Goal: Task Accomplishment & Management: Use online tool/utility

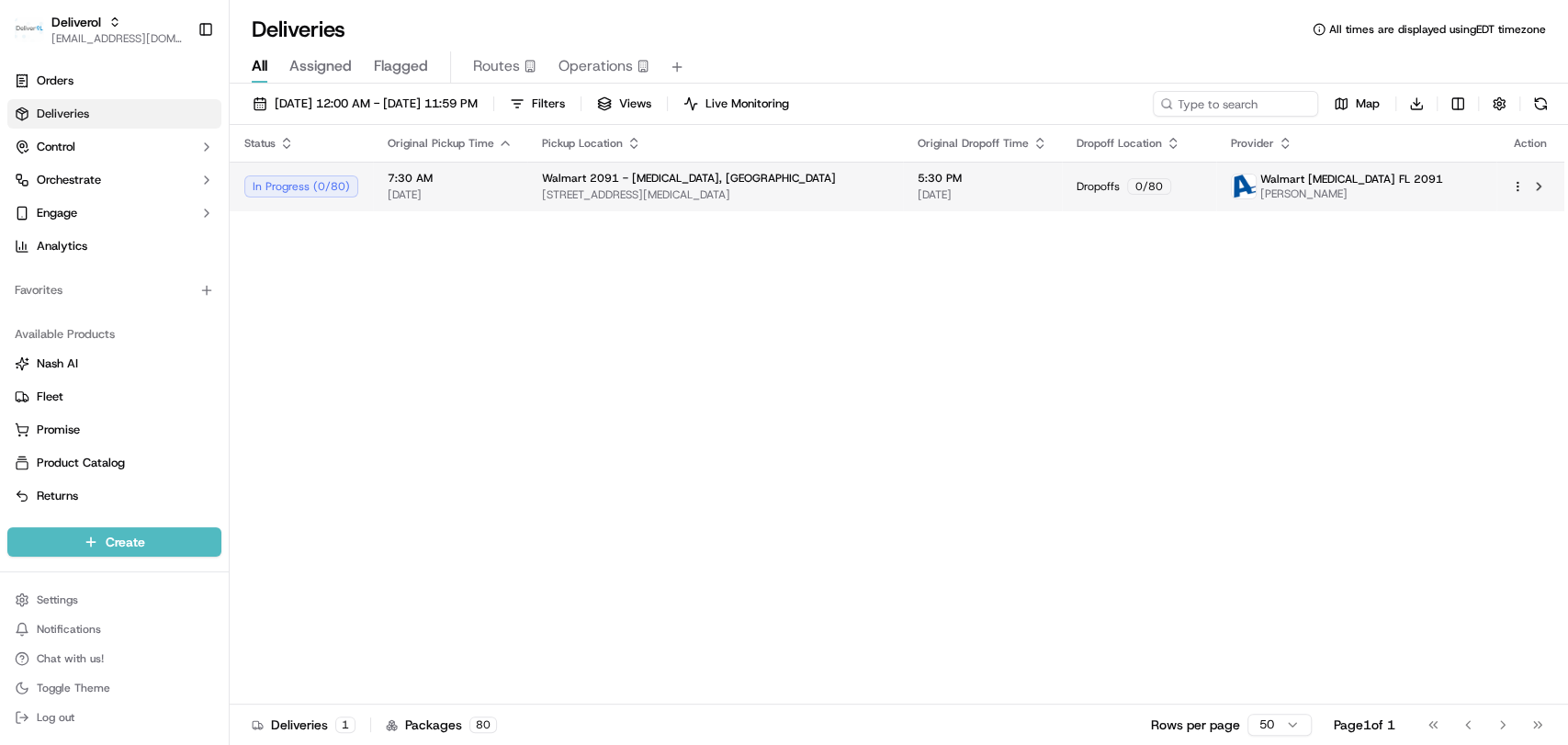
click at [1516, 193] on div at bounding box center [1529, 186] width 39 height 22
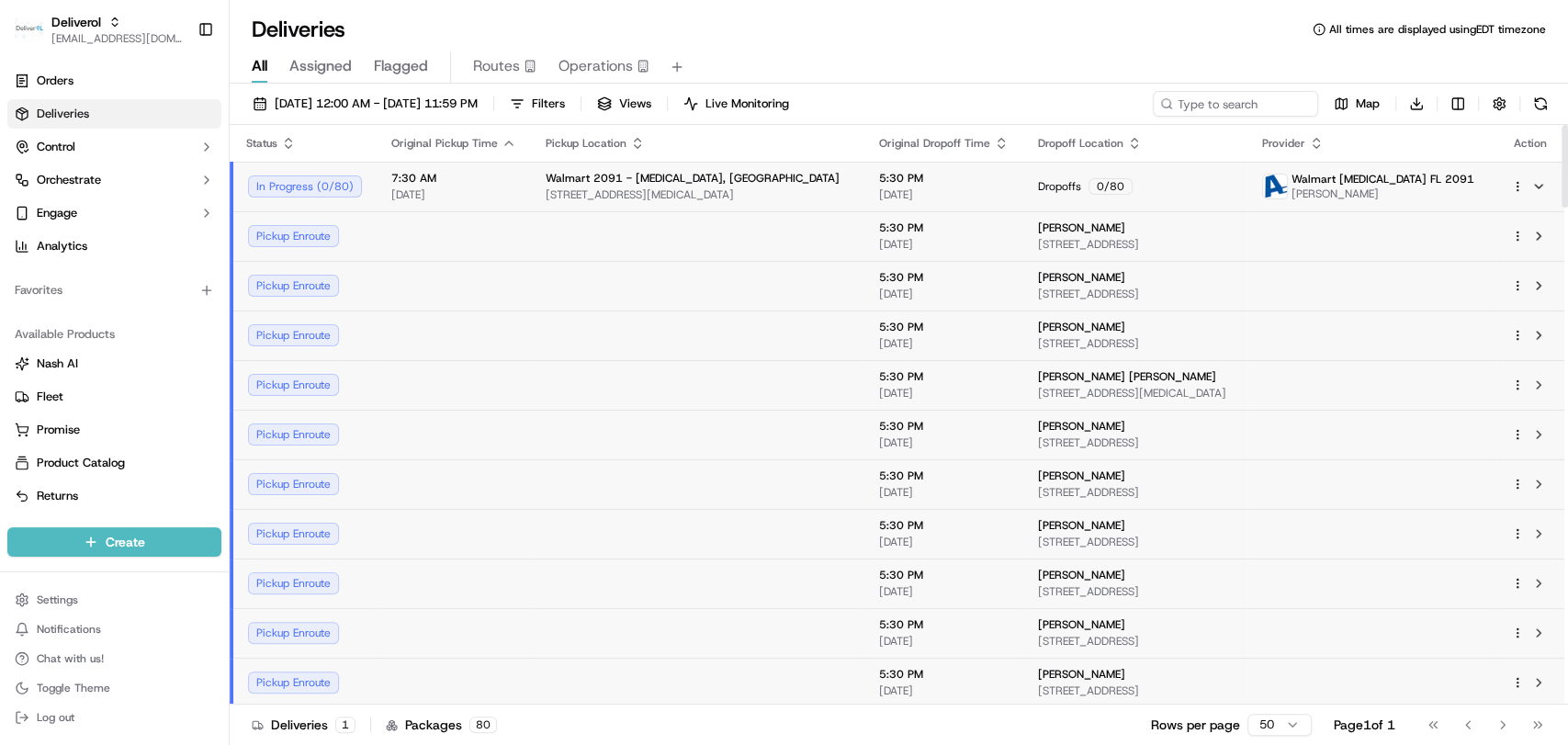
click at [1506, 193] on td at bounding box center [1529, 186] width 68 height 50
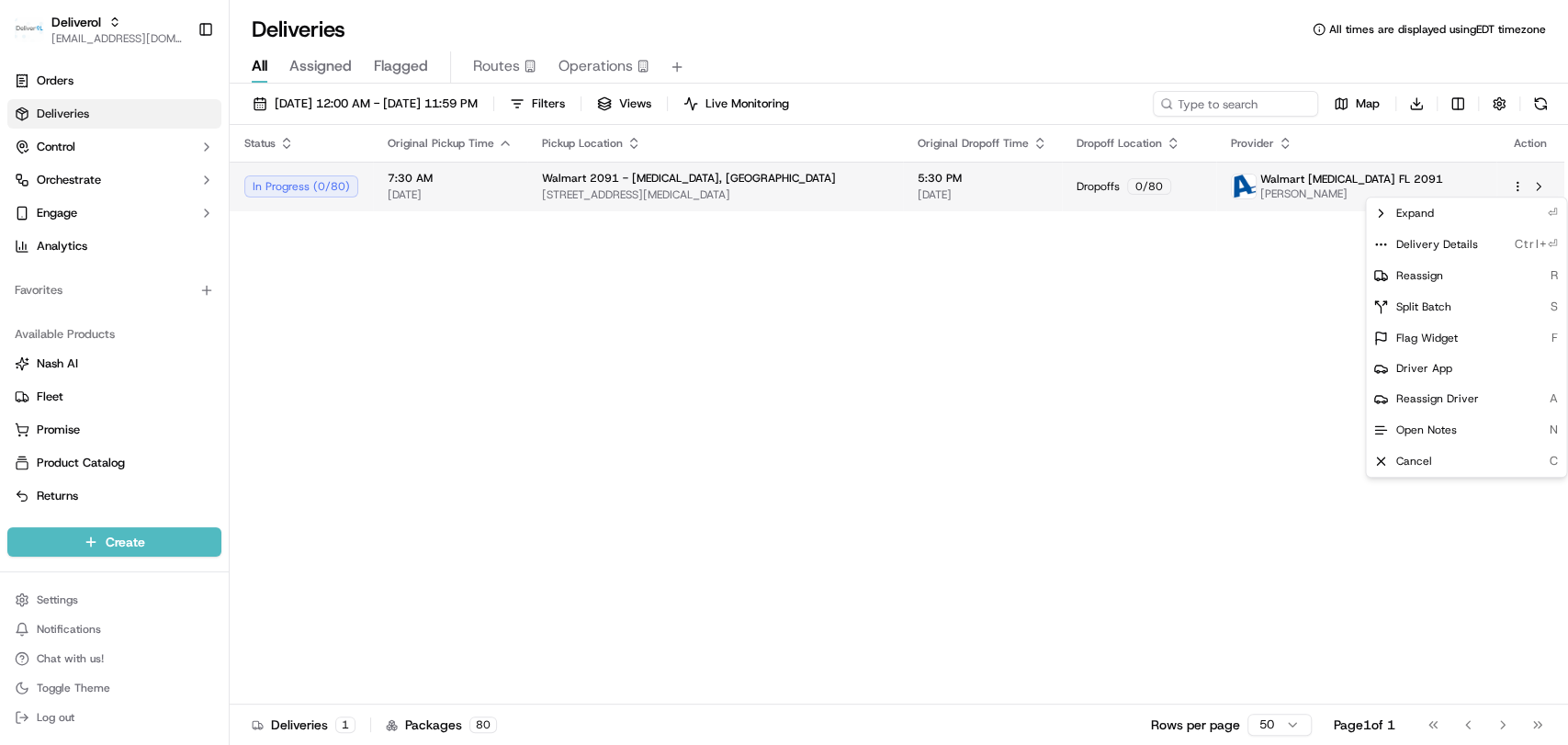
click at [1514, 186] on html "Deliverol faraz@deliverol.com Toggle Sidebar Orders Deliveries Control Orchestr…" at bounding box center [784, 372] width 1568 height 745
click at [1435, 237] on span "Delivery Details" at bounding box center [1435, 244] width 82 height 15
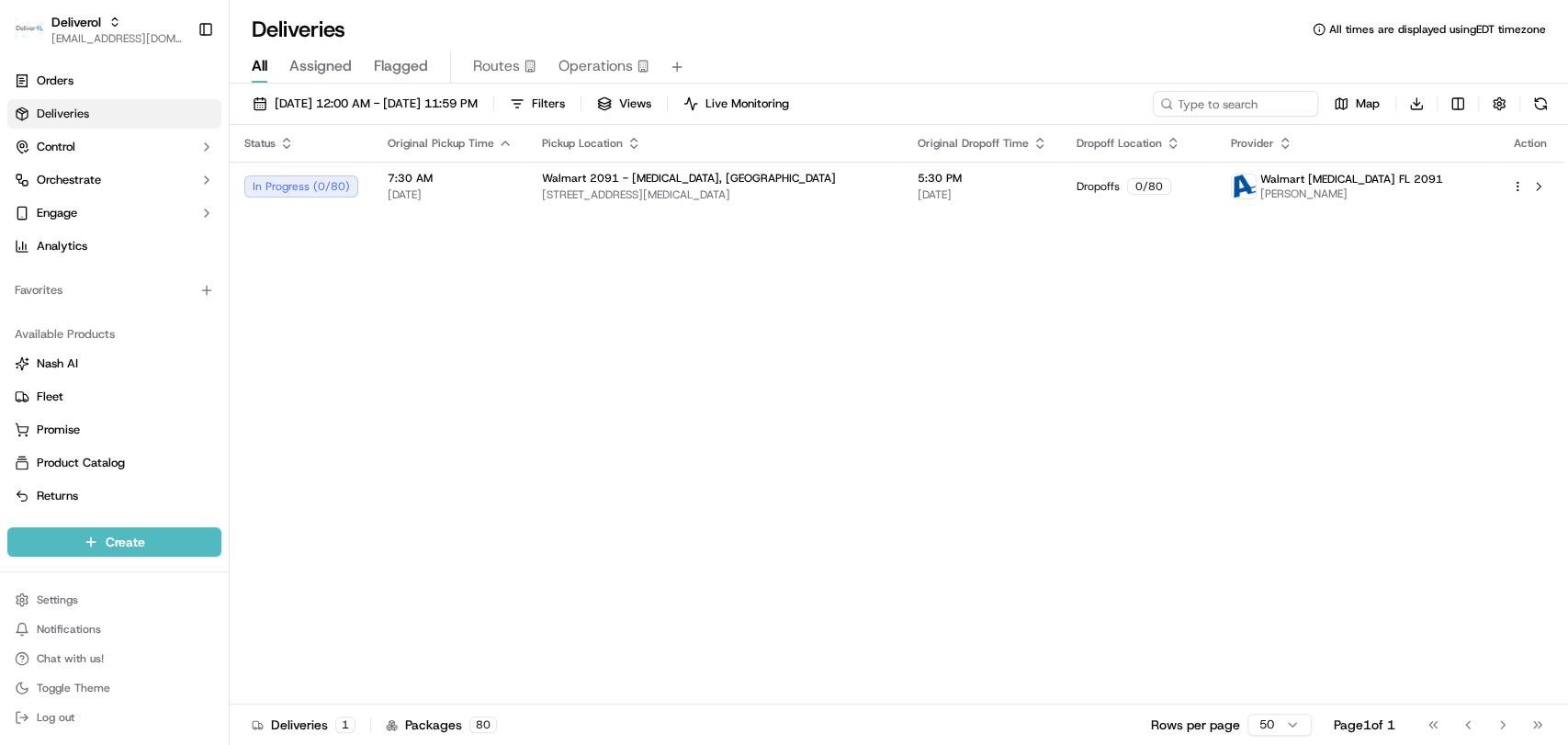
click at [818, 514] on html "Deliverol faraz@deliverol.com Toggle Sidebar Orders Deliveries Control Orchestr…" at bounding box center [784, 372] width 1568 height 745
click at [563, 348] on div "Status Original Pickup Time Pickup Location Original Dropoff Time Dropoff Locat…" at bounding box center [896, 414] width 1334 height 580
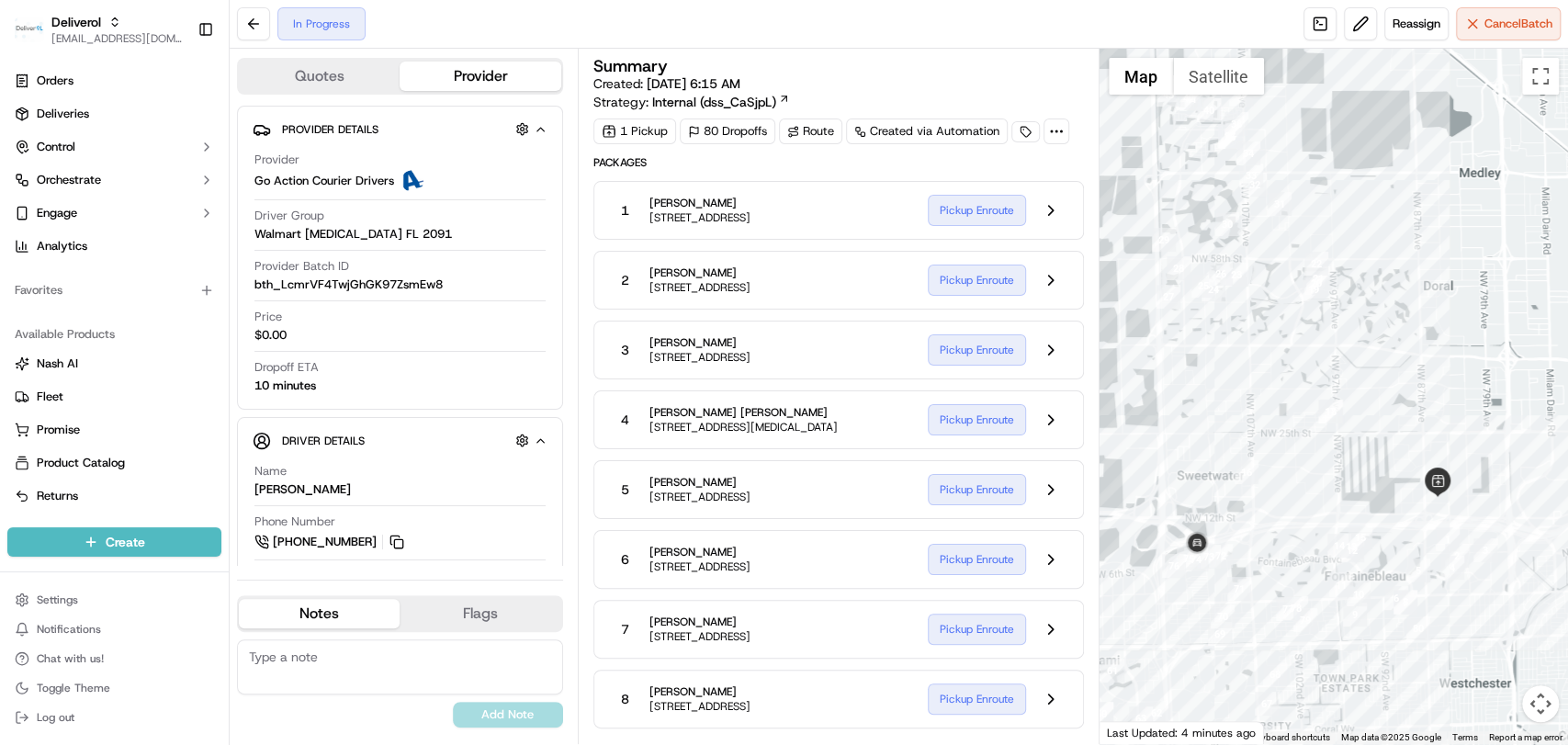
drag, startPoint x: 1198, startPoint y: 499, endPoint x: 1211, endPoint y: 525, distance: 29.1
click at [1211, 525] on div at bounding box center [1333, 396] width 469 height 695
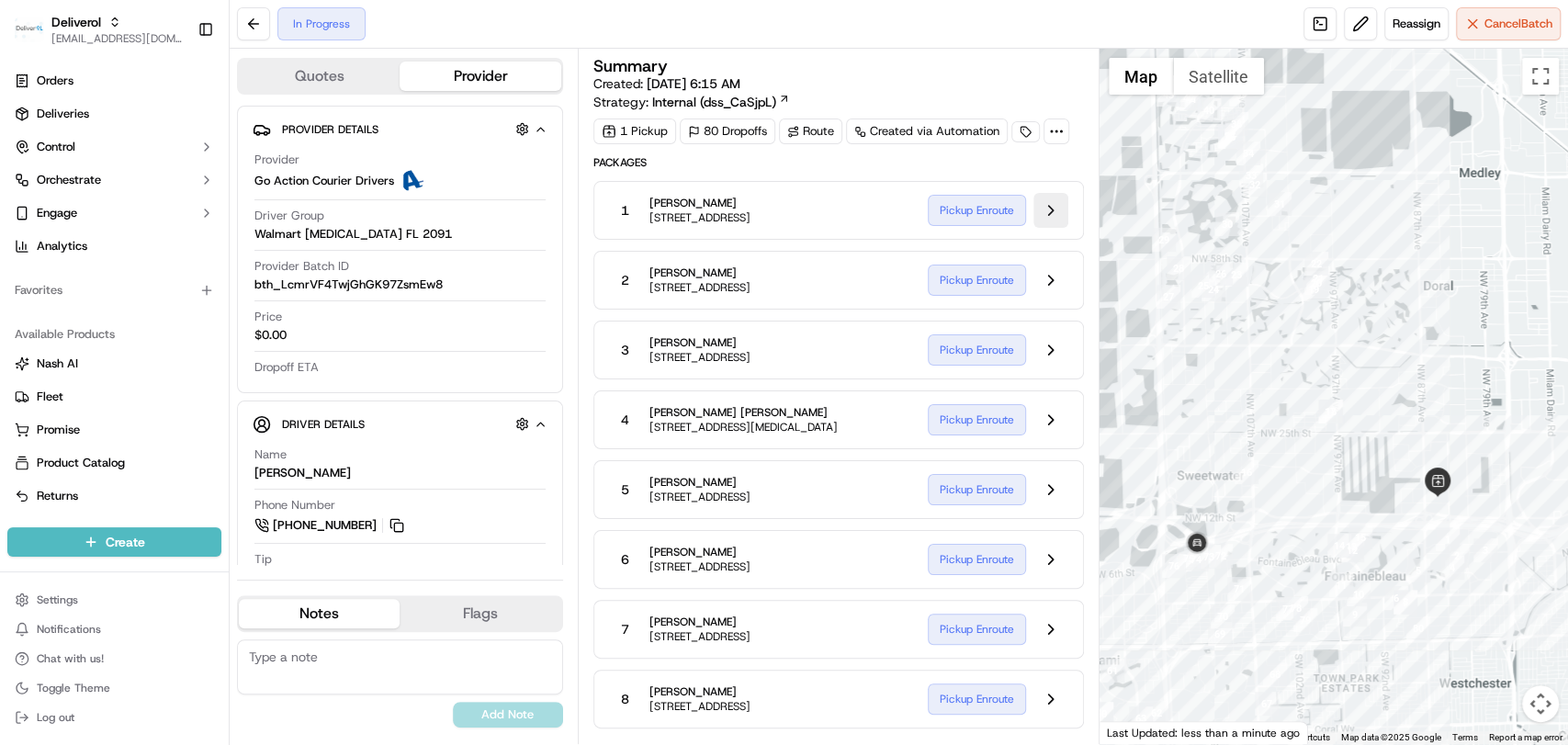
click at [1067, 220] on button at bounding box center [1050, 210] width 35 height 35
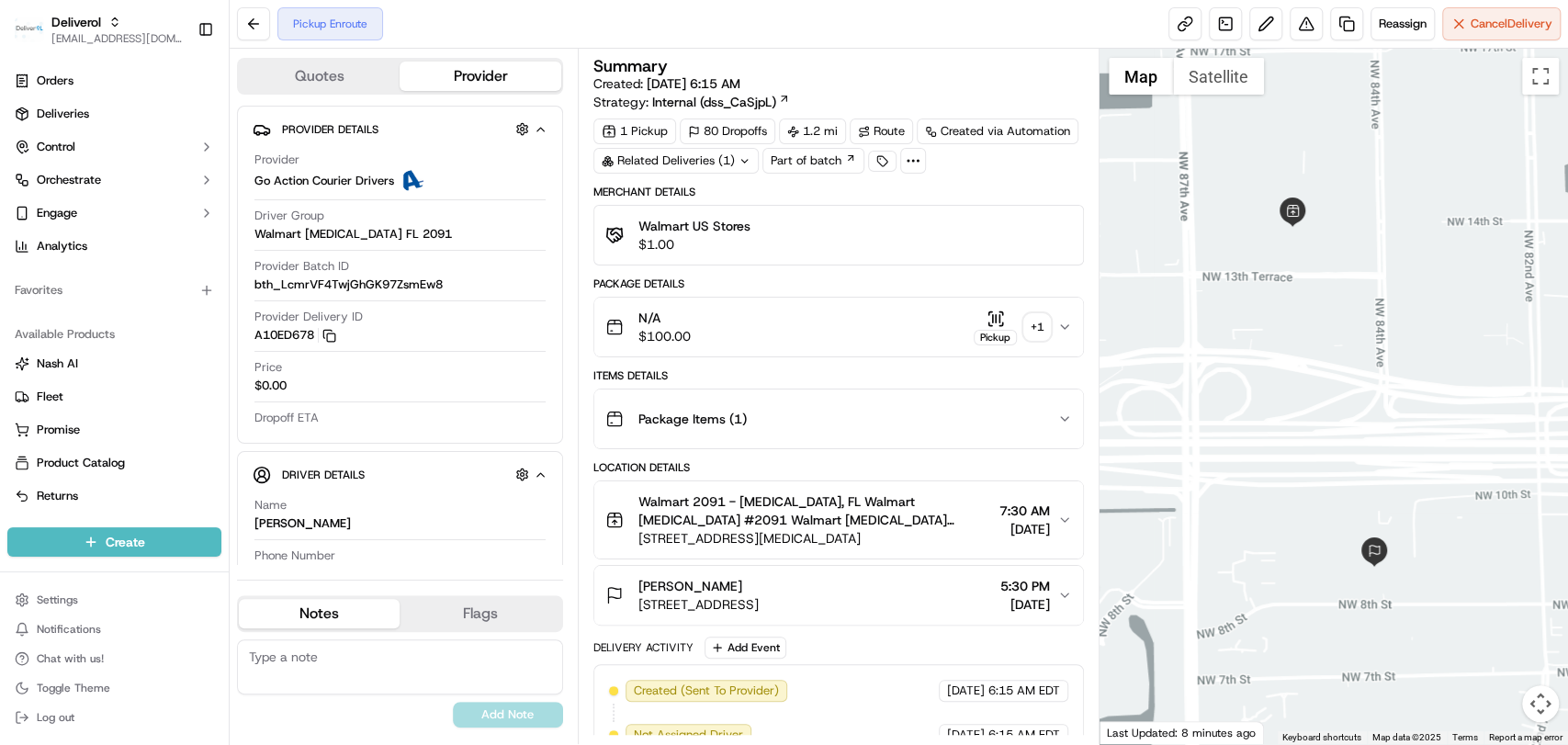
scroll to position [112, 0]
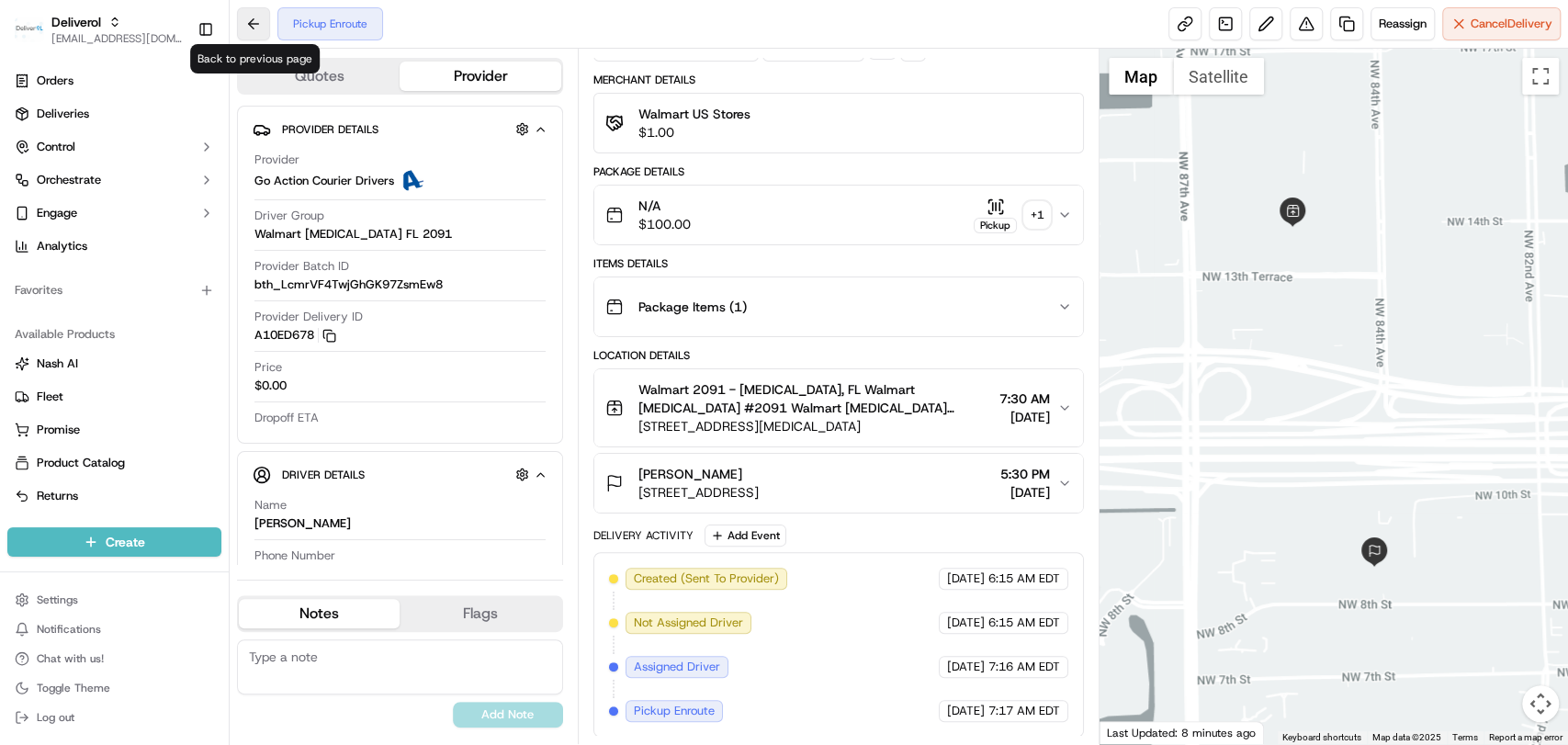
click at [255, 12] on button at bounding box center [253, 23] width 33 height 33
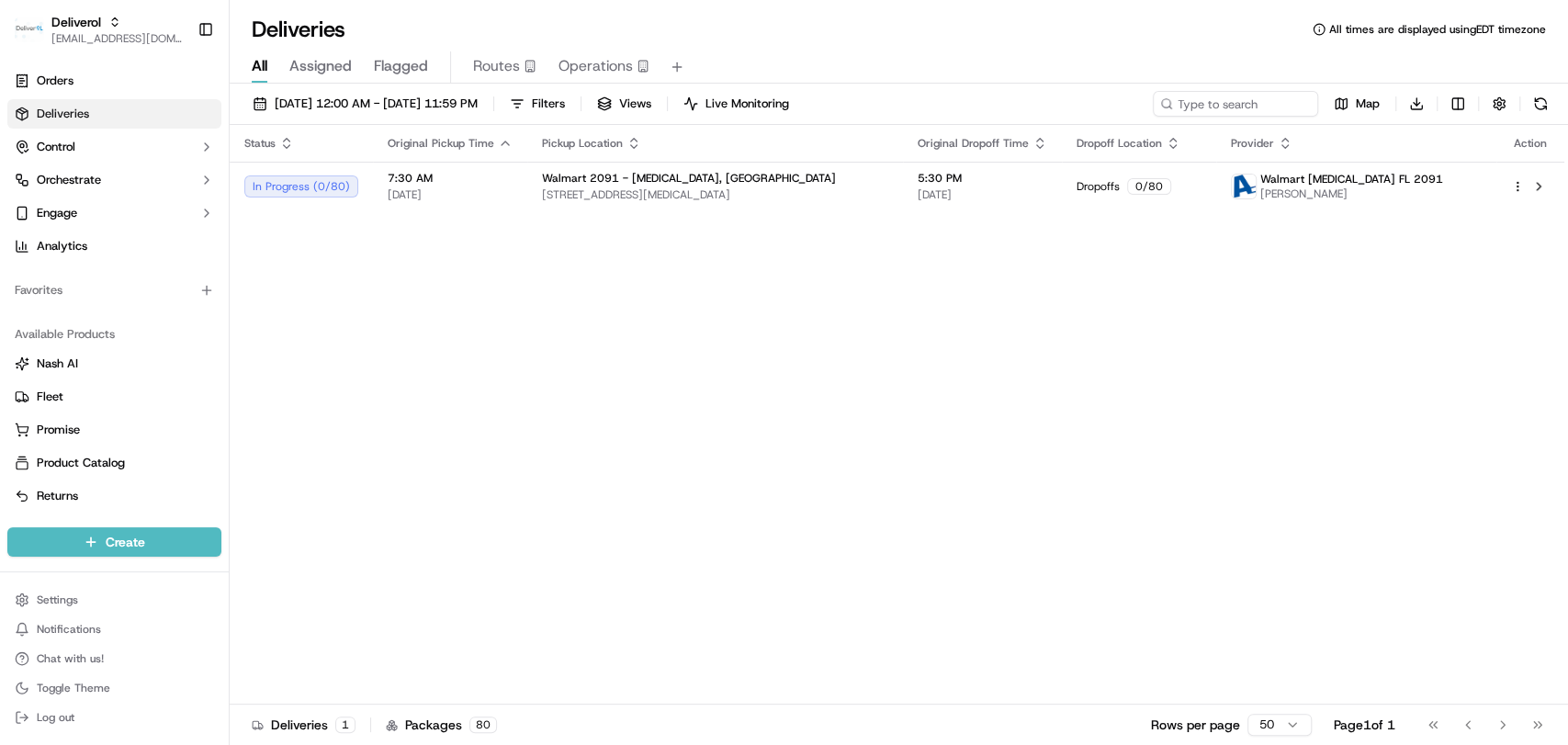
click at [1142, 303] on div "Status Original Pickup Time Pickup Location Original Dropoff Time Dropoff Locat…" at bounding box center [896, 414] width 1334 height 580
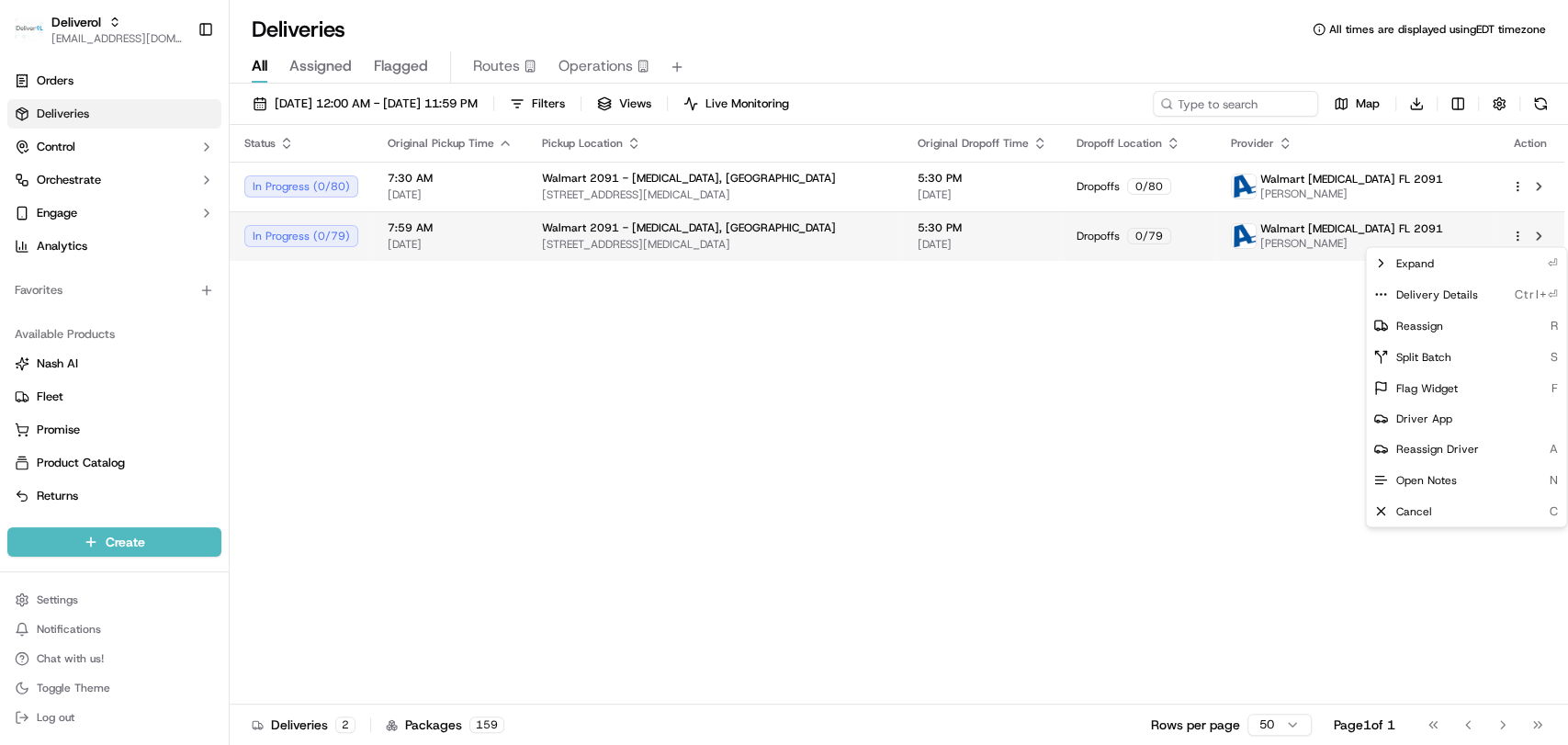
click at [1517, 231] on html "Deliverol [EMAIL_ADDRESS][DOMAIN_NAME] Toggle Sidebar Orders Deliveries Control…" at bounding box center [784, 372] width 1568 height 745
click at [1447, 296] on span "Delivery Details" at bounding box center [1435, 293] width 82 height 15
click at [574, 565] on html "Deliverol faraz@deliverol.com Toggle Sidebar Orders Deliveries Control Orchestr…" at bounding box center [784, 372] width 1568 height 745
click at [1519, 237] on html "Deliverol faraz@deliverol.com Toggle Sidebar Orders Deliveries Control Orchestr…" at bounding box center [784, 372] width 1568 height 745
click at [1479, 294] on div "Delivery Details Ctrl+⏎" at bounding box center [1466, 294] width 200 height 32
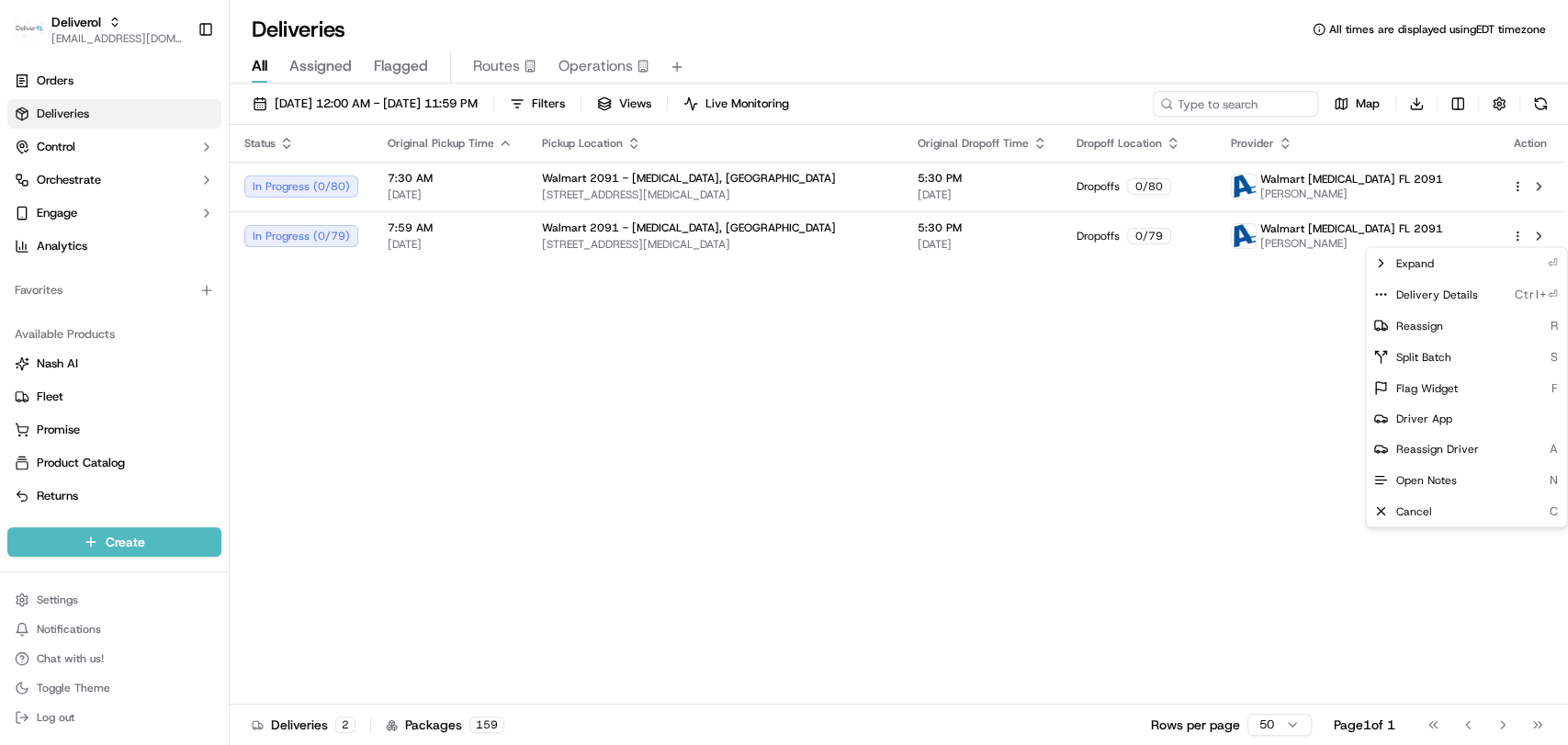
click at [672, 388] on html "Deliverol faraz@deliverol.com Toggle Sidebar Orders Deliveries Control Orchestr…" at bounding box center [784, 372] width 1568 height 745
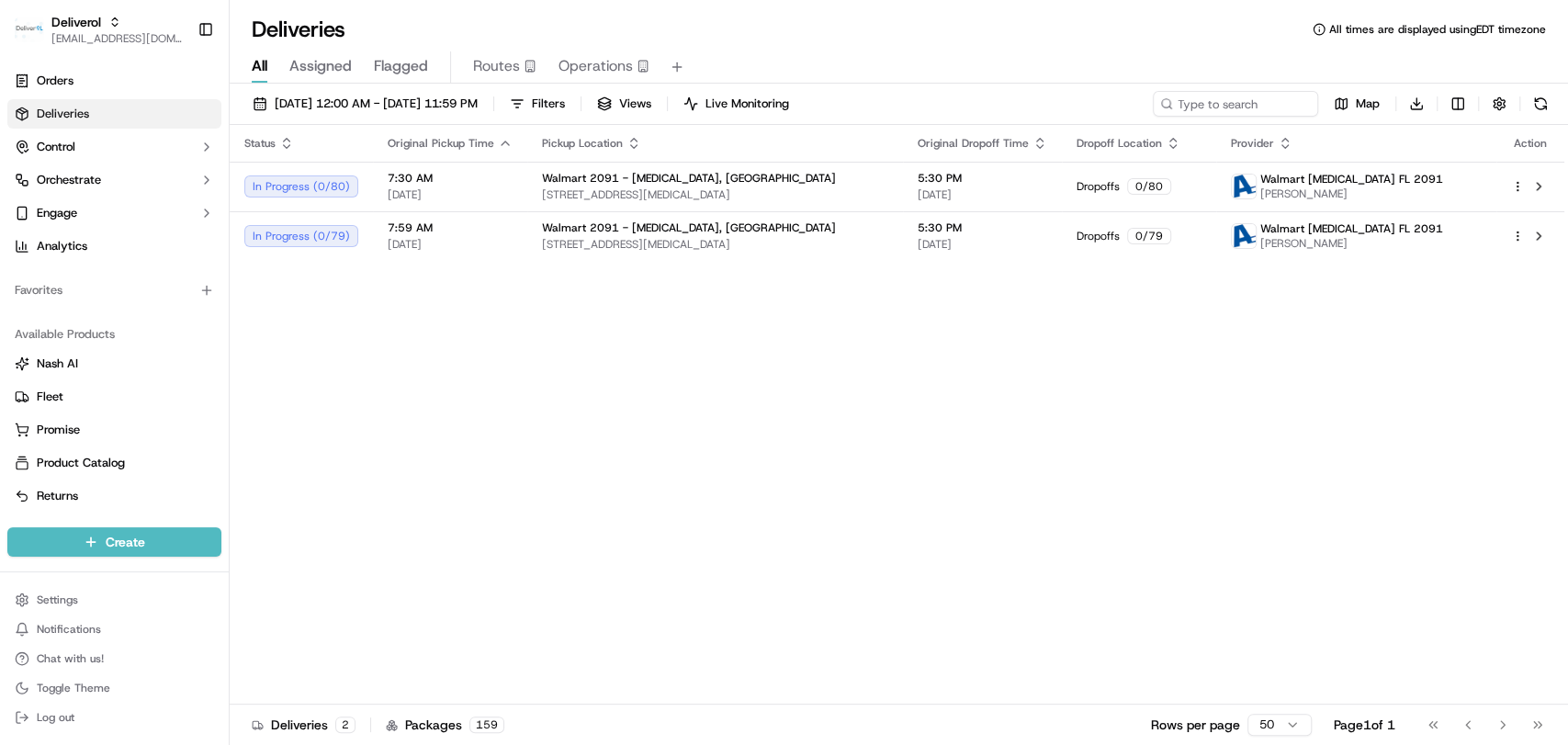
click at [492, 296] on div "Status Original Pickup Time Pickup Location Original Dropoff Time Dropoff Locat…" at bounding box center [896, 414] width 1334 height 580
click at [597, 321] on div "Status Original Pickup Time Pickup Location Original Dropoff Time Dropoff Locat…" at bounding box center [896, 414] width 1334 height 580
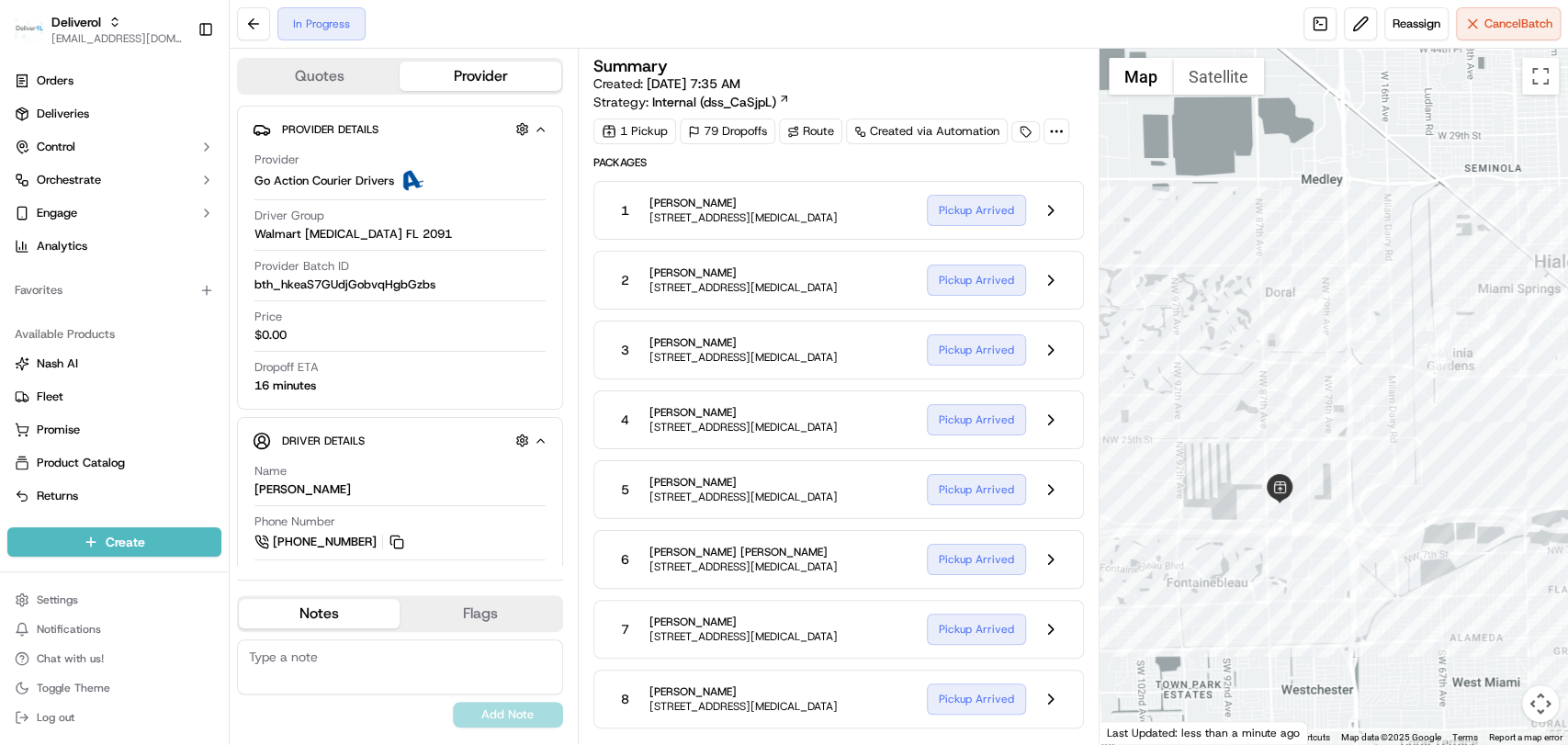
drag, startPoint x: 1196, startPoint y: 455, endPoint x: 1308, endPoint y: 575, distance: 164.1
click at [1308, 575] on div at bounding box center [1333, 396] width 469 height 695
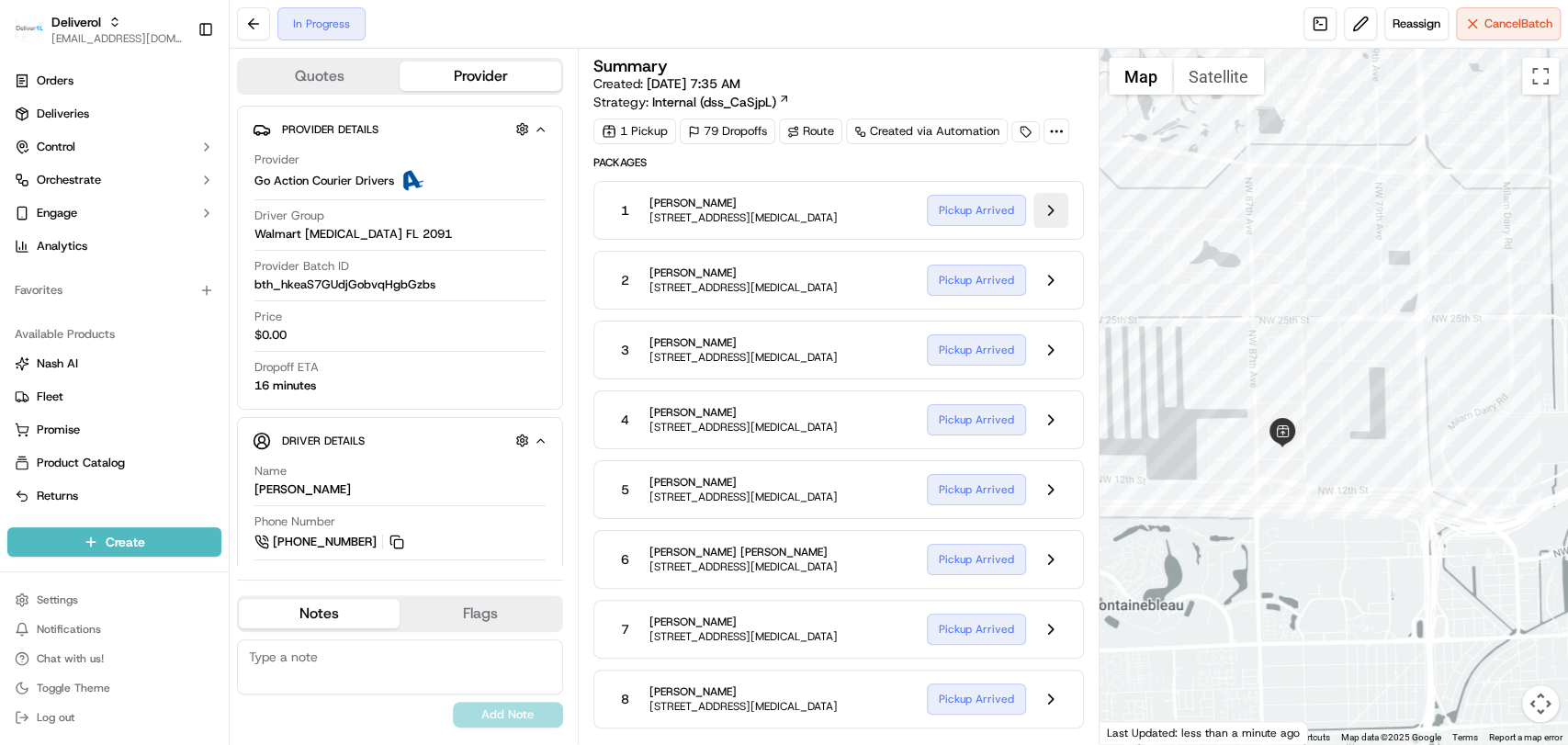
click at [1044, 212] on button at bounding box center [1050, 210] width 35 height 35
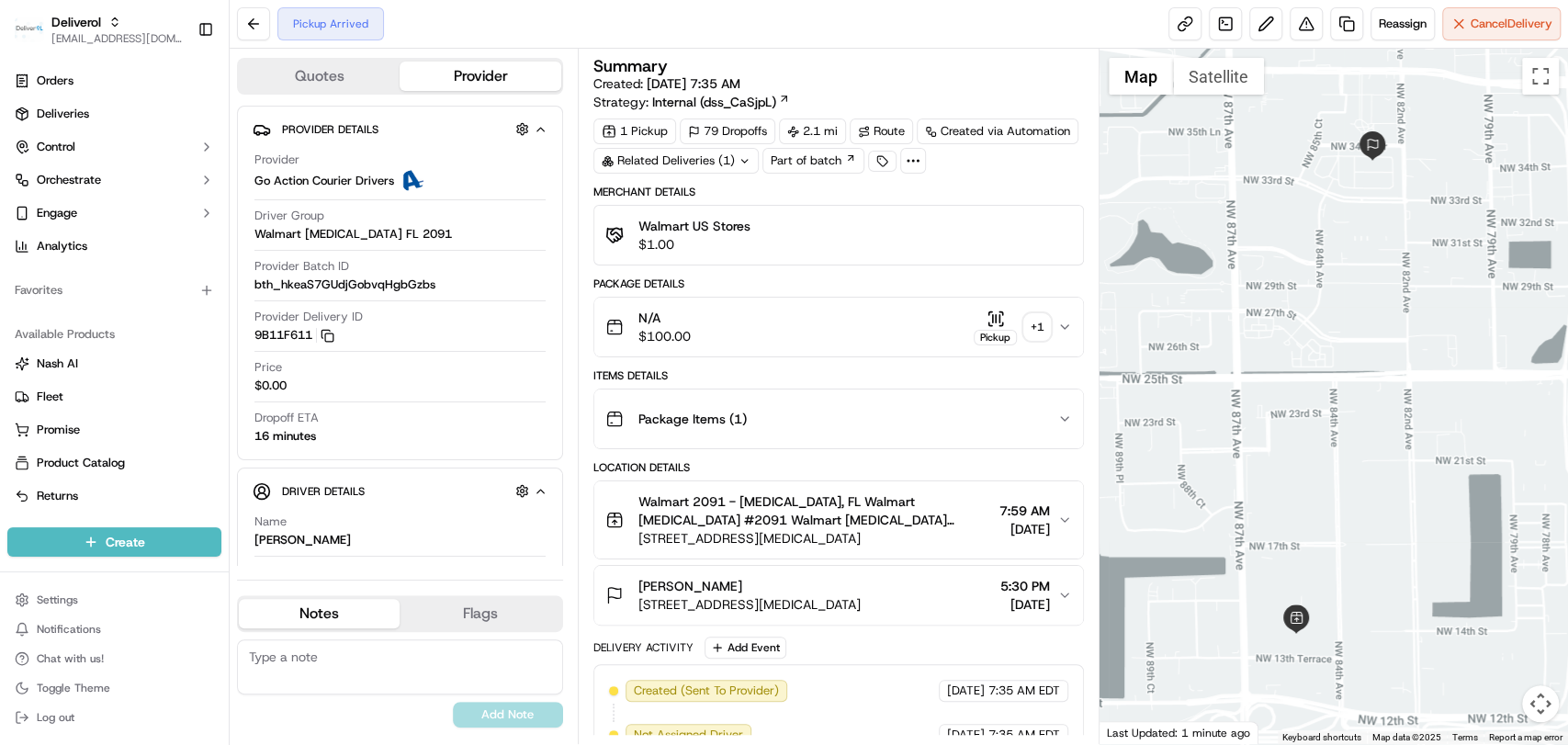
scroll to position [156, 0]
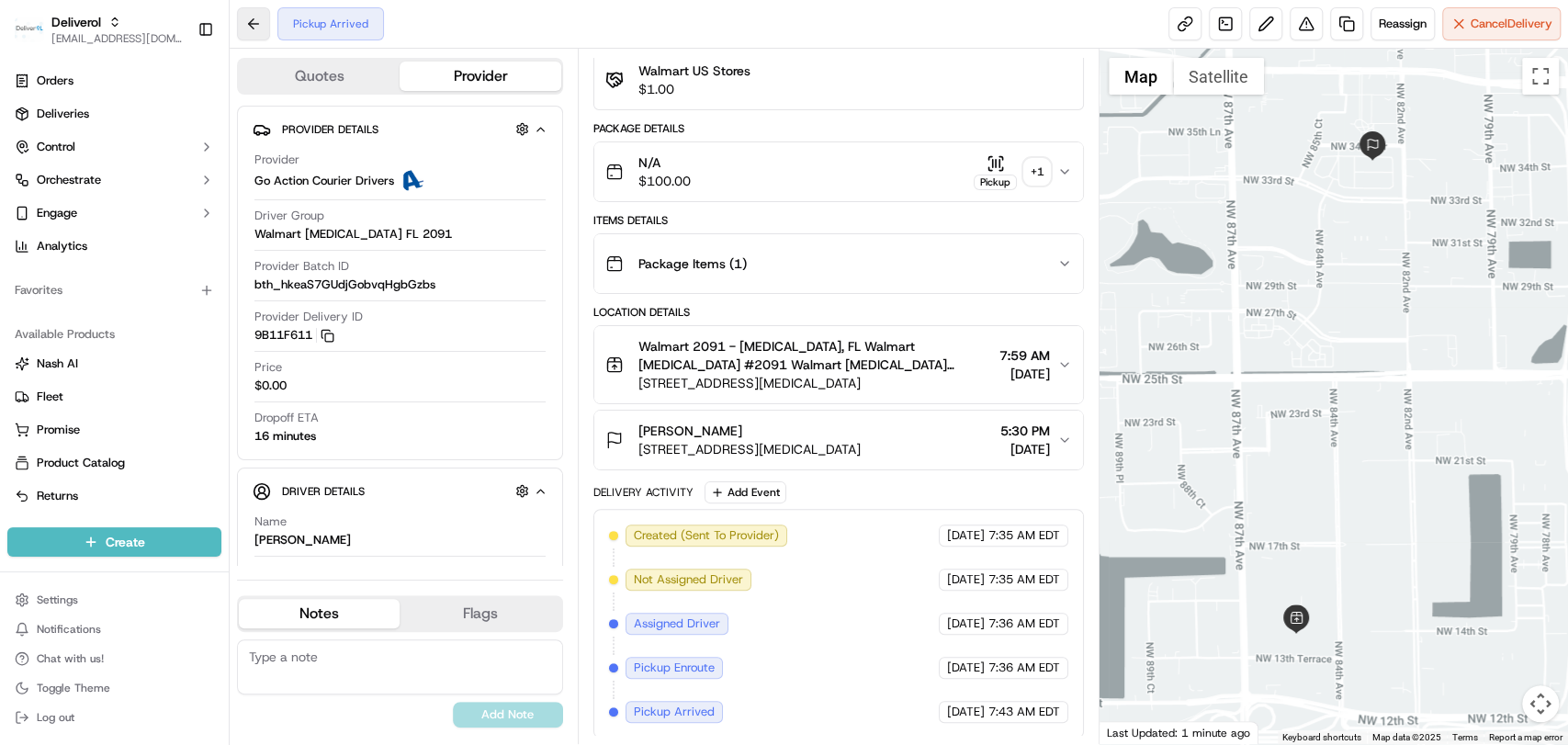
click at [251, 33] on button at bounding box center [253, 23] width 33 height 33
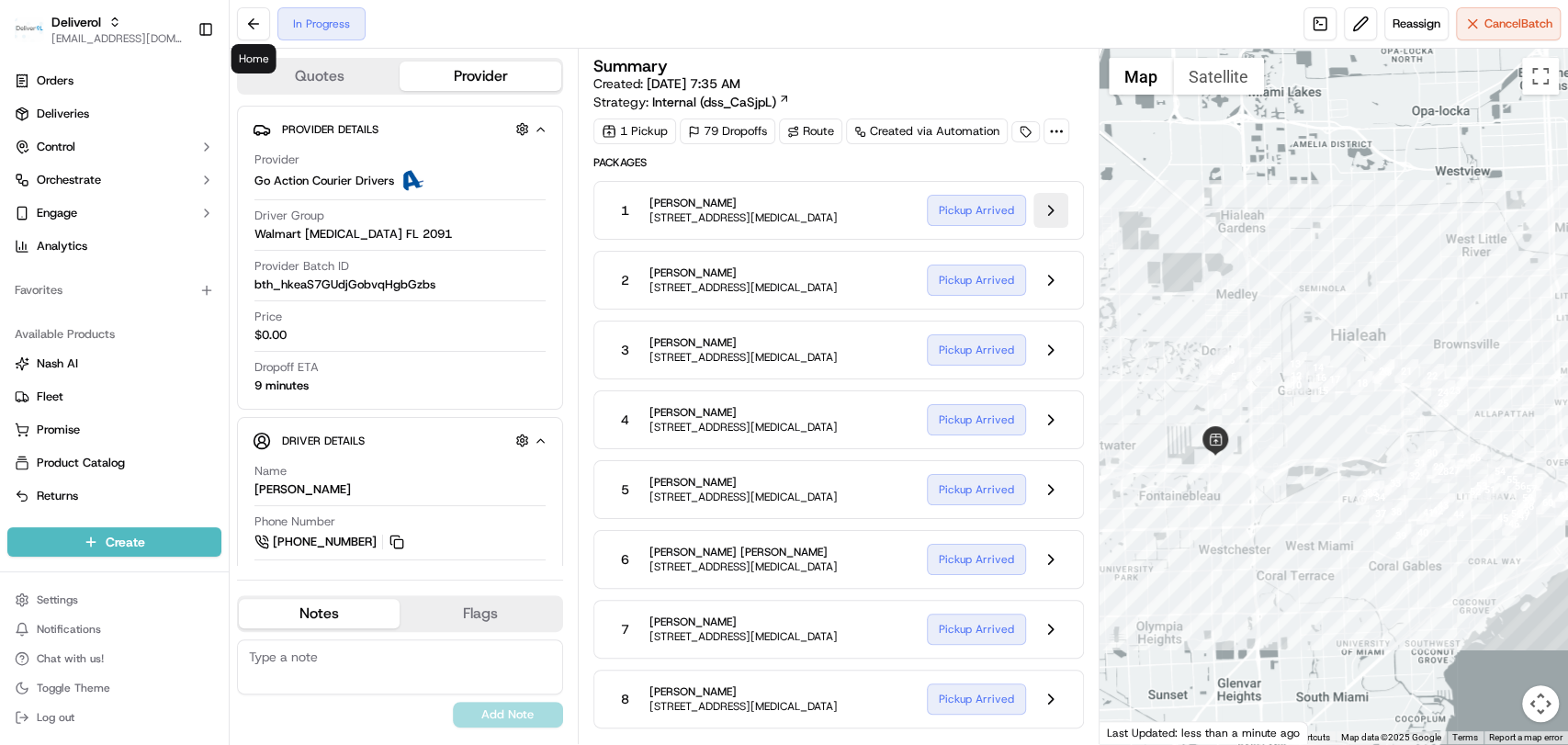
click at [1049, 199] on button at bounding box center [1050, 210] width 35 height 35
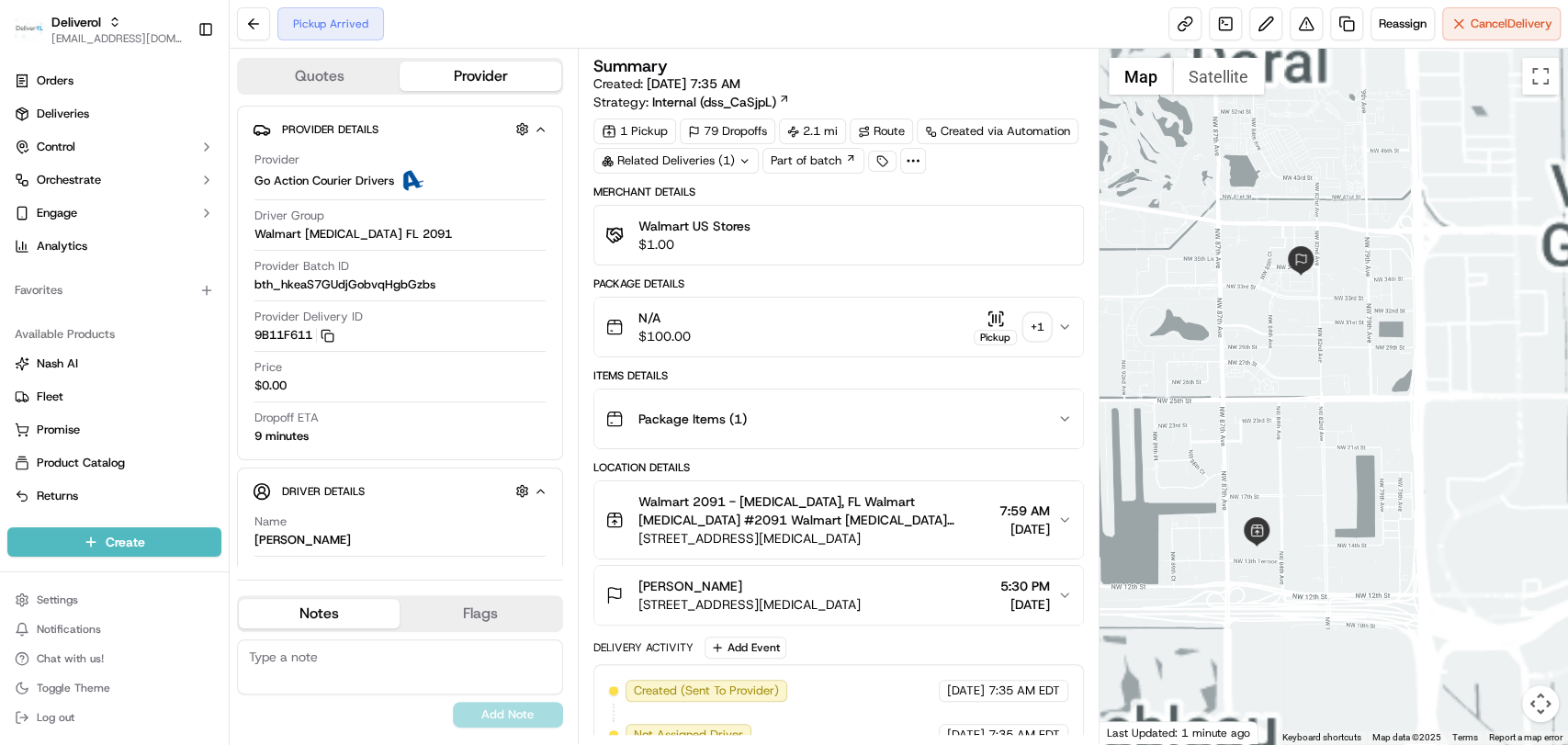
scroll to position [156, 0]
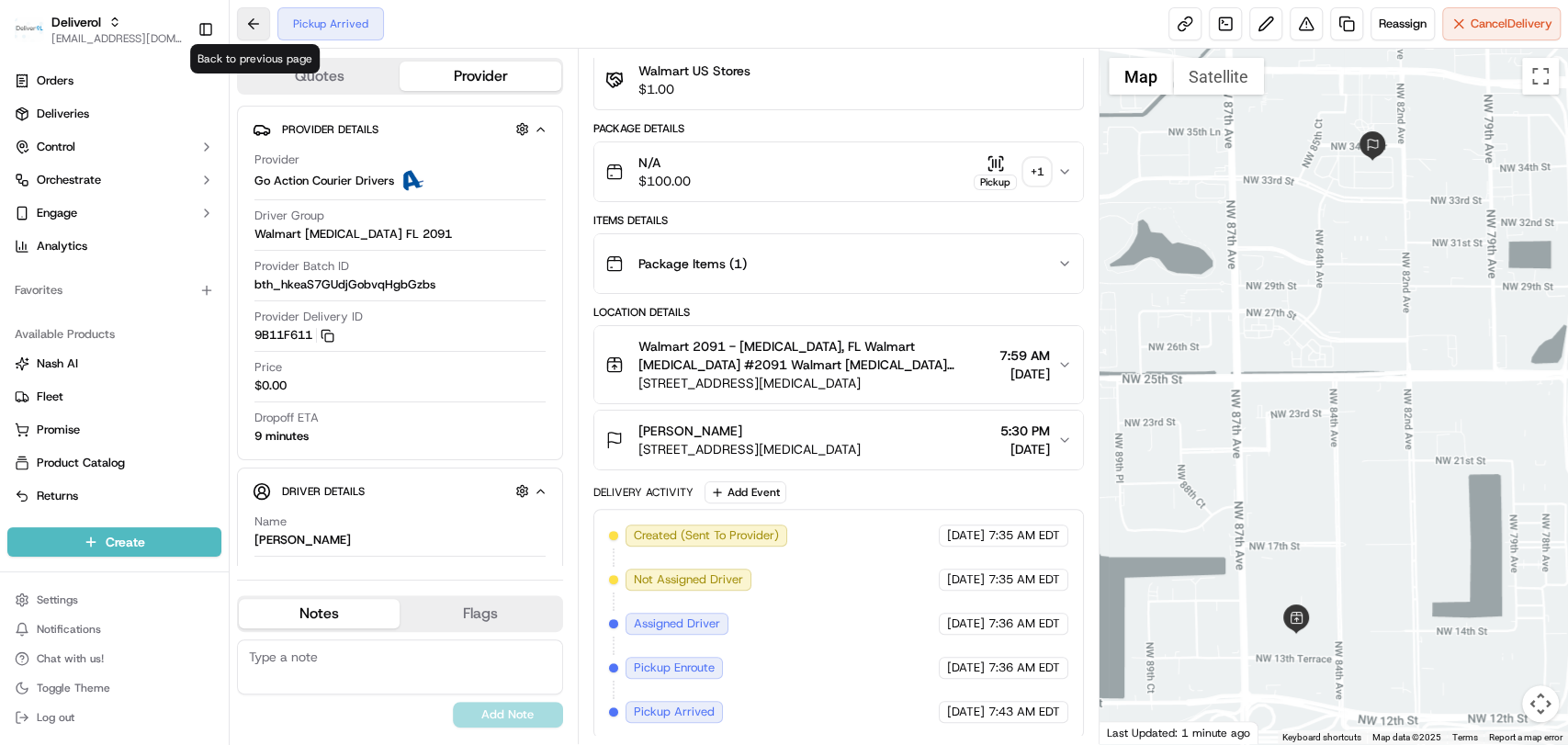
click at [256, 24] on button at bounding box center [253, 23] width 33 height 33
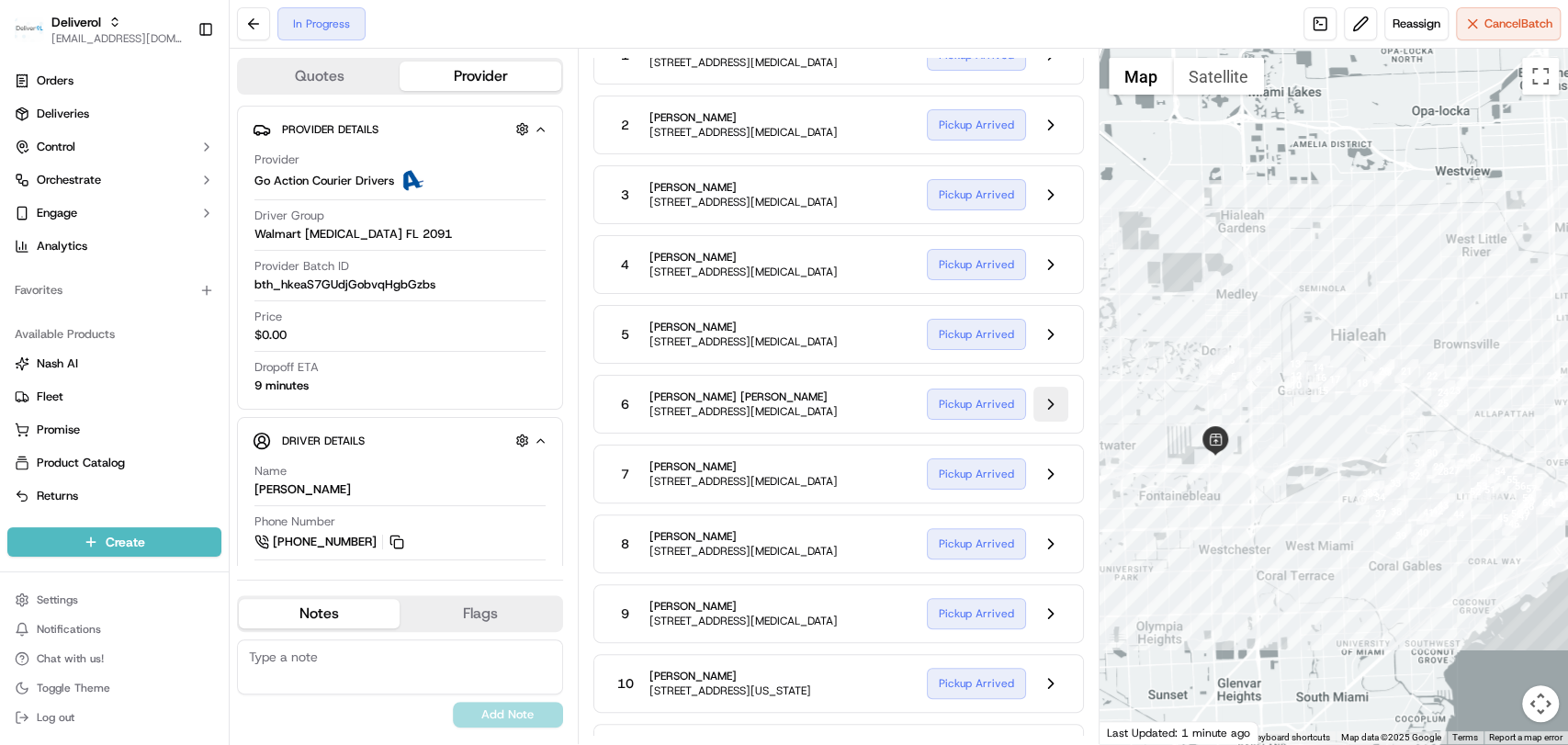
click at [1054, 406] on button at bounding box center [1050, 403] width 35 height 35
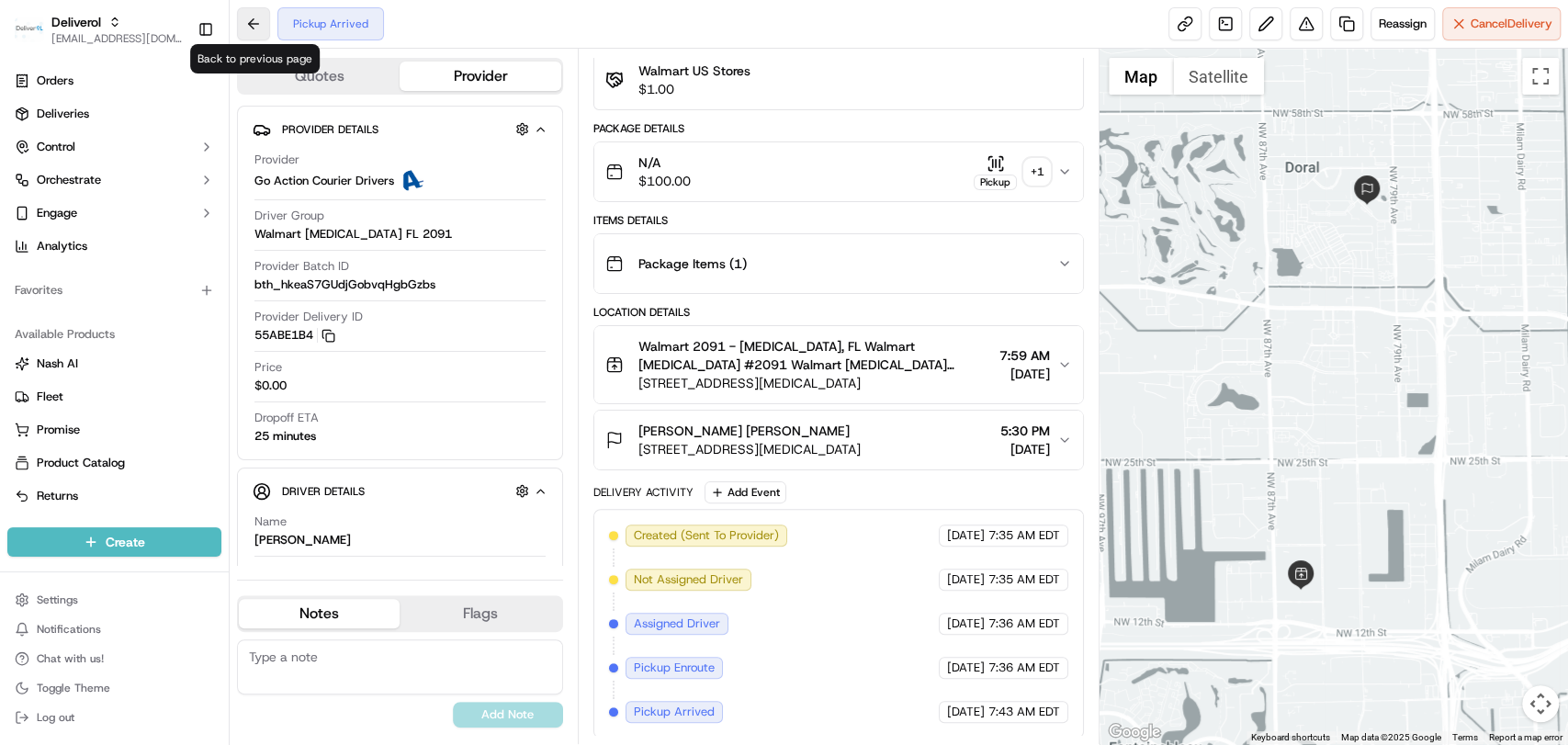
click at [260, 32] on button at bounding box center [253, 23] width 33 height 33
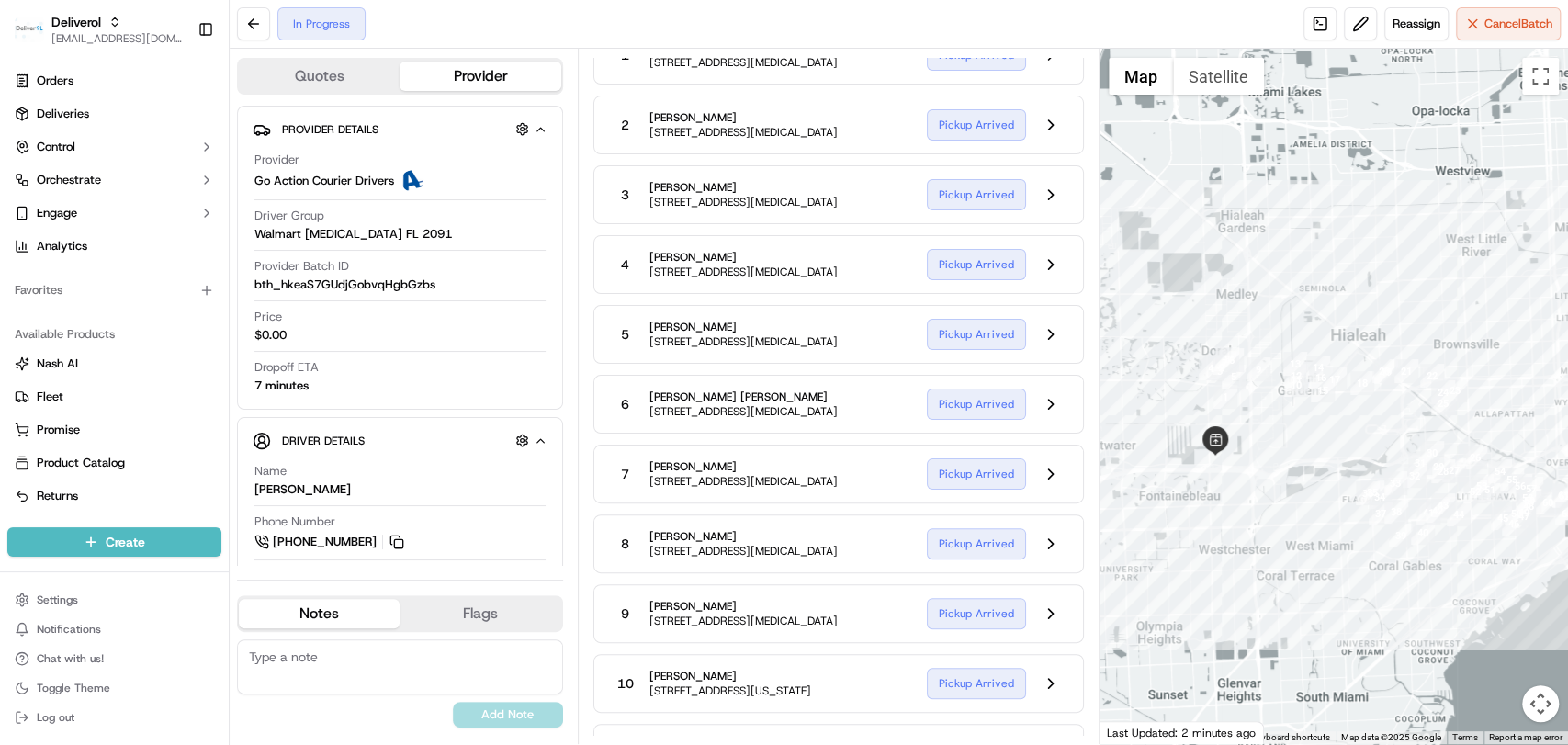
scroll to position [320, 0]
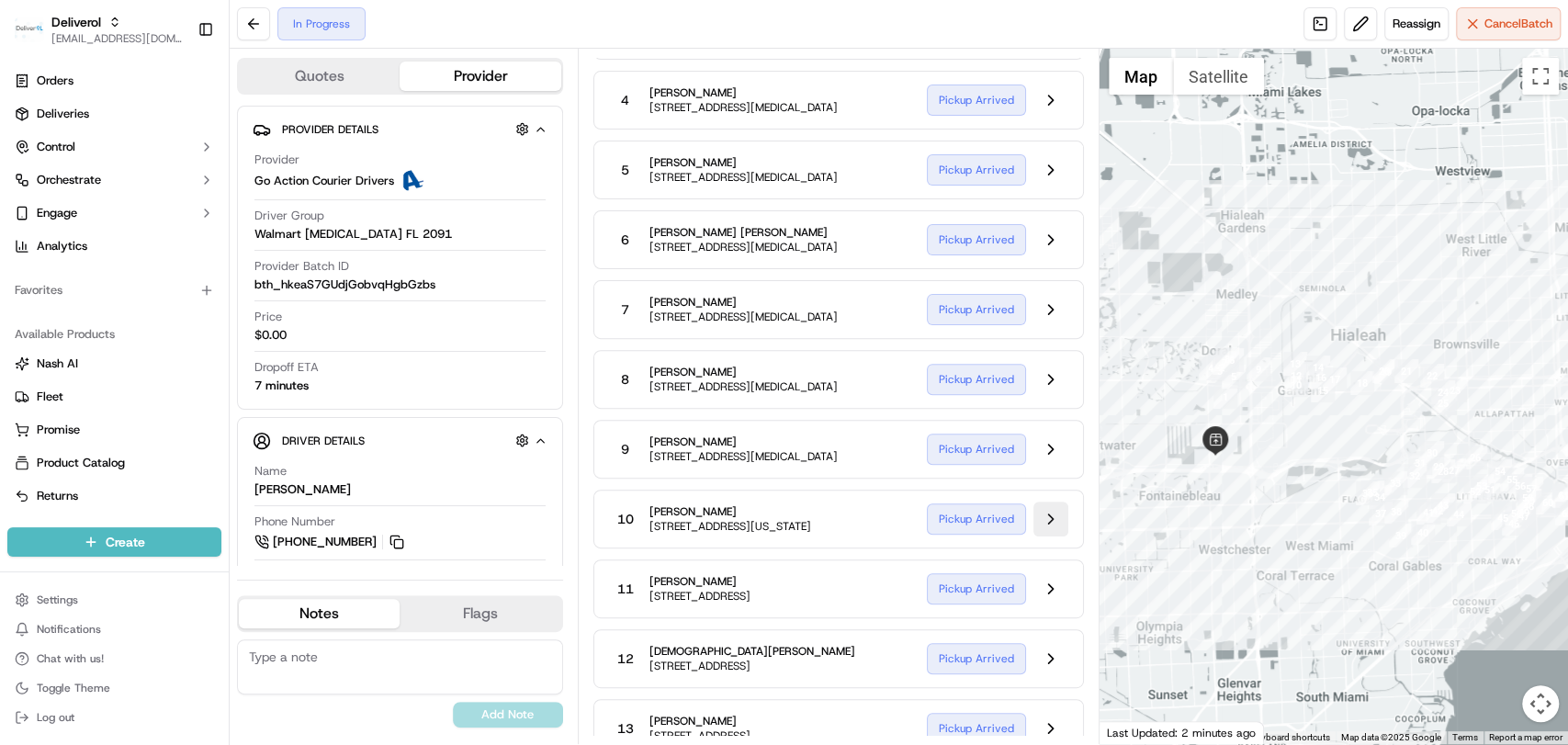
click at [1052, 533] on button at bounding box center [1050, 518] width 35 height 35
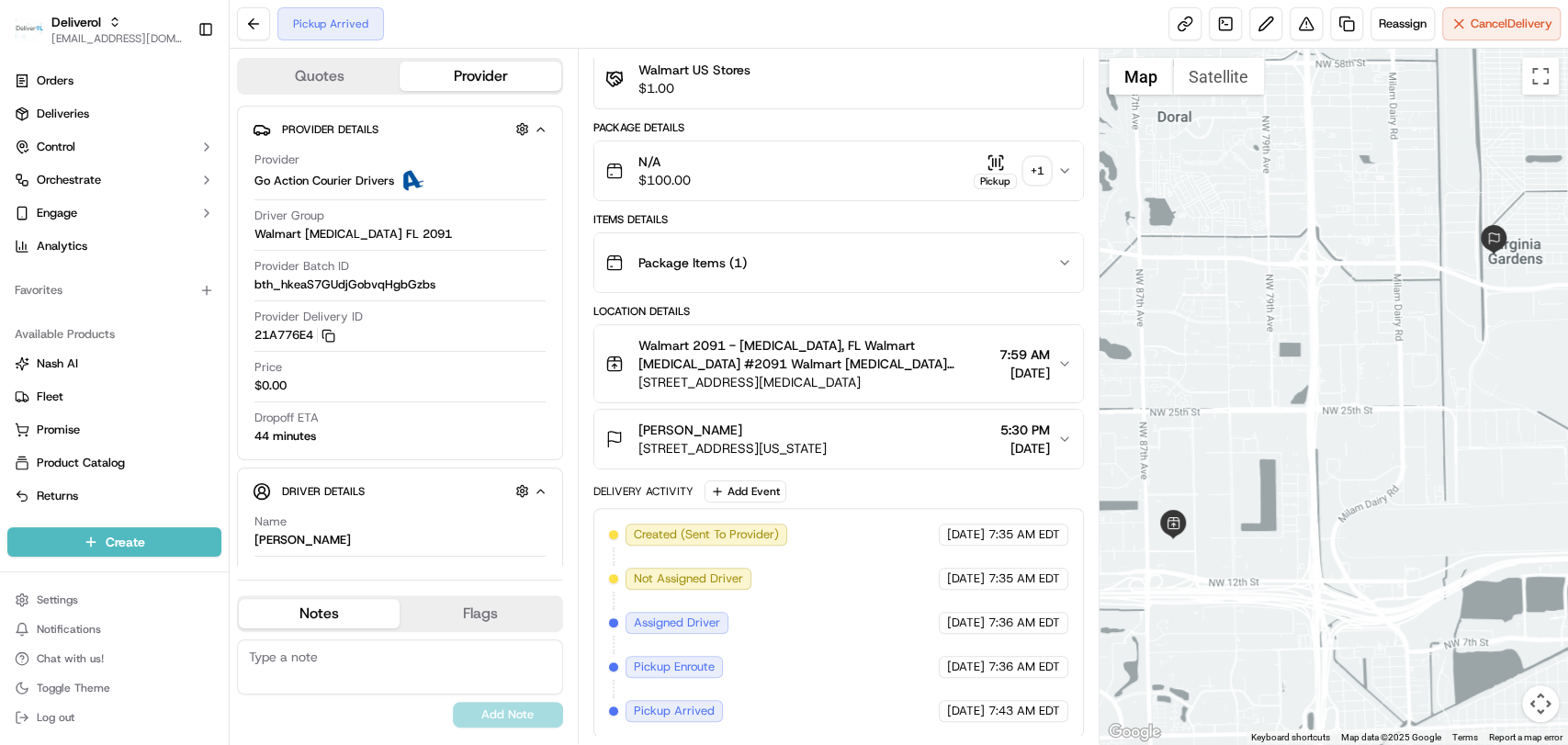
scroll to position [156, 0]
click at [251, 18] on button at bounding box center [253, 23] width 33 height 33
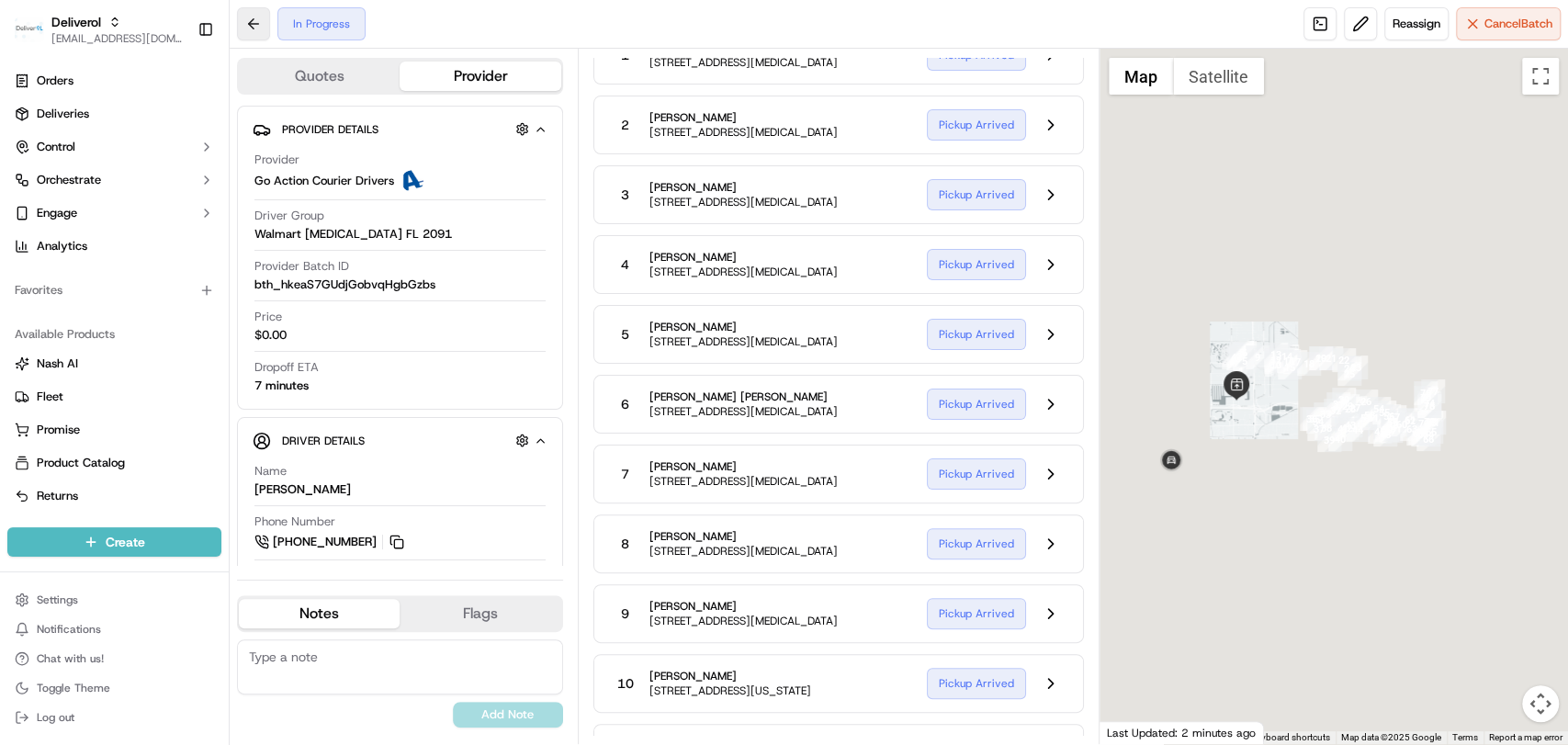
click at [251, 18] on button at bounding box center [253, 23] width 33 height 33
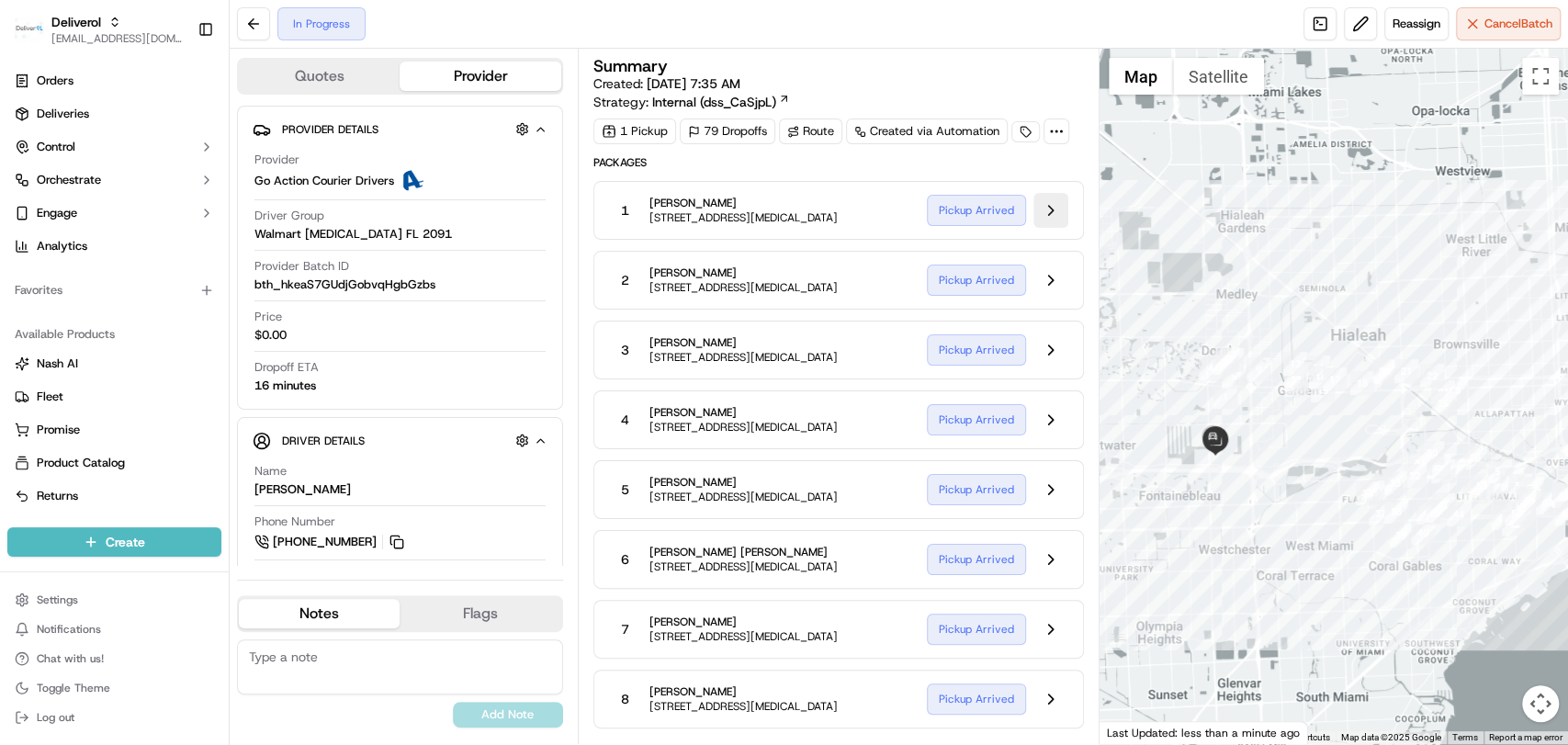
click at [1051, 209] on button at bounding box center [1050, 210] width 35 height 35
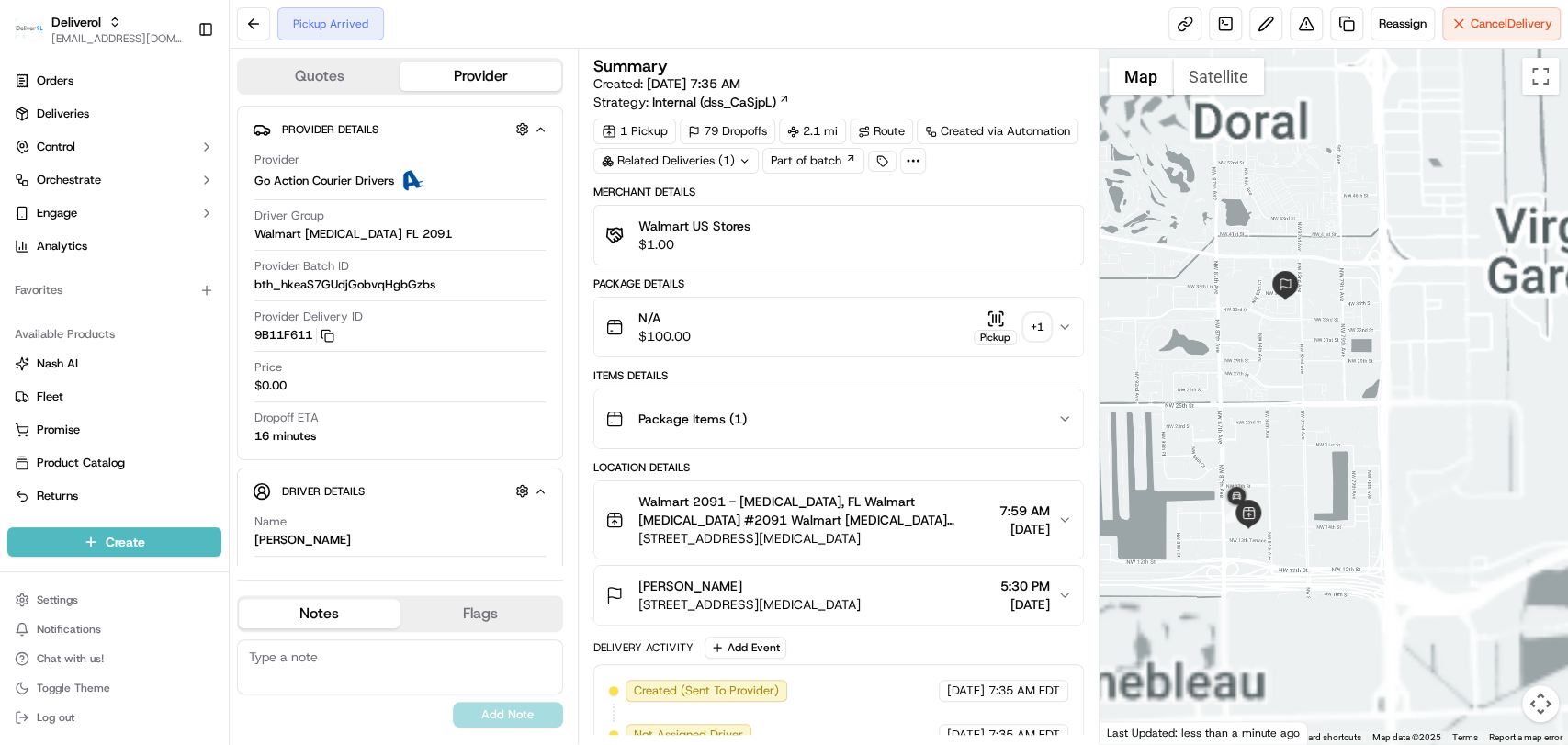
scroll to position [156, 0]
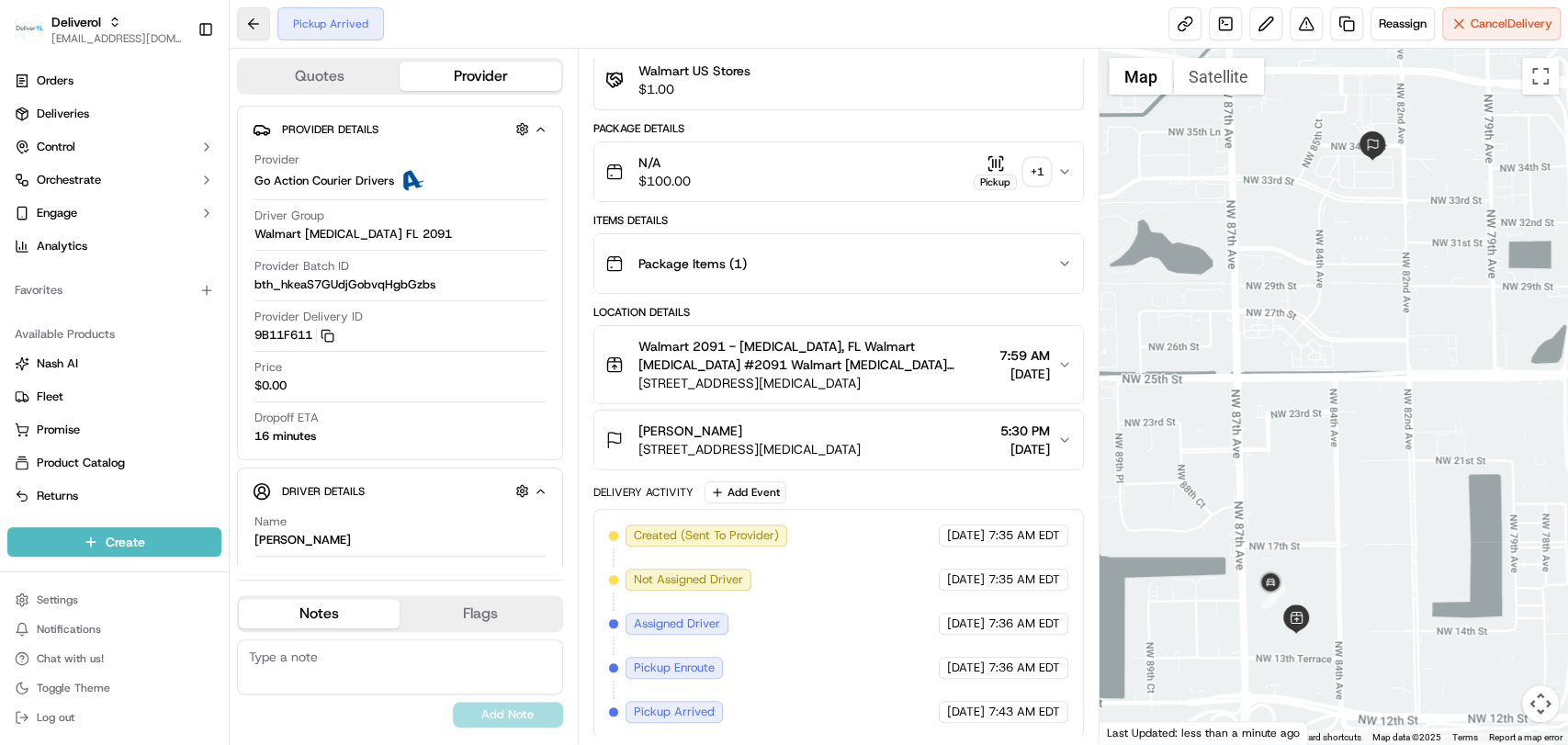
click at [259, 37] on button at bounding box center [253, 23] width 33 height 33
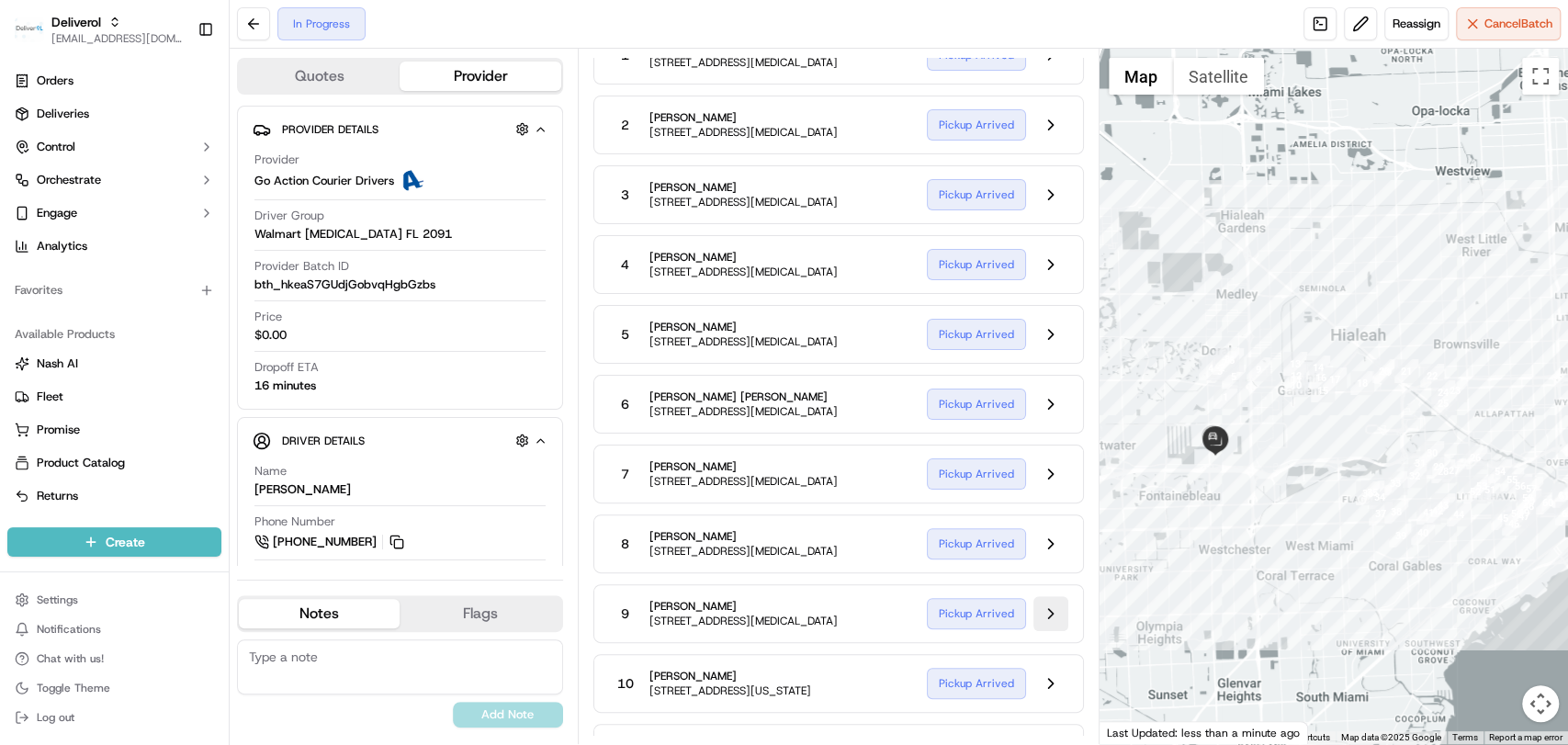
click at [1050, 610] on button at bounding box center [1050, 613] width 35 height 35
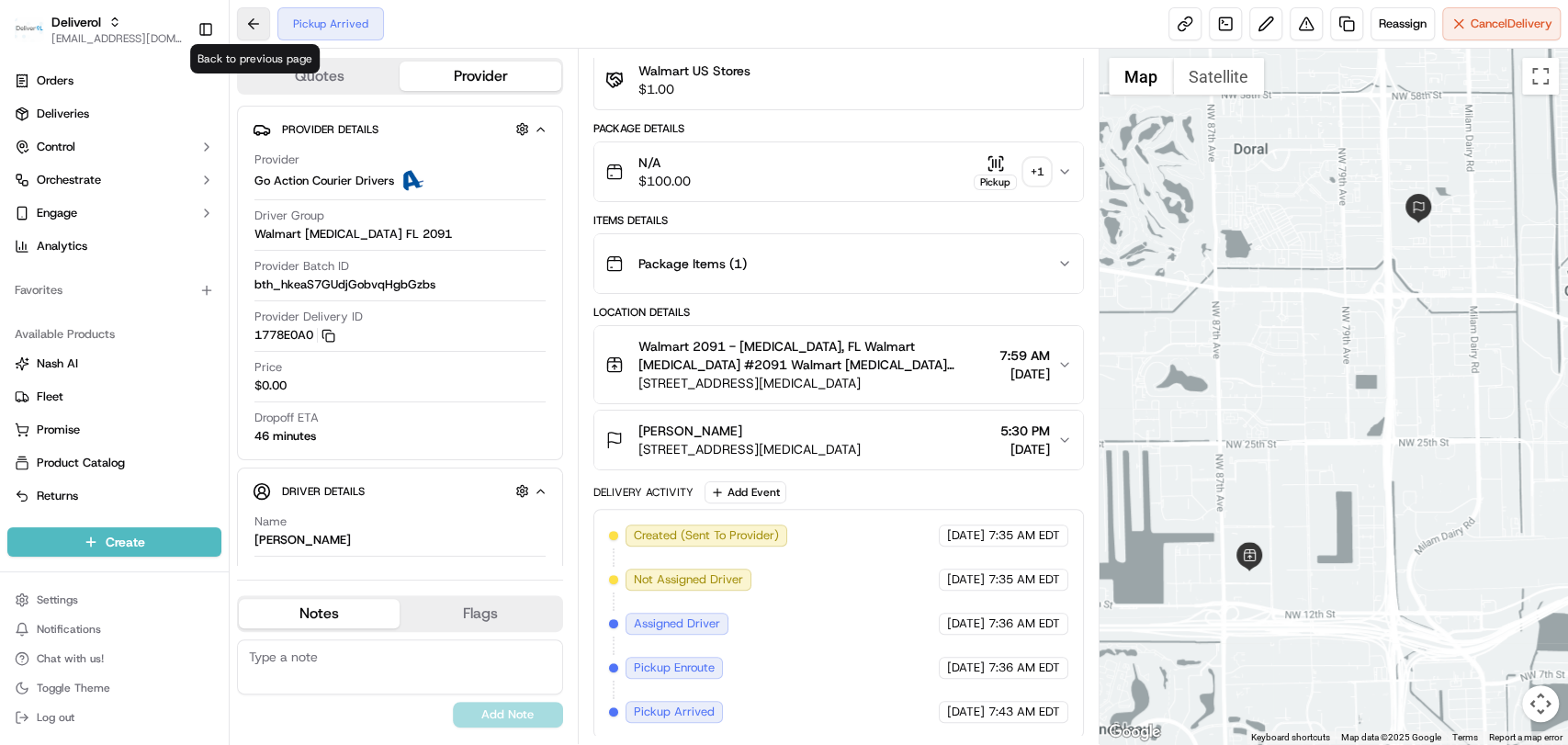
click at [256, 28] on button at bounding box center [253, 23] width 33 height 33
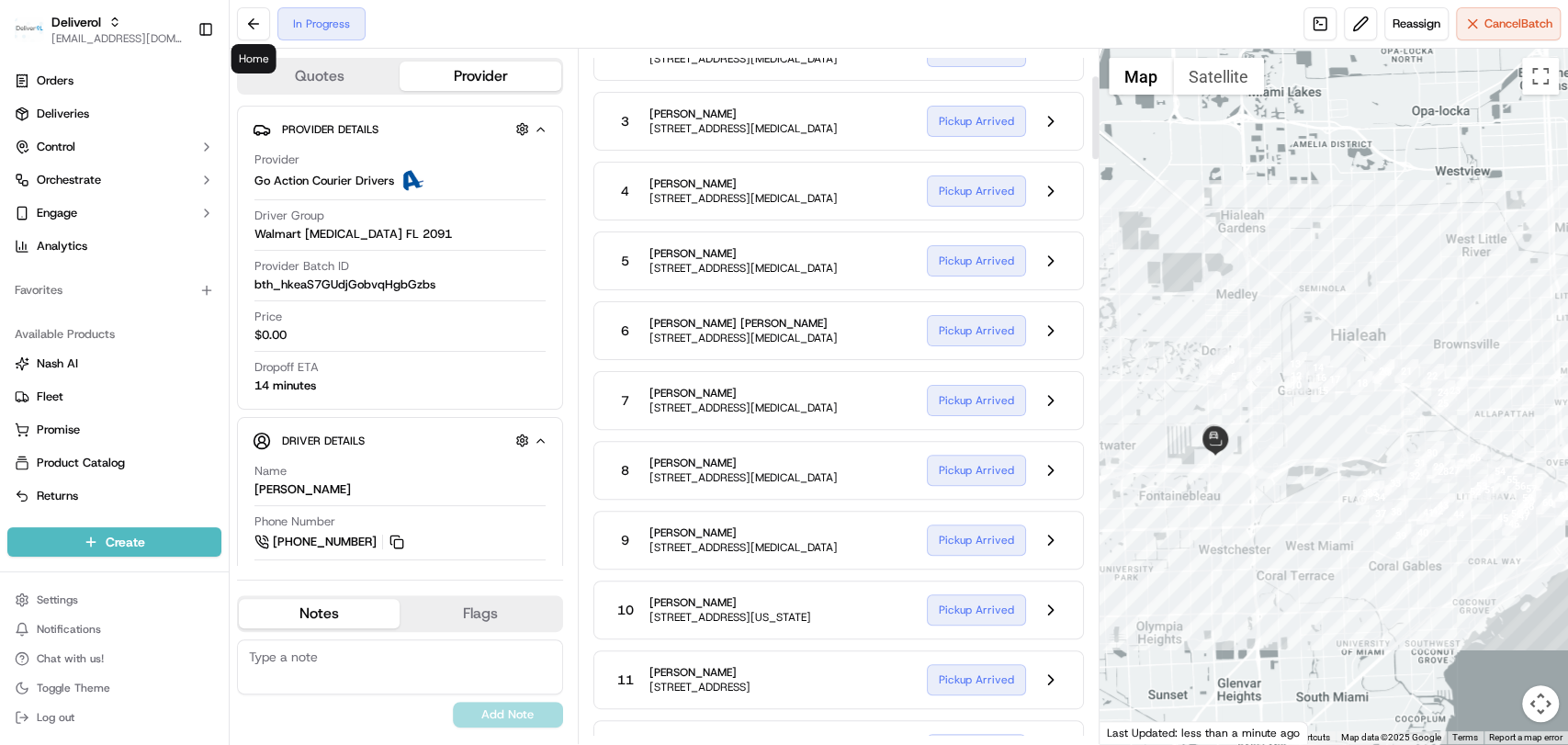
scroll to position [229, 0]
click at [1040, 384] on button at bounding box center [1050, 400] width 35 height 35
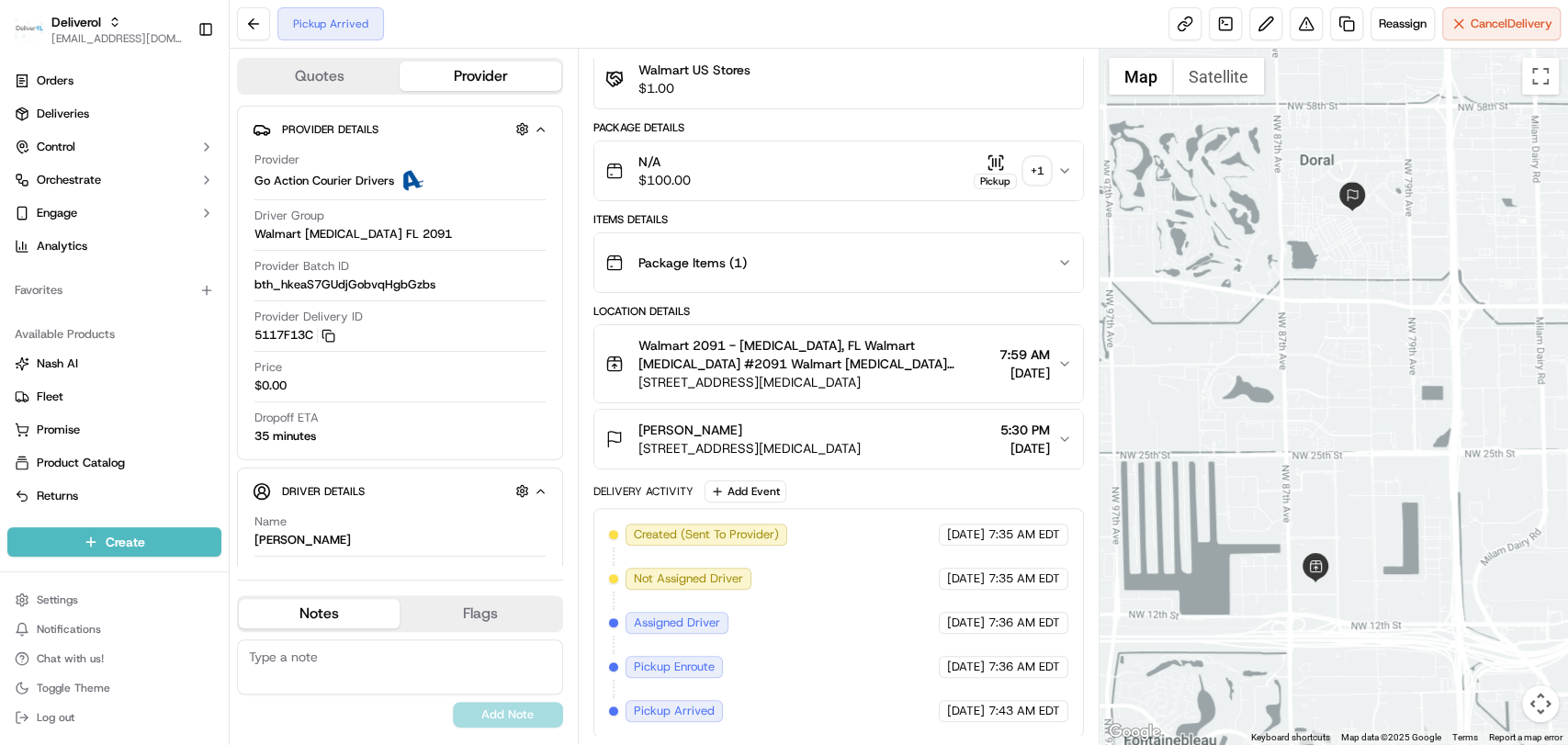
scroll to position [156, 0]
click at [253, 39] on button at bounding box center [253, 23] width 33 height 33
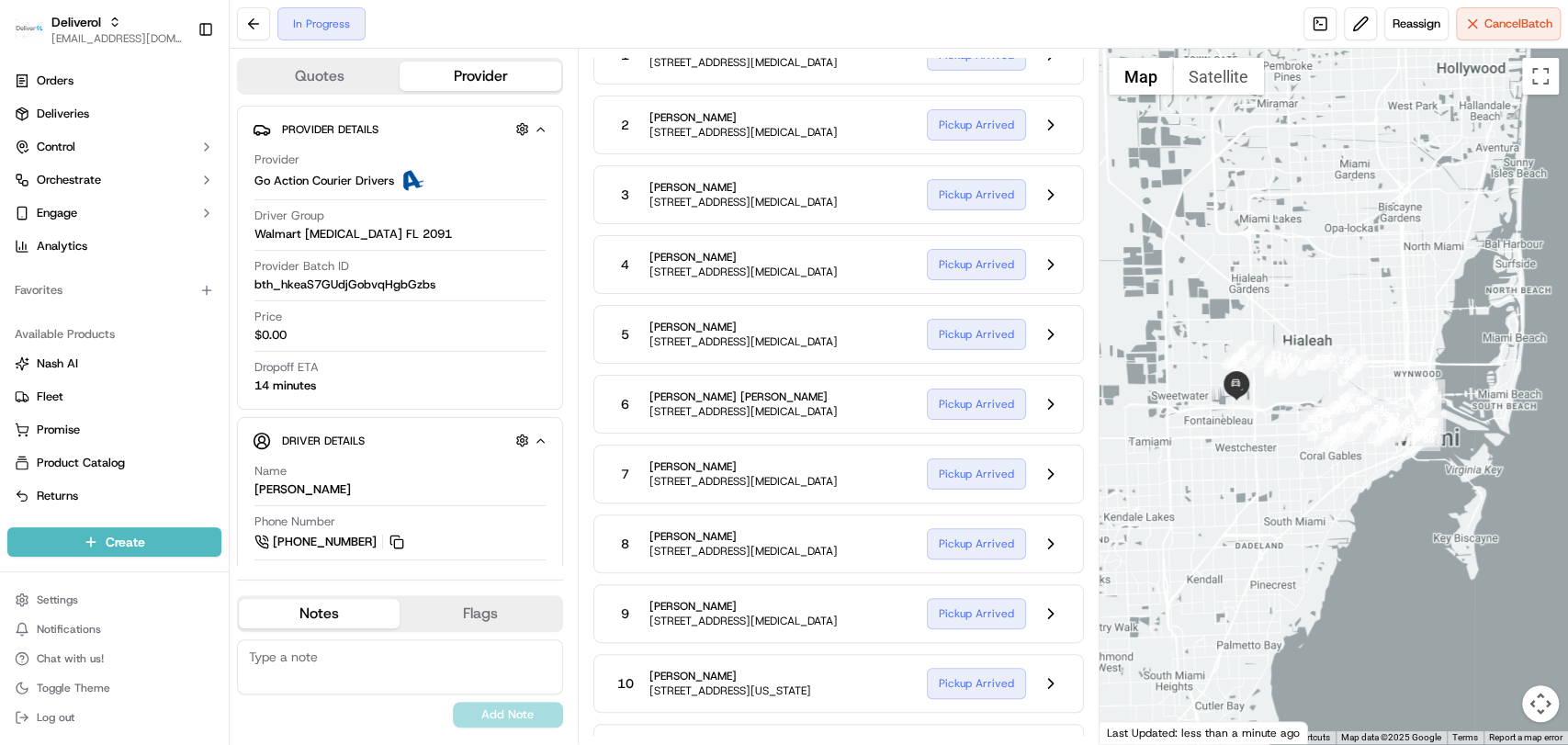
scroll to position [2102, 0]
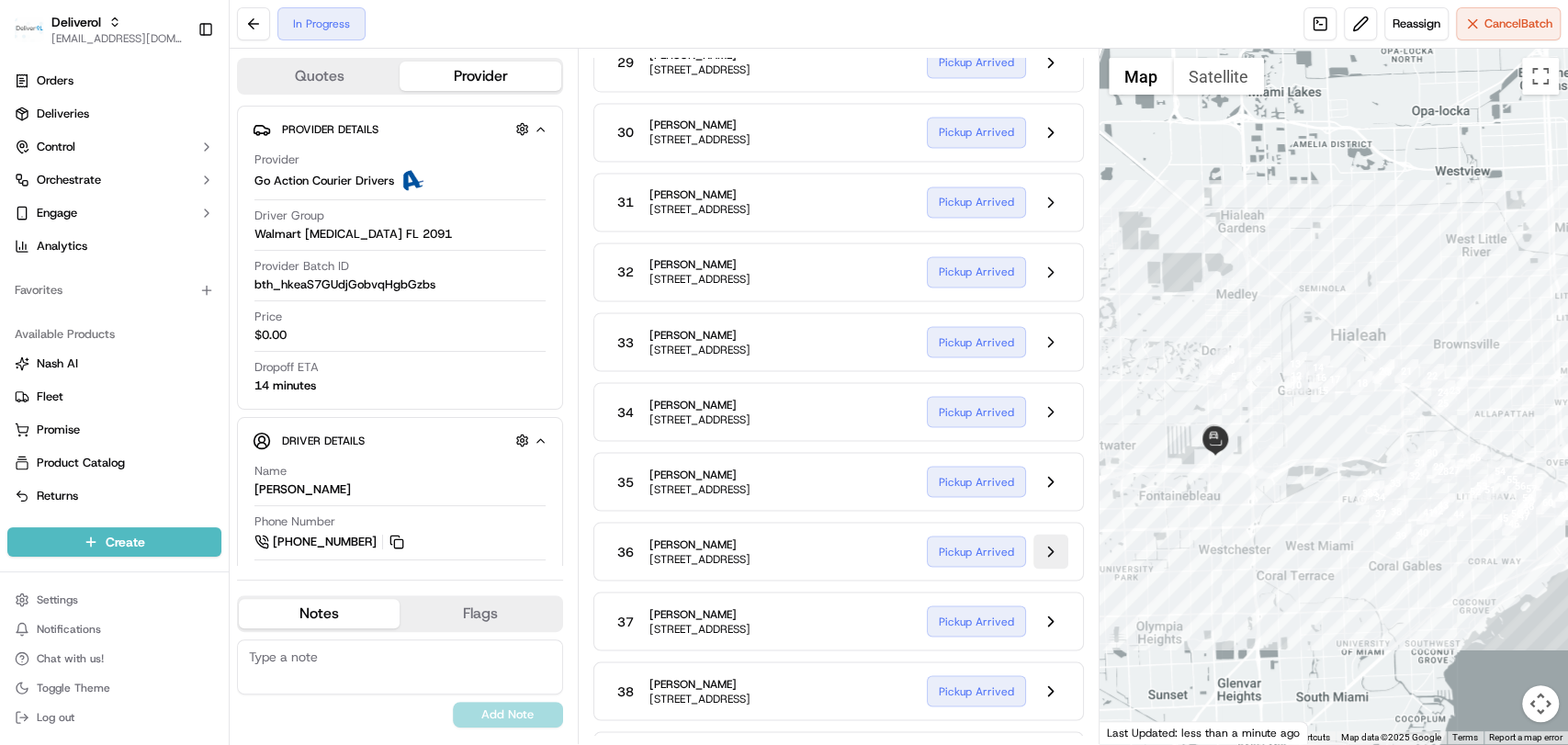
click at [1056, 569] on button at bounding box center [1050, 551] width 35 height 35
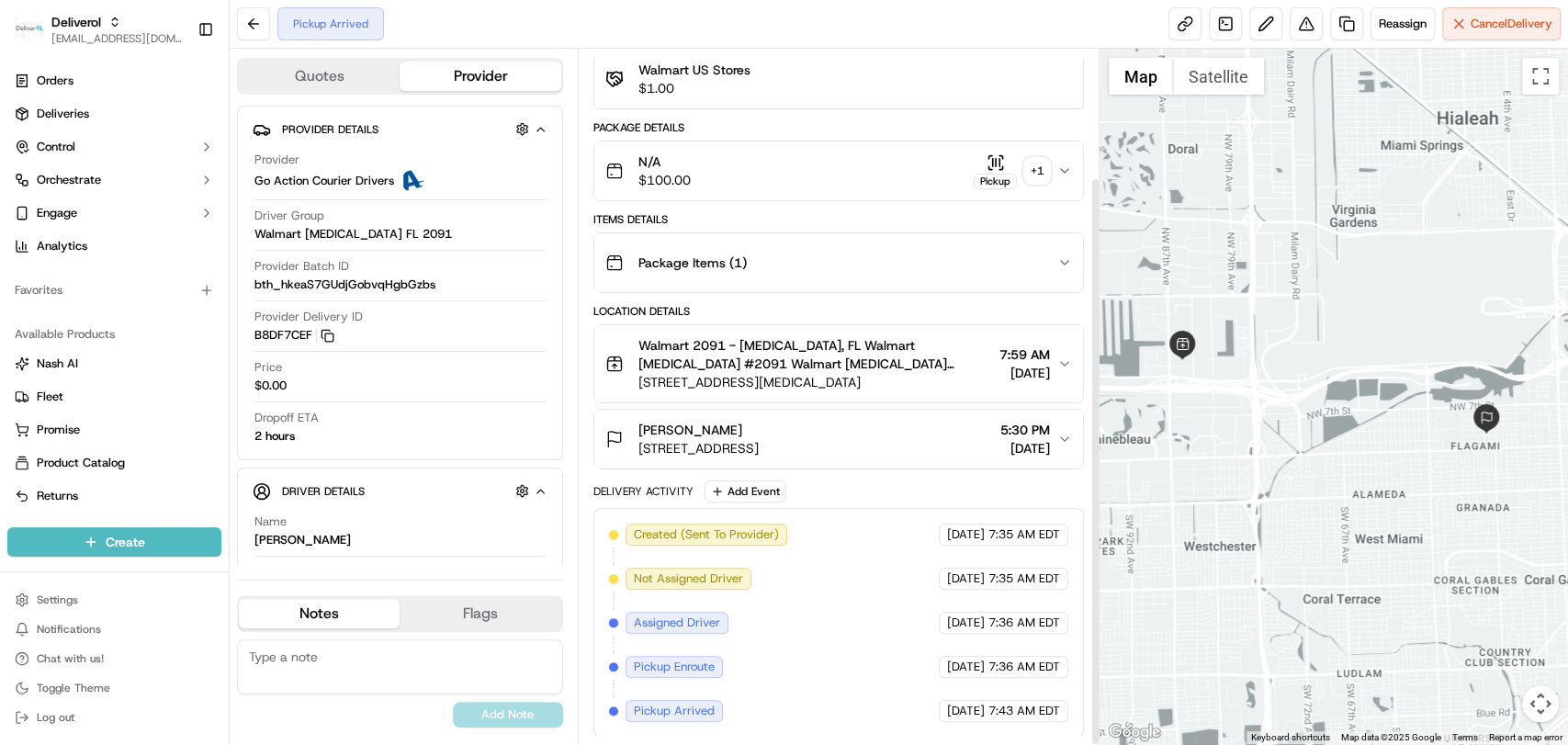
scroll to position [156, 0]
click at [258, 32] on button at bounding box center [253, 23] width 33 height 33
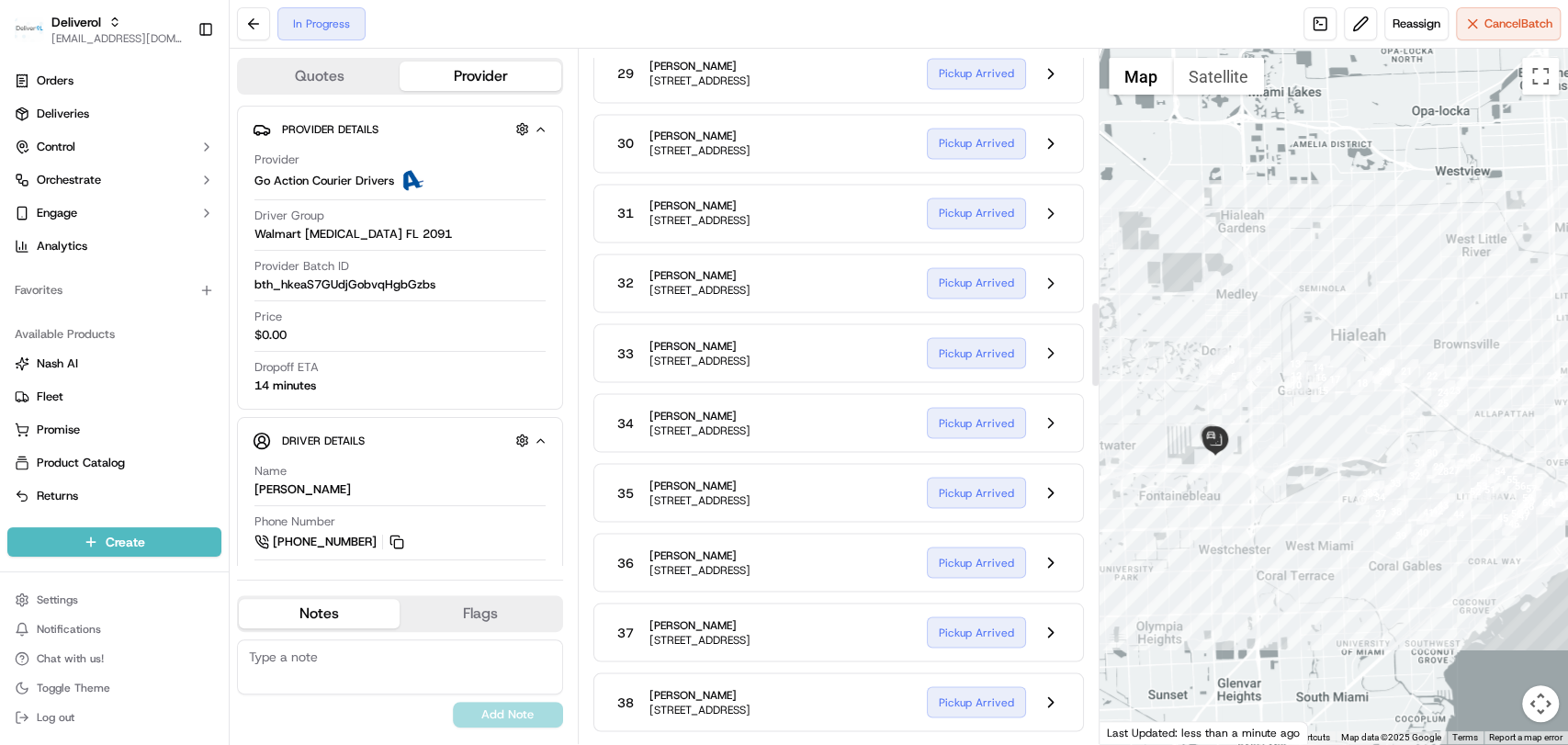
scroll to position [2090, 0]
click at [1061, 510] on button at bounding box center [1050, 492] width 35 height 35
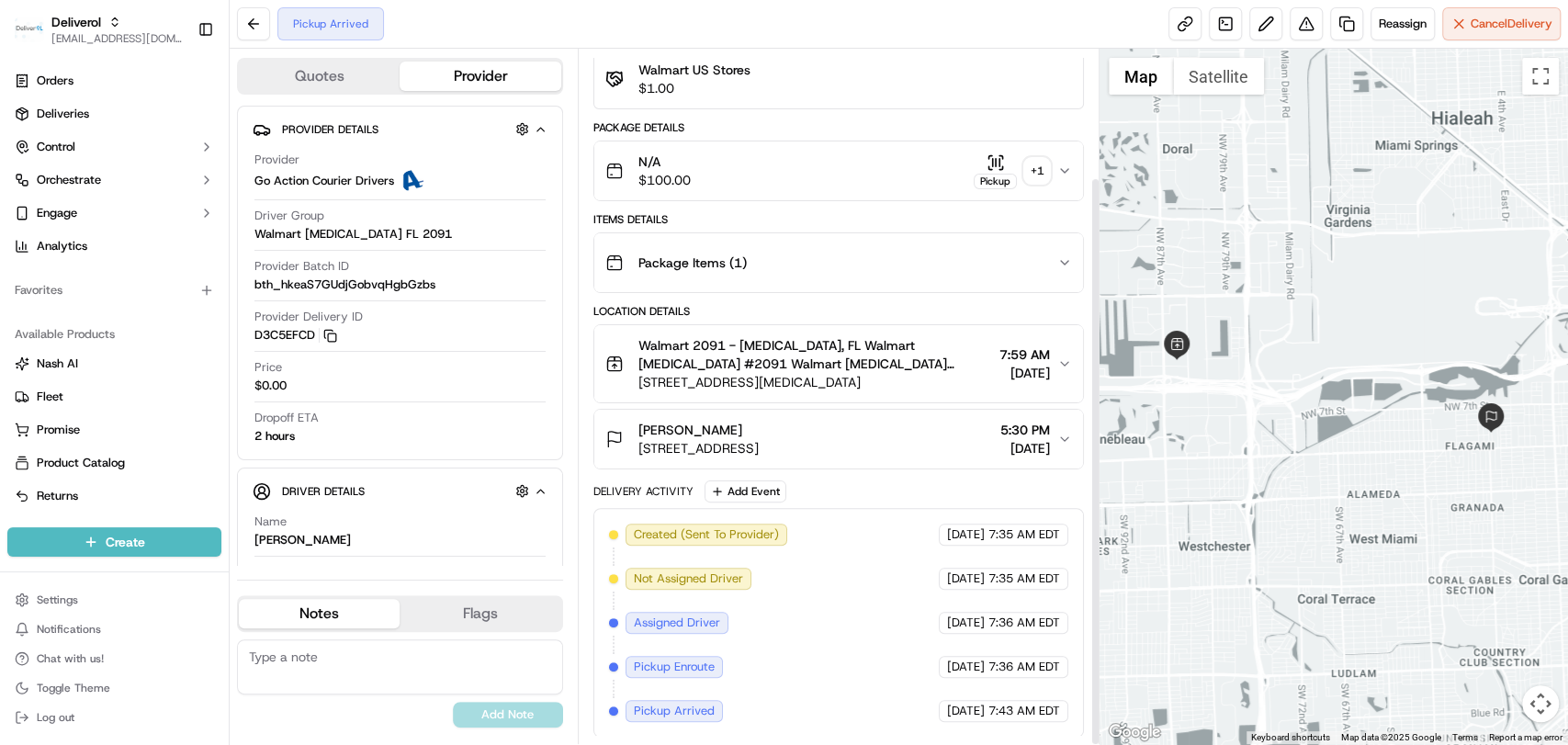
scroll to position [156, 0]
click at [264, 34] on button at bounding box center [253, 23] width 33 height 33
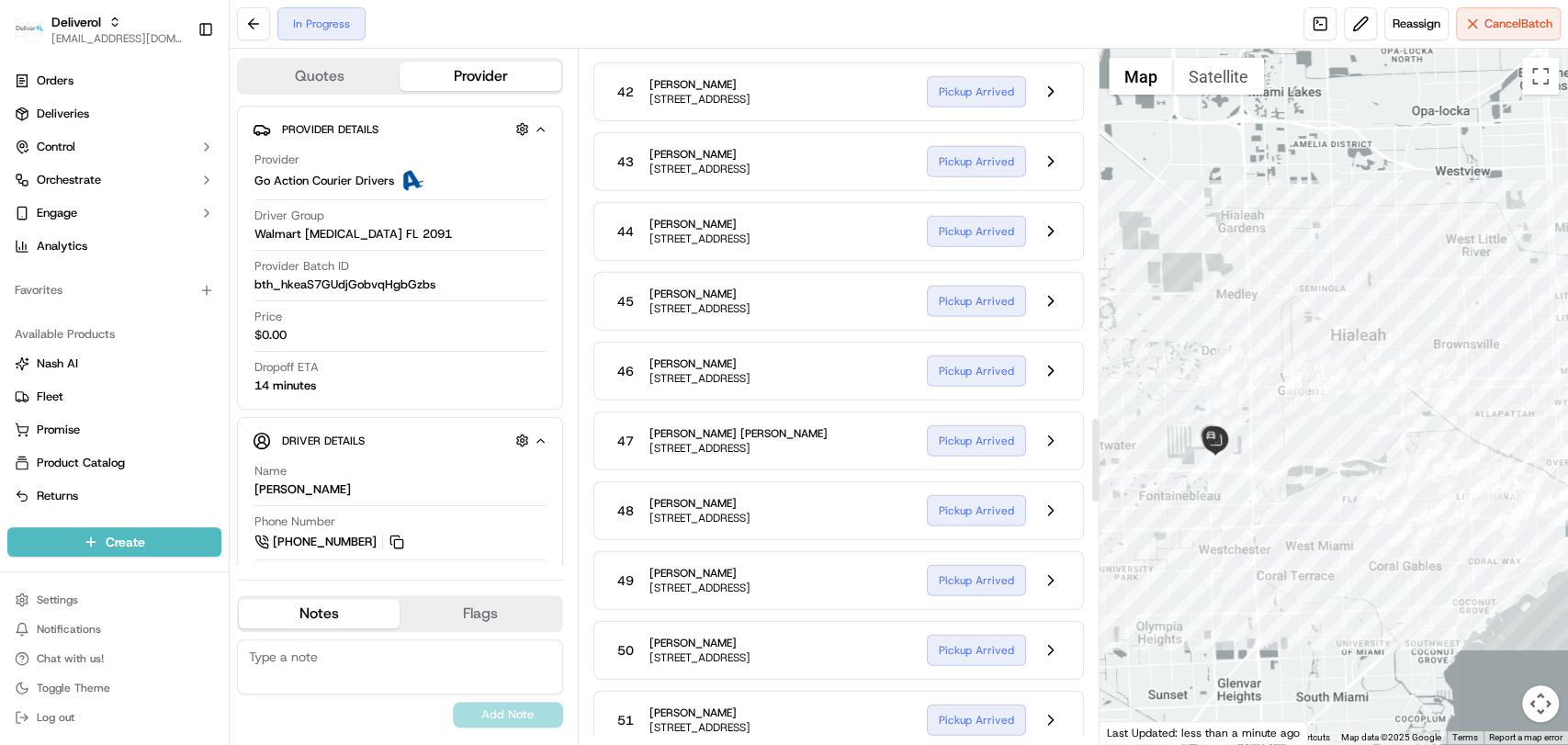
scroll to position [3122, 0]
click at [1055, 596] on button at bounding box center [1050, 578] width 35 height 35
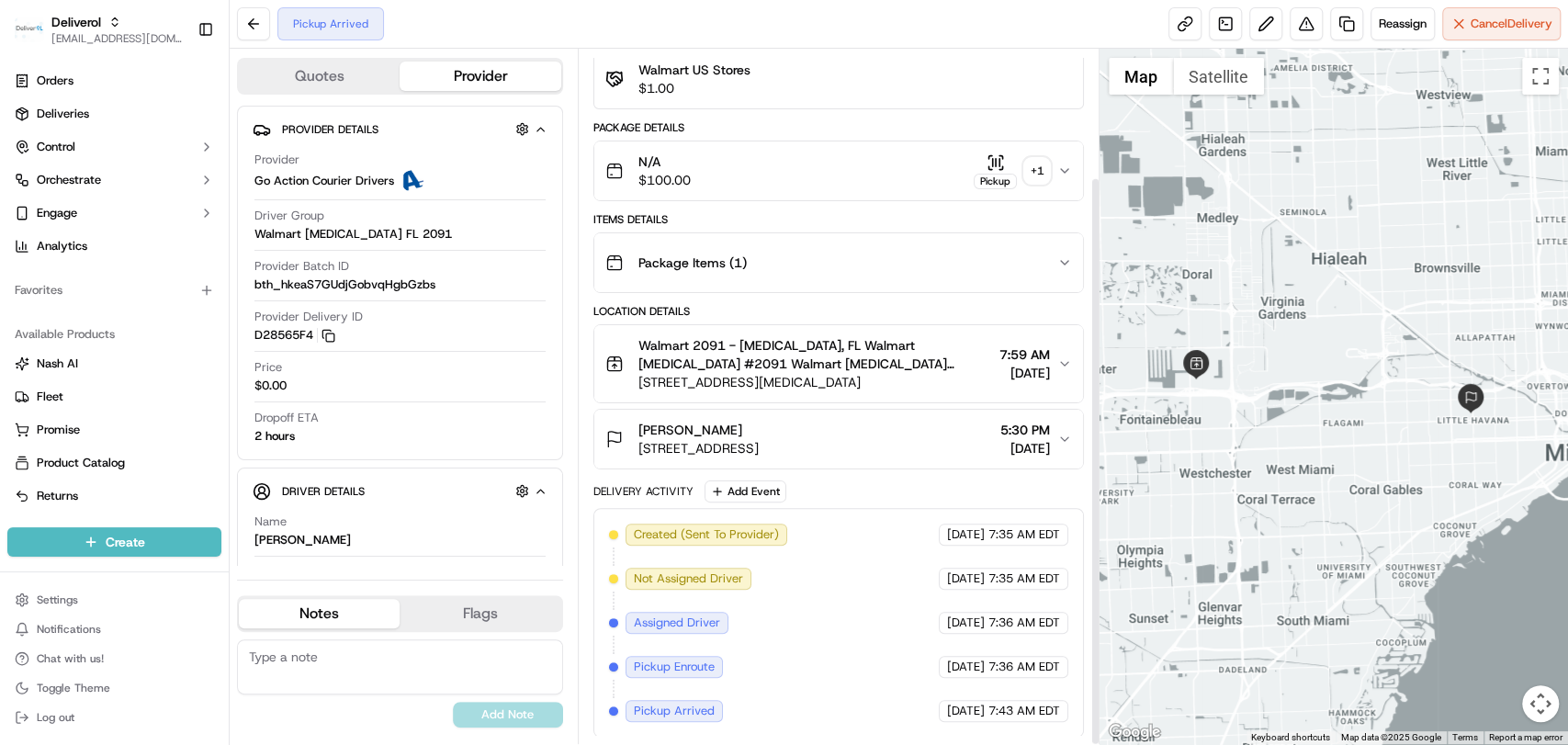
scroll to position [156, 0]
click at [250, 32] on button at bounding box center [253, 23] width 33 height 33
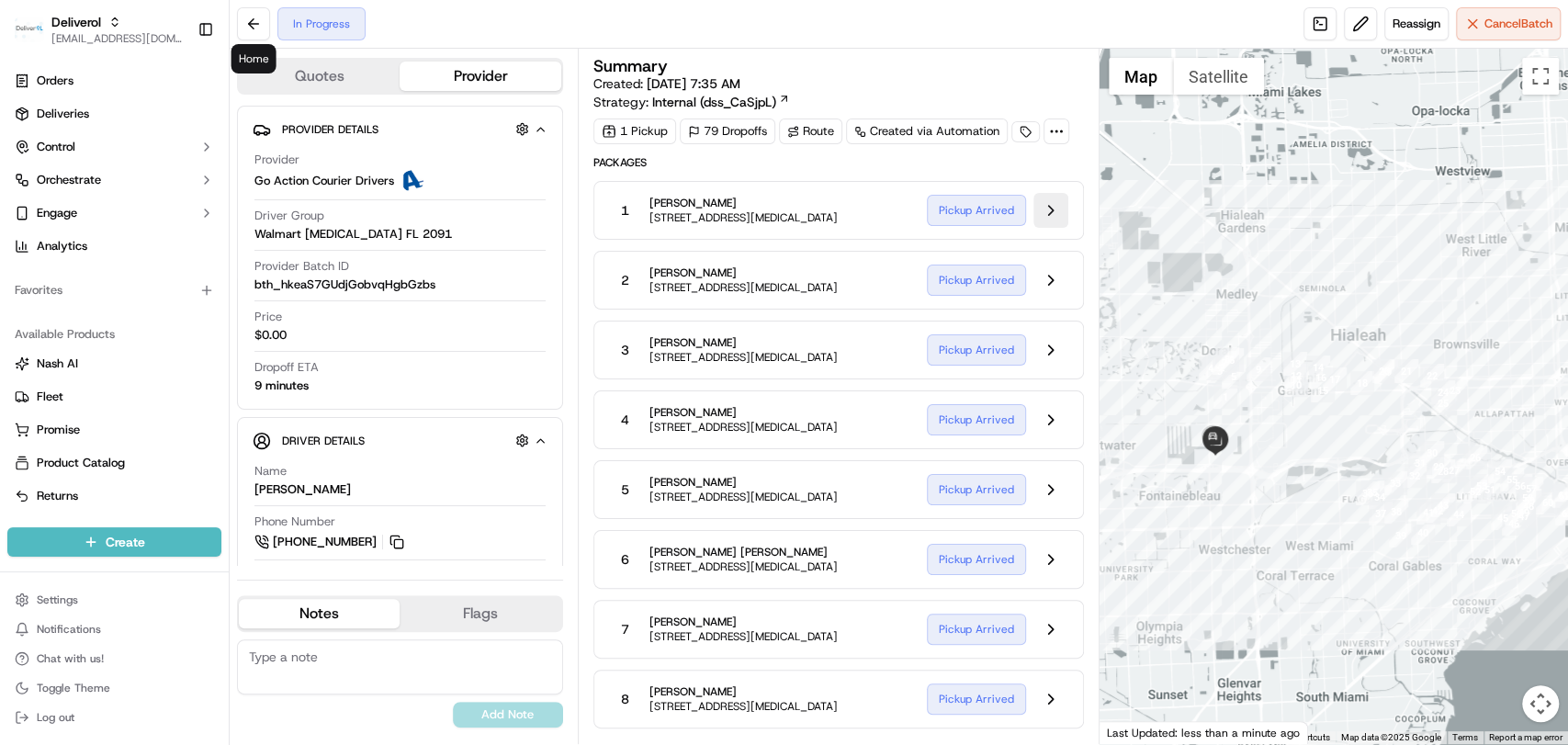
click at [1058, 215] on button at bounding box center [1050, 210] width 35 height 35
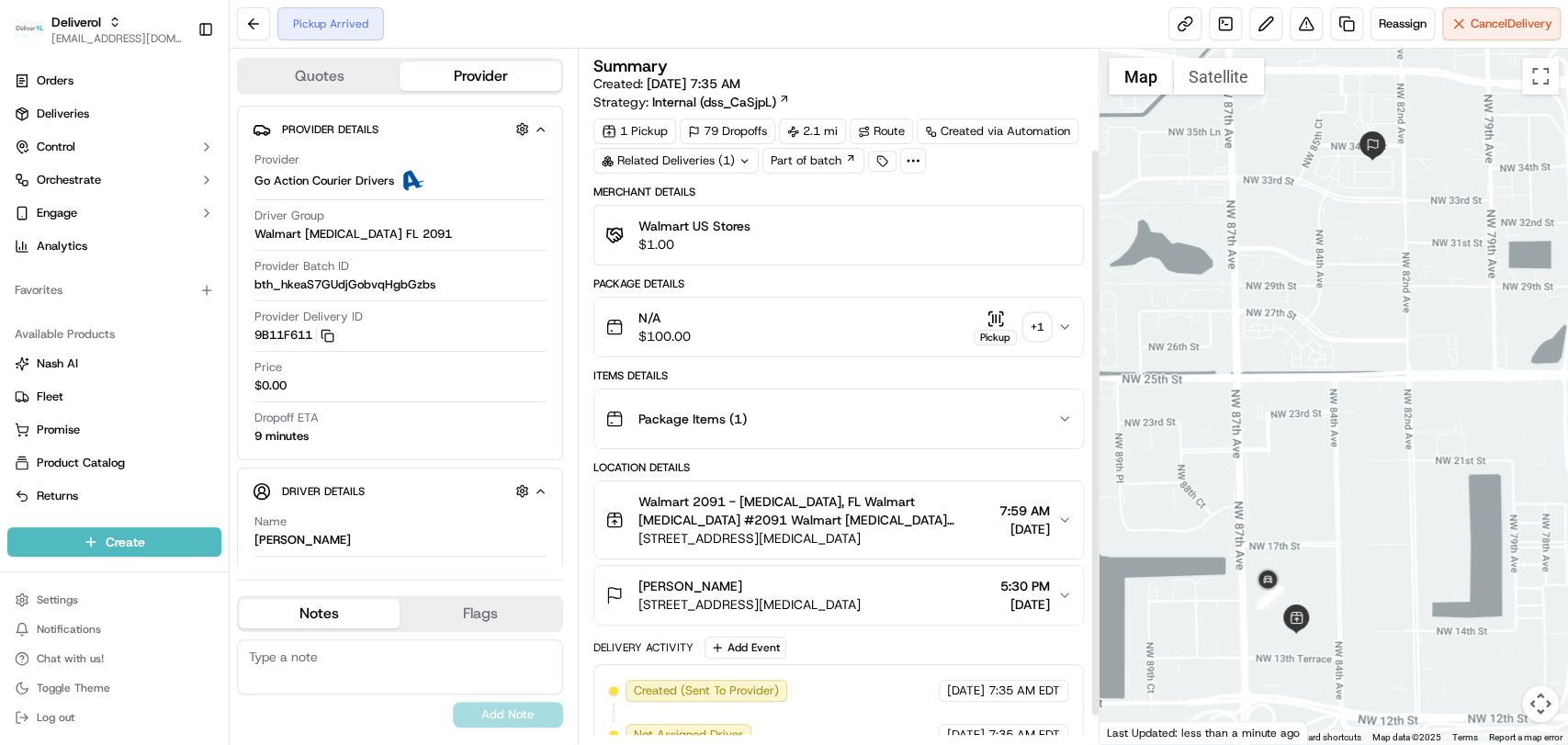
scroll to position [156, 0]
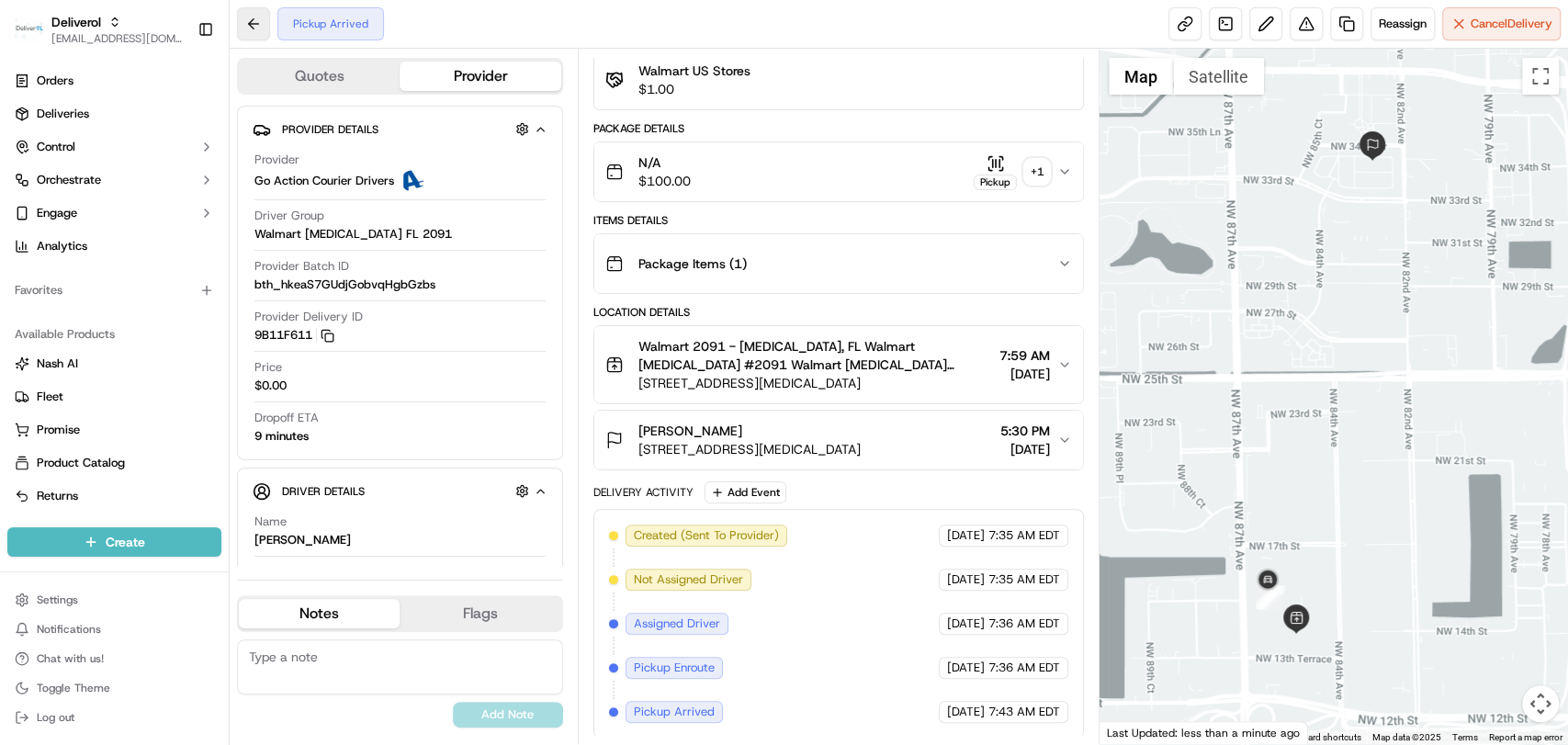
click at [254, 37] on button at bounding box center [253, 23] width 33 height 33
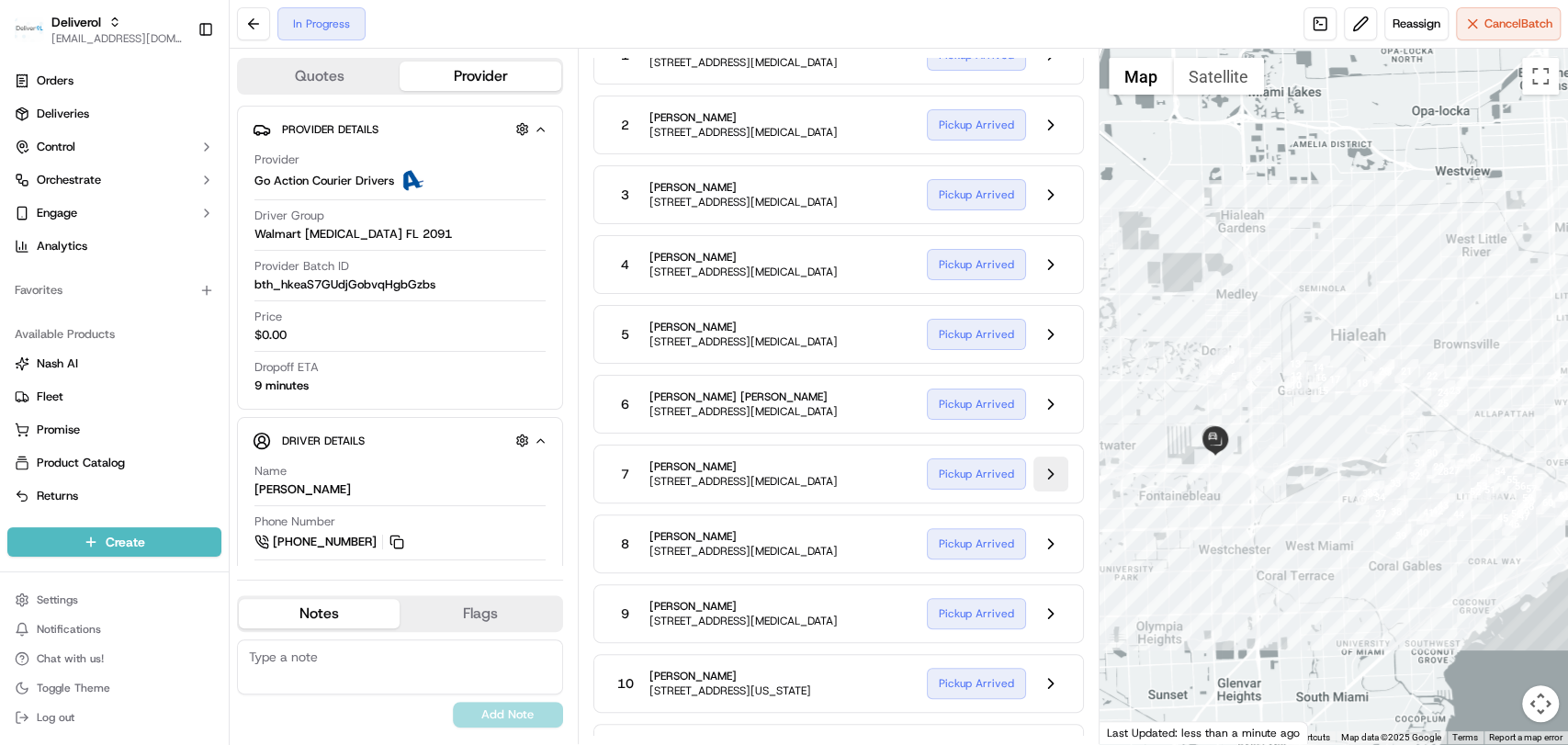
click at [1053, 473] on button at bounding box center [1050, 474] width 35 height 35
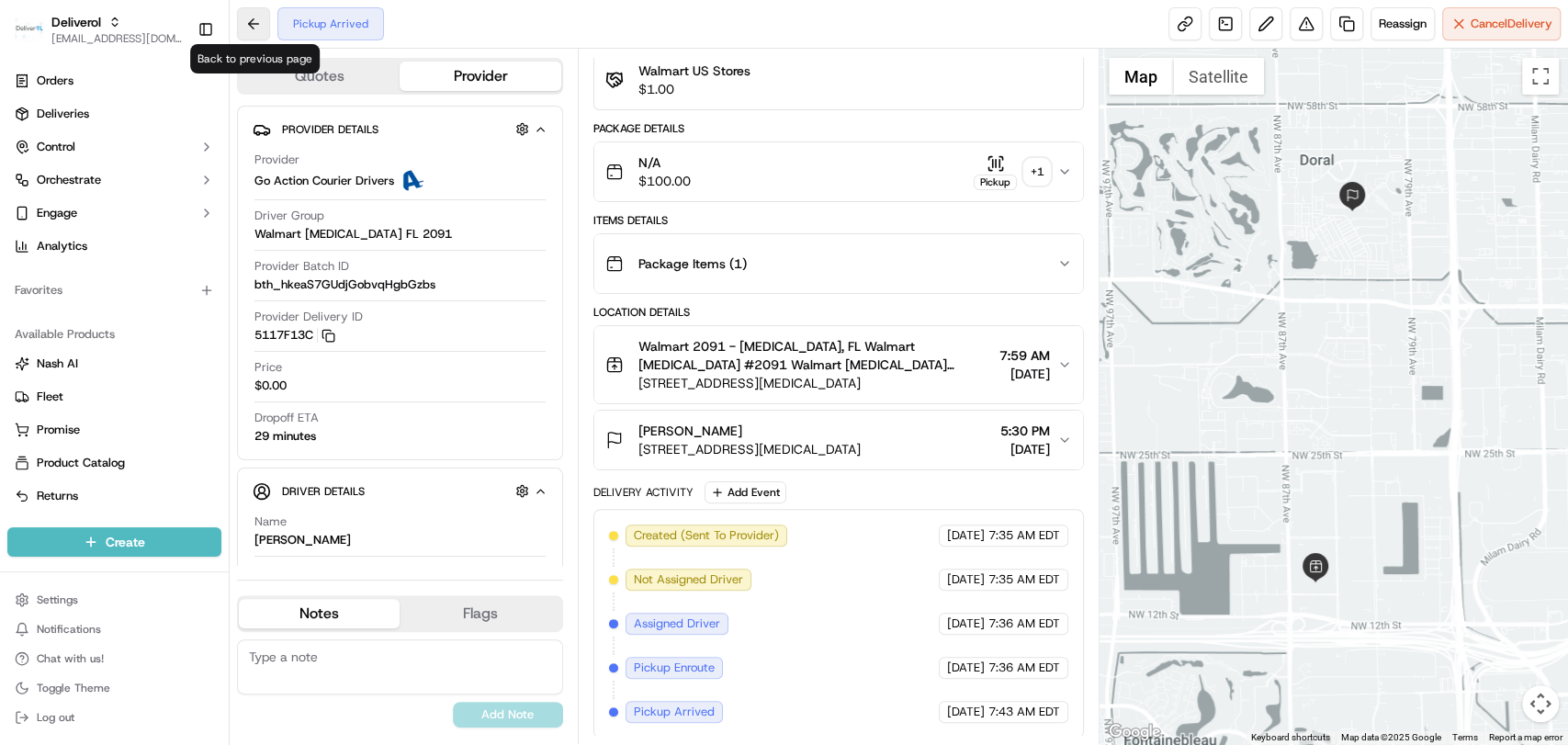
click at [248, 31] on button at bounding box center [253, 23] width 33 height 33
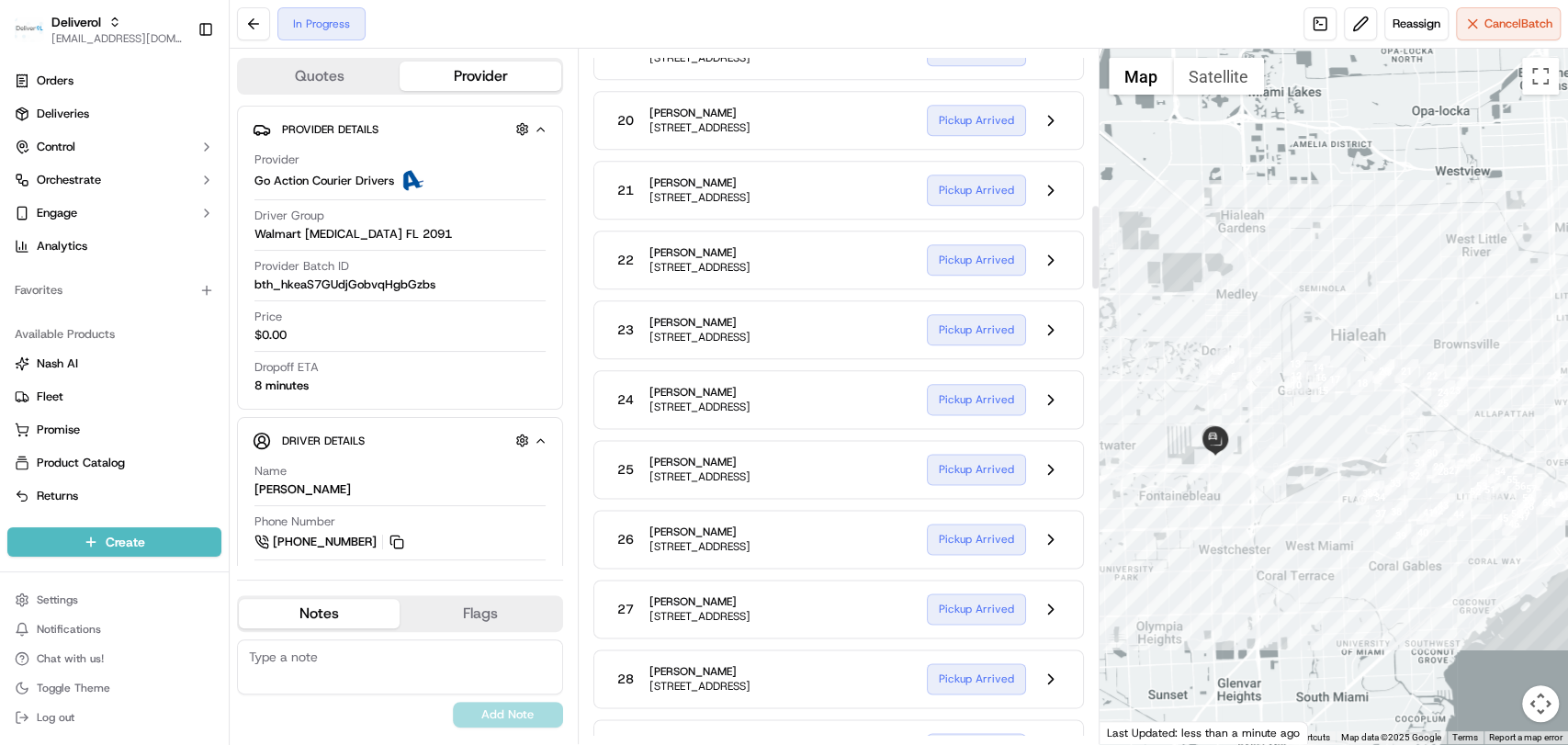
scroll to position [1510, 0]
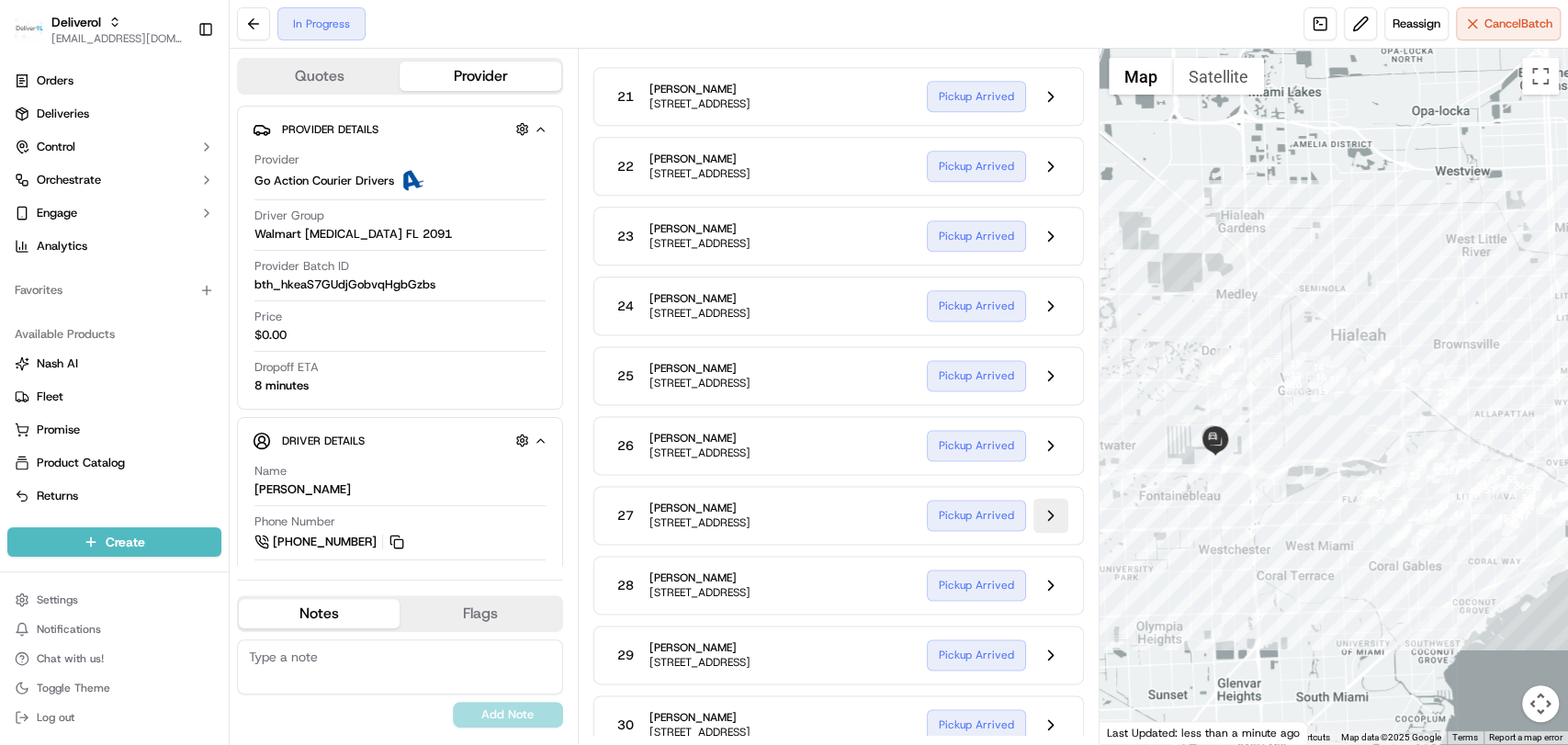
click at [1057, 533] on button at bounding box center [1050, 515] width 35 height 35
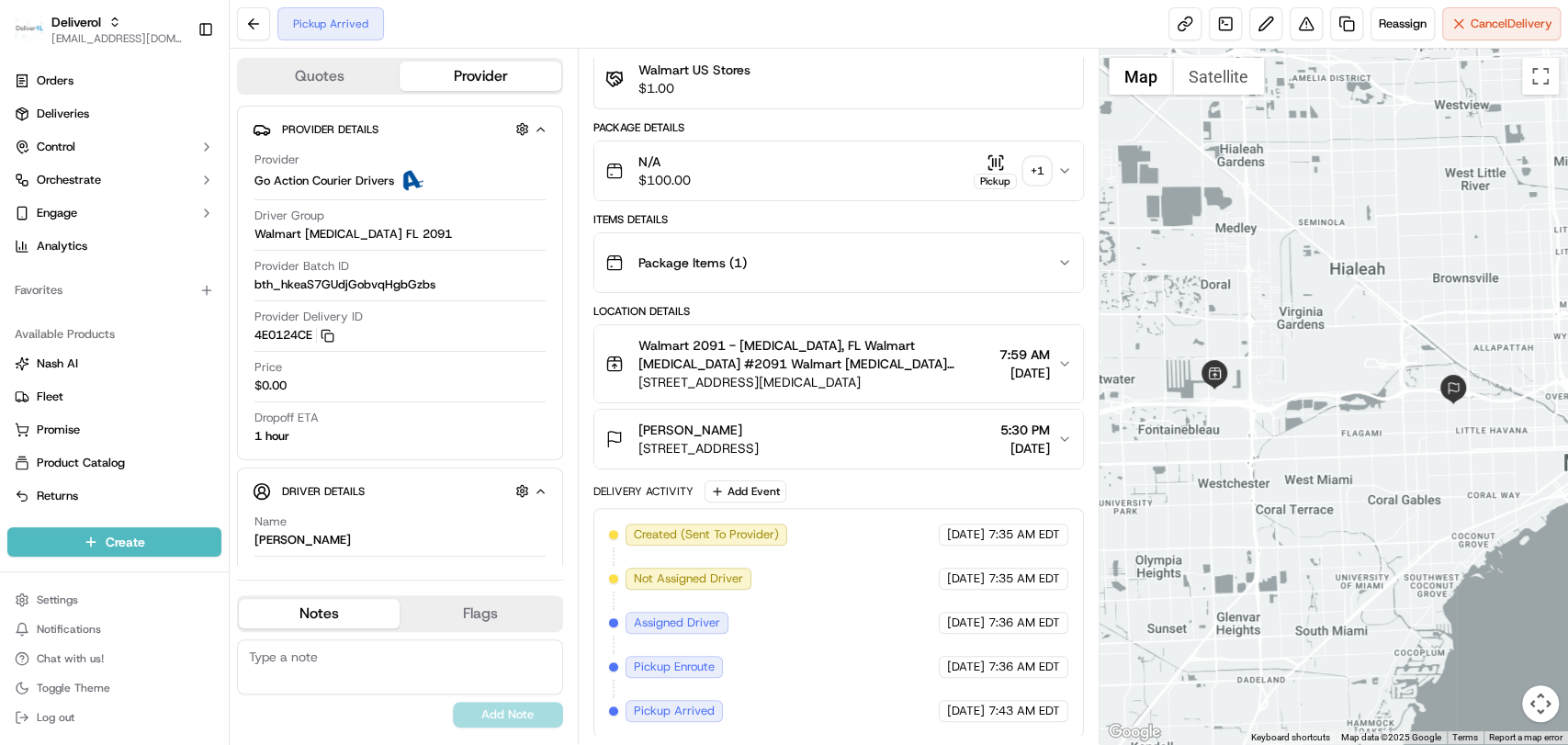
scroll to position [156, 0]
click at [249, 39] on button at bounding box center [253, 23] width 33 height 33
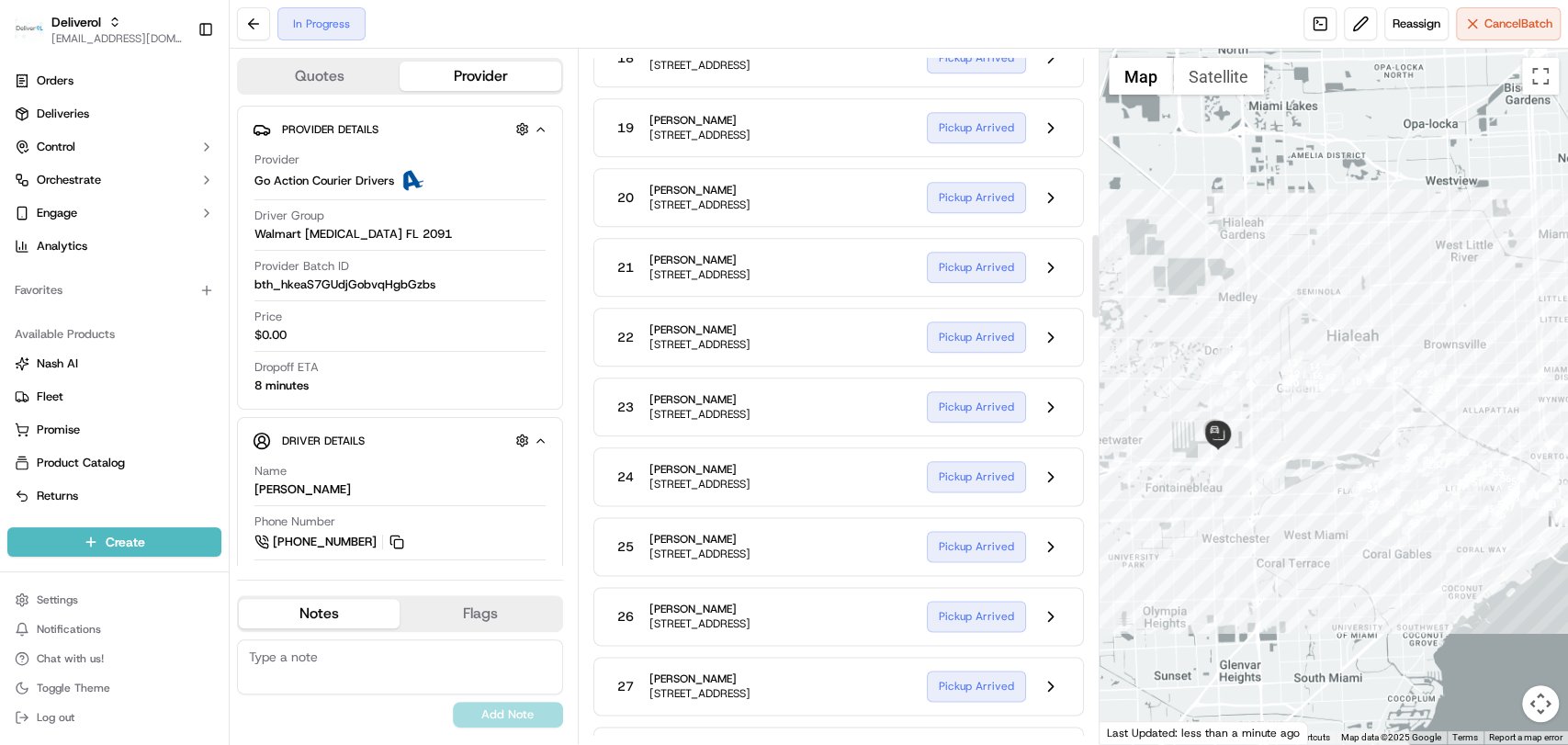
scroll to position [1532, 0]
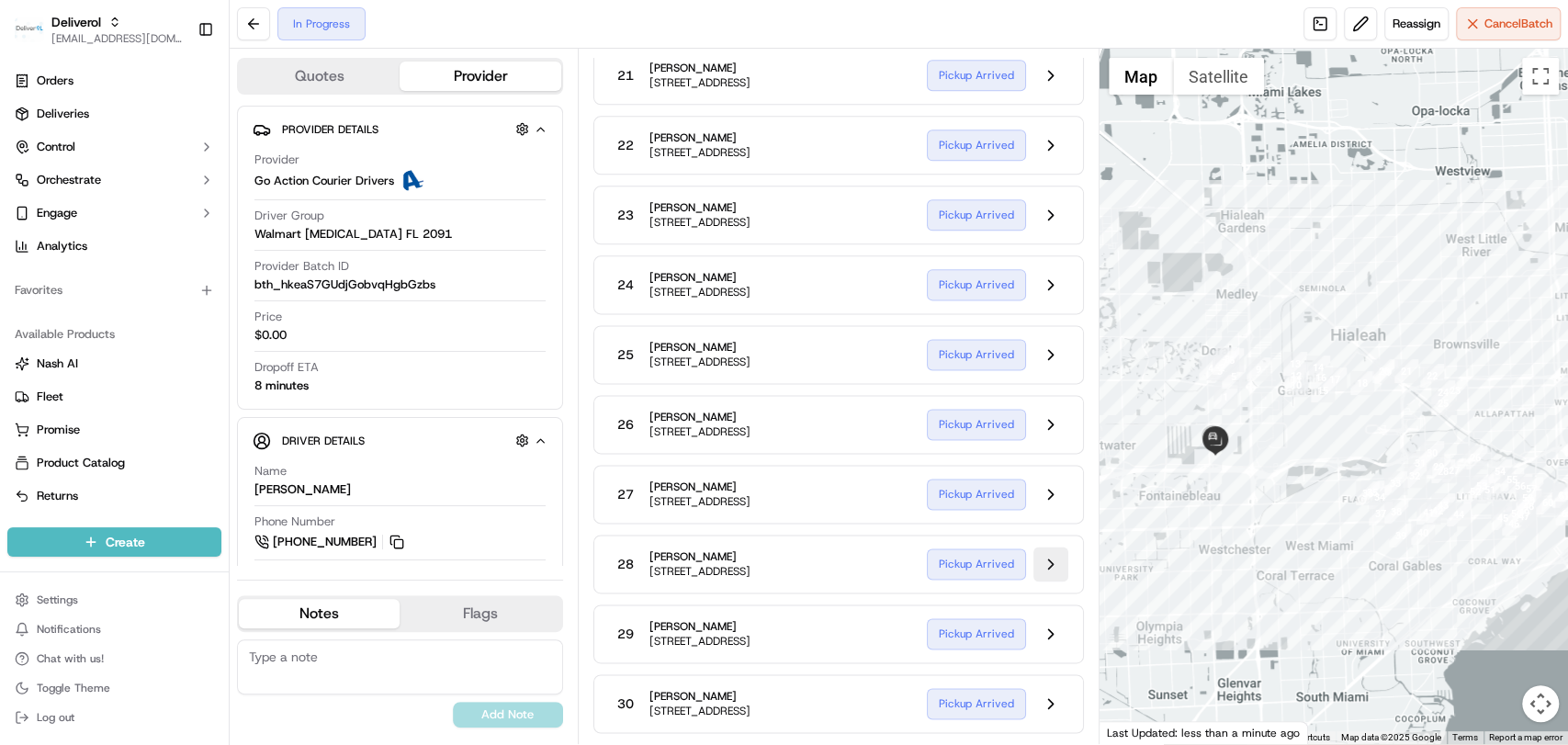
click at [1046, 582] on button at bounding box center [1050, 564] width 35 height 35
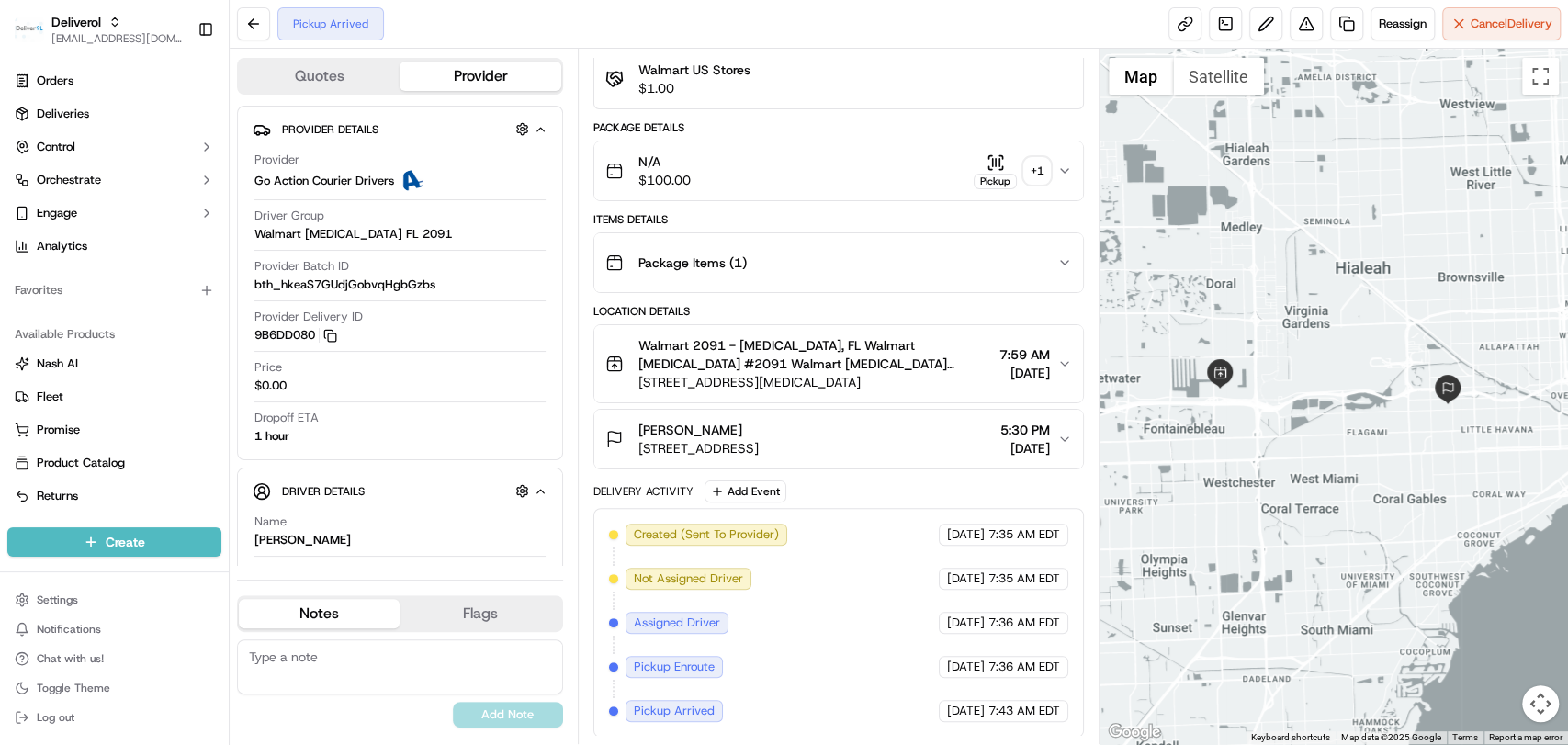
scroll to position [156, 0]
click at [264, 539] on div "Diane New" at bounding box center [302, 540] width 96 height 17
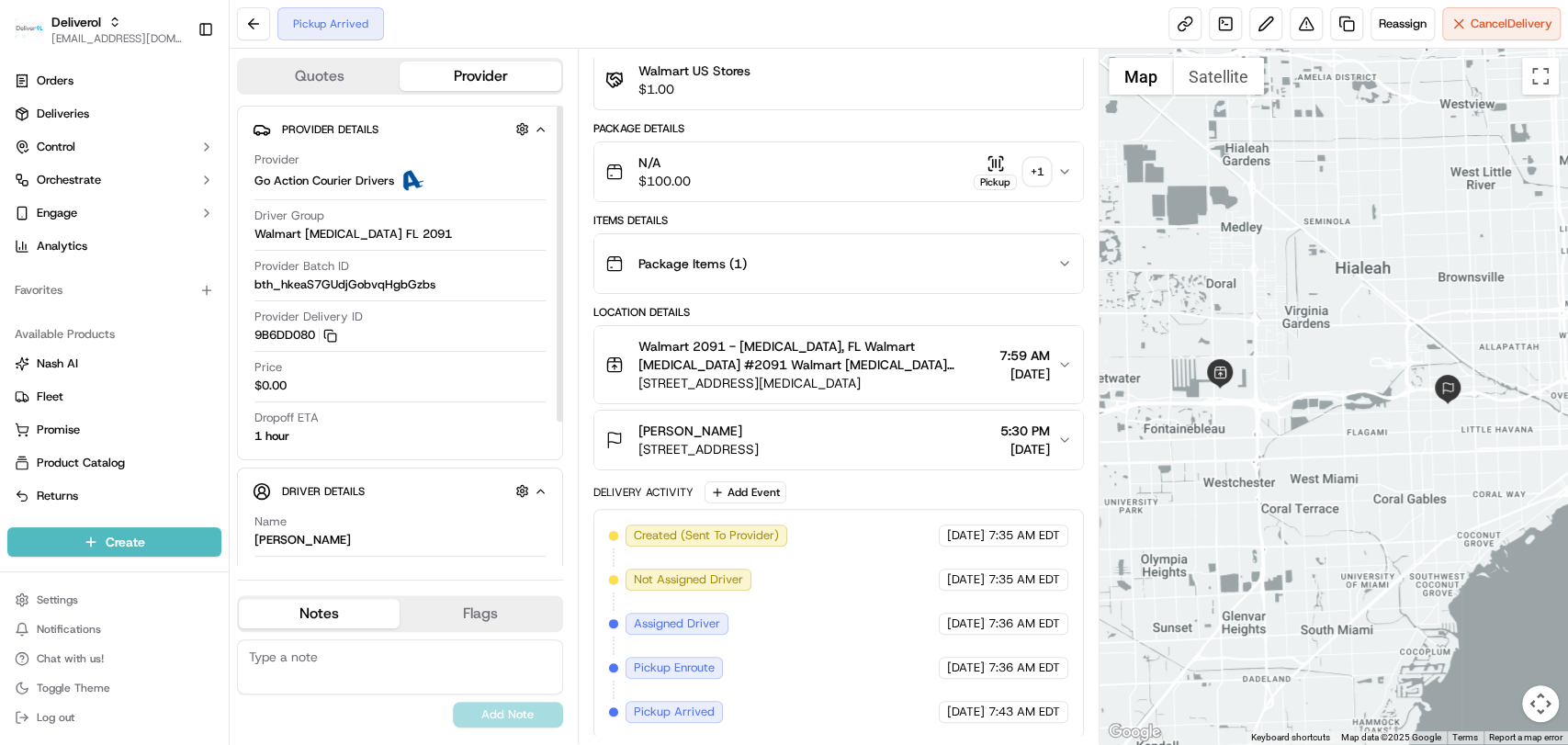
click at [264, 539] on div "Diane New" at bounding box center [302, 540] width 96 height 17
copy div "Diane"
click at [261, 24] on button at bounding box center [253, 23] width 33 height 33
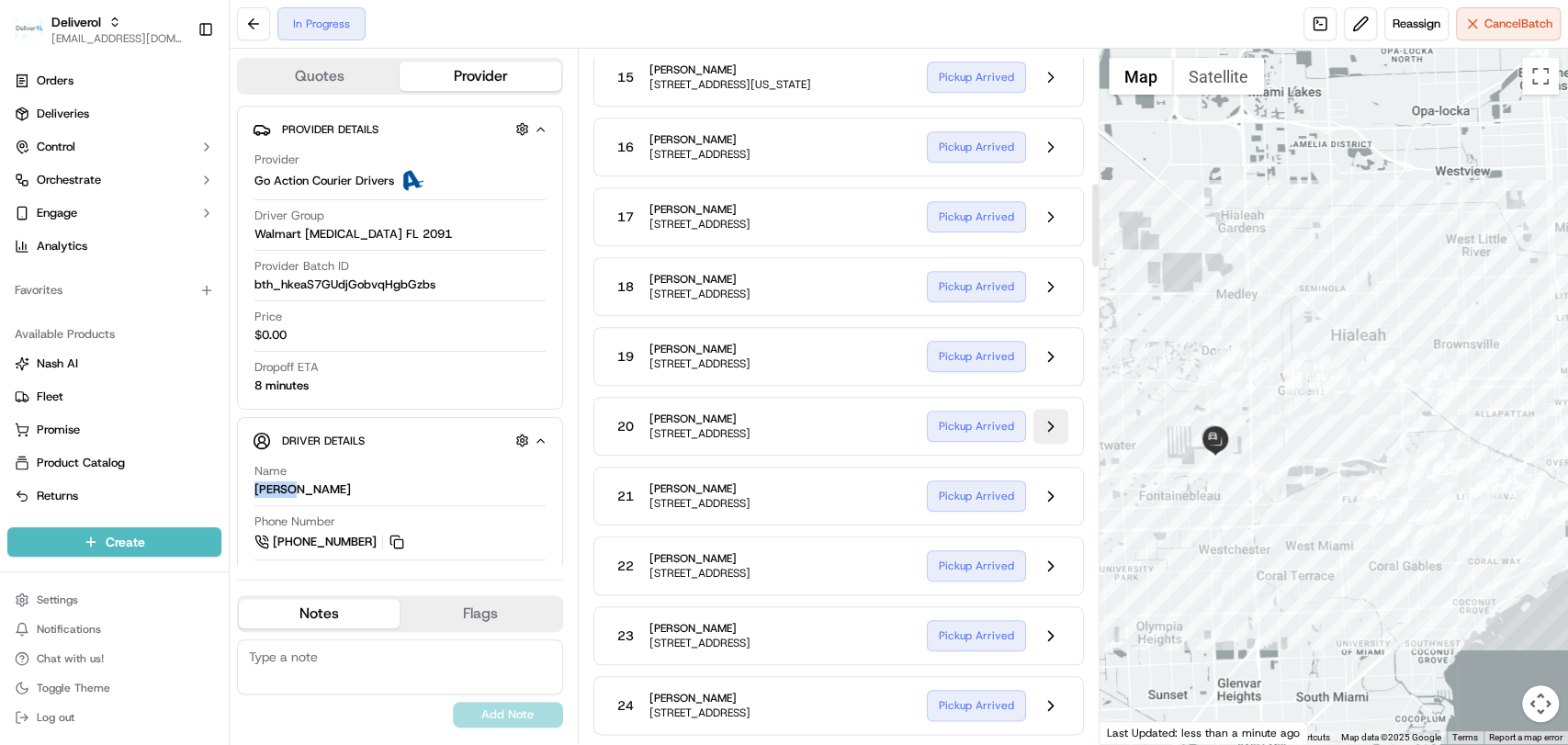
click at [1052, 444] on button at bounding box center [1050, 426] width 35 height 35
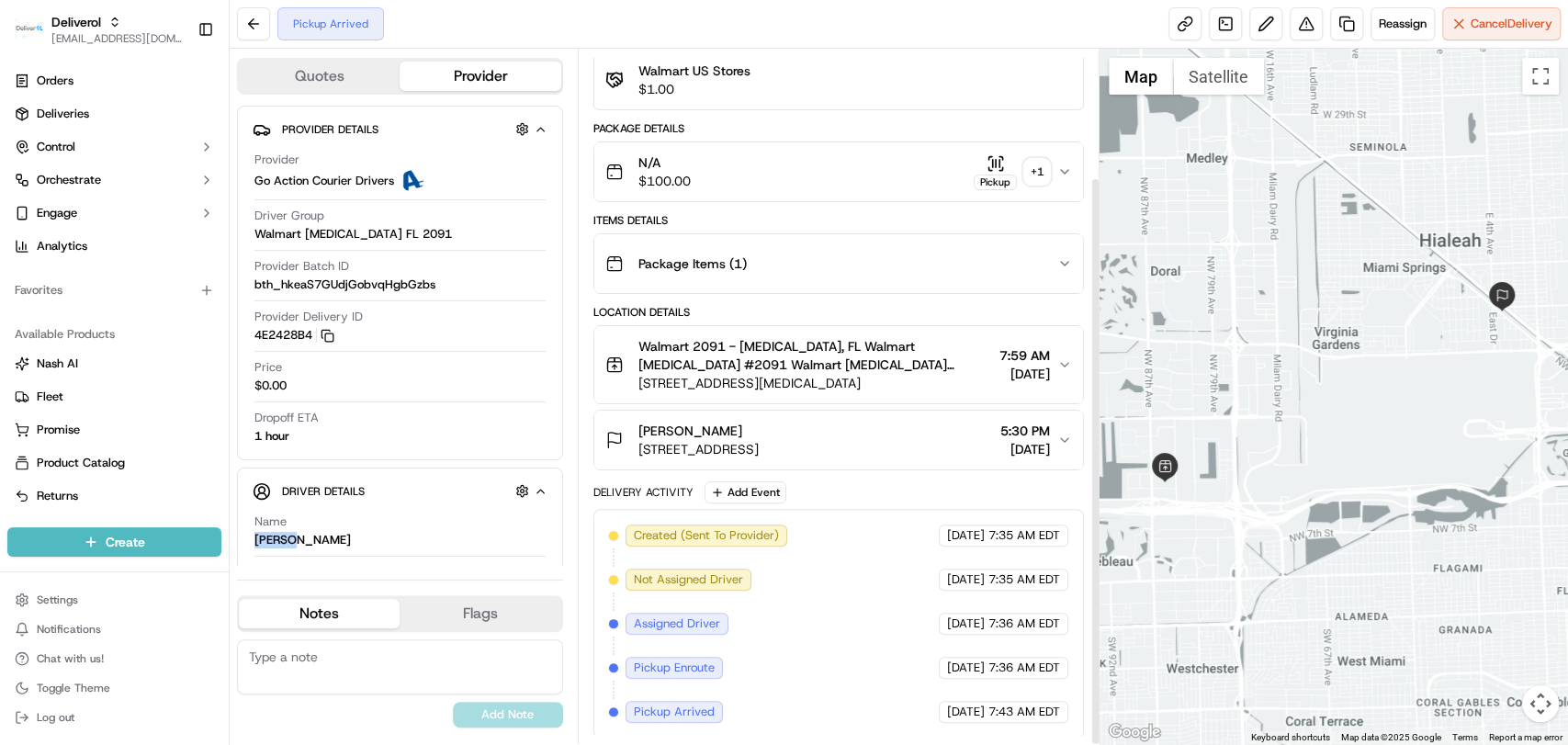
scroll to position [155, 0]
click at [256, 16] on button at bounding box center [253, 23] width 33 height 33
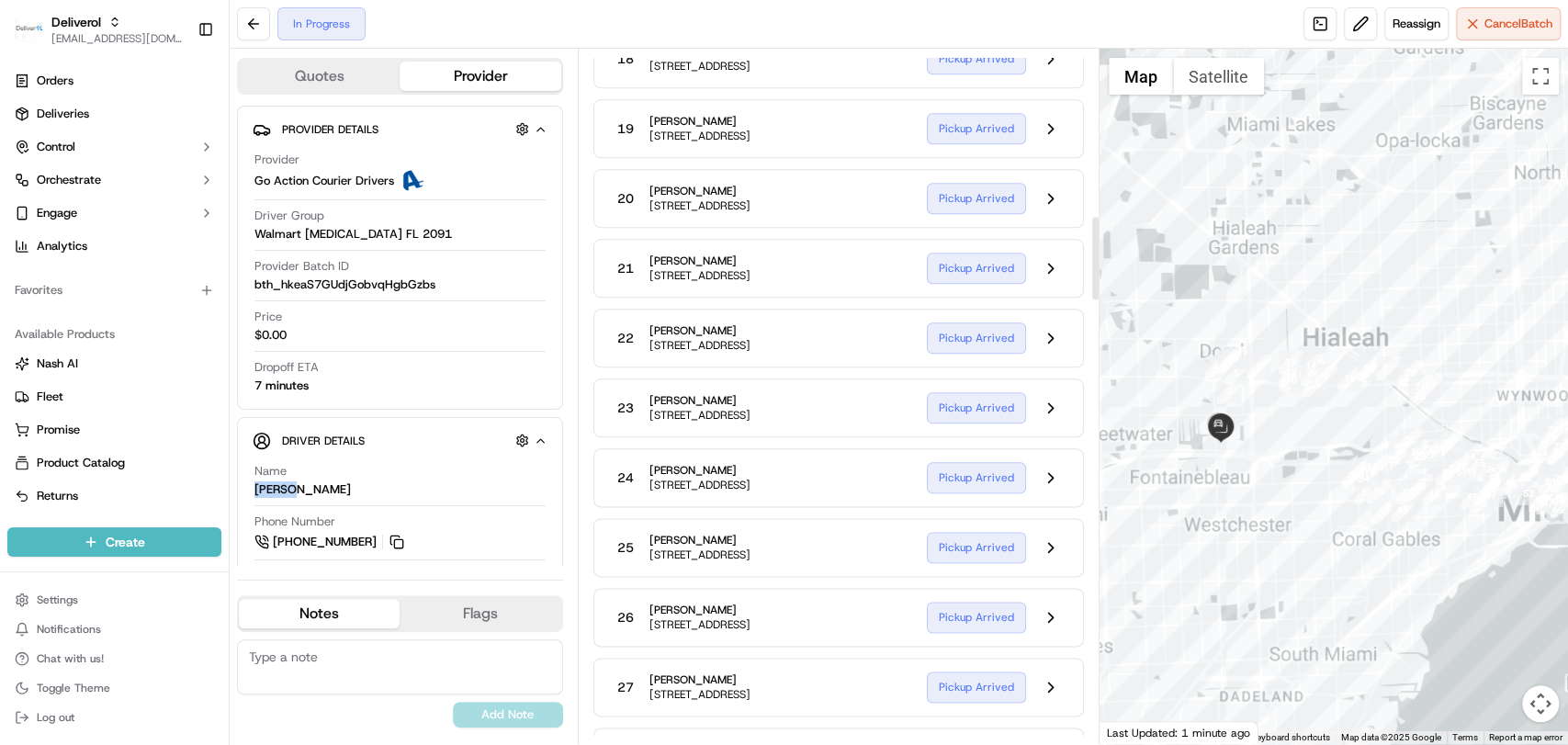
scroll to position [1383, 0]
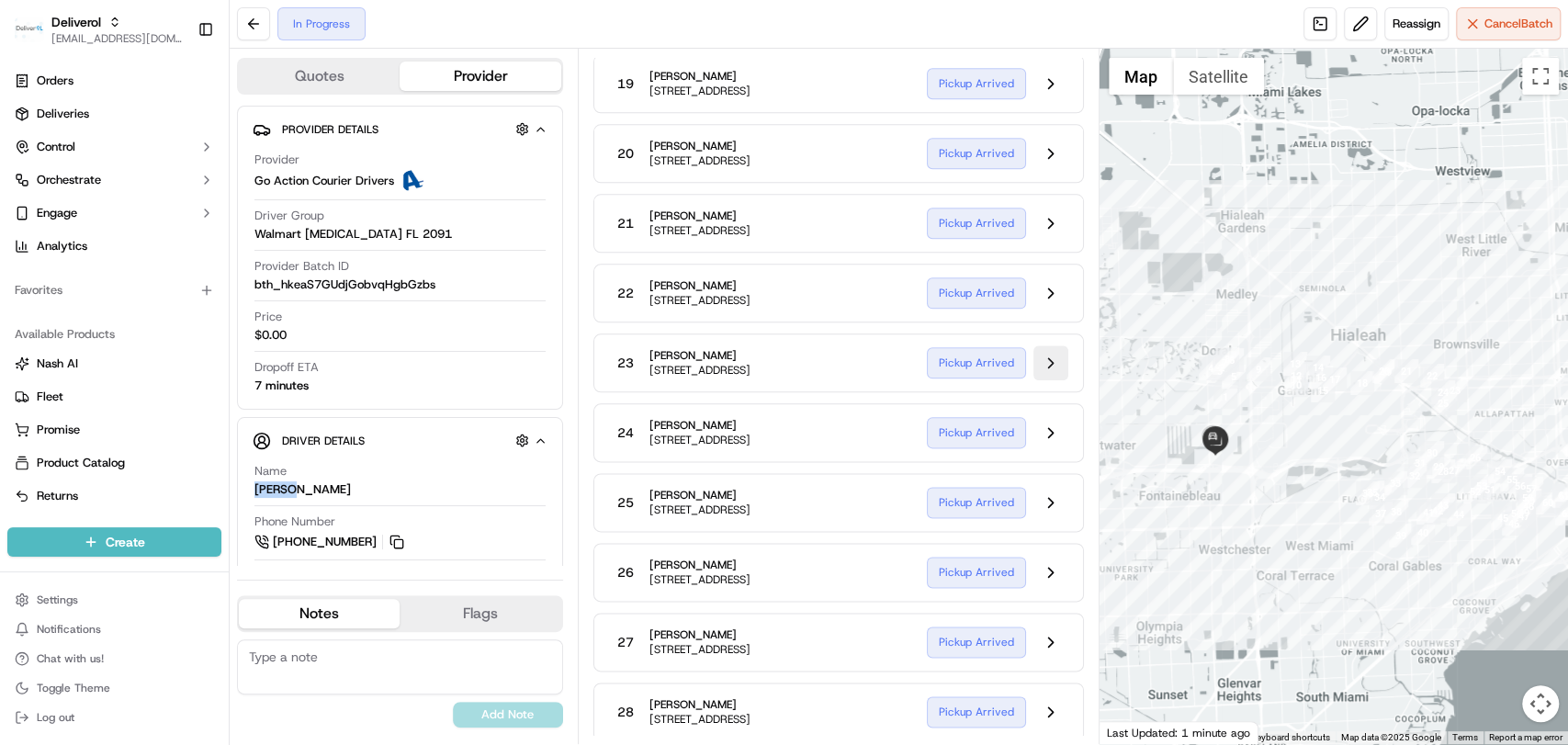
click at [1039, 380] on button at bounding box center [1050, 363] width 35 height 35
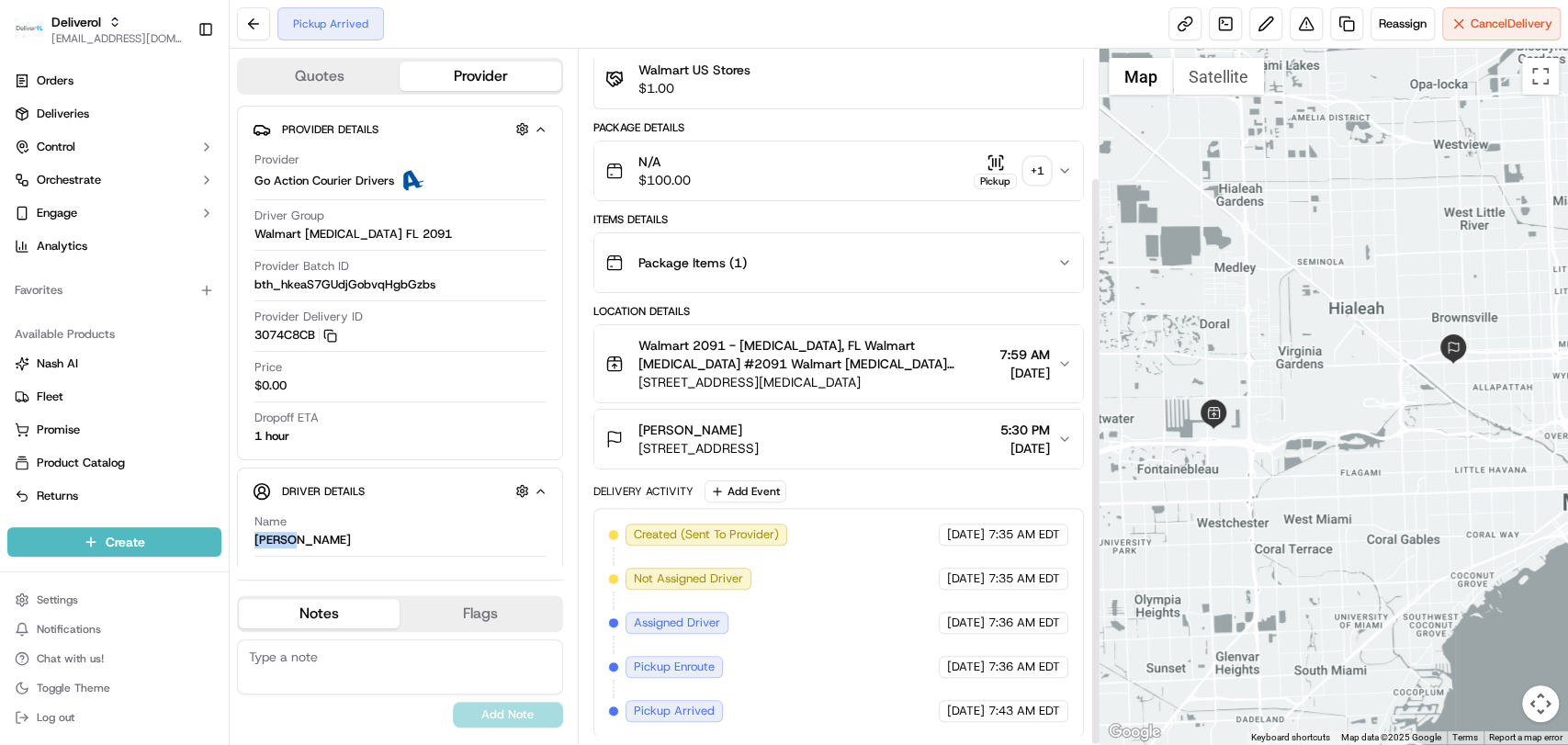
scroll to position [156, 0]
click at [250, 18] on button at bounding box center [253, 23] width 33 height 33
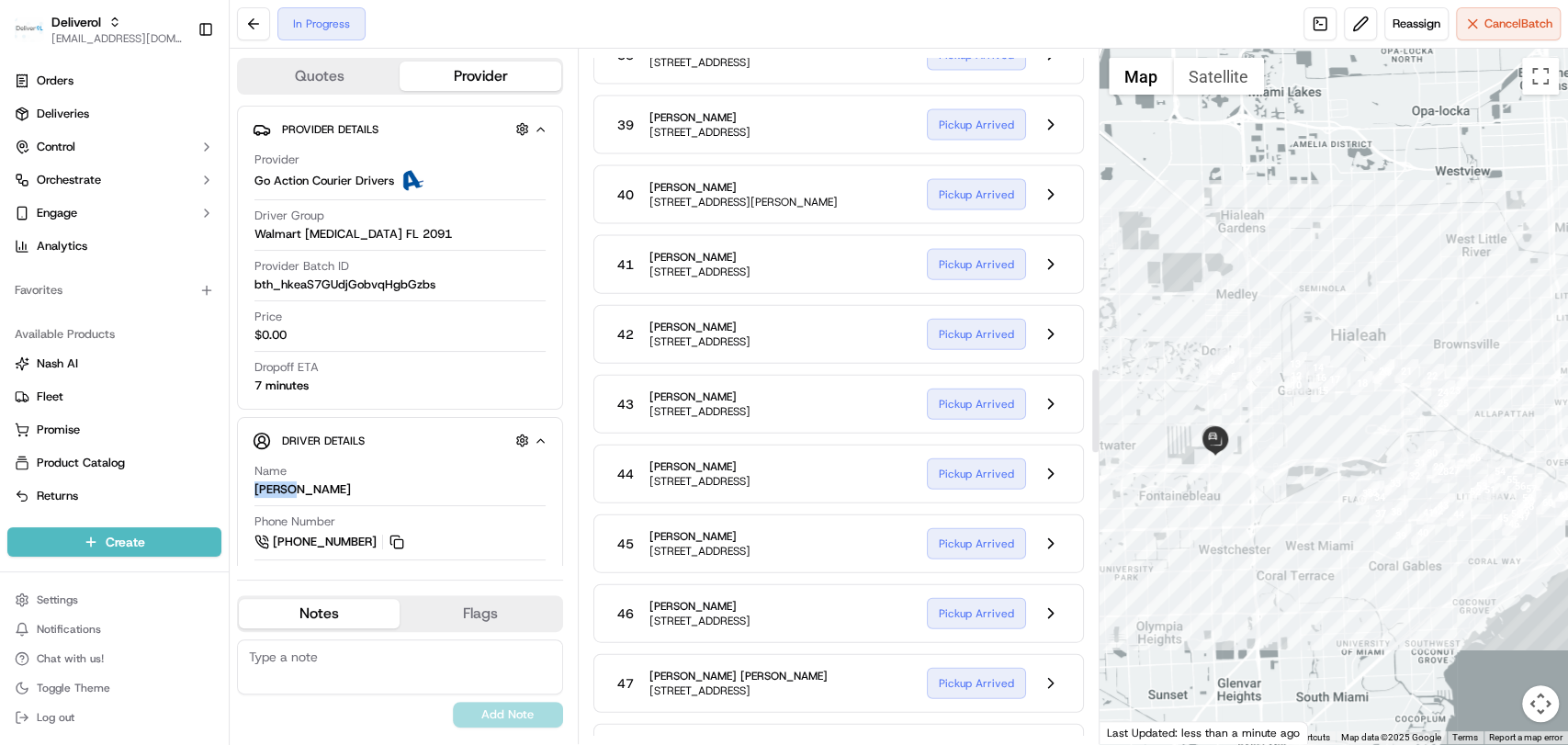
scroll to position [2800, 0]
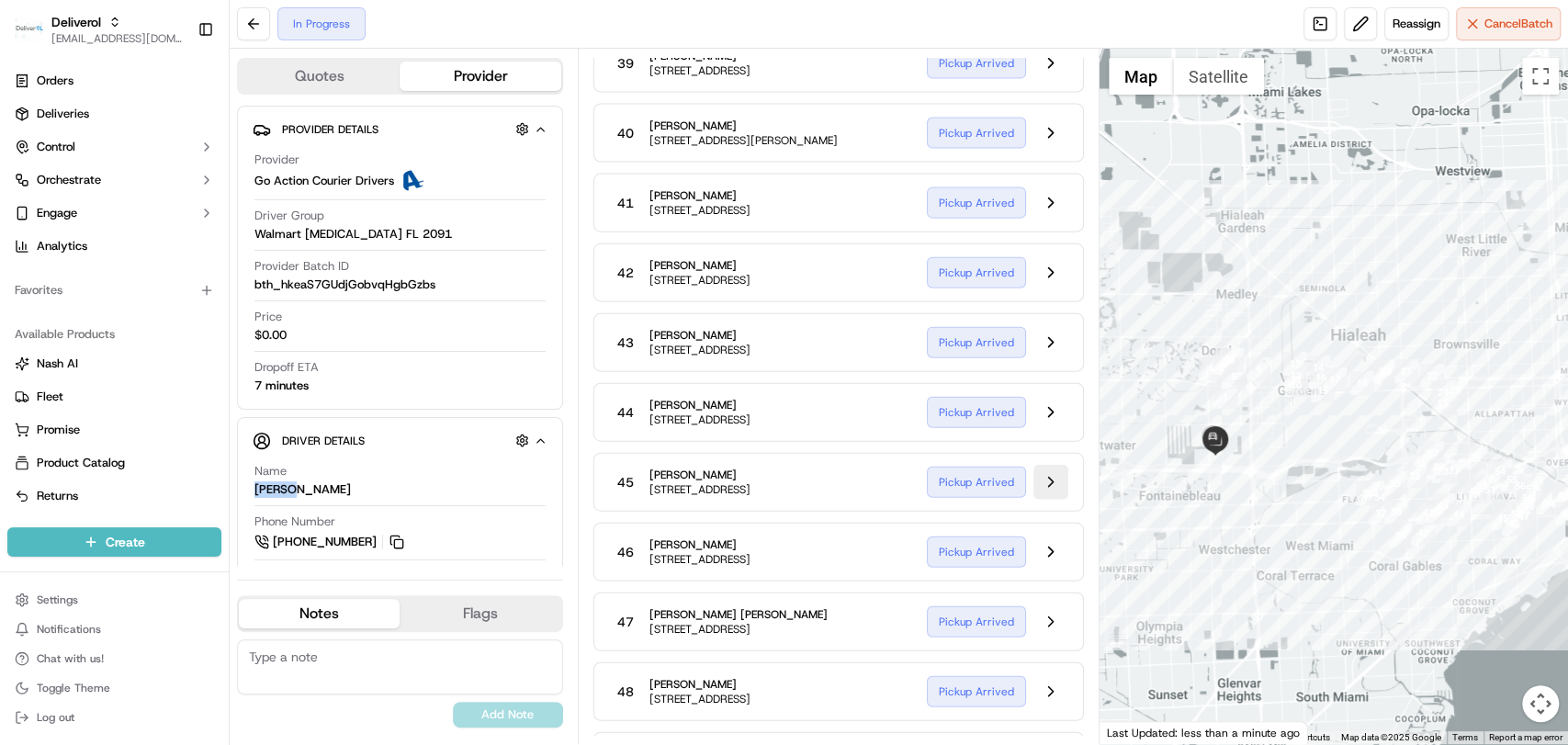
click at [1058, 499] on button at bounding box center [1050, 481] width 35 height 35
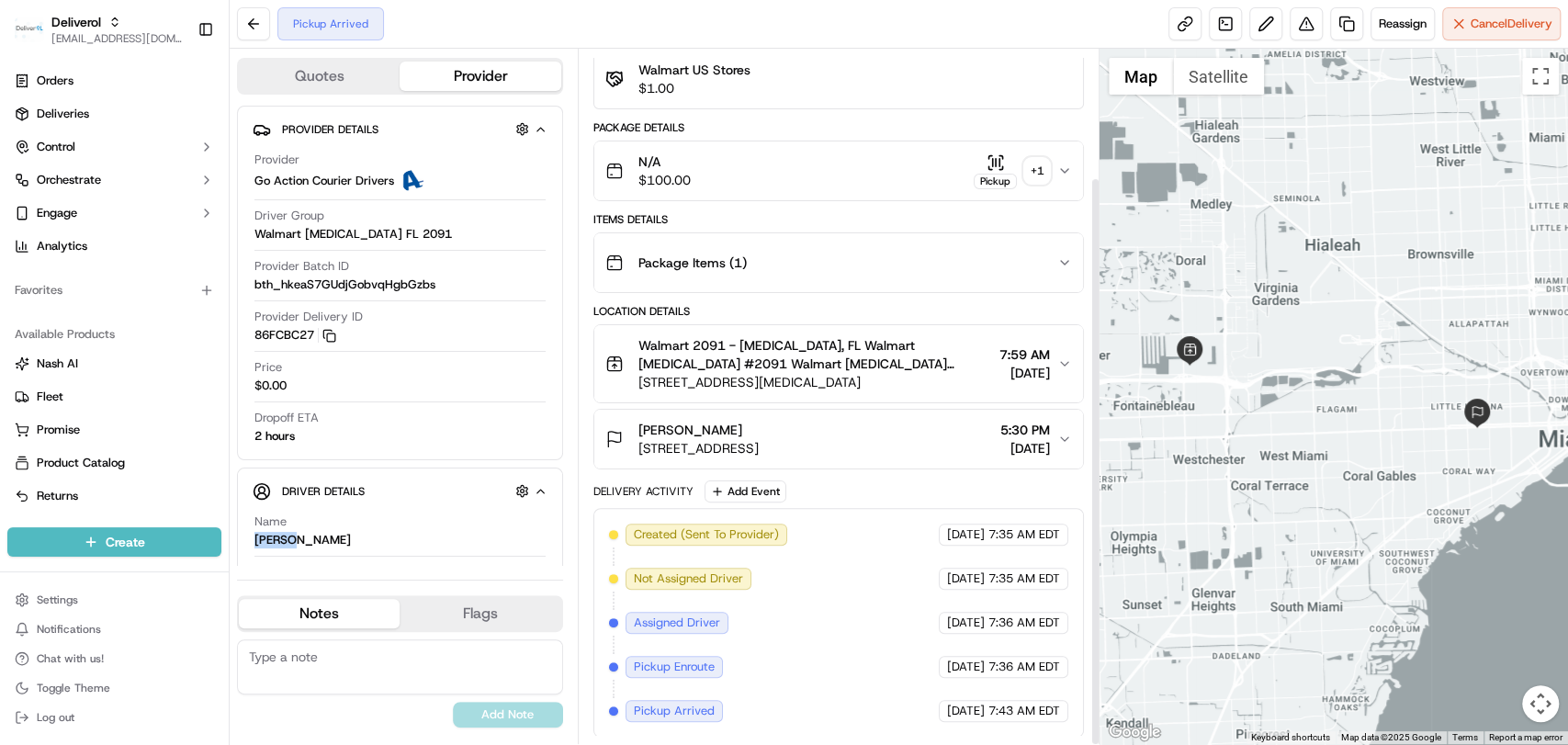
scroll to position [156, 0]
click at [259, 13] on button at bounding box center [253, 23] width 33 height 33
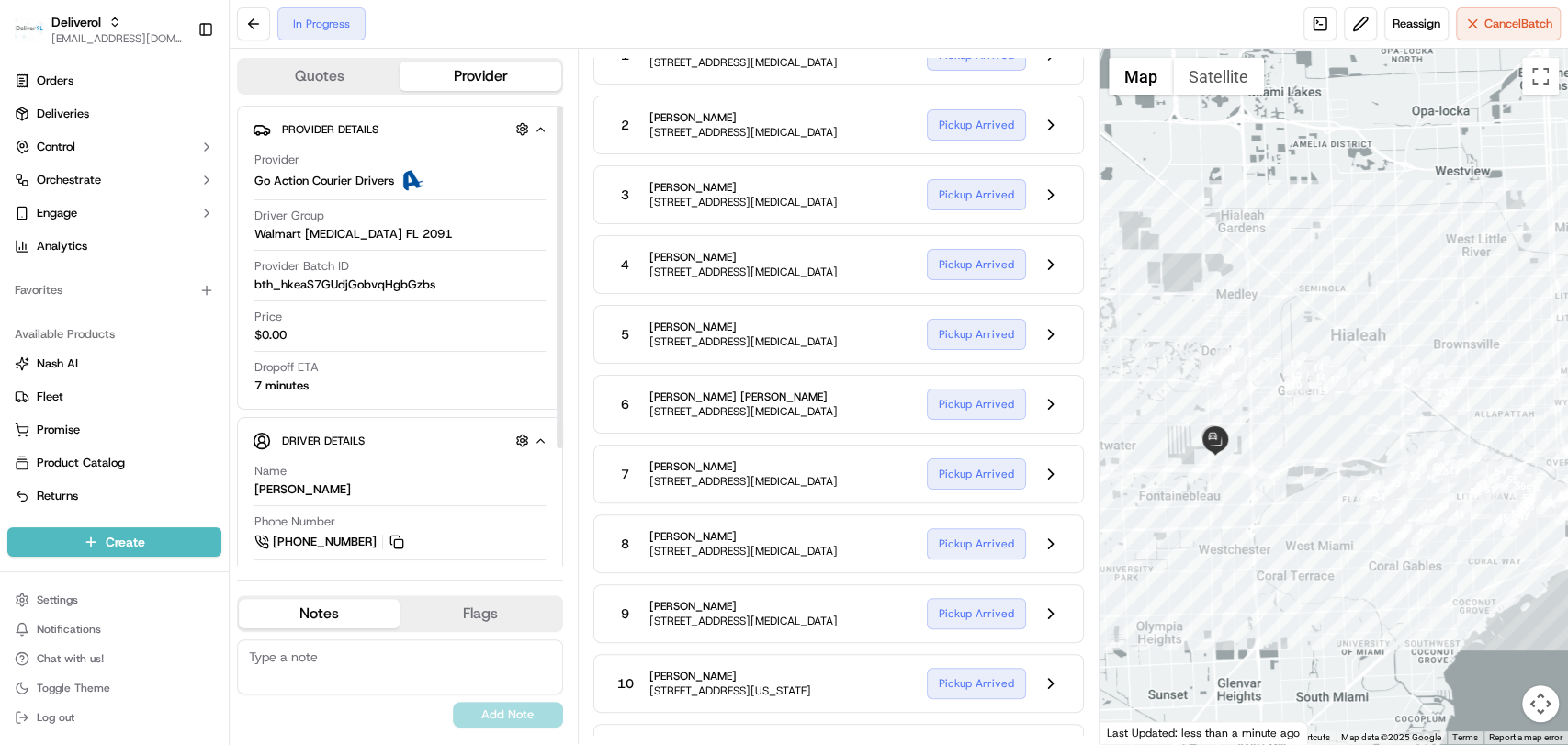
click at [264, 477] on span "Name" at bounding box center [270, 471] width 32 height 17
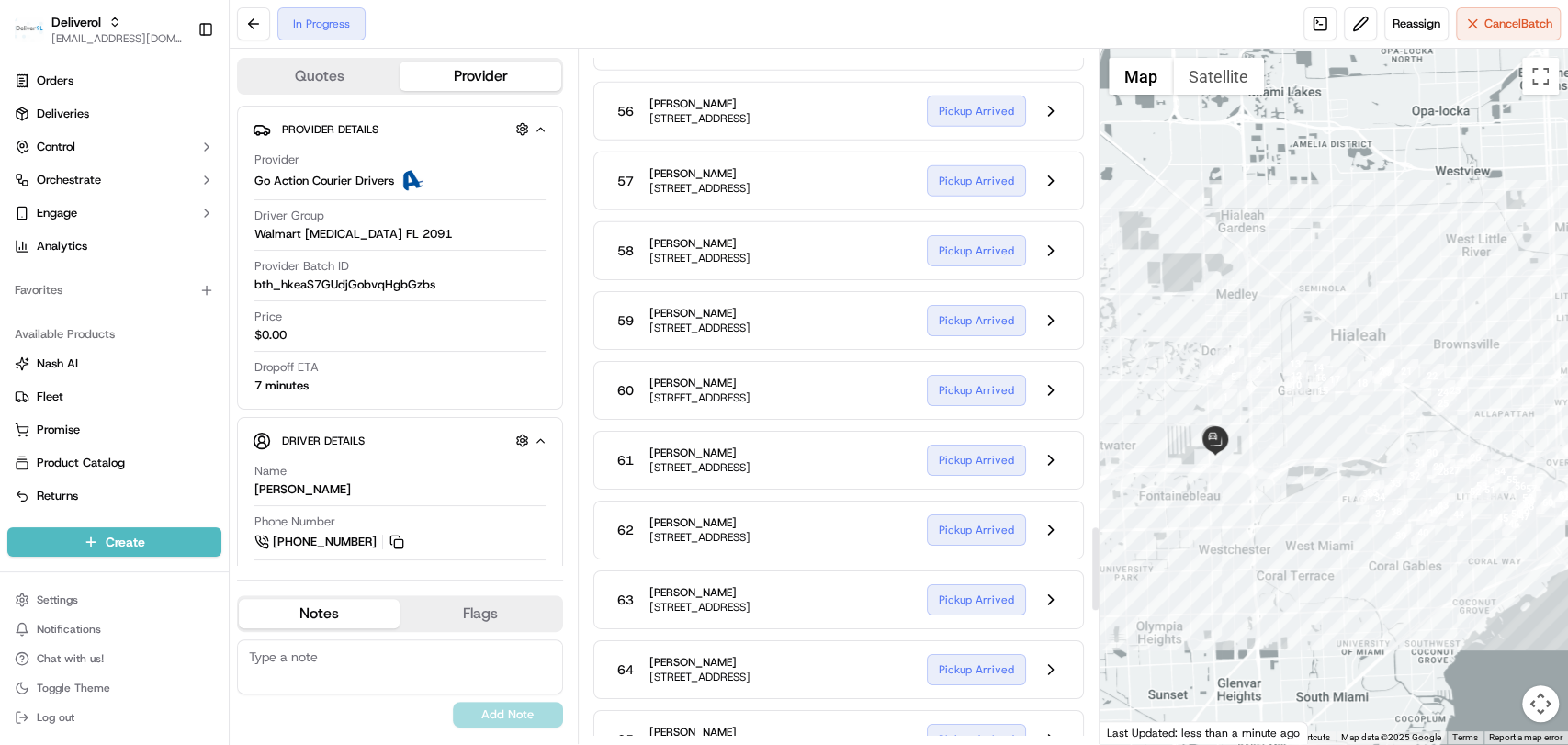
scroll to position [3939, 0]
click at [1058, 408] on button at bounding box center [1050, 389] width 35 height 35
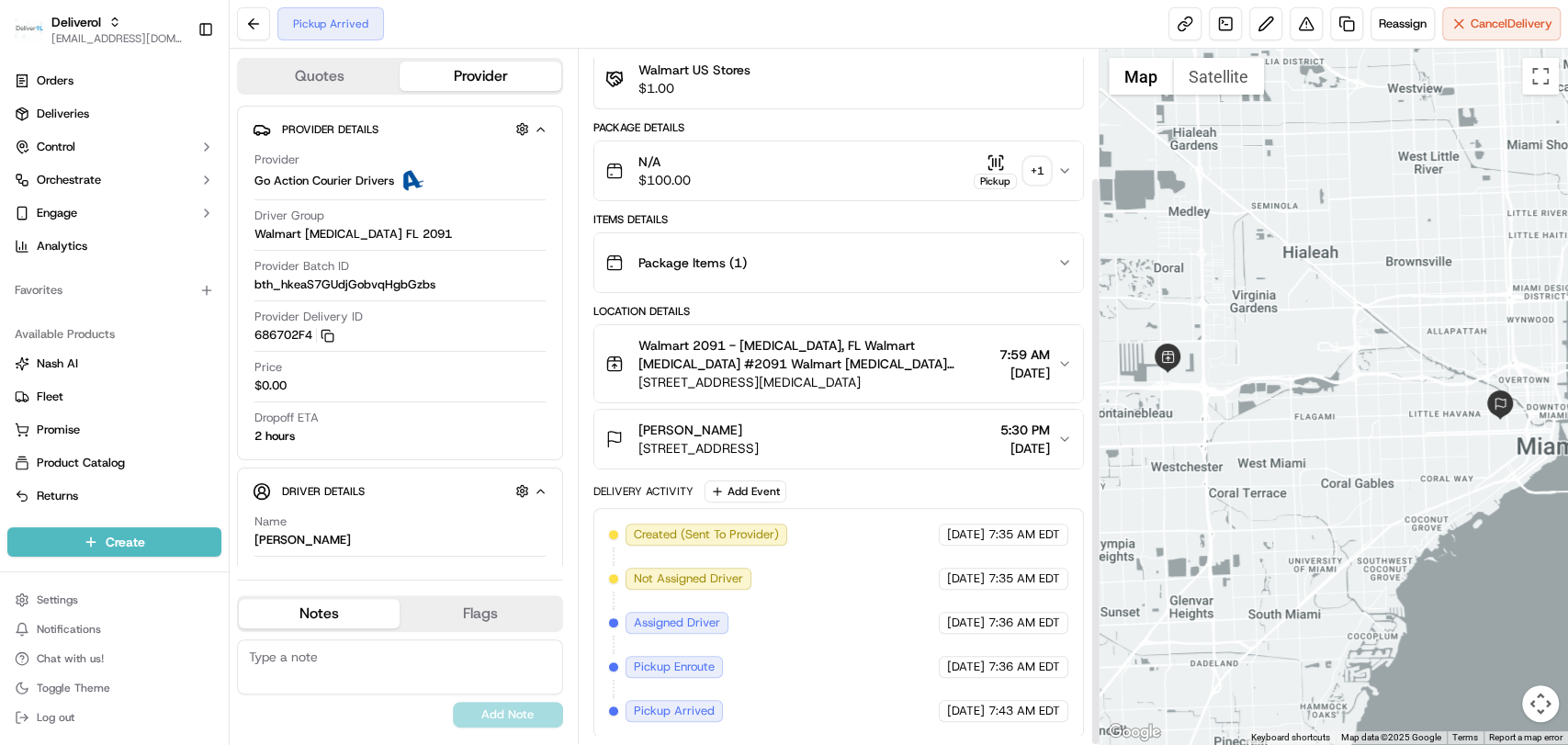
scroll to position [156, 0]
click at [250, 26] on button at bounding box center [253, 23] width 33 height 33
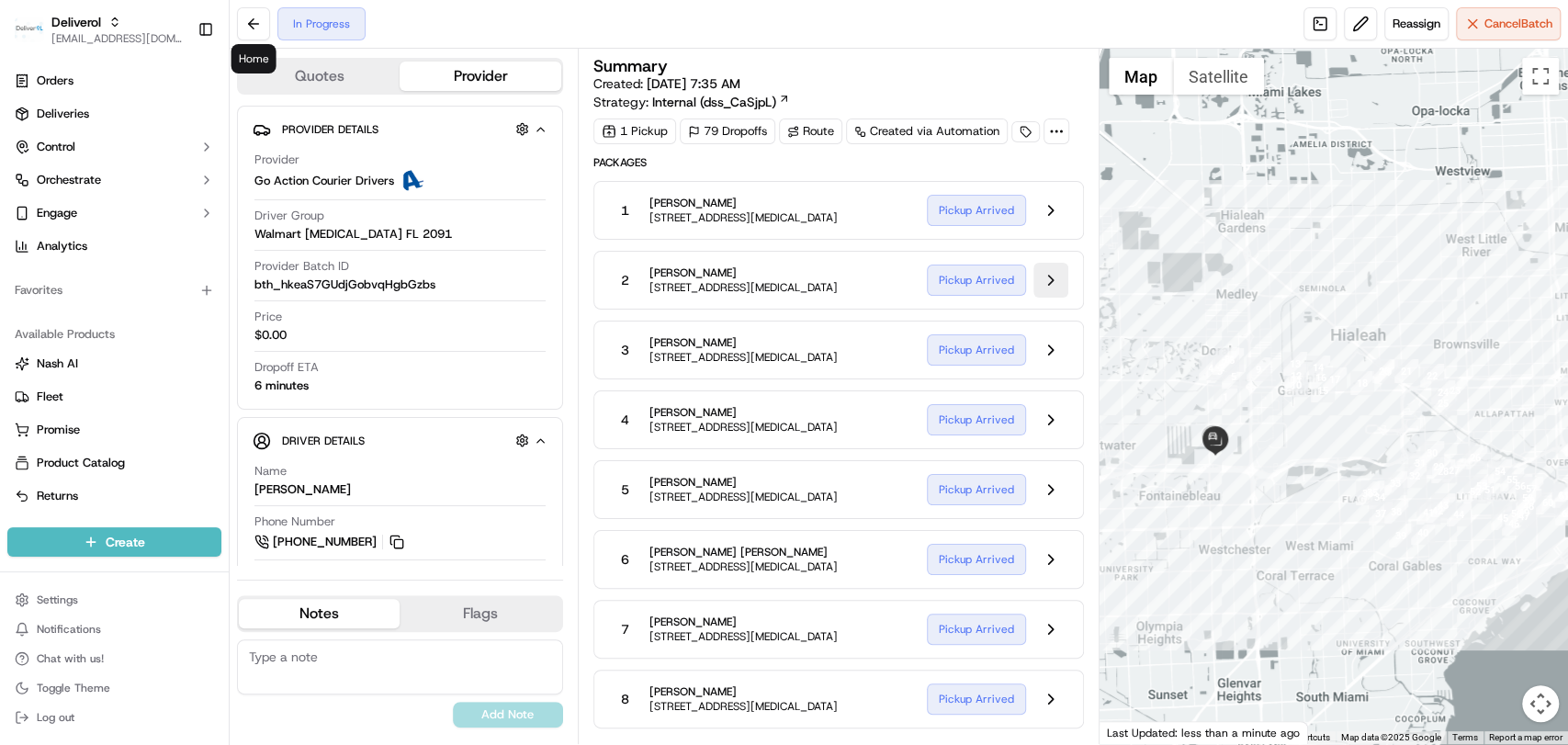
click at [1054, 278] on button at bounding box center [1050, 279] width 35 height 35
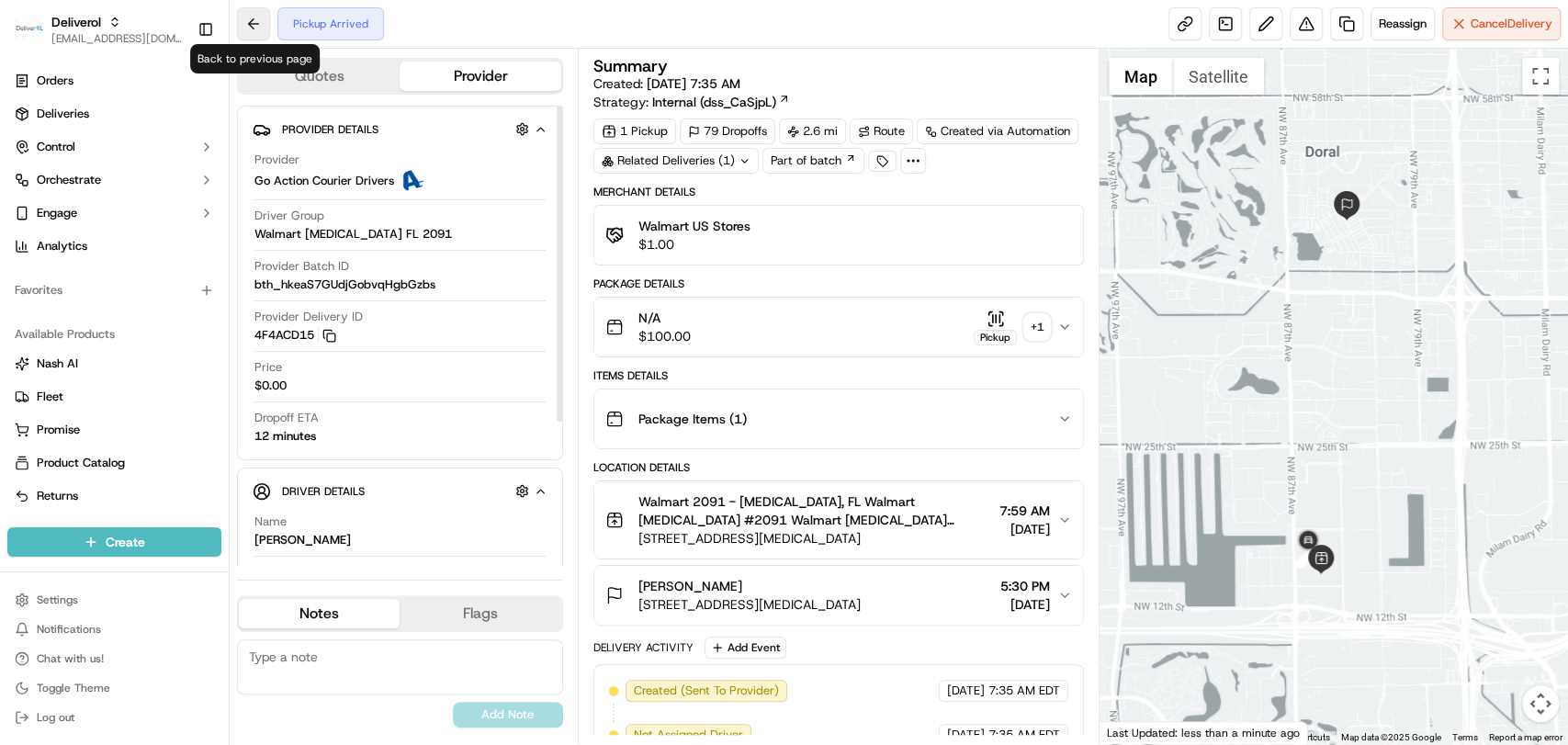
click at [249, 16] on button at bounding box center [253, 23] width 33 height 33
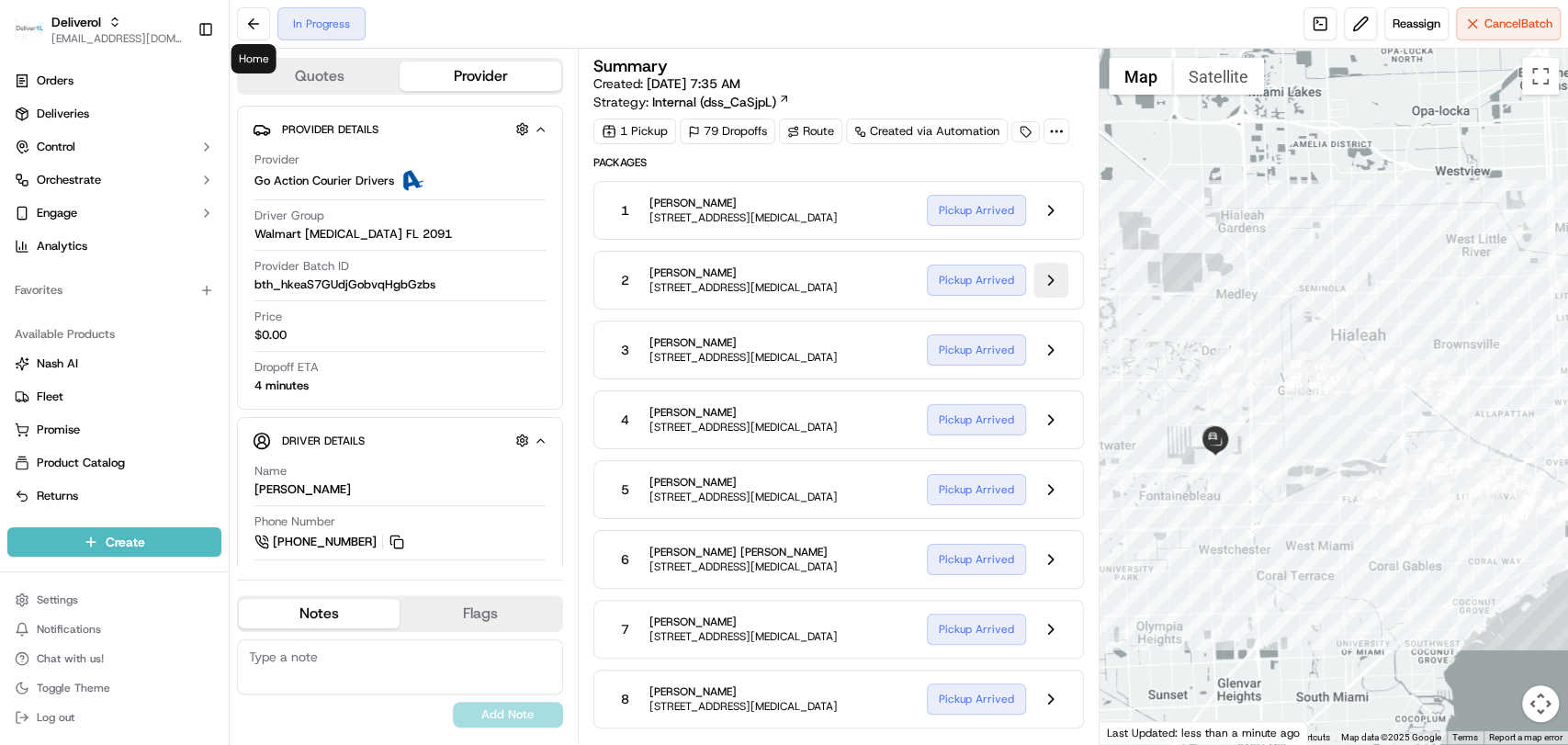
click at [1052, 277] on button at bounding box center [1050, 279] width 35 height 35
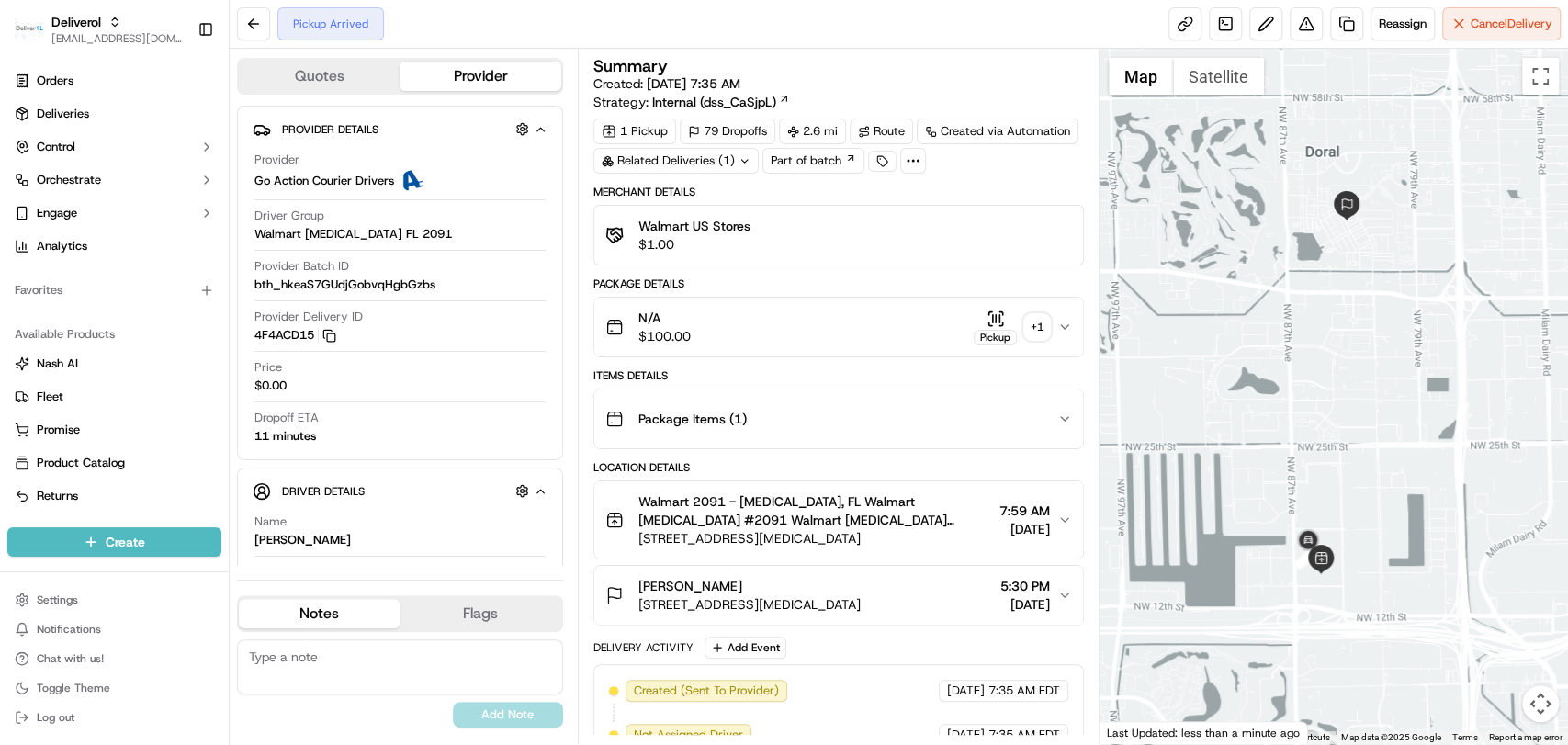
scroll to position [156, 0]
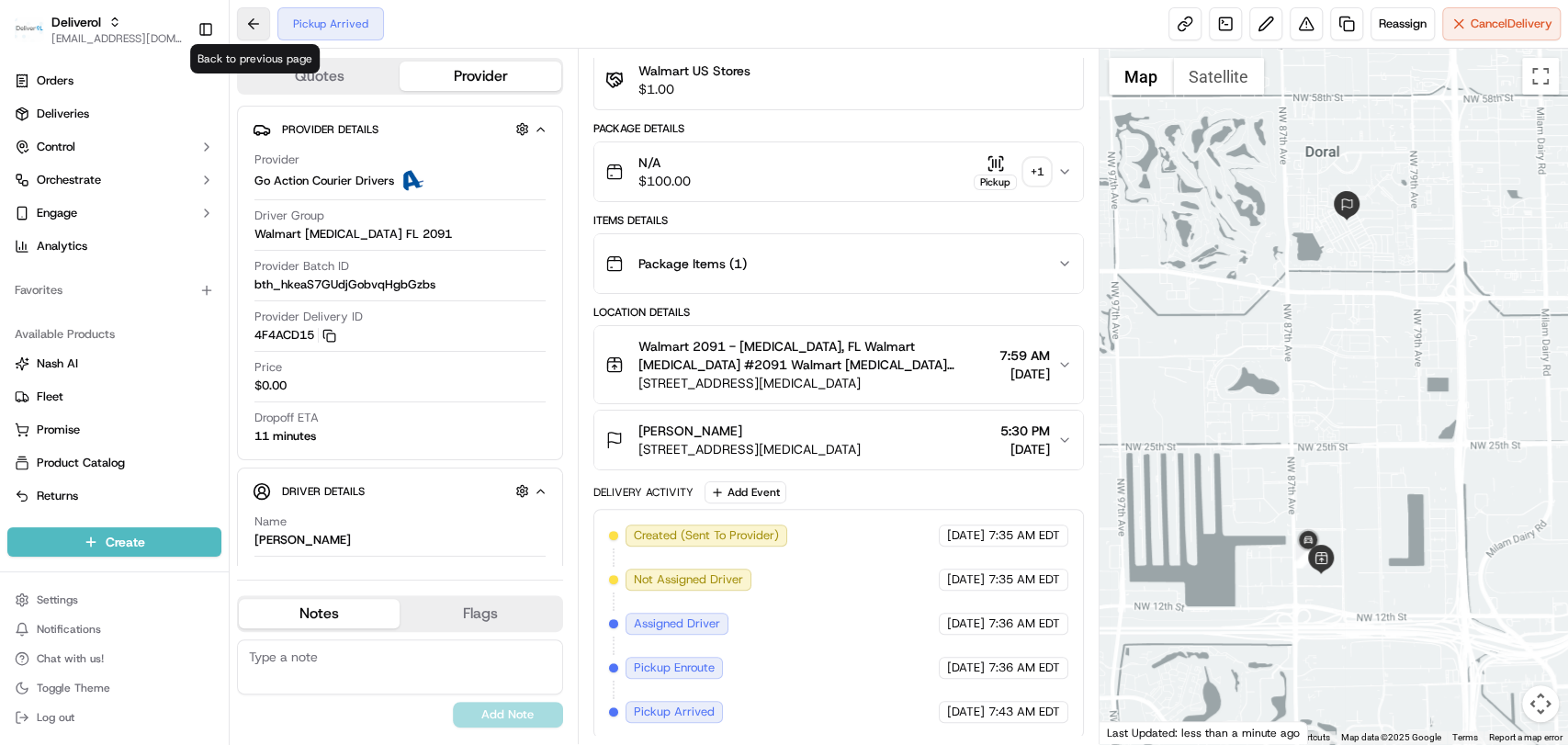
click at [255, 26] on button at bounding box center [253, 23] width 33 height 33
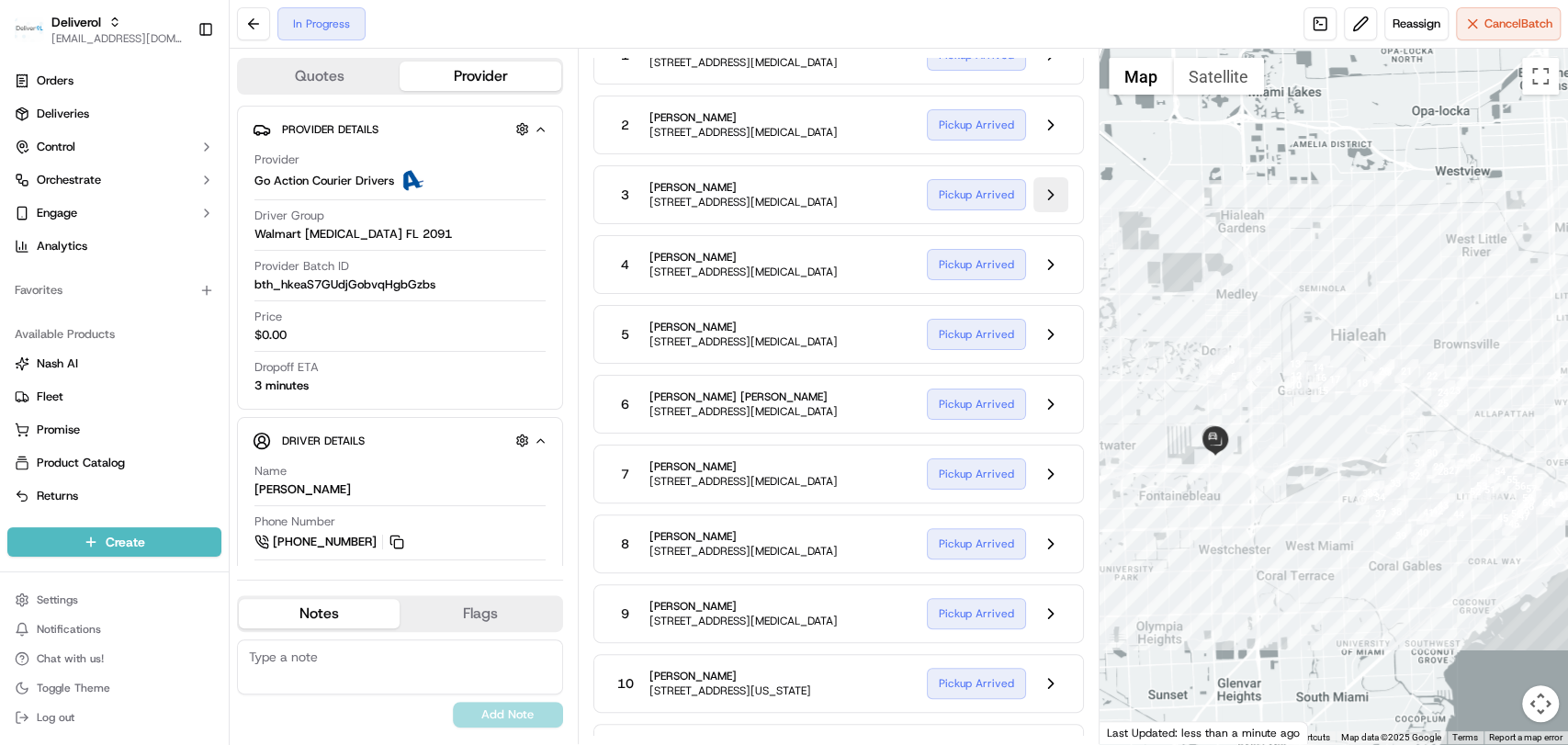
click at [1065, 198] on button at bounding box center [1050, 194] width 35 height 35
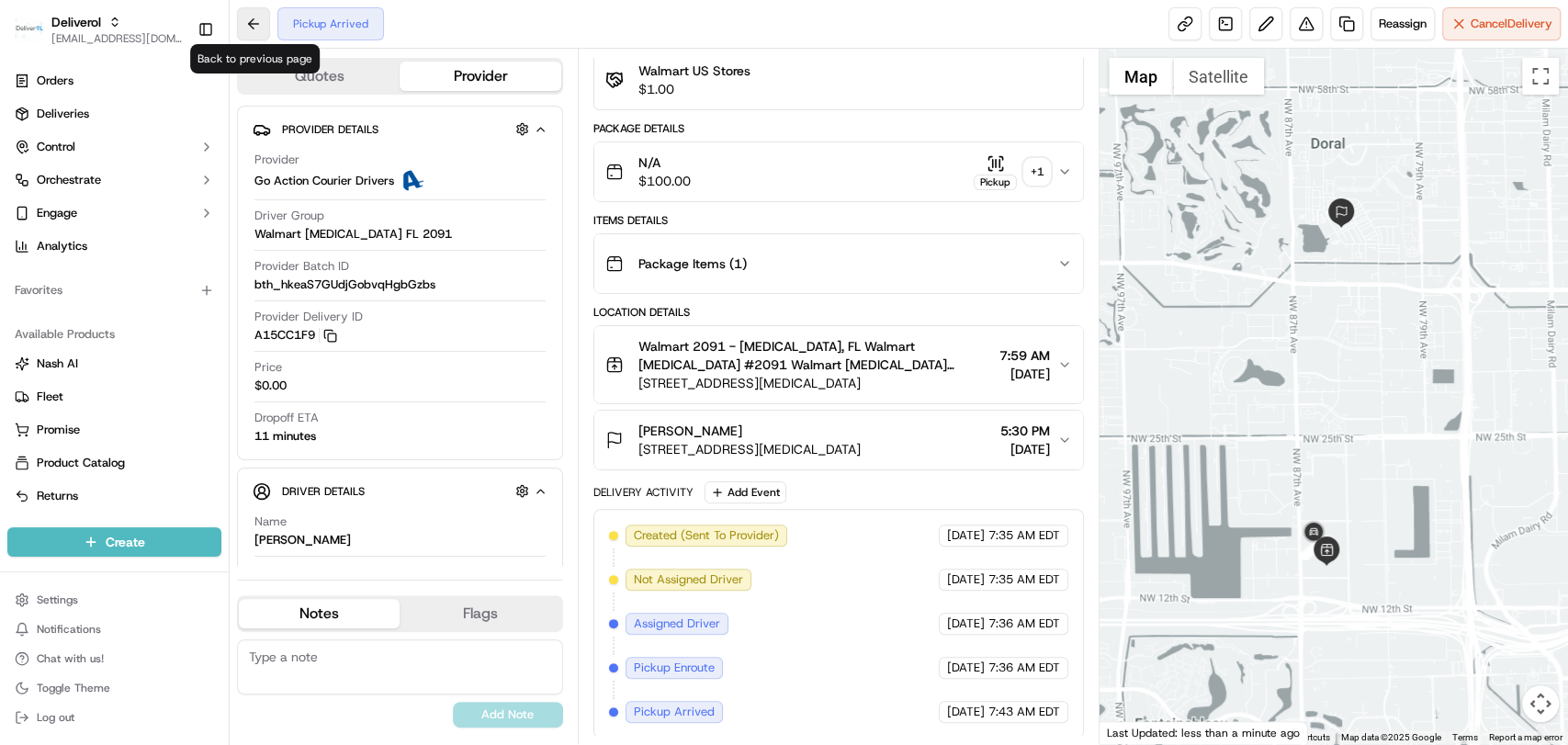
click at [258, 26] on button at bounding box center [253, 23] width 33 height 33
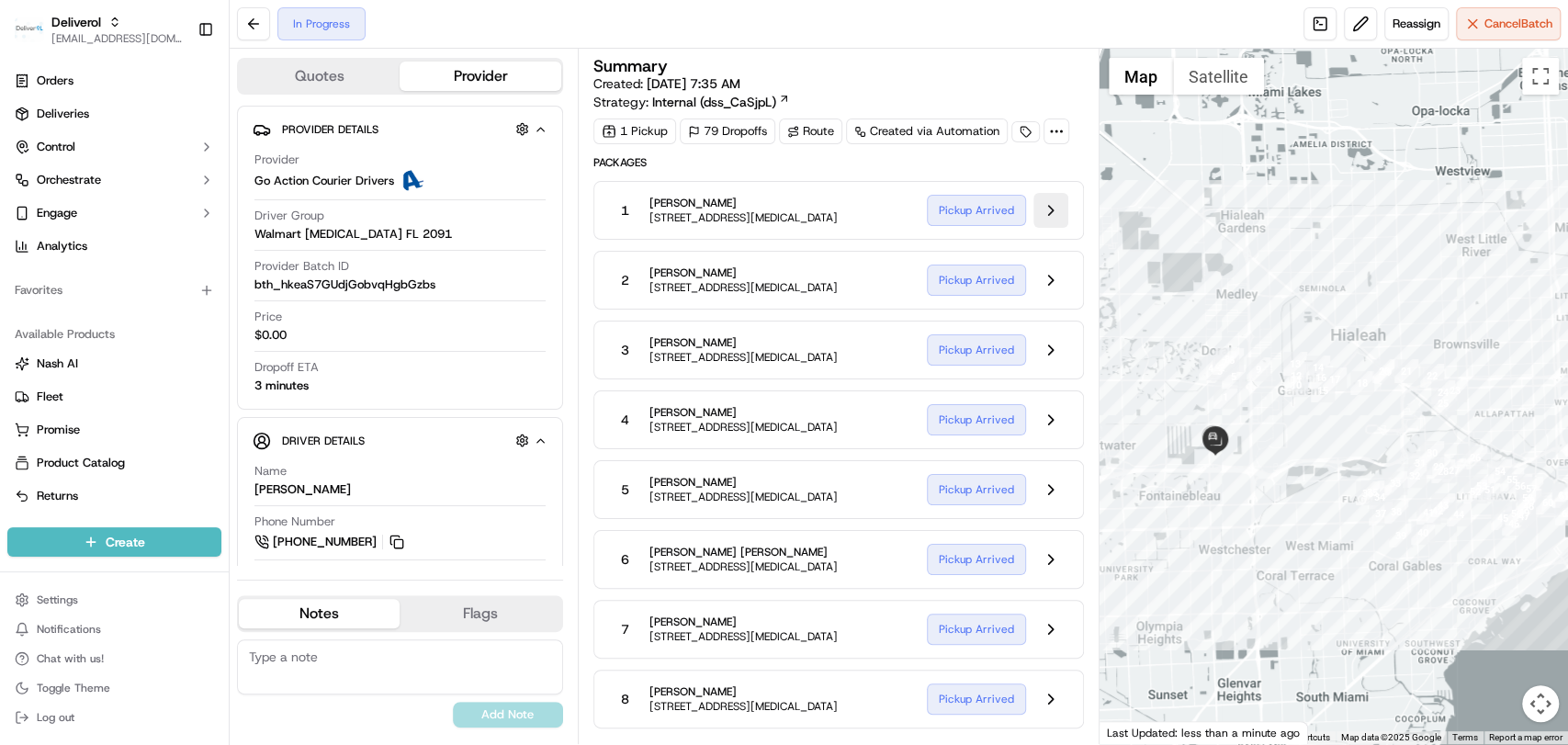
click at [1044, 208] on button at bounding box center [1050, 210] width 35 height 35
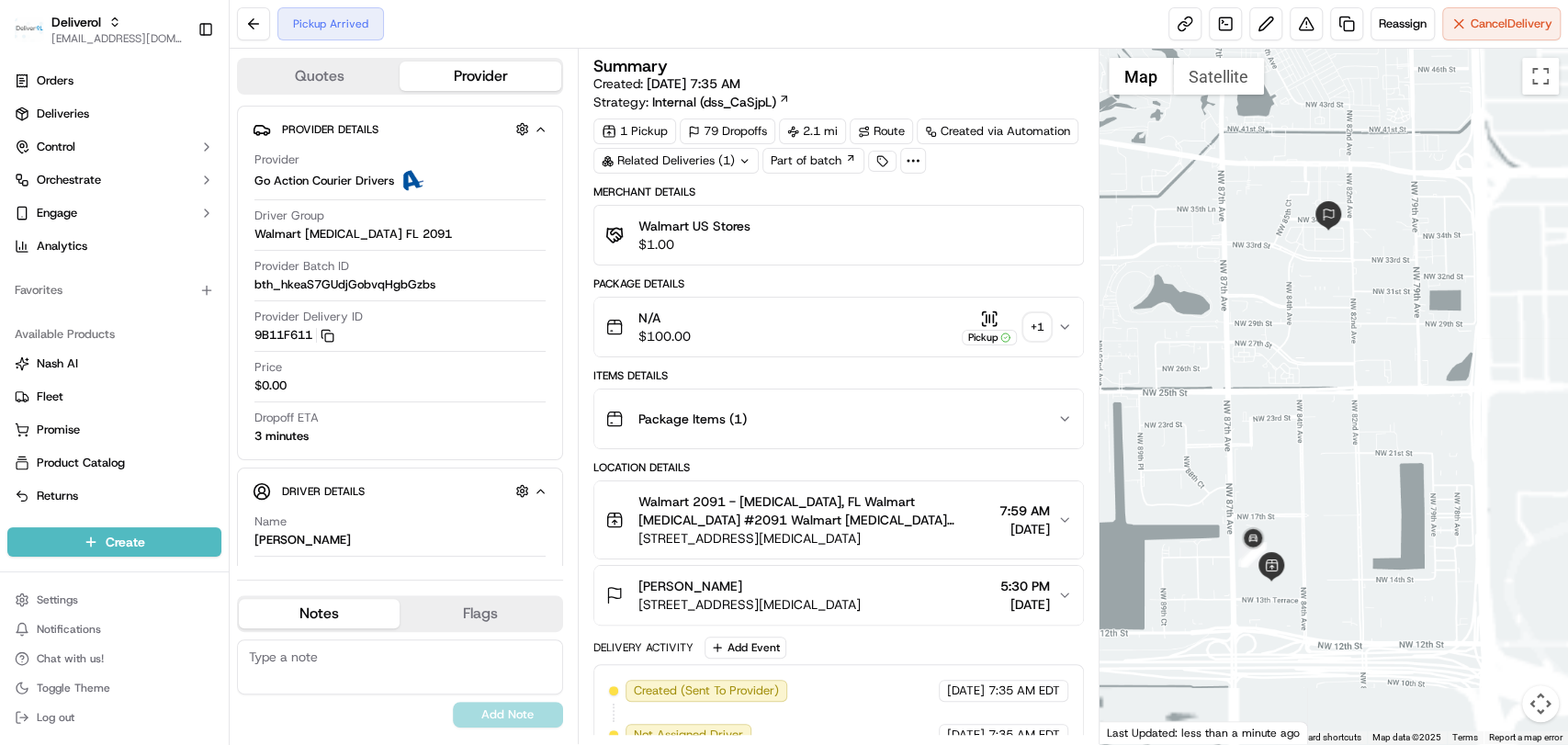
scroll to position [199, 0]
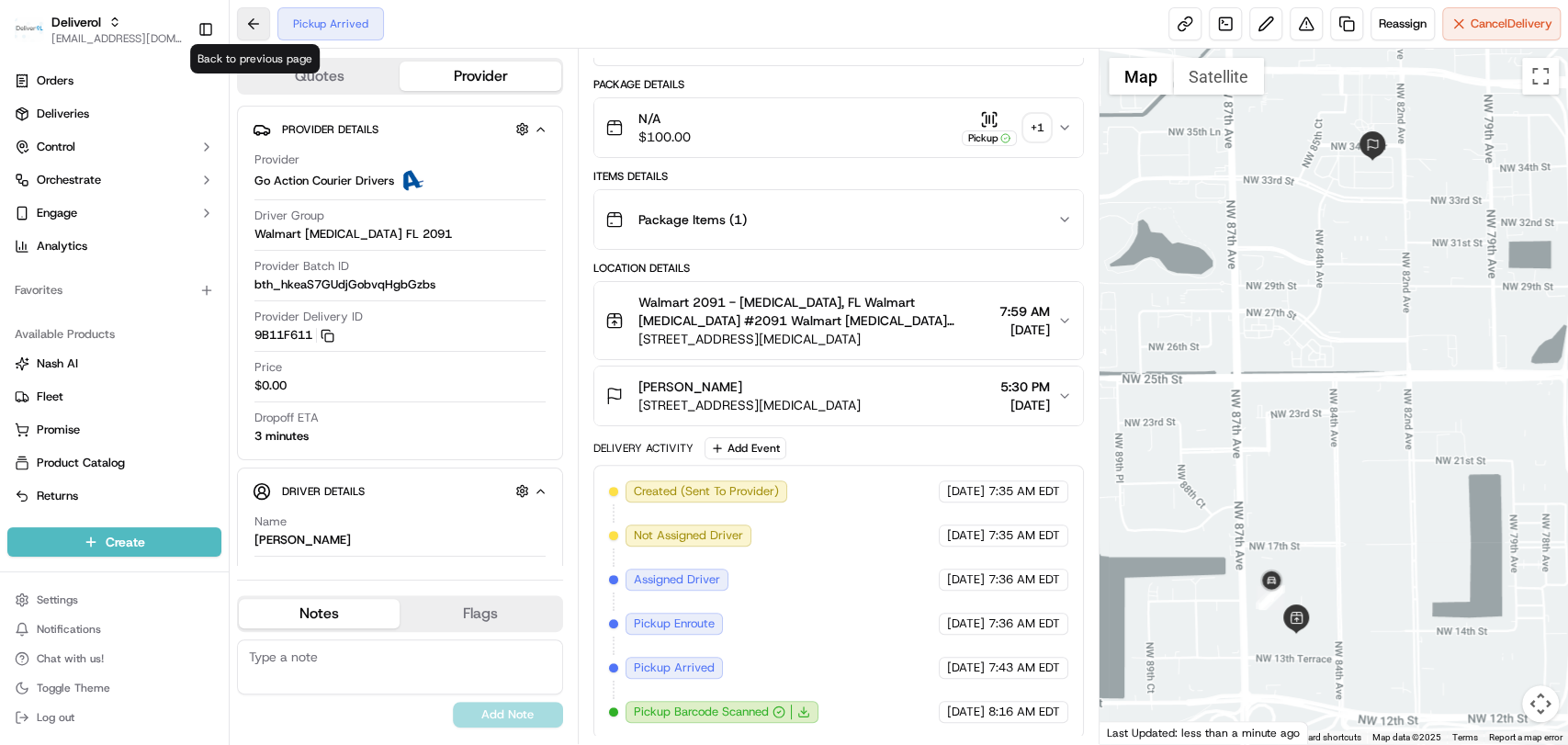
click at [246, 31] on button at bounding box center [253, 23] width 33 height 33
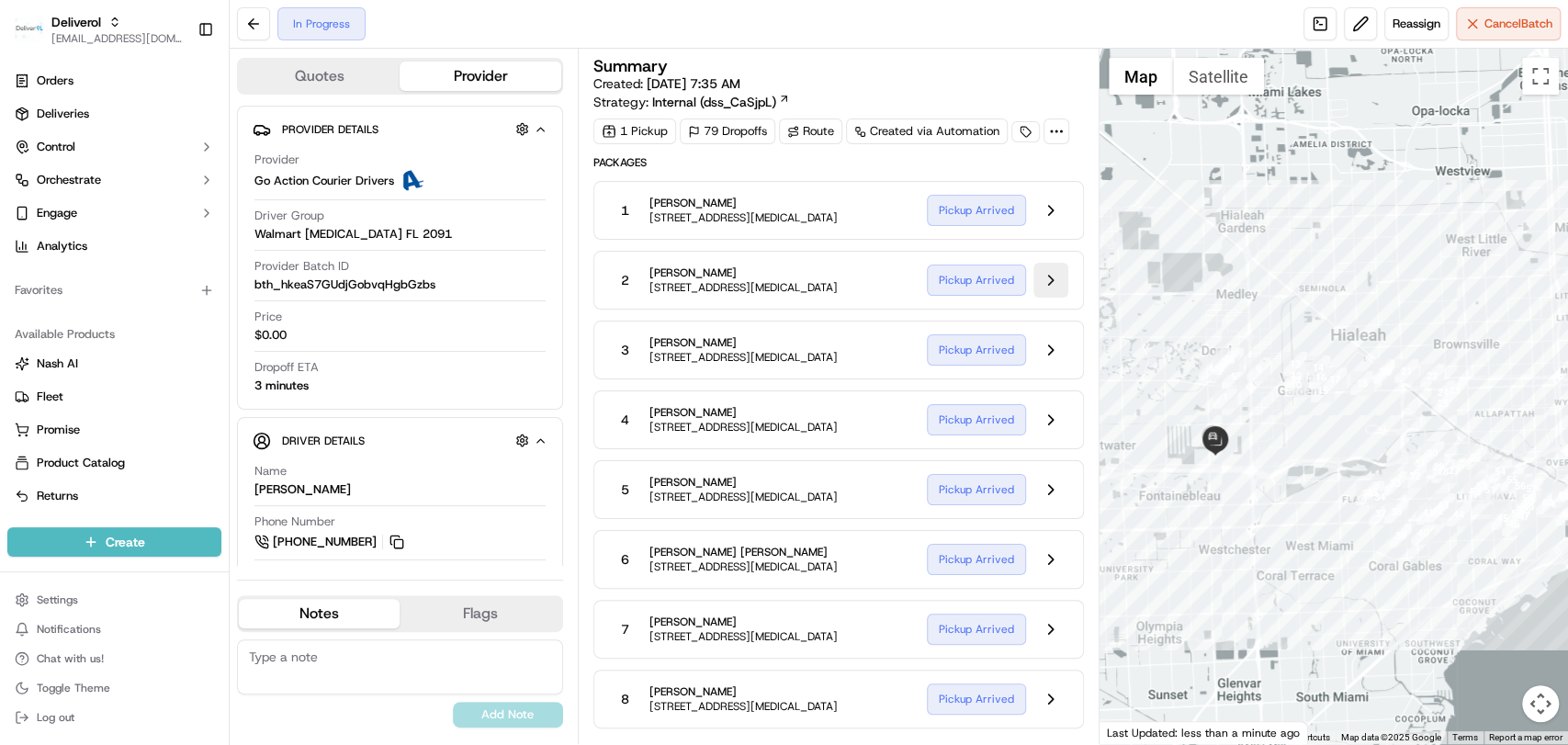
click at [1061, 284] on button at bounding box center [1050, 279] width 35 height 35
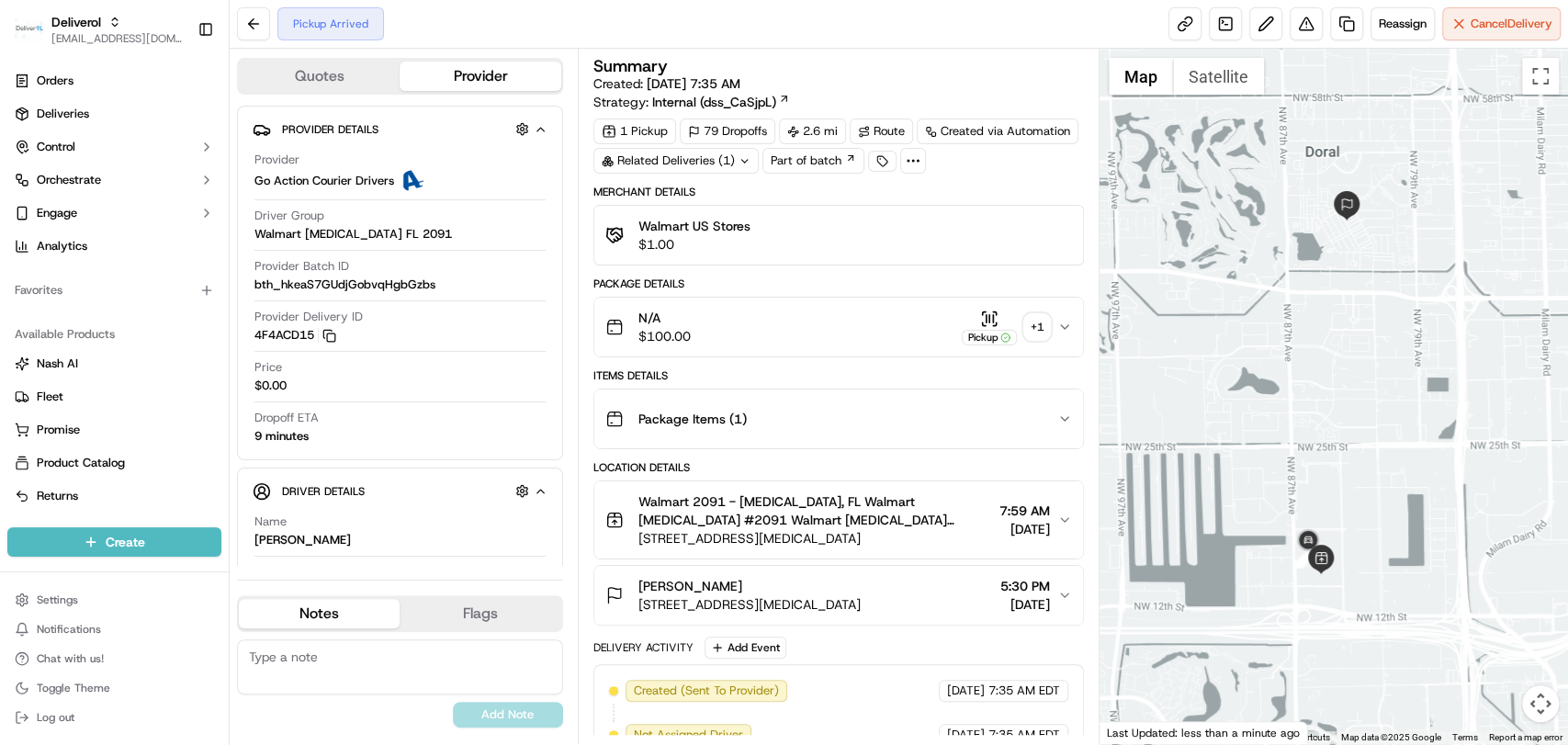
scroll to position [199, 0]
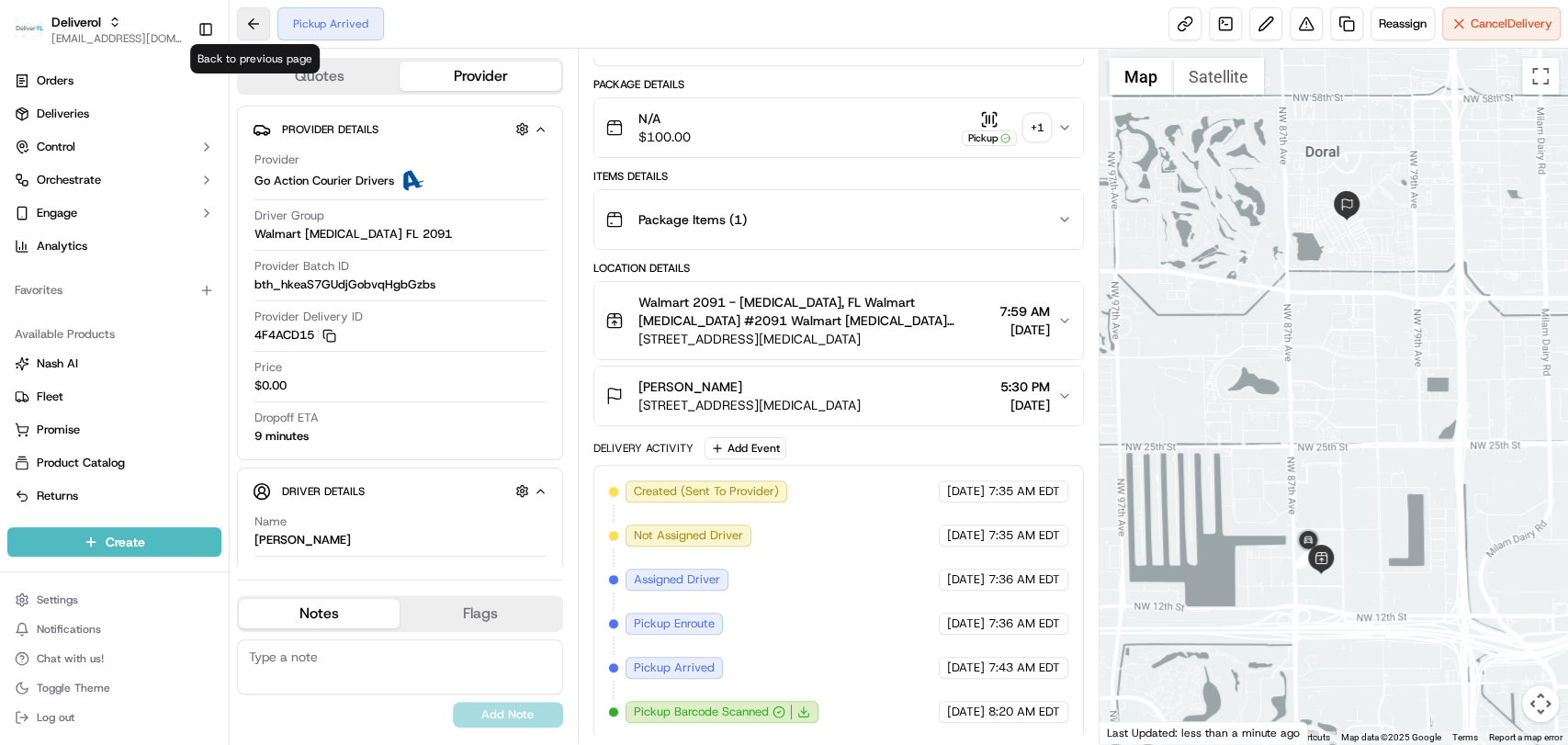
click at [253, 30] on button at bounding box center [253, 23] width 33 height 33
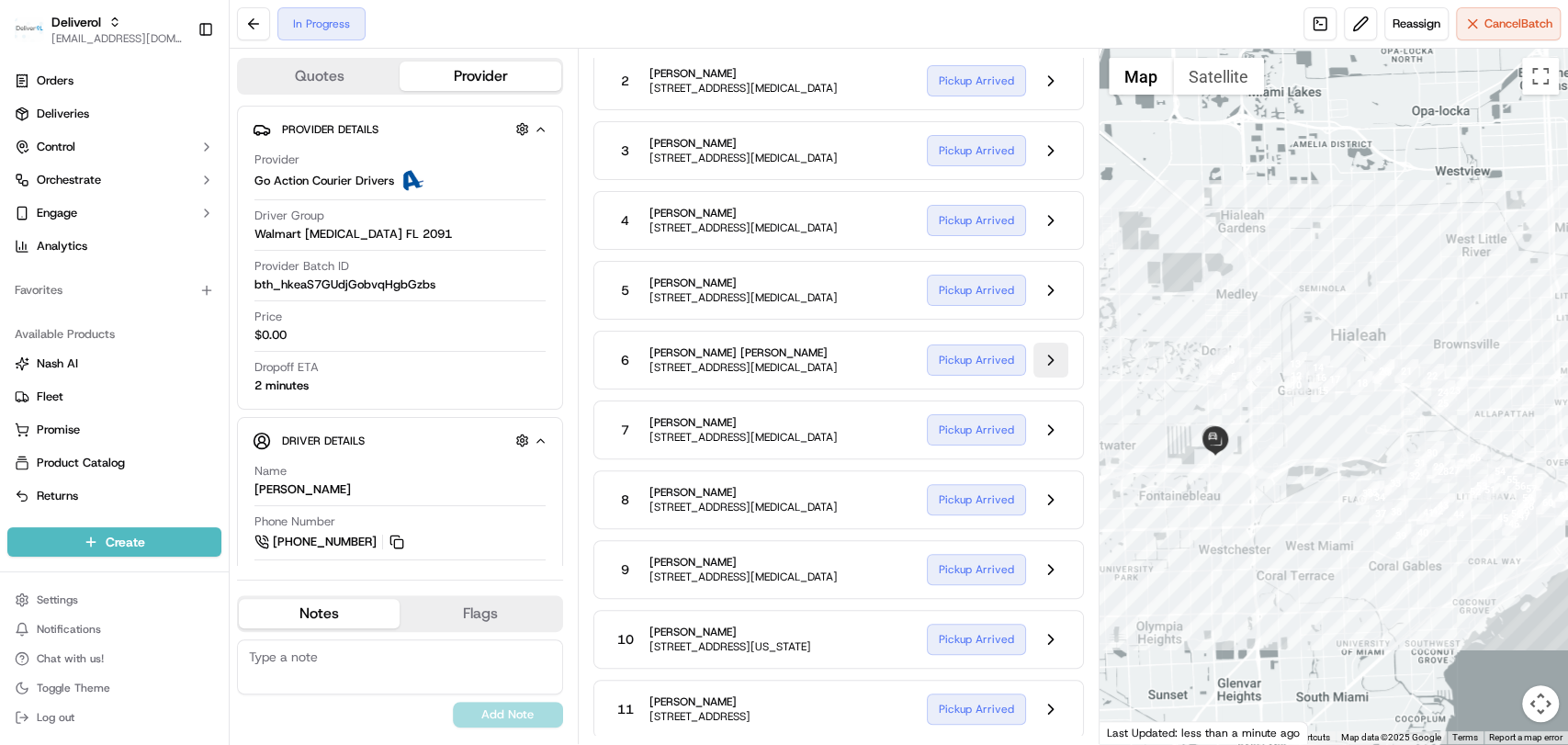
click at [1051, 351] on button at bounding box center [1050, 360] width 35 height 35
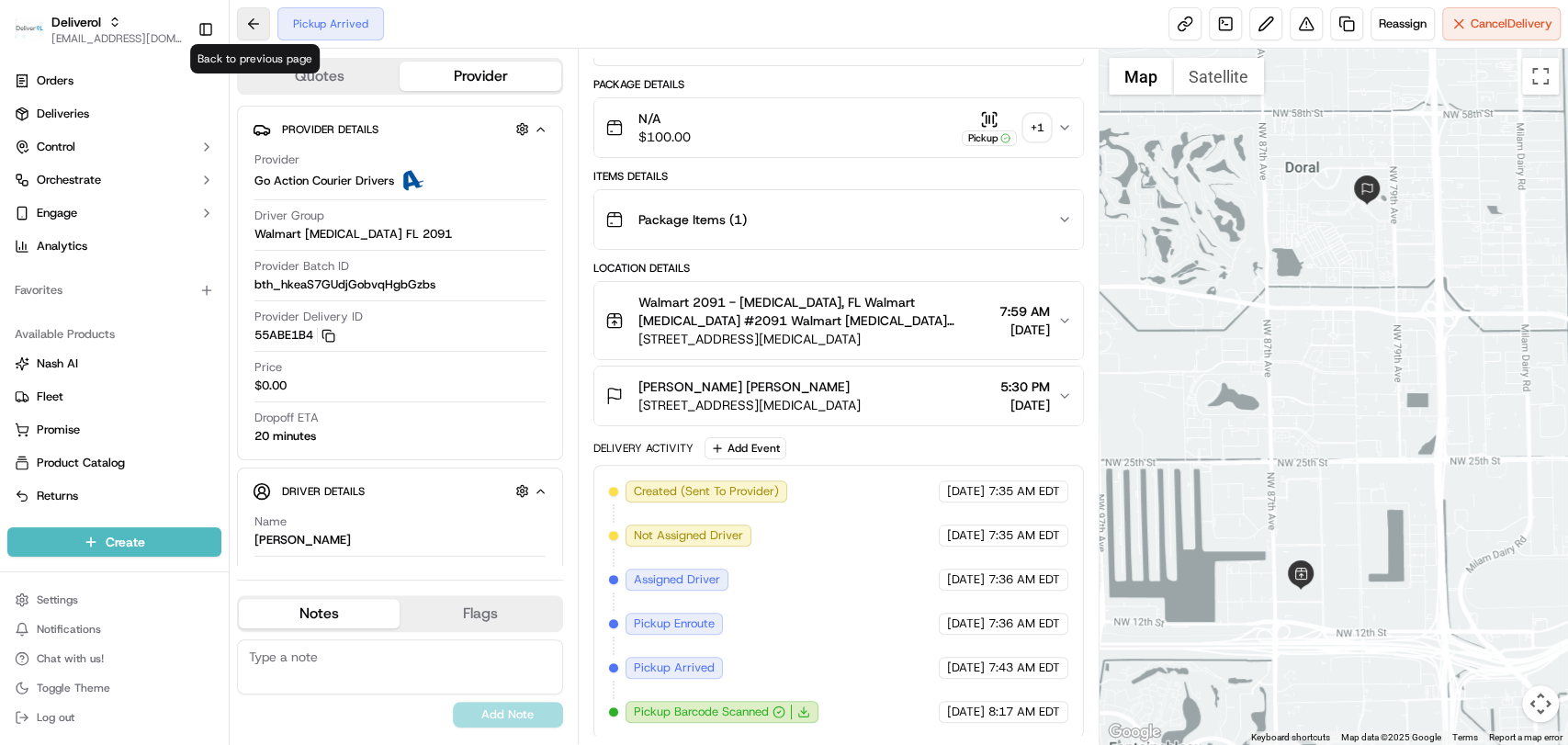
click at [256, 30] on button at bounding box center [253, 23] width 33 height 33
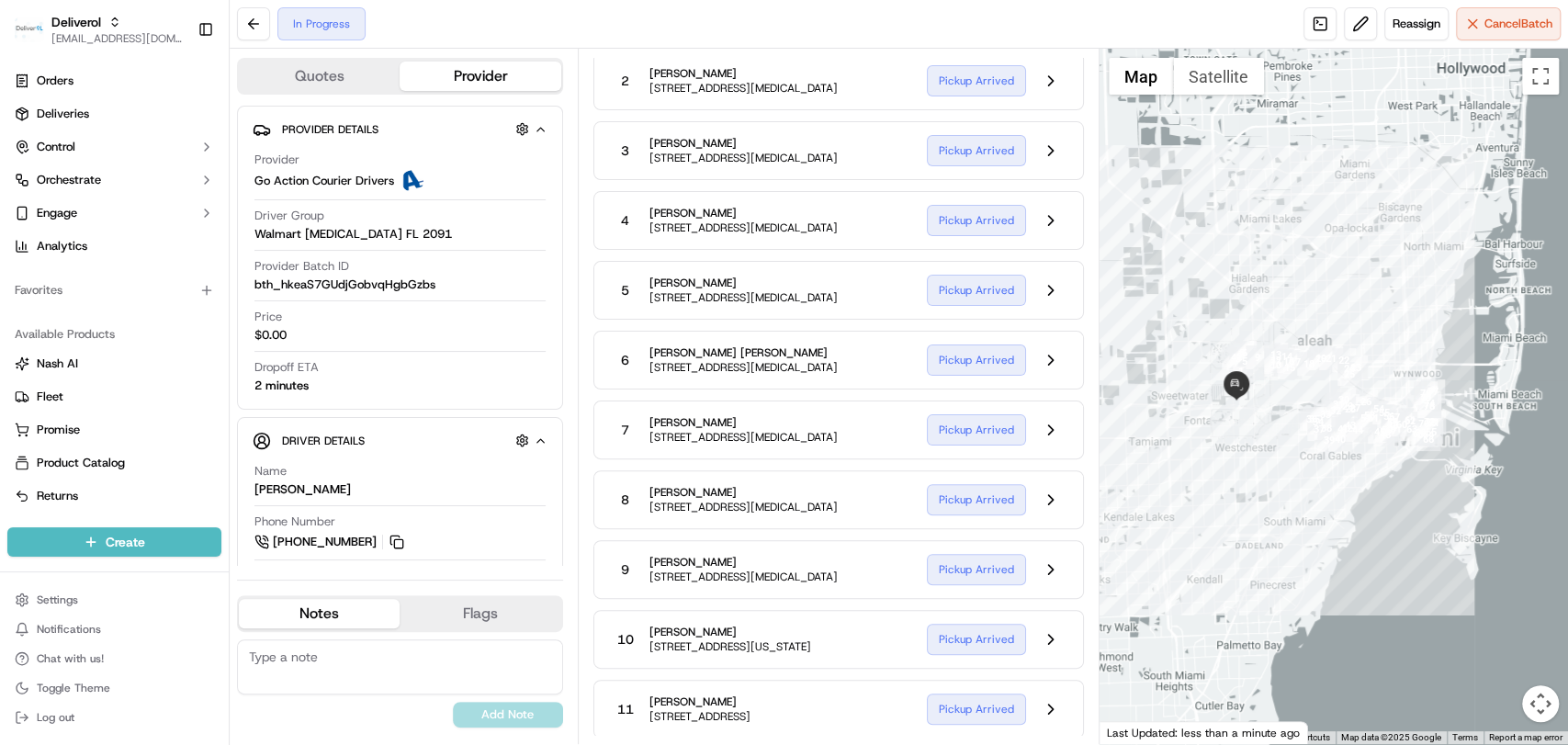
scroll to position [485, 0]
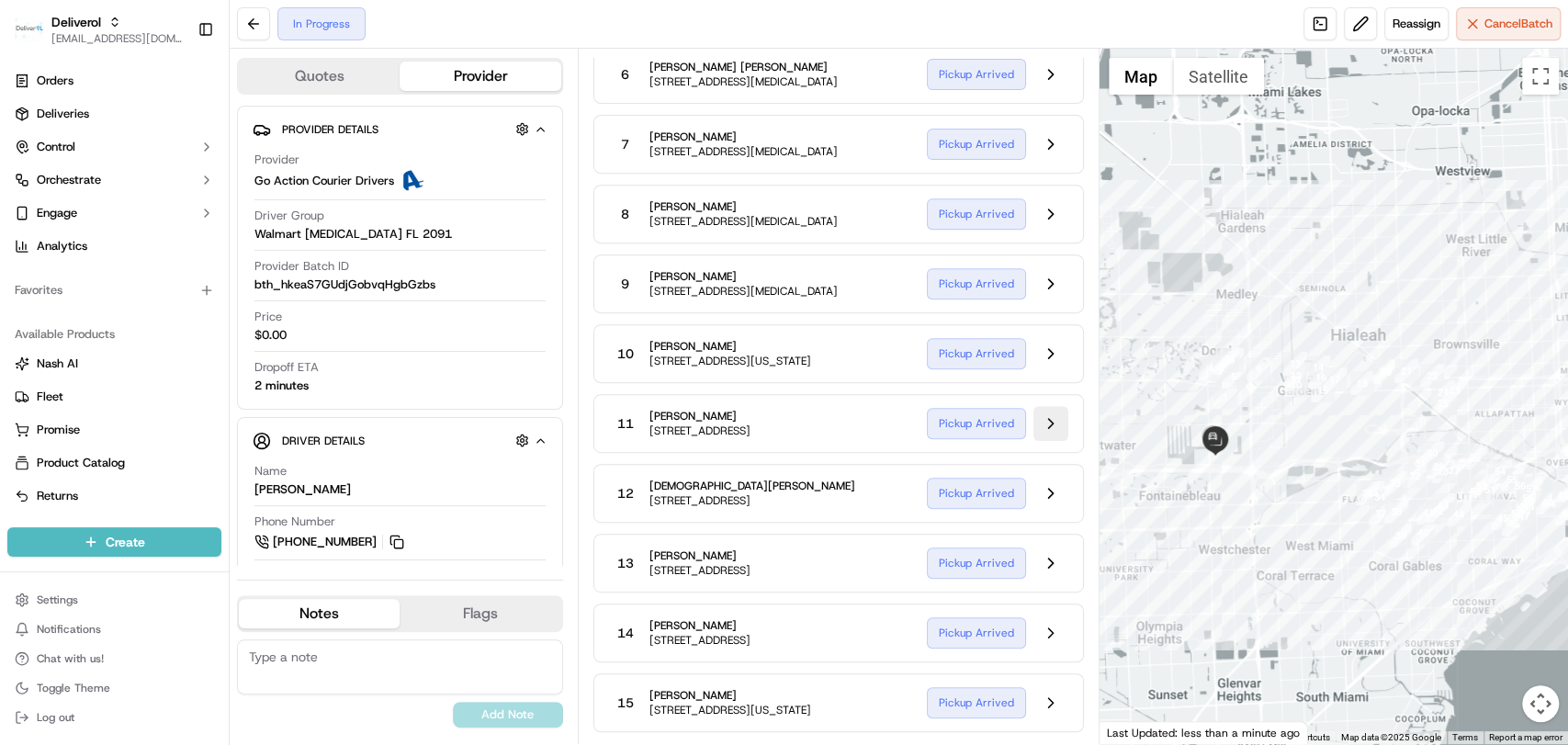
click at [1043, 435] on button at bounding box center [1050, 423] width 35 height 35
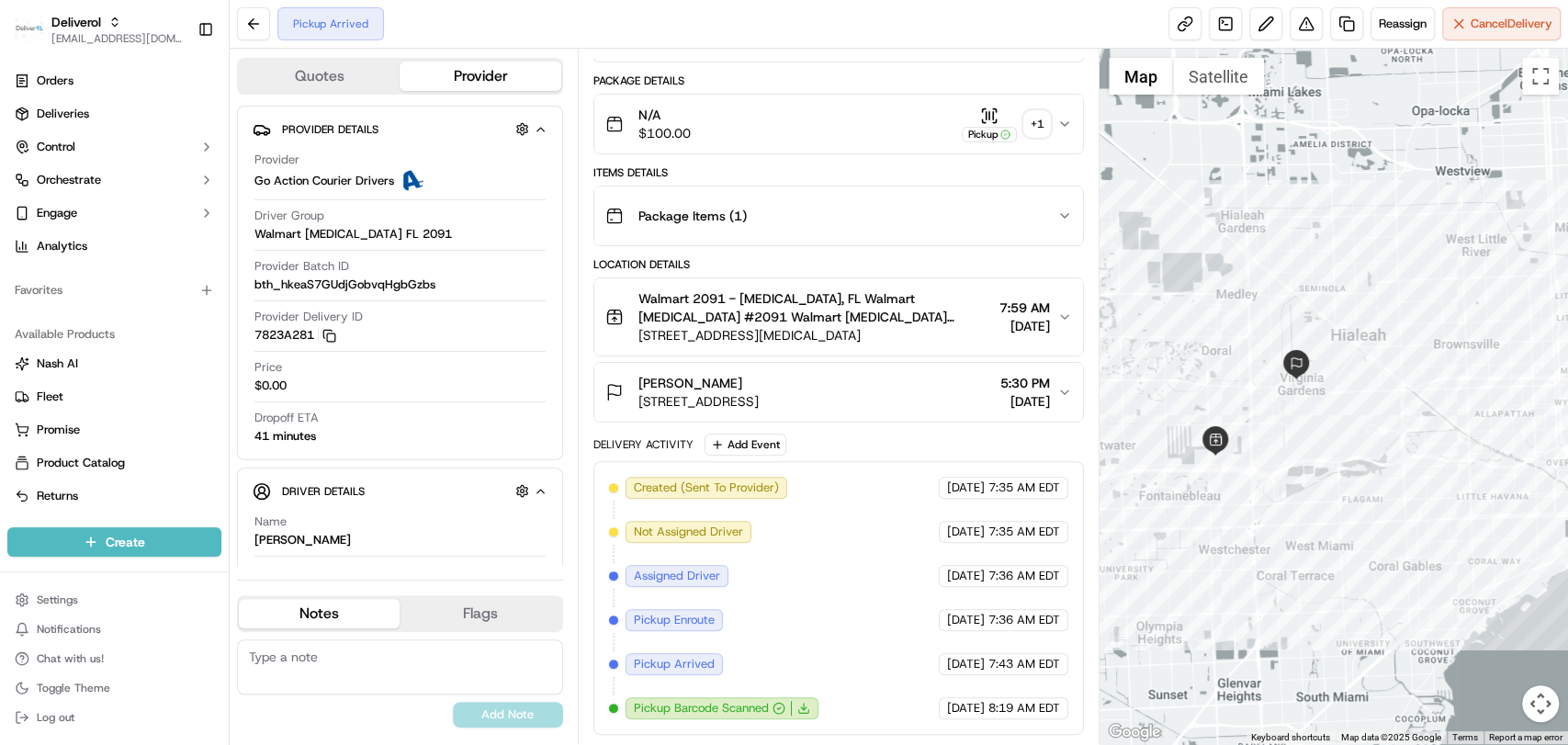
scroll to position [199, 0]
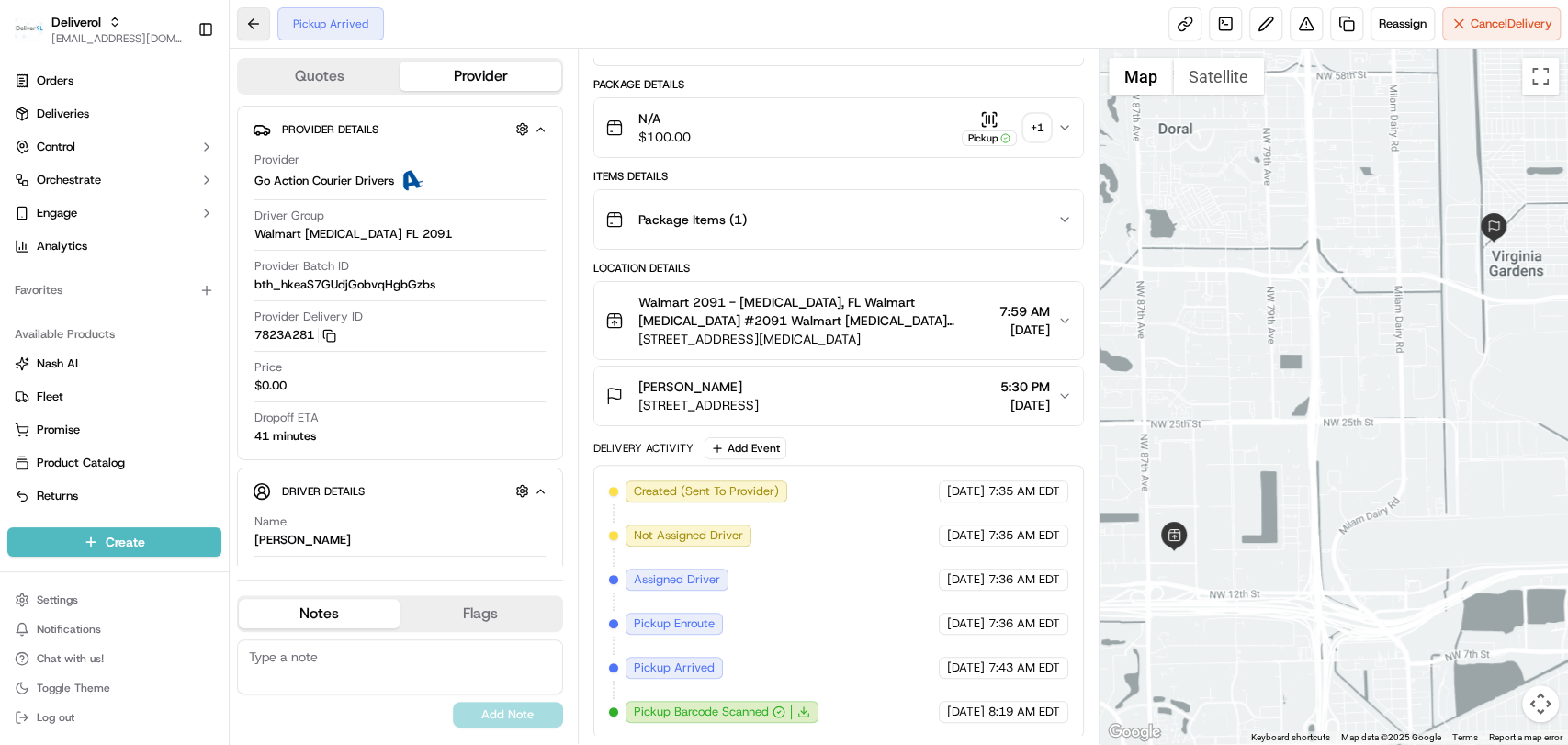
click at [261, 22] on button at bounding box center [253, 23] width 33 height 33
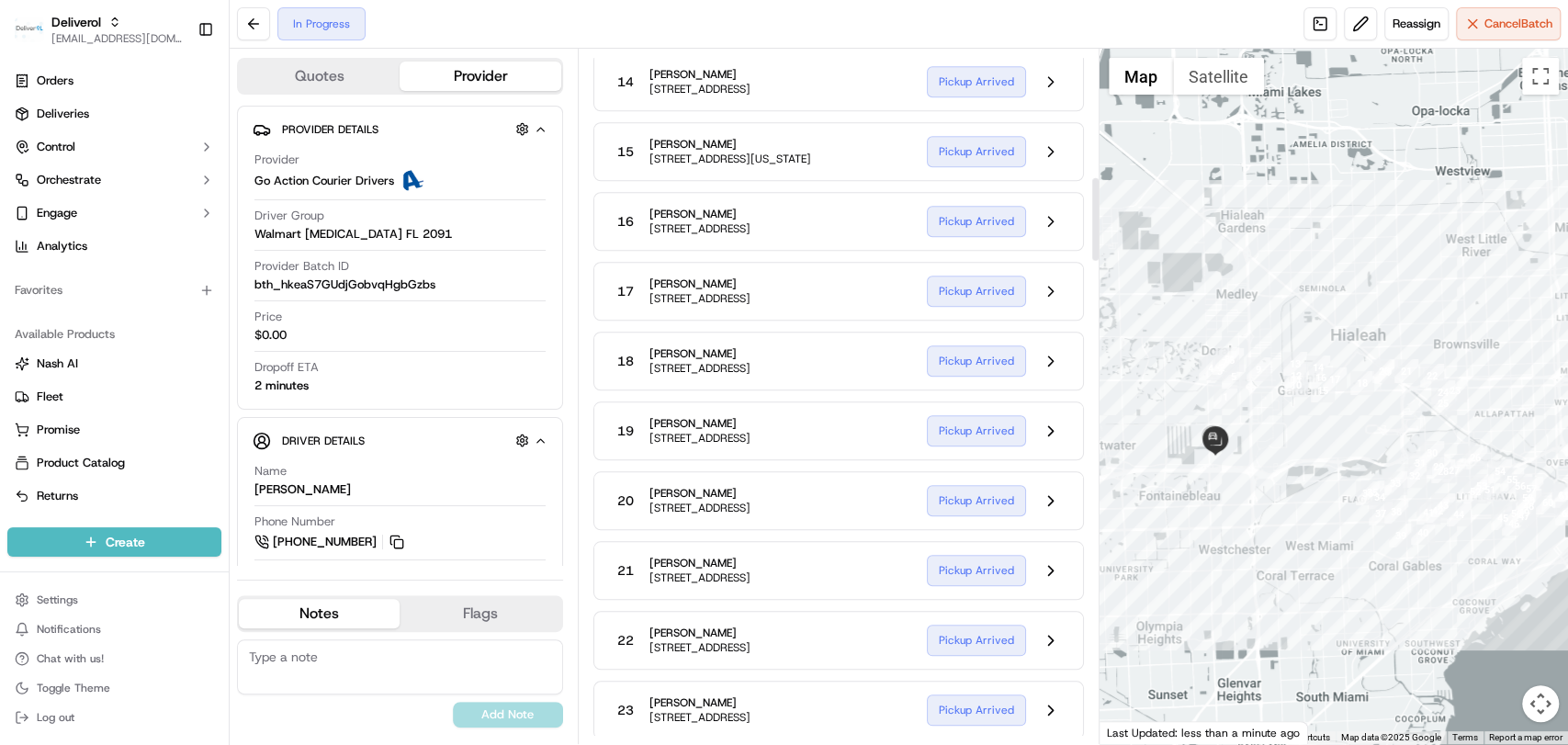
scroll to position [1061, 0]
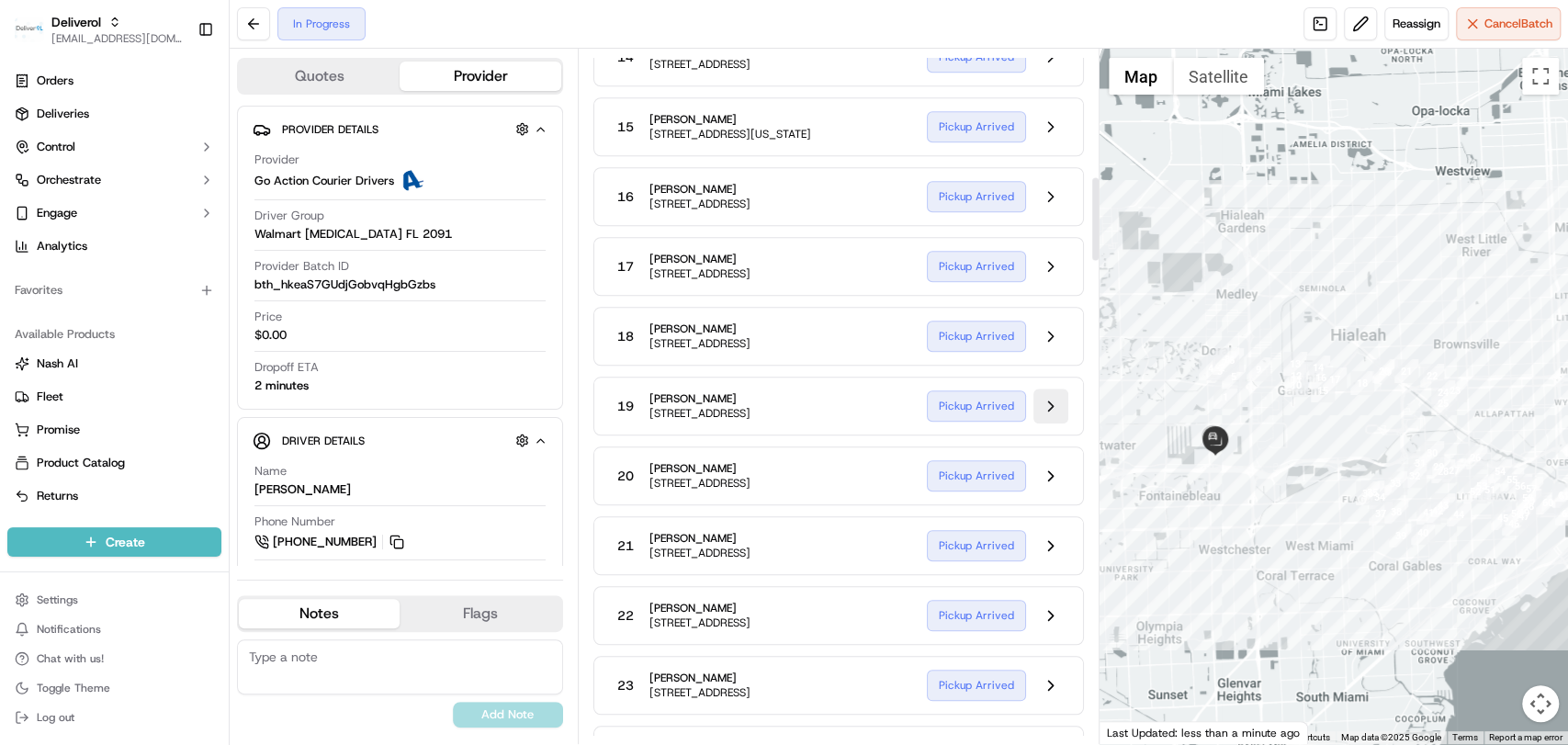
click at [1053, 423] on button at bounding box center [1050, 405] width 35 height 35
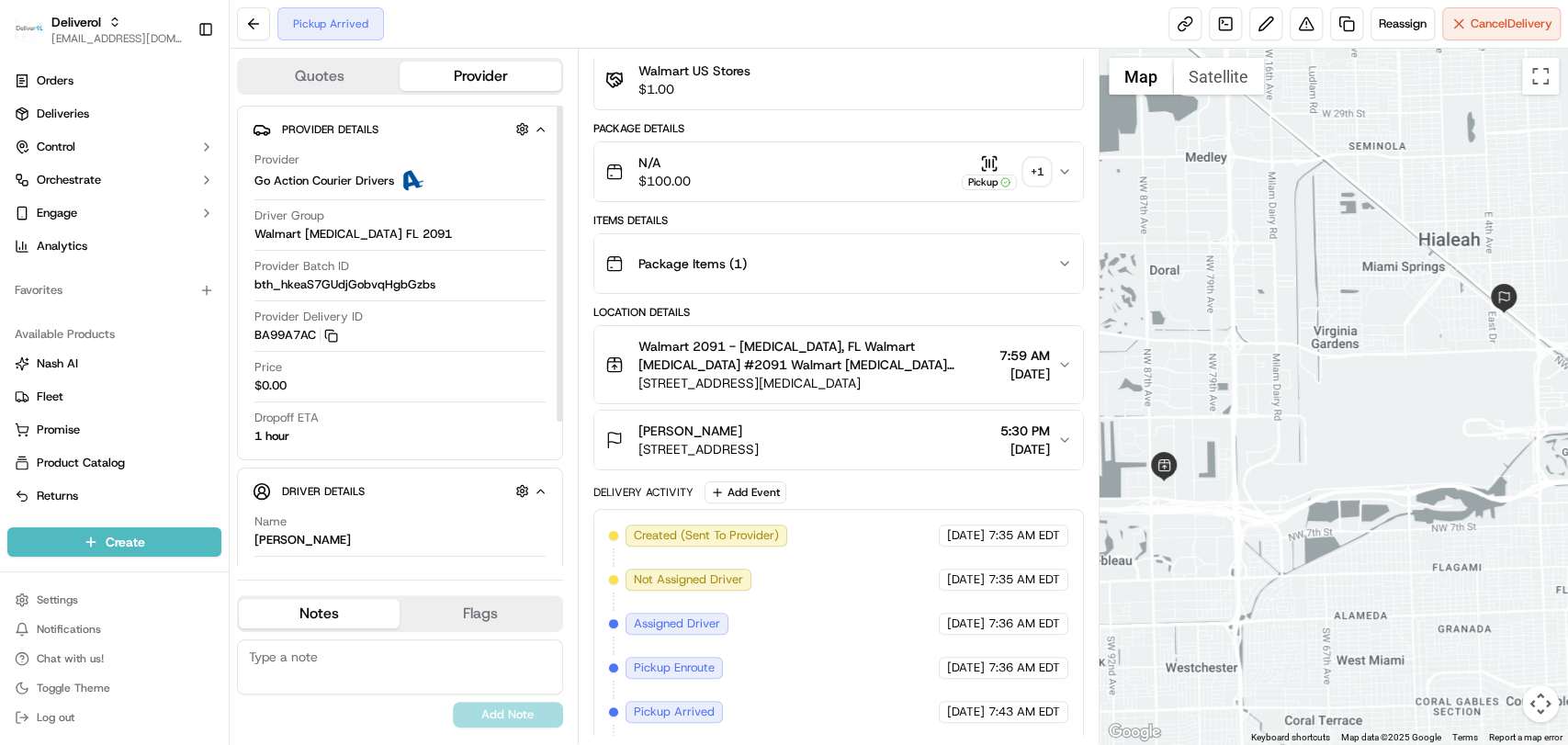
scroll to position [199, 0]
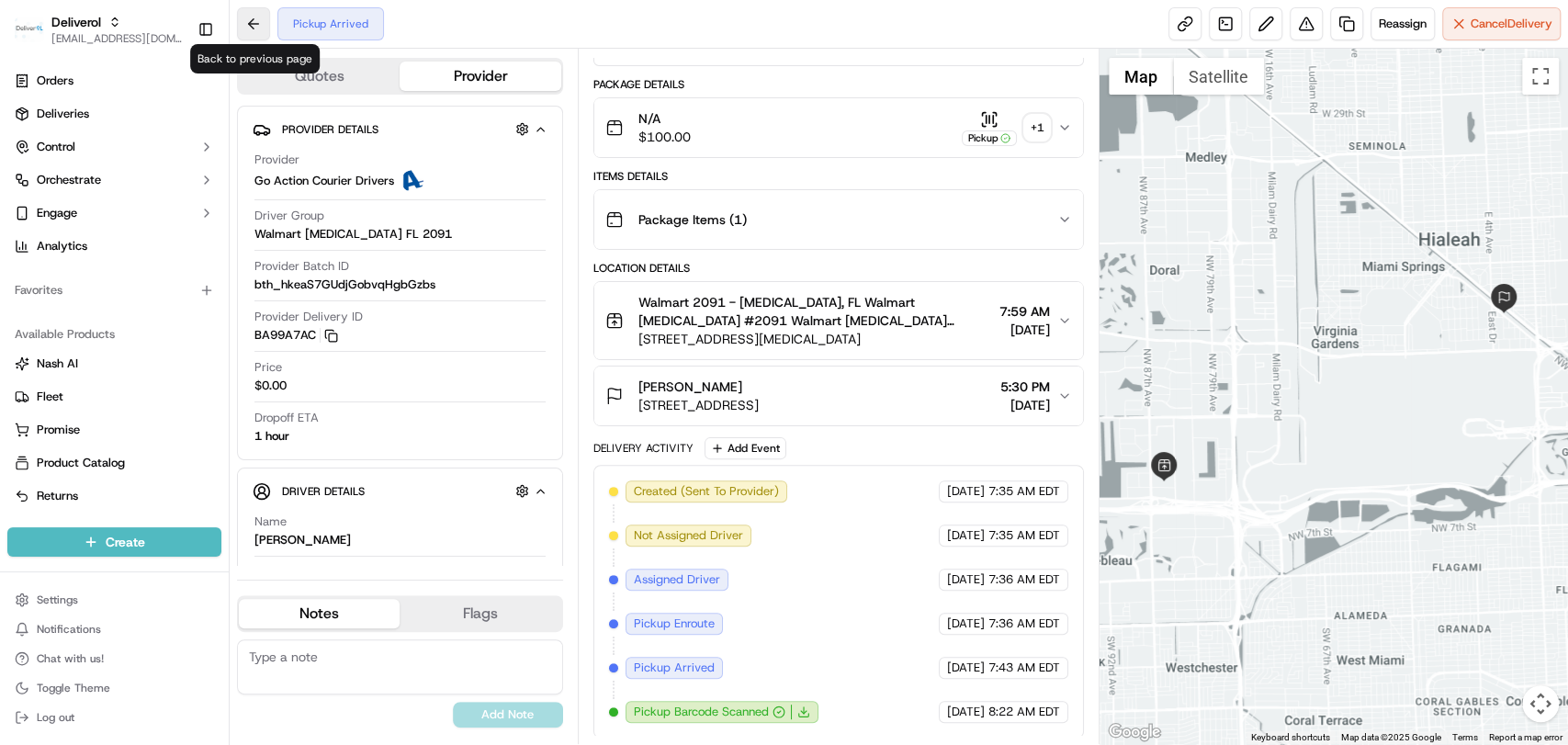
click at [254, 24] on button at bounding box center [253, 23] width 33 height 33
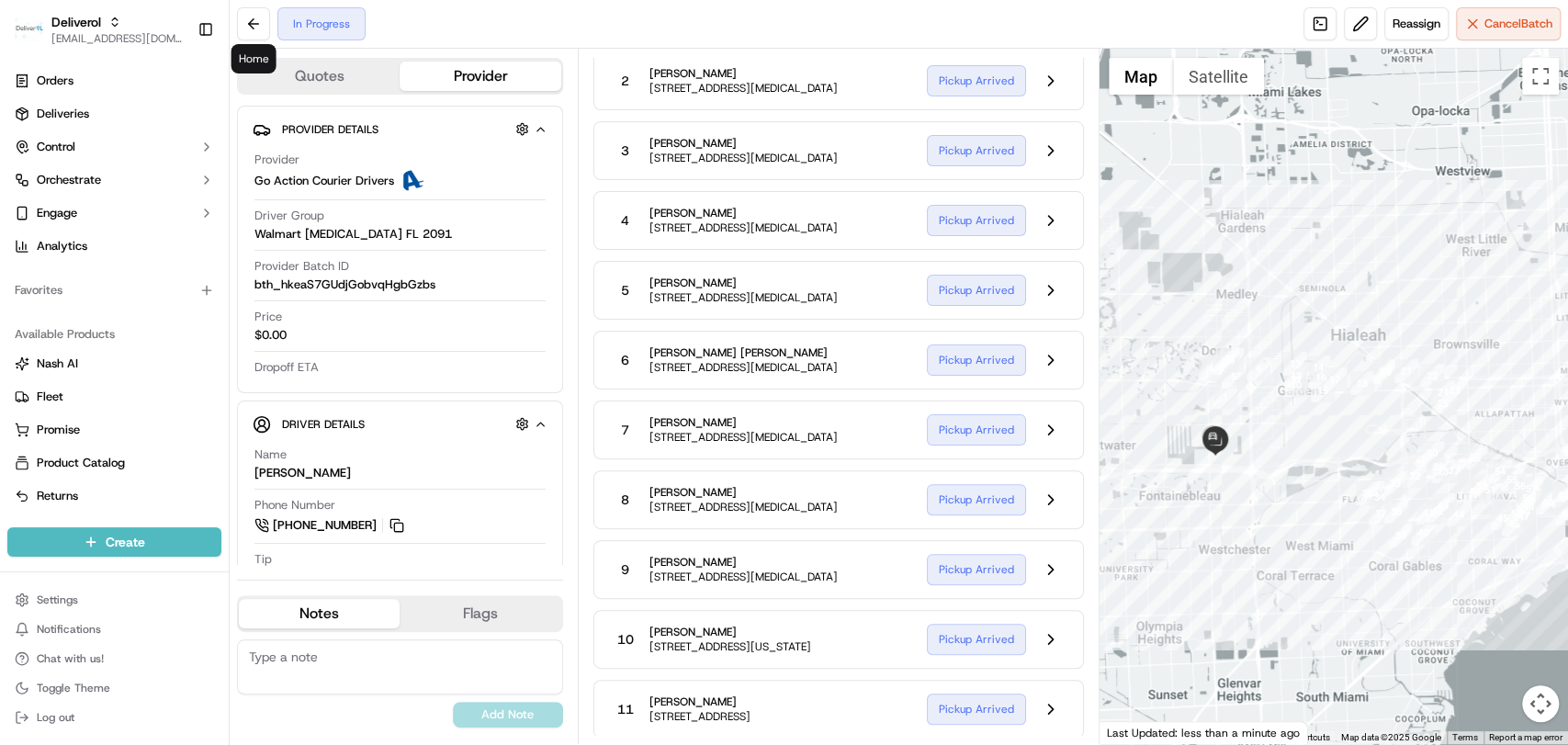
click at [650, 420] on span "Luis Mercado" at bounding box center [743, 422] width 188 height 15
click at [1056, 561] on button at bounding box center [1050, 569] width 35 height 35
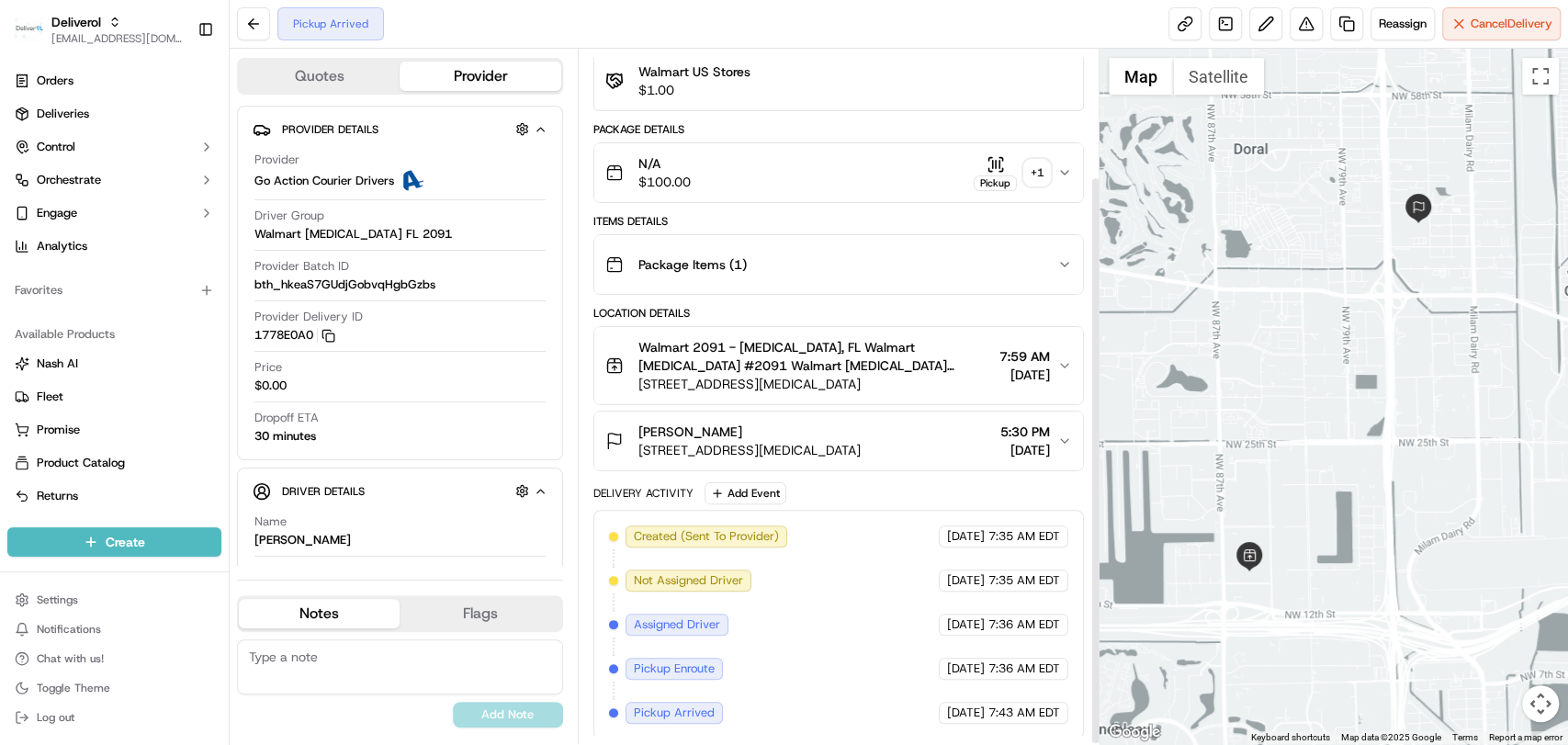
scroll to position [156, 0]
click at [240, 28] on button at bounding box center [253, 23] width 33 height 33
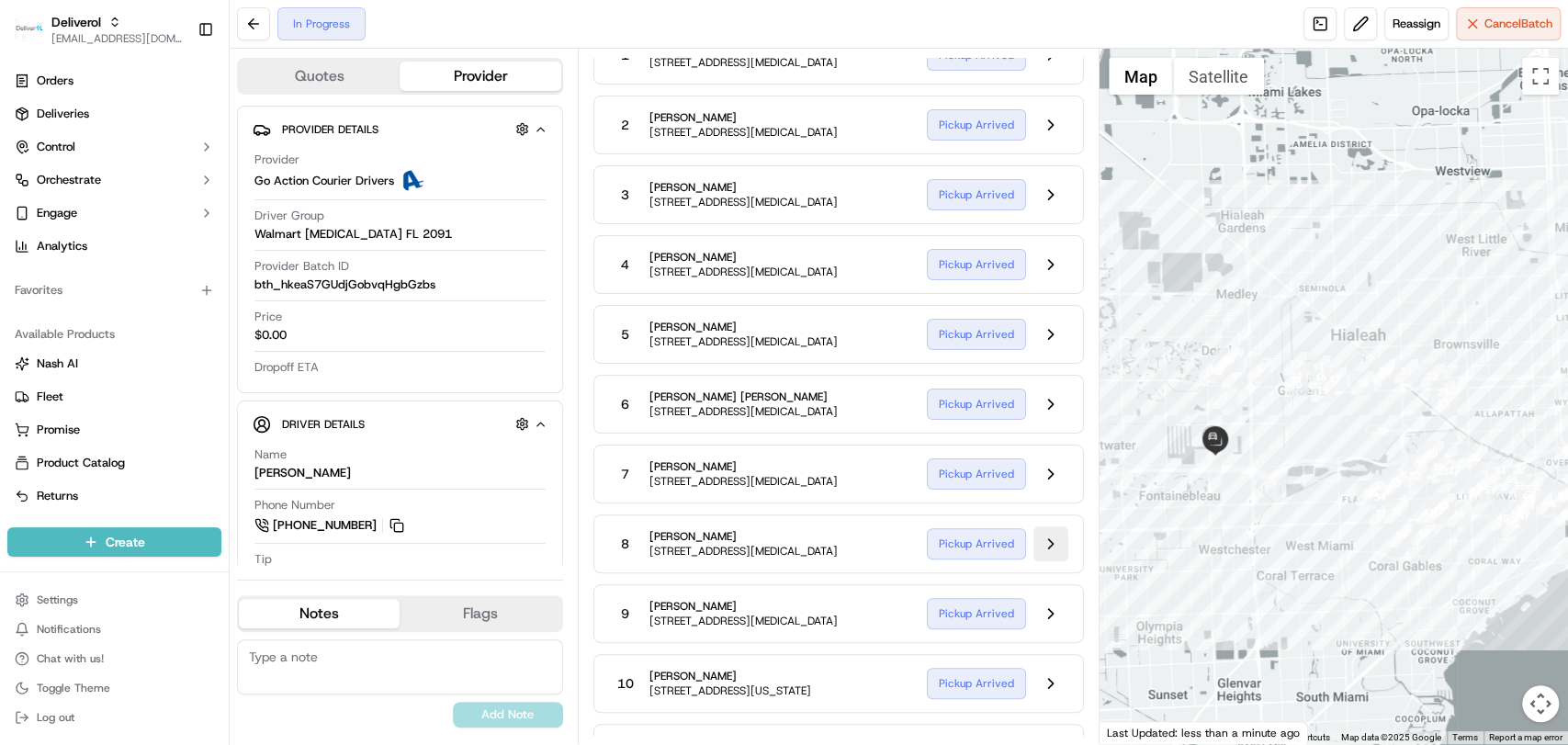
click at [1040, 538] on button at bounding box center [1050, 543] width 35 height 35
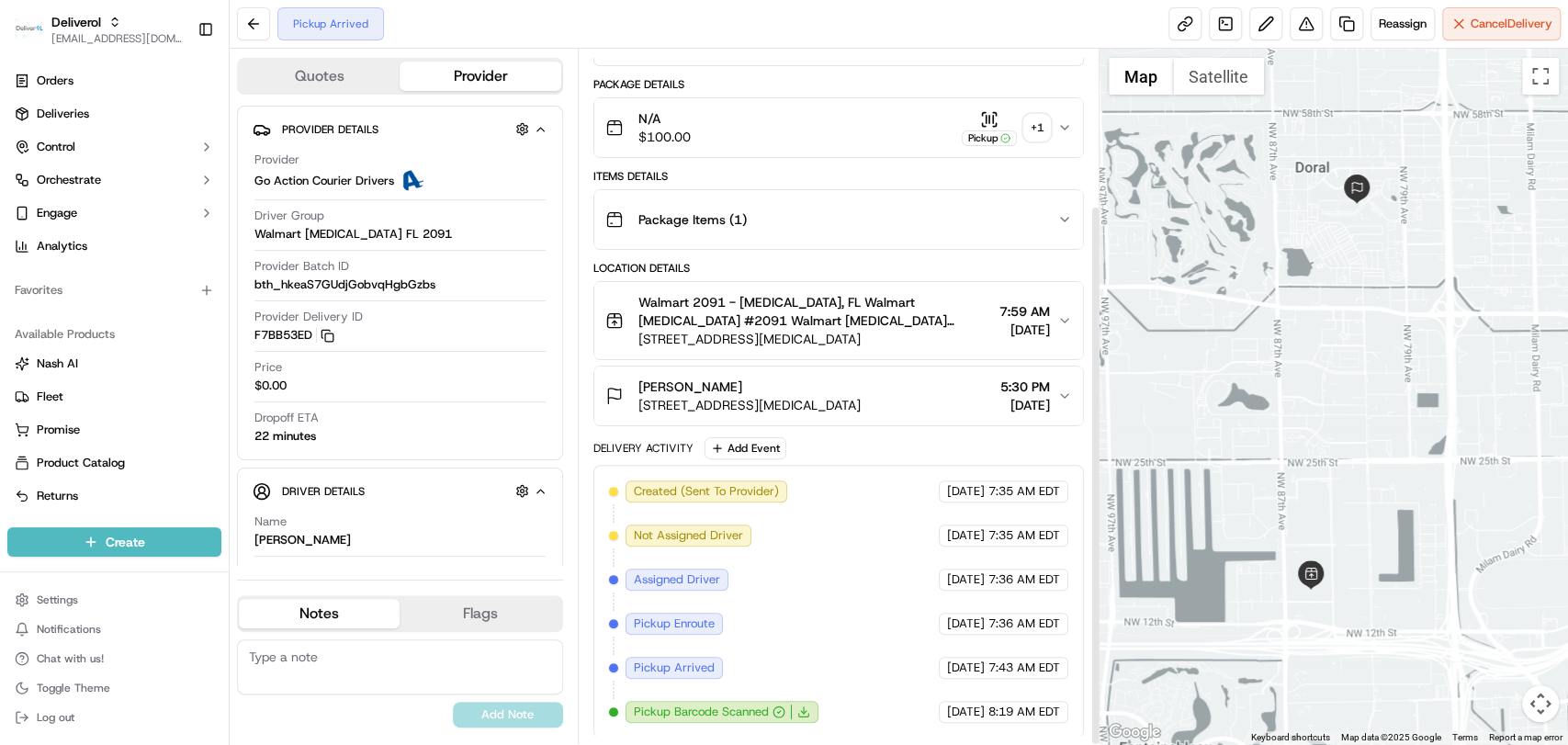
scroll to position [198, 0]
click at [252, 24] on button at bounding box center [253, 23] width 33 height 33
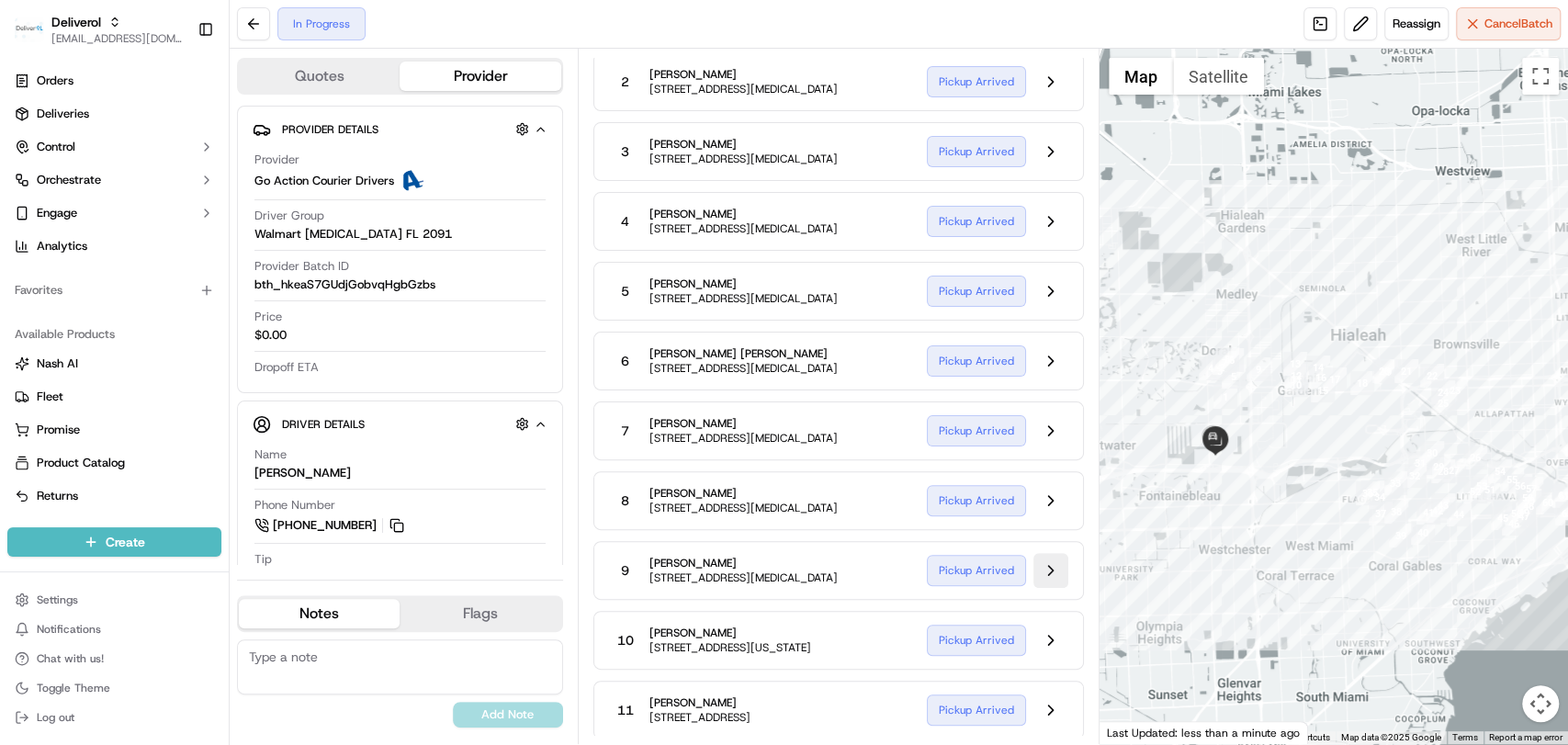
click at [1056, 575] on button at bounding box center [1050, 570] width 35 height 35
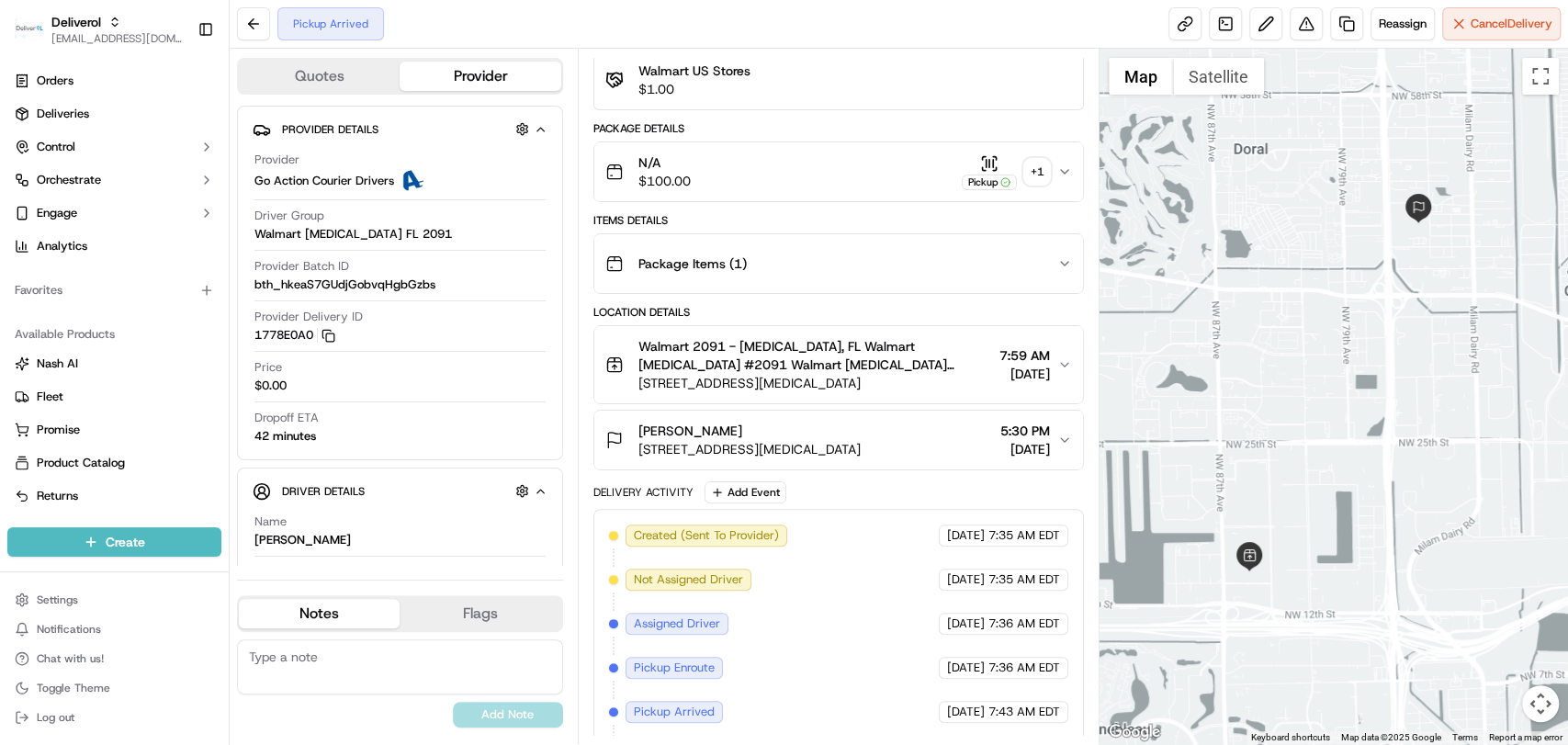
scroll to position [199, 0]
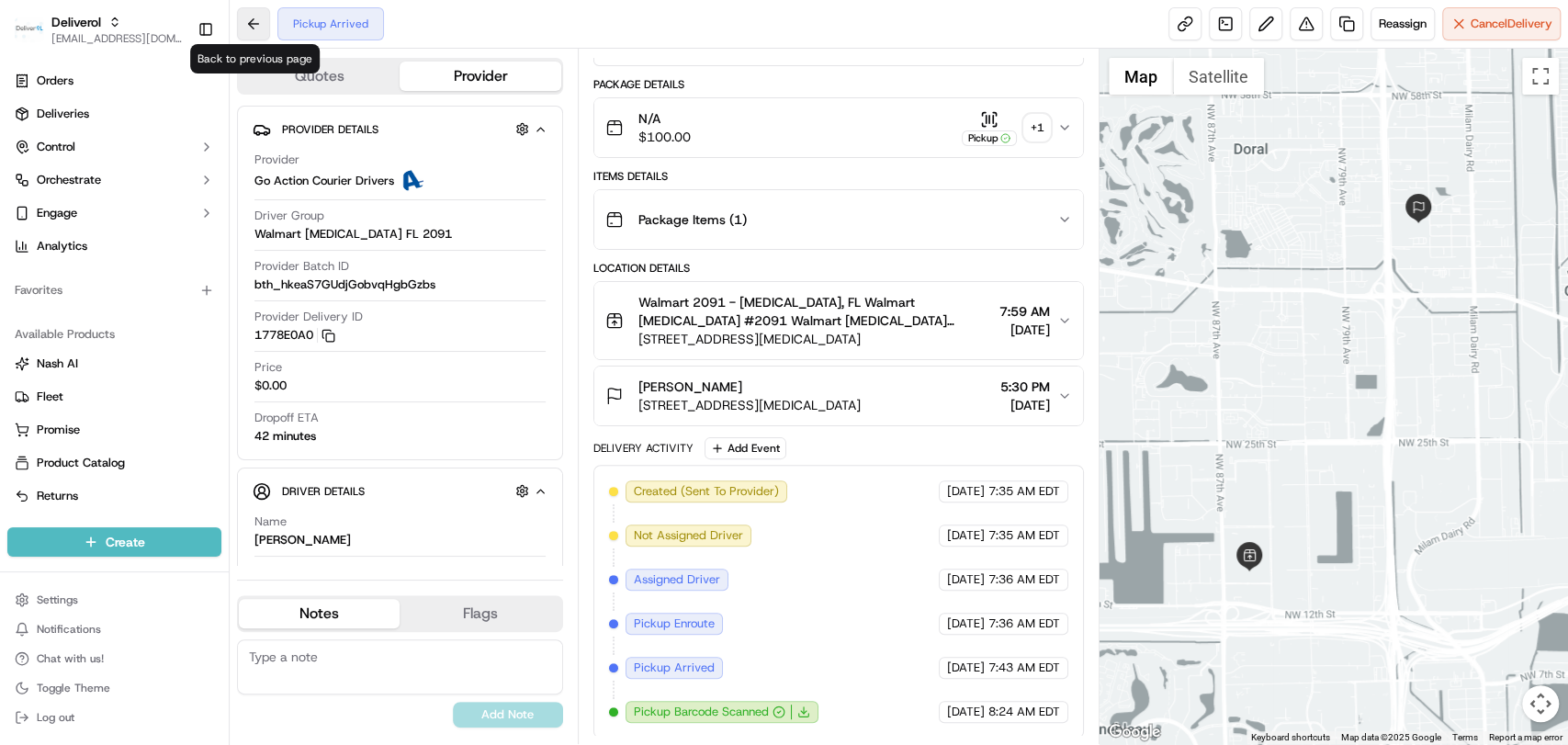
click at [260, 26] on button at bounding box center [253, 23] width 33 height 33
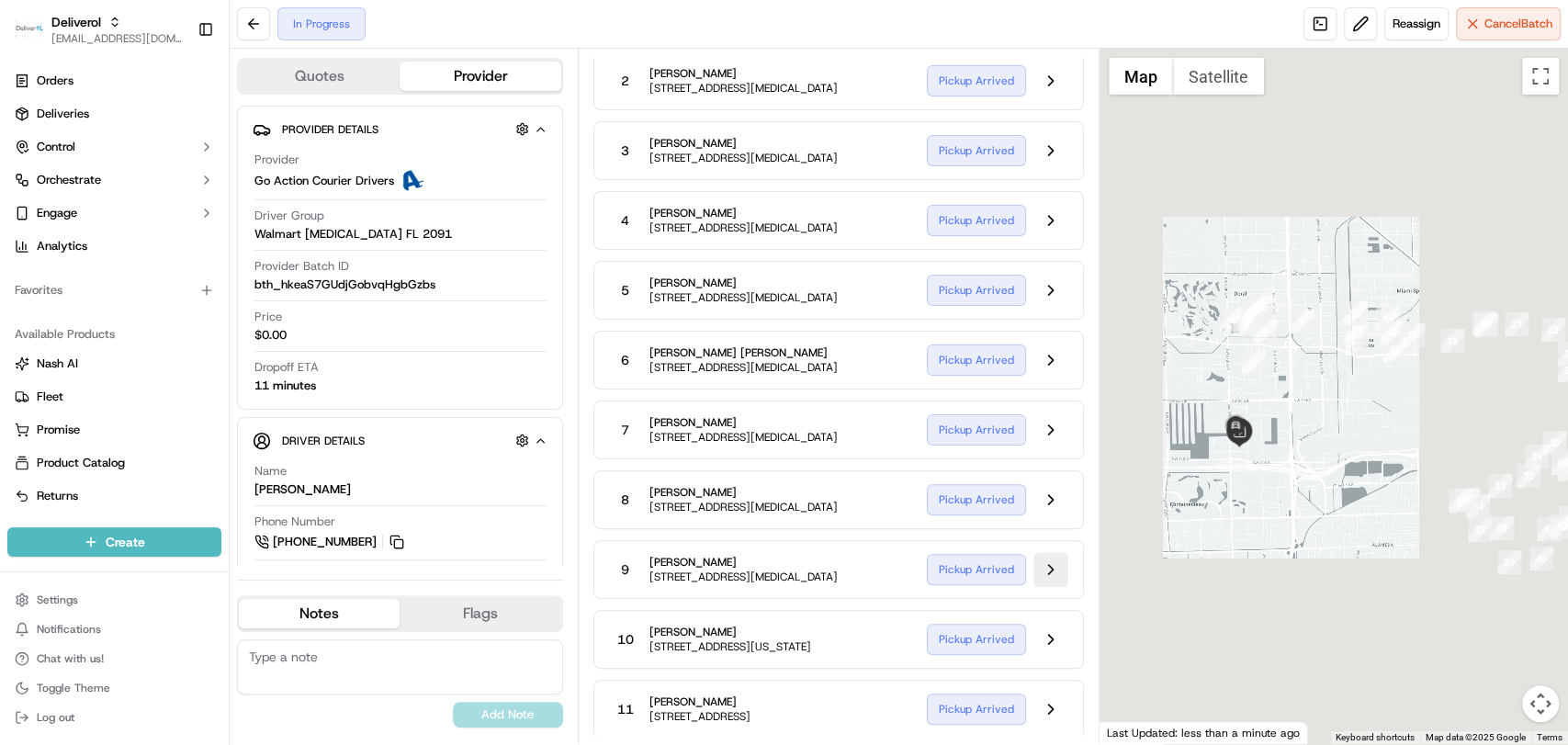
click at [1058, 572] on button at bounding box center [1050, 569] width 35 height 35
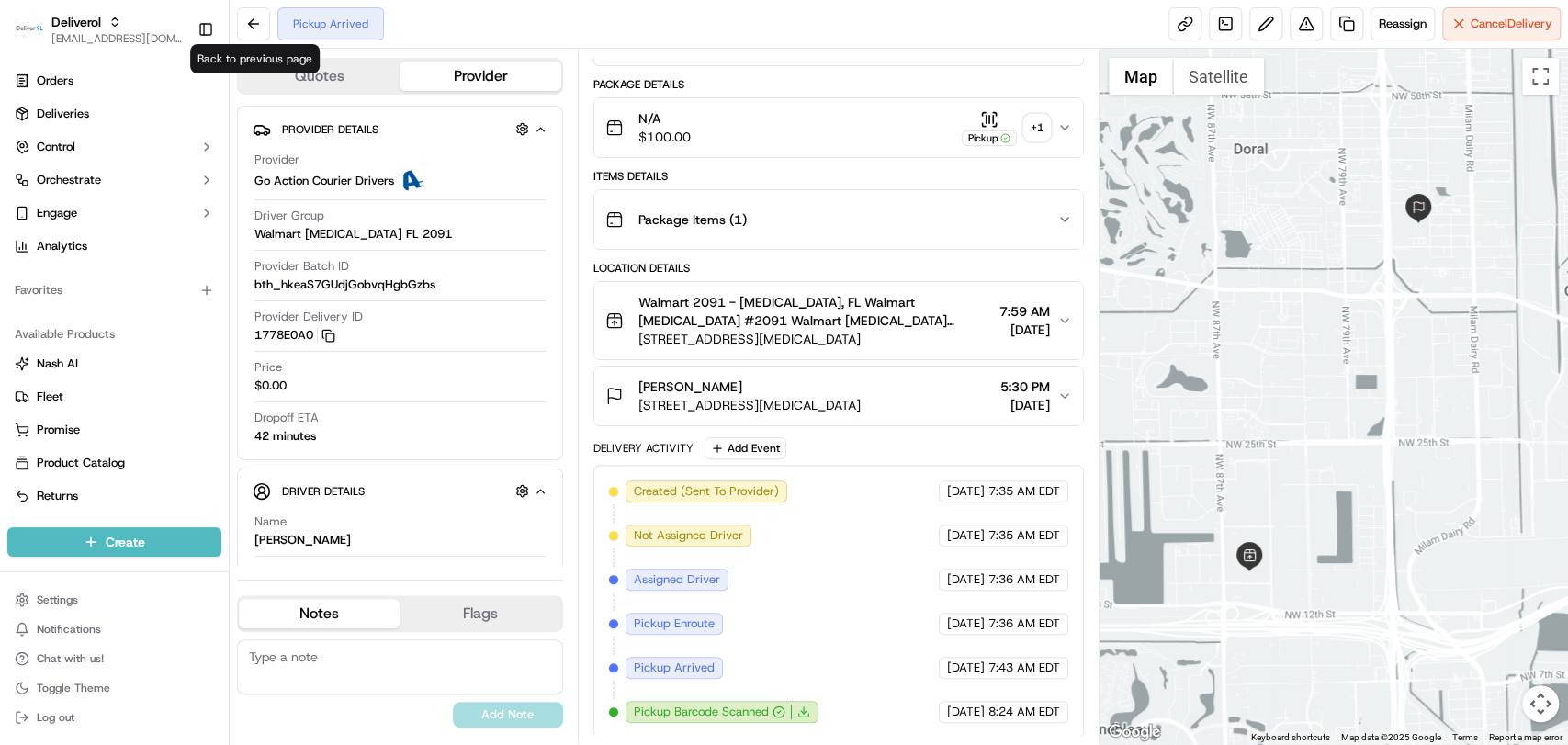
click at [252, 28] on button at bounding box center [253, 23] width 33 height 33
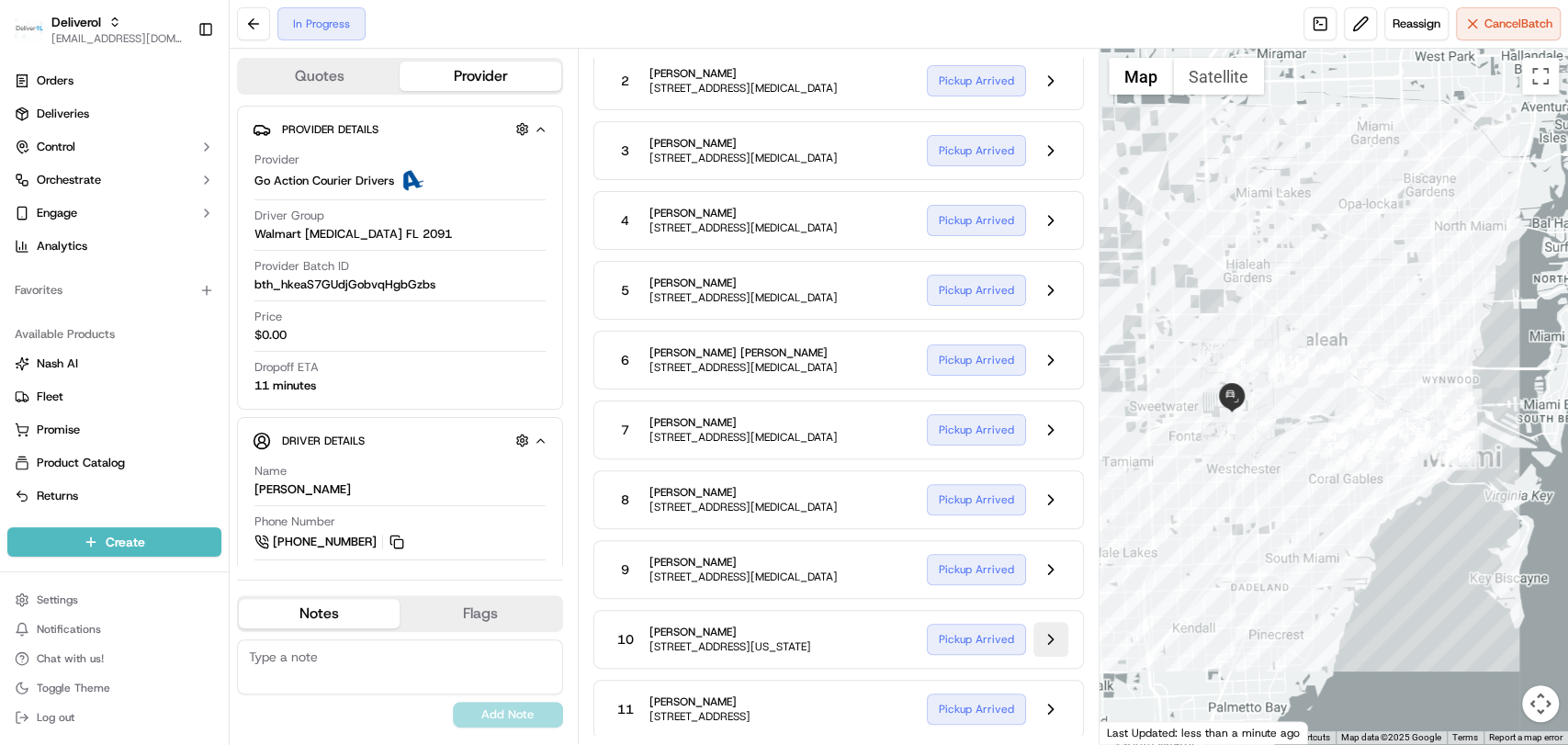
click at [1065, 643] on button at bounding box center [1050, 639] width 35 height 35
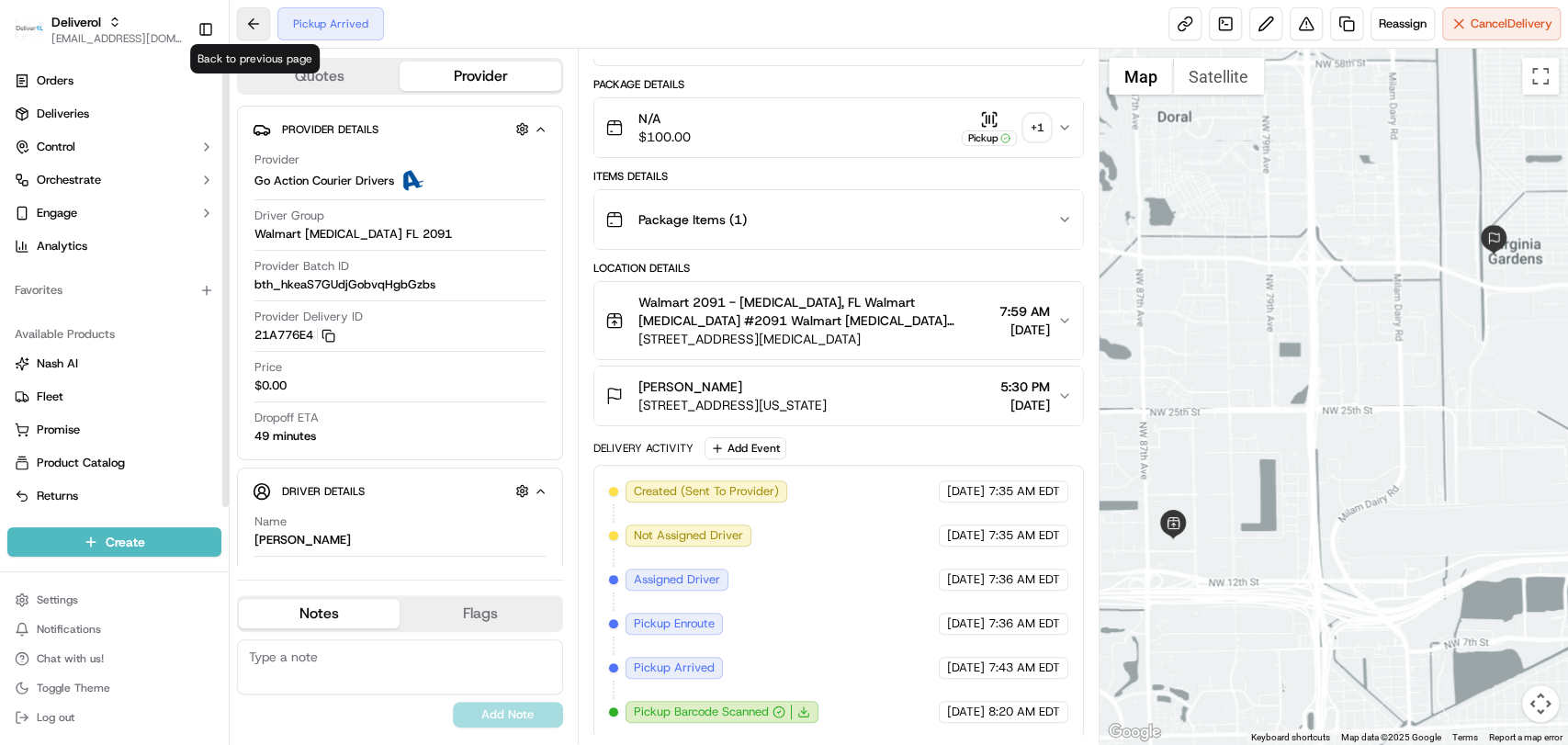
click at [255, 34] on button at bounding box center [253, 23] width 33 height 33
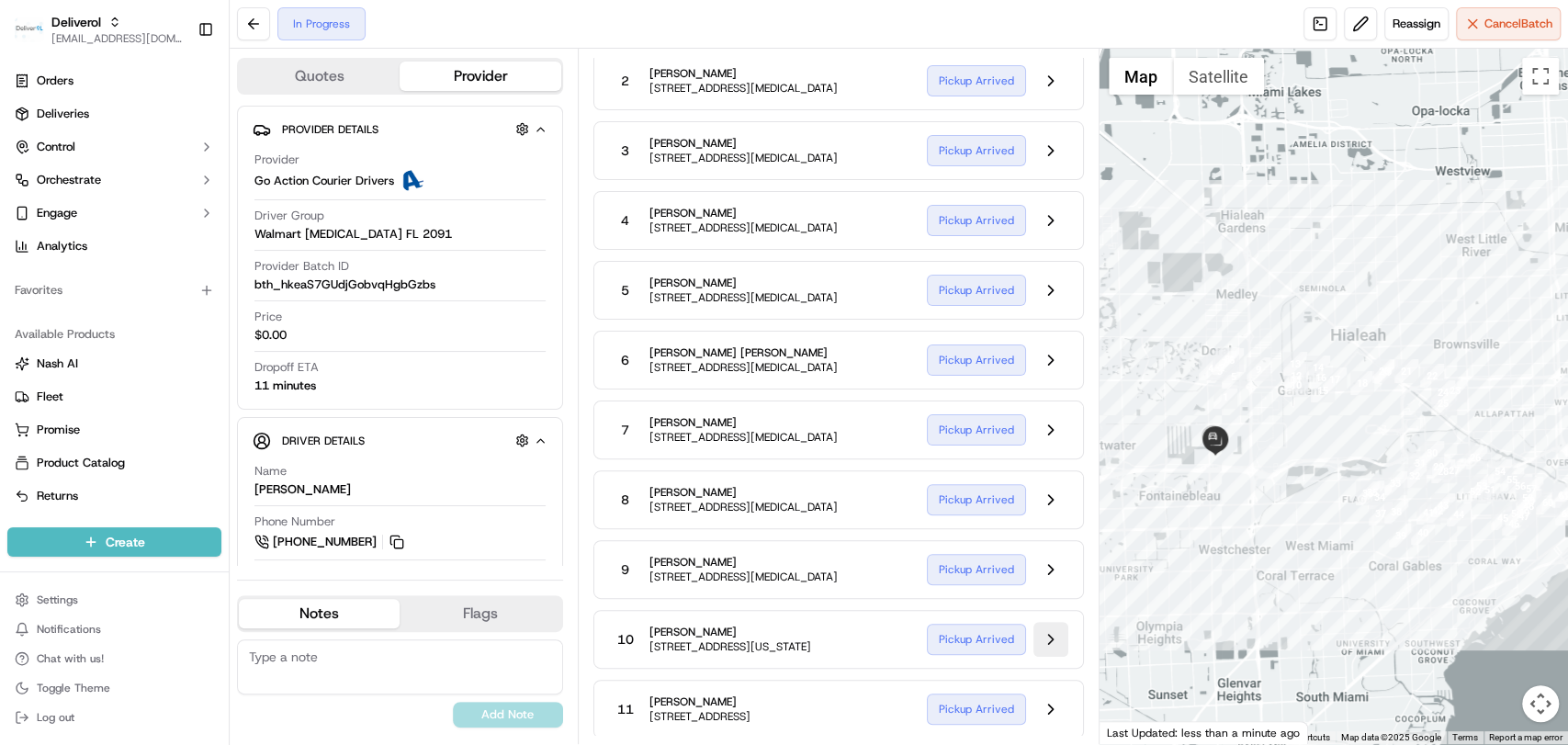
click at [1042, 657] on button at bounding box center [1050, 639] width 35 height 35
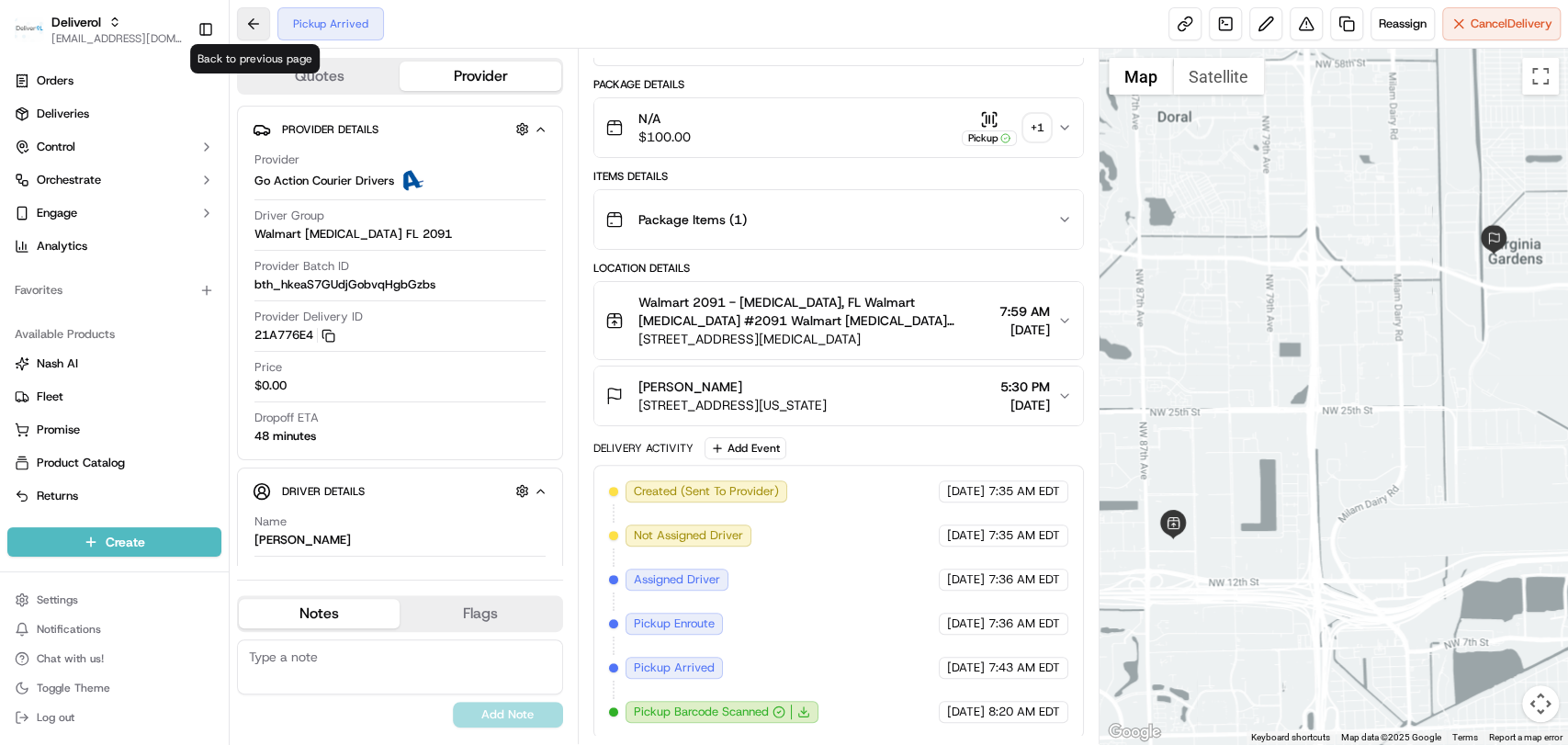
click at [261, 26] on button at bounding box center [253, 23] width 33 height 33
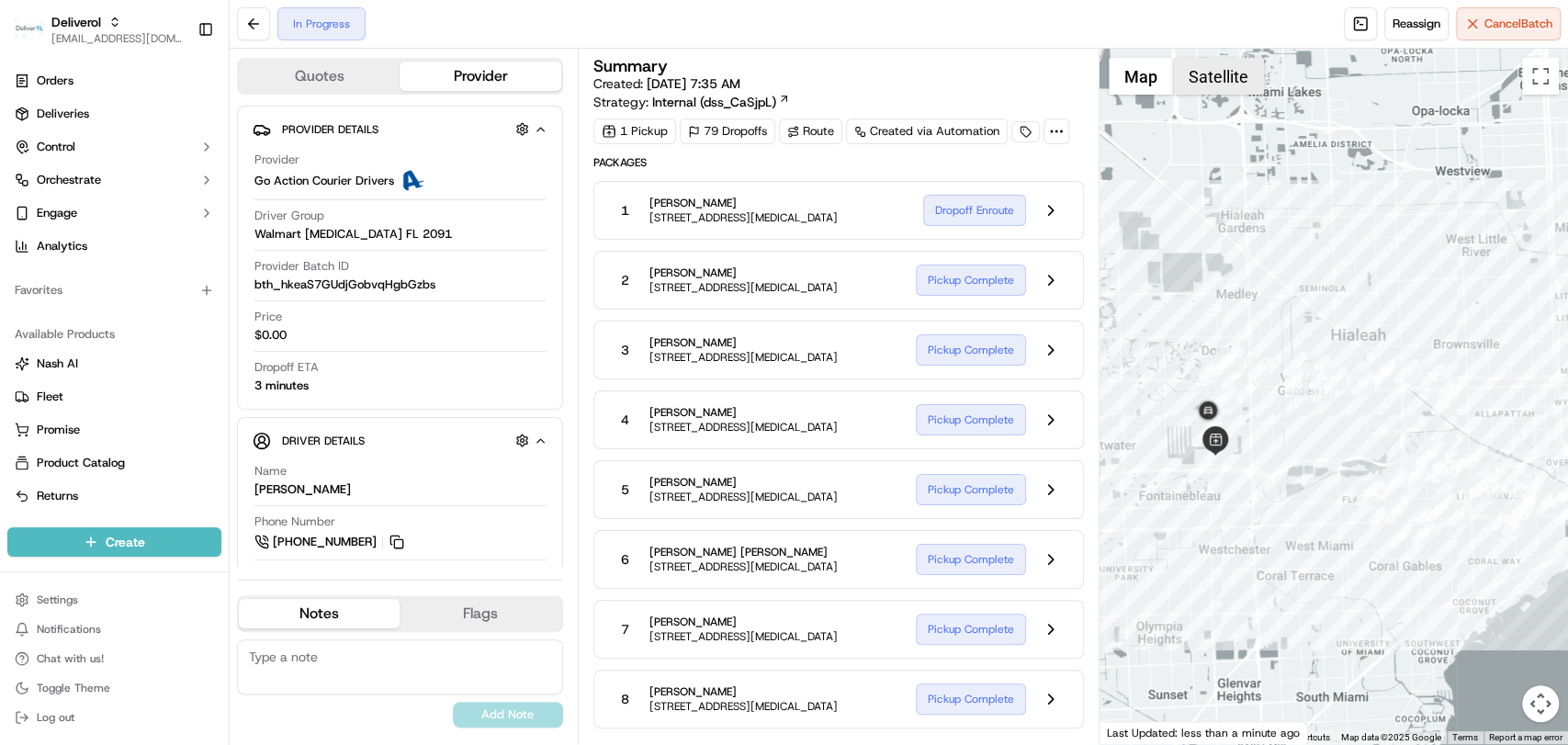
click at [1216, 88] on button "Satellite" at bounding box center [1218, 75] width 91 height 37
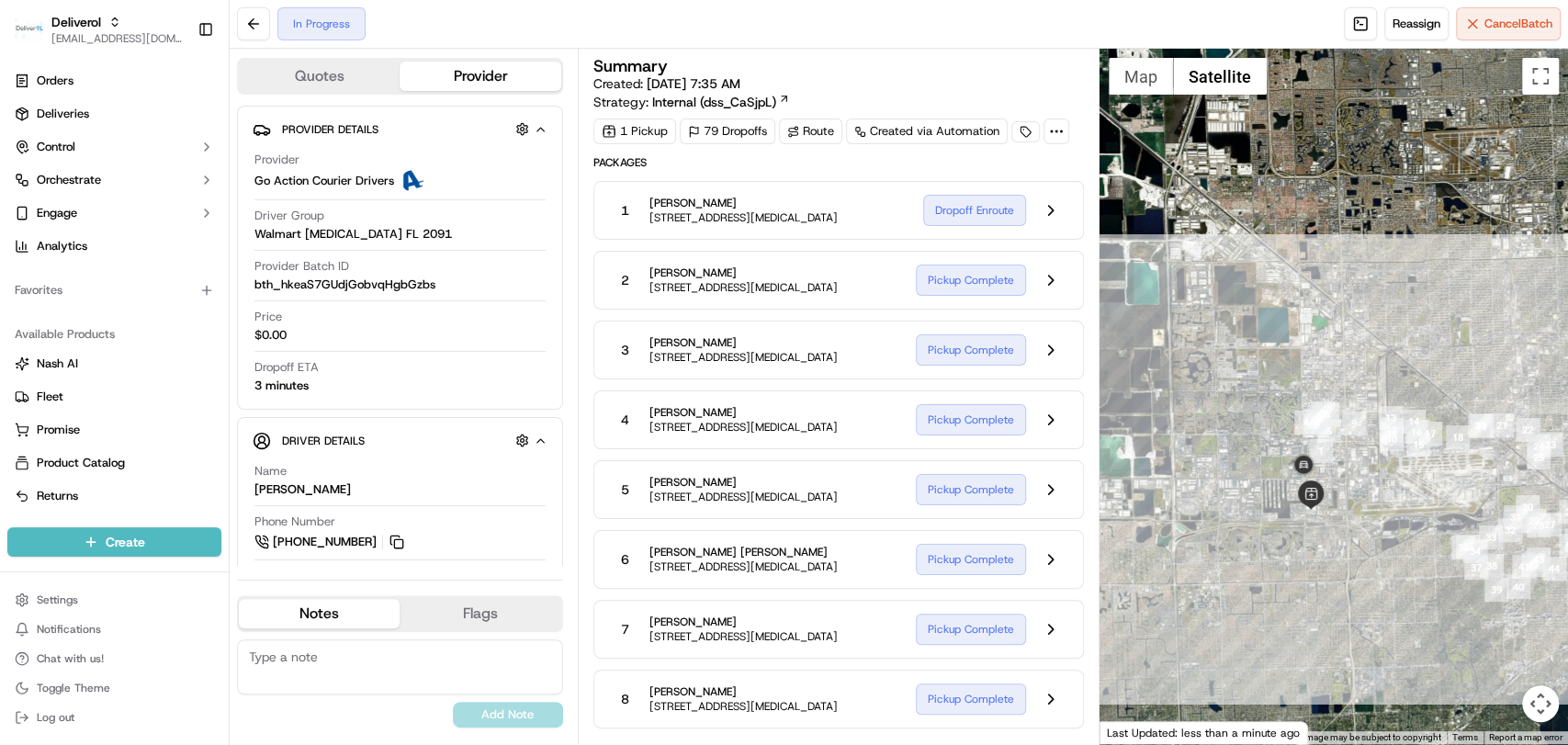
drag, startPoint x: 1191, startPoint y: 486, endPoint x: 1288, endPoint y: 542, distance: 112.0
click at [1288, 542] on div at bounding box center [1333, 396] width 469 height 695
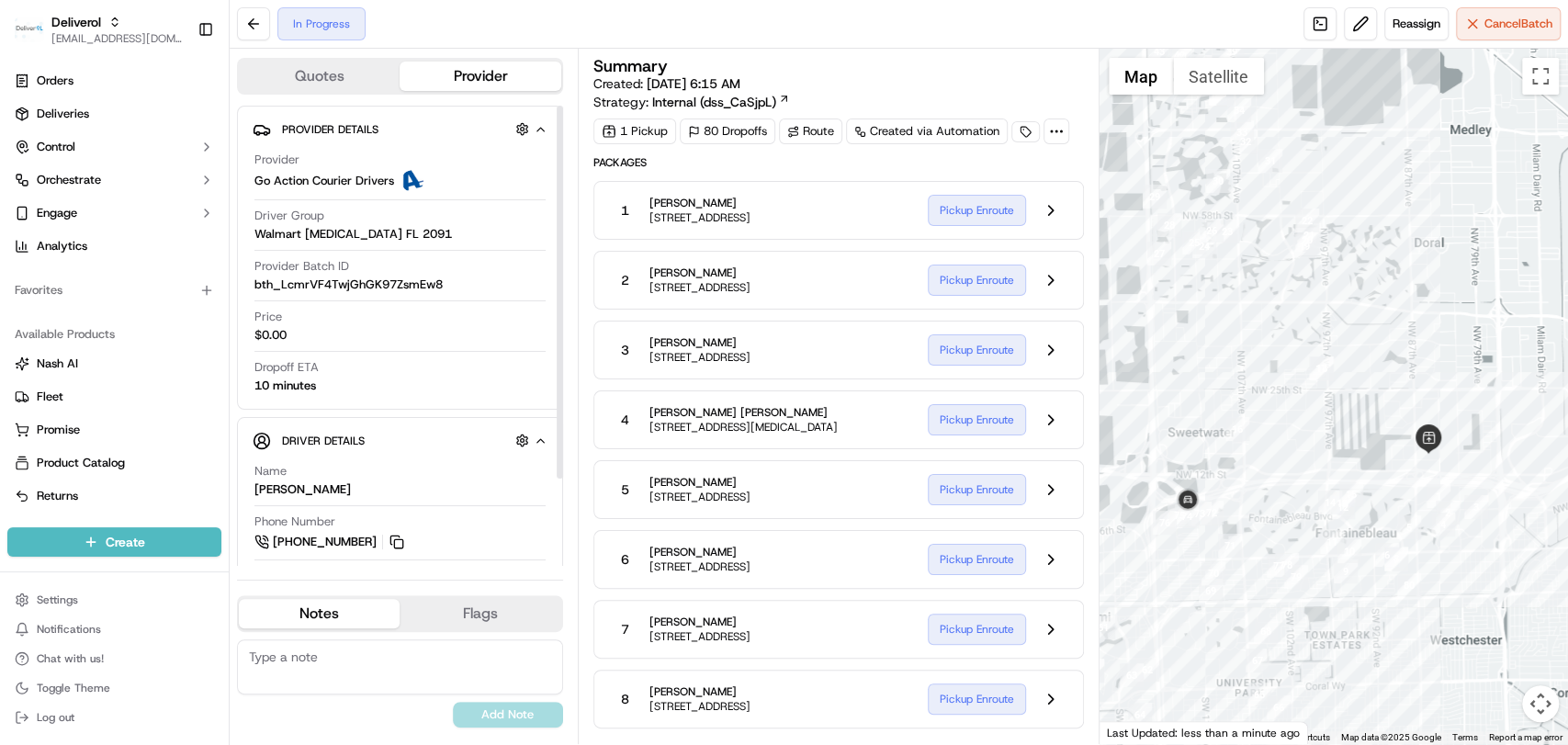
click at [255, 485] on div "[PERSON_NAME]" at bounding box center [302, 489] width 96 height 17
copy div "[PERSON_NAME]"
click at [372, 427] on button "Driver Details Hidden ( 9 )" at bounding box center [400, 440] width 295 height 31
click at [422, 439] on div "[PERSON_NAME] car Hidden ( 9 )" at bounding box center [408, 440] width 252 height 23
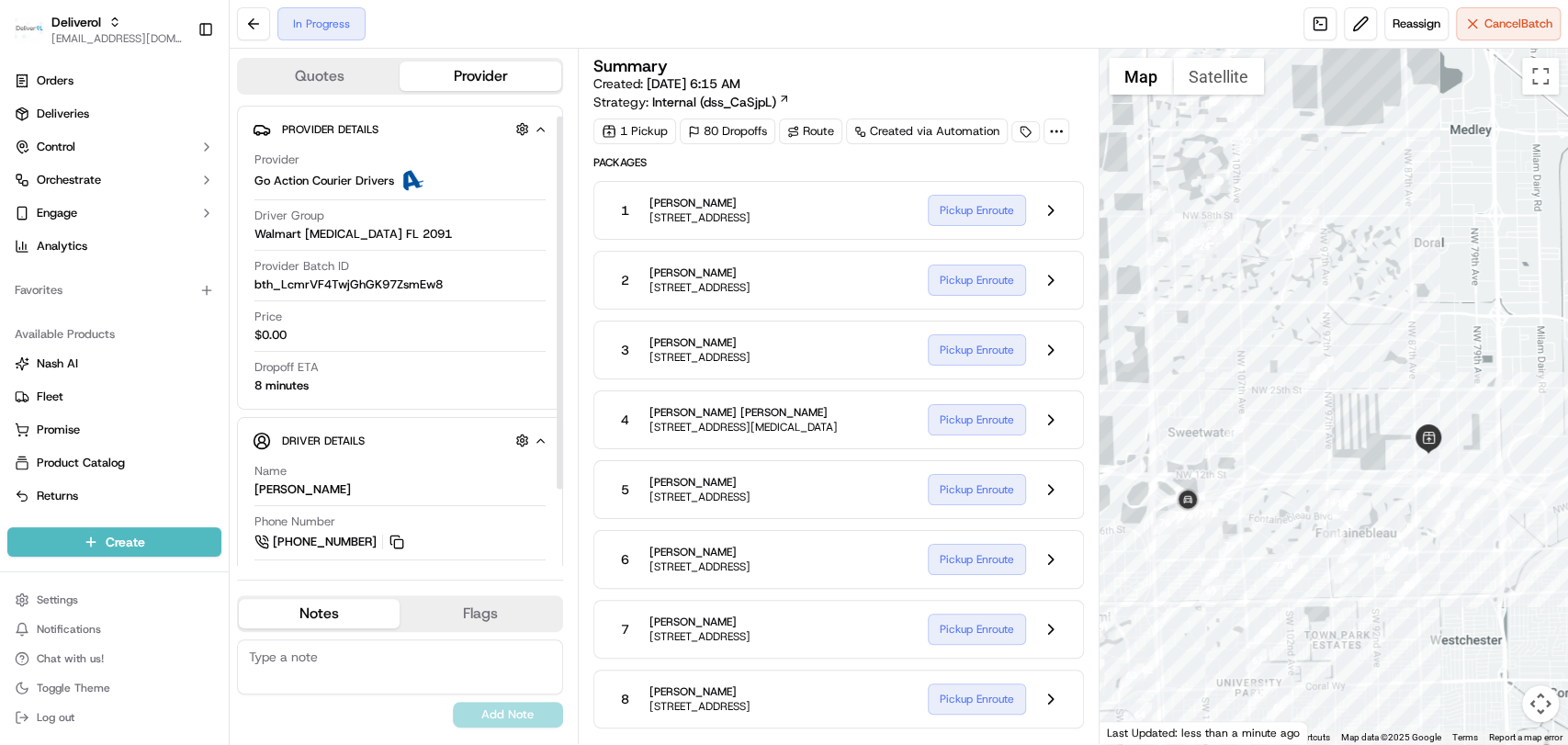
scroll to position [107, 0]
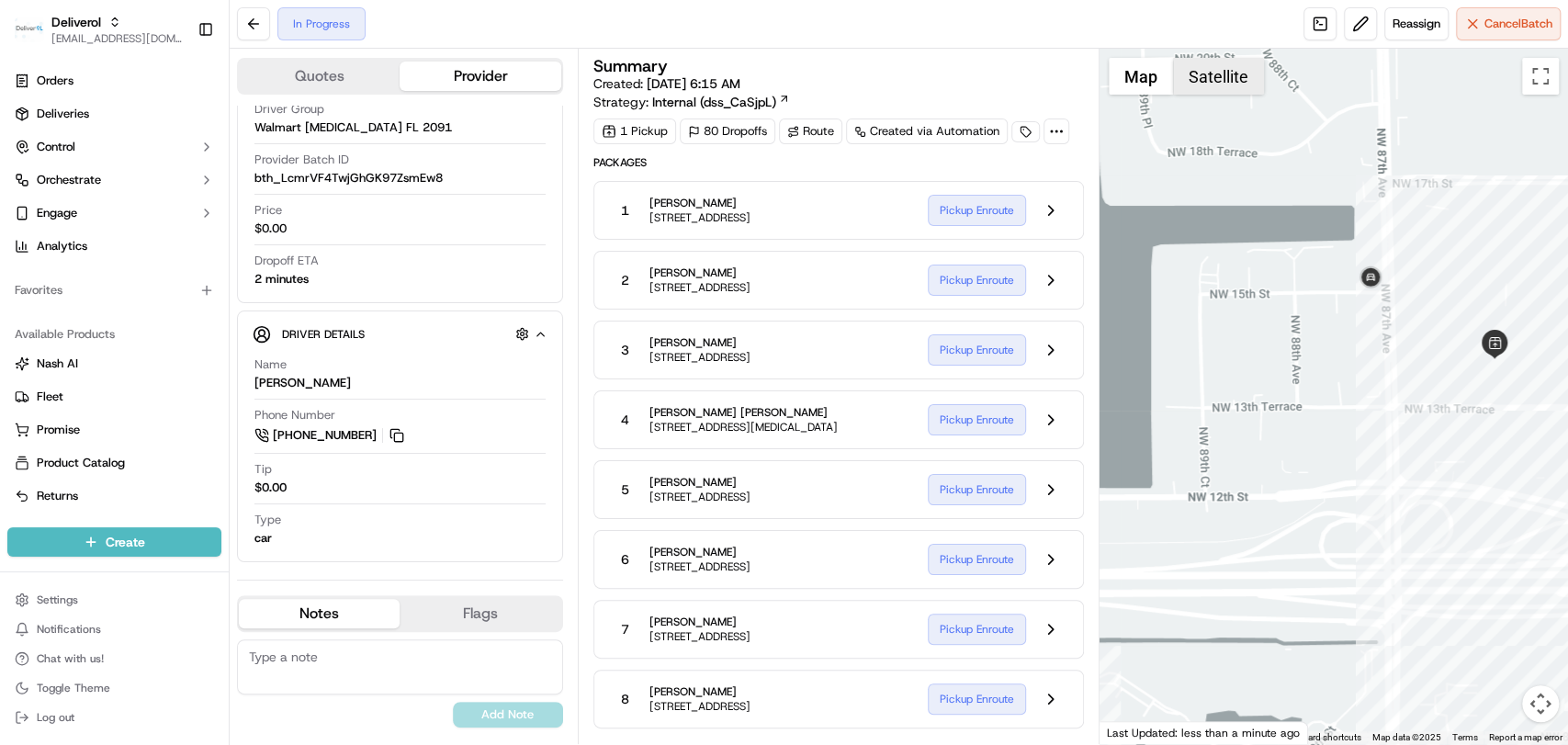
click at [1193, 71] on button "Satellite" at bounding box center [1218, 75] width 91 height 37
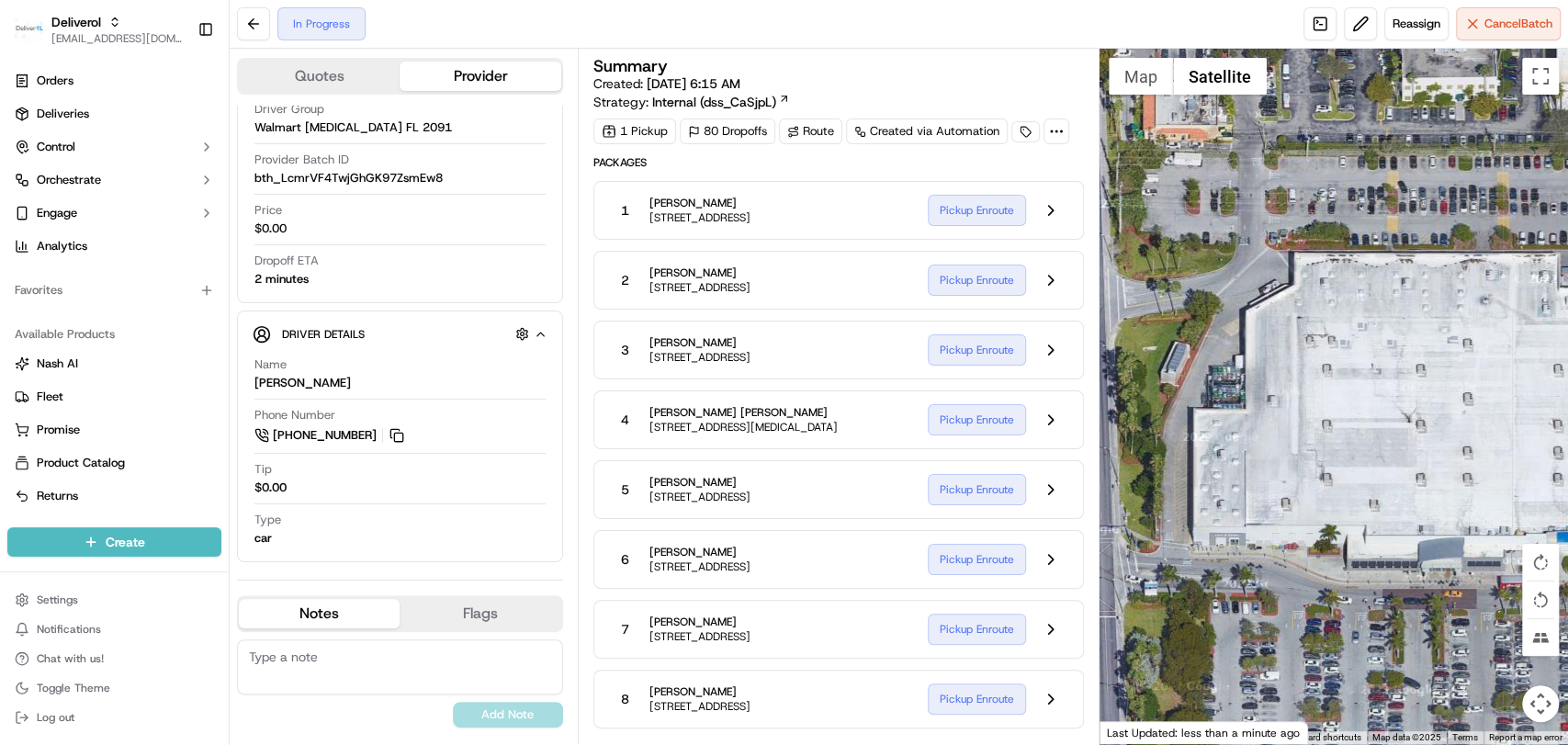
drag, startPoint x: 1485, startPoint y: 374, endPoint x: 1183, endPoint y: 412, distance: 304.4
click at [1183, 412] on div at bounding box center [1333, 396] width 469 height 695
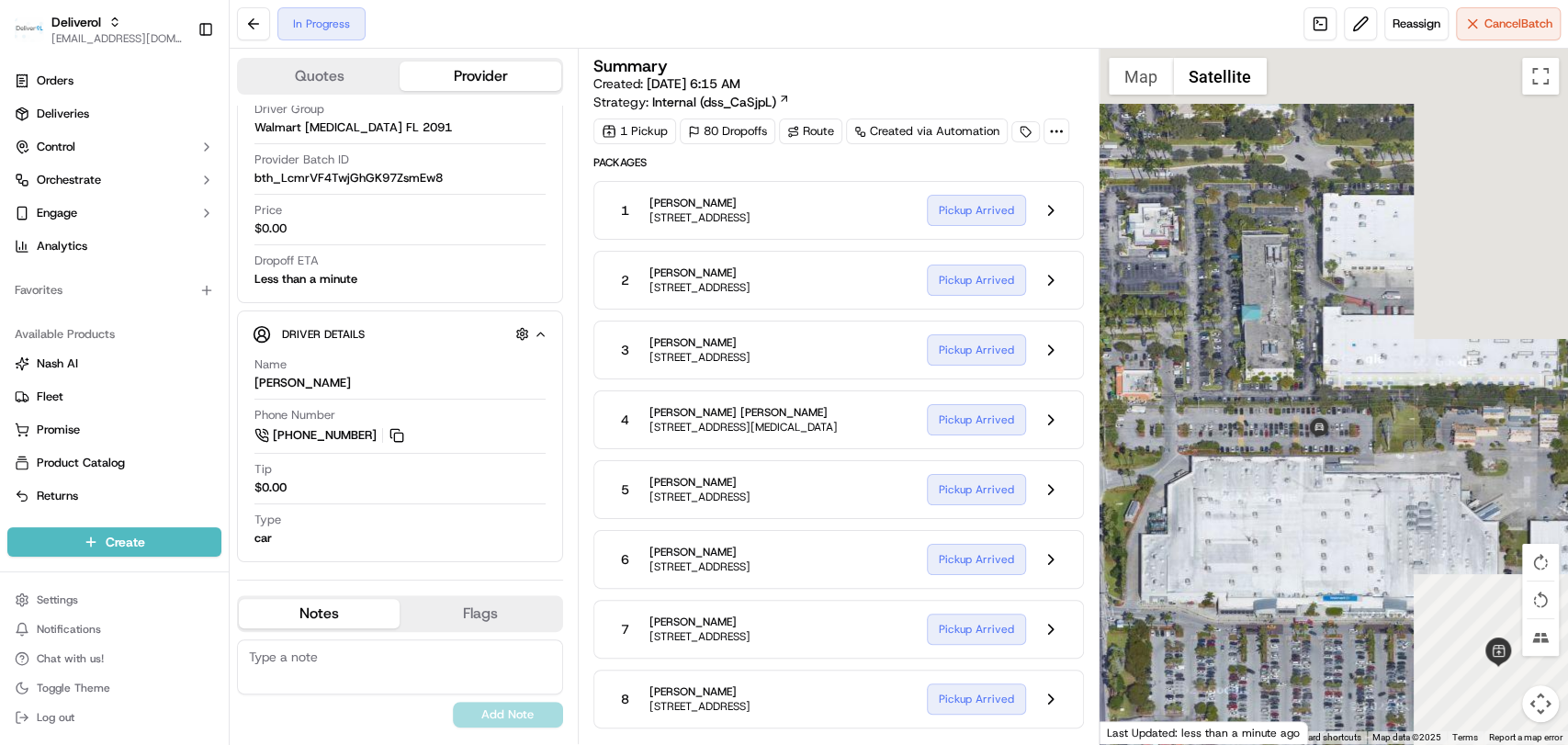
drag, startPoint x: 1413, startPoint y: 347, endPoint x: 1254, endPoint y: 482, distance: 208.6
click at [1254, 482] on div at bounding box center [1333, 396] width 469 height 695
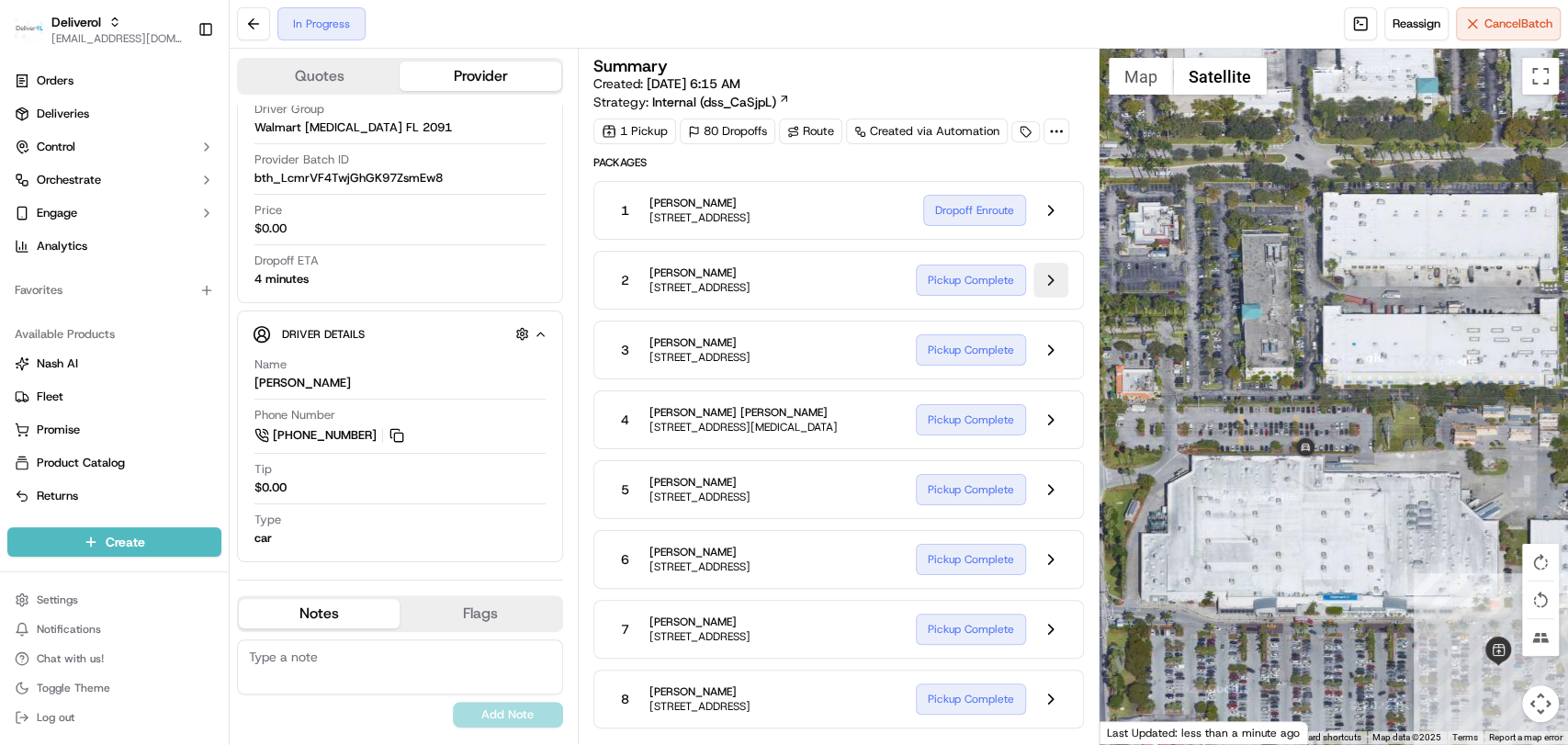
click at [1046, 281] on button at bounding box center [1050, 279] width 35 height 35
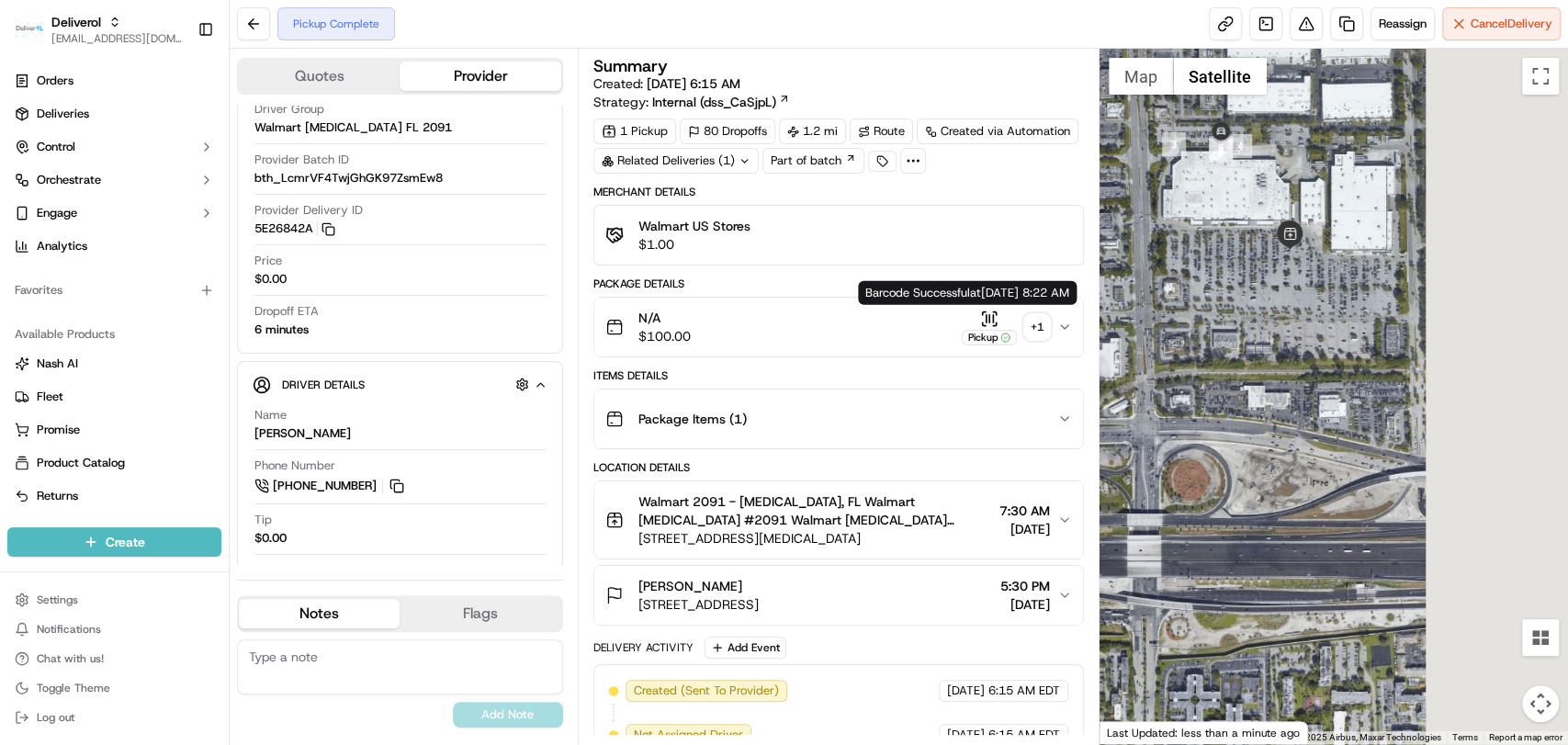
scroll to position [244, 0]
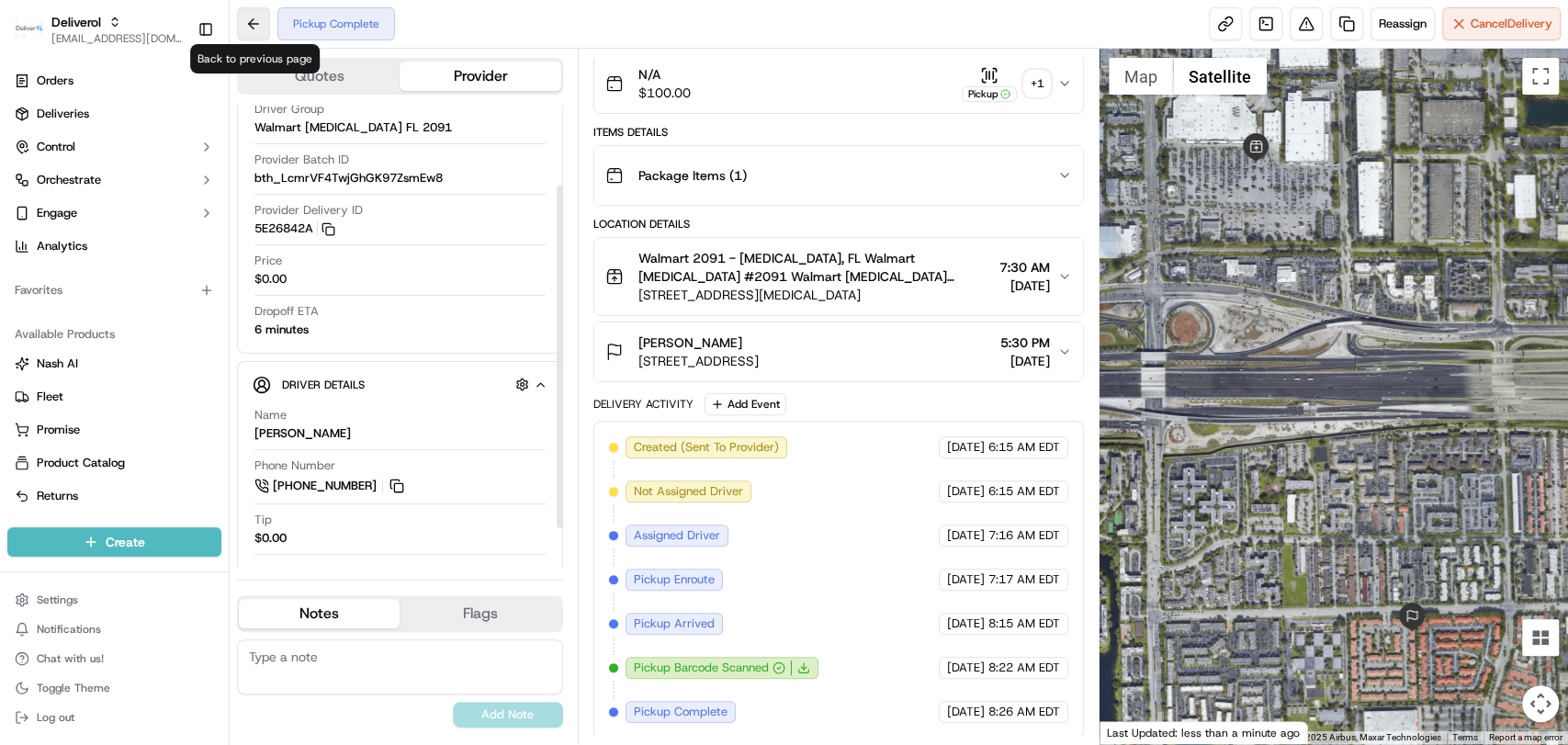
click at [259, 24] on button at bounding box center [253, 23] width 33 height 33
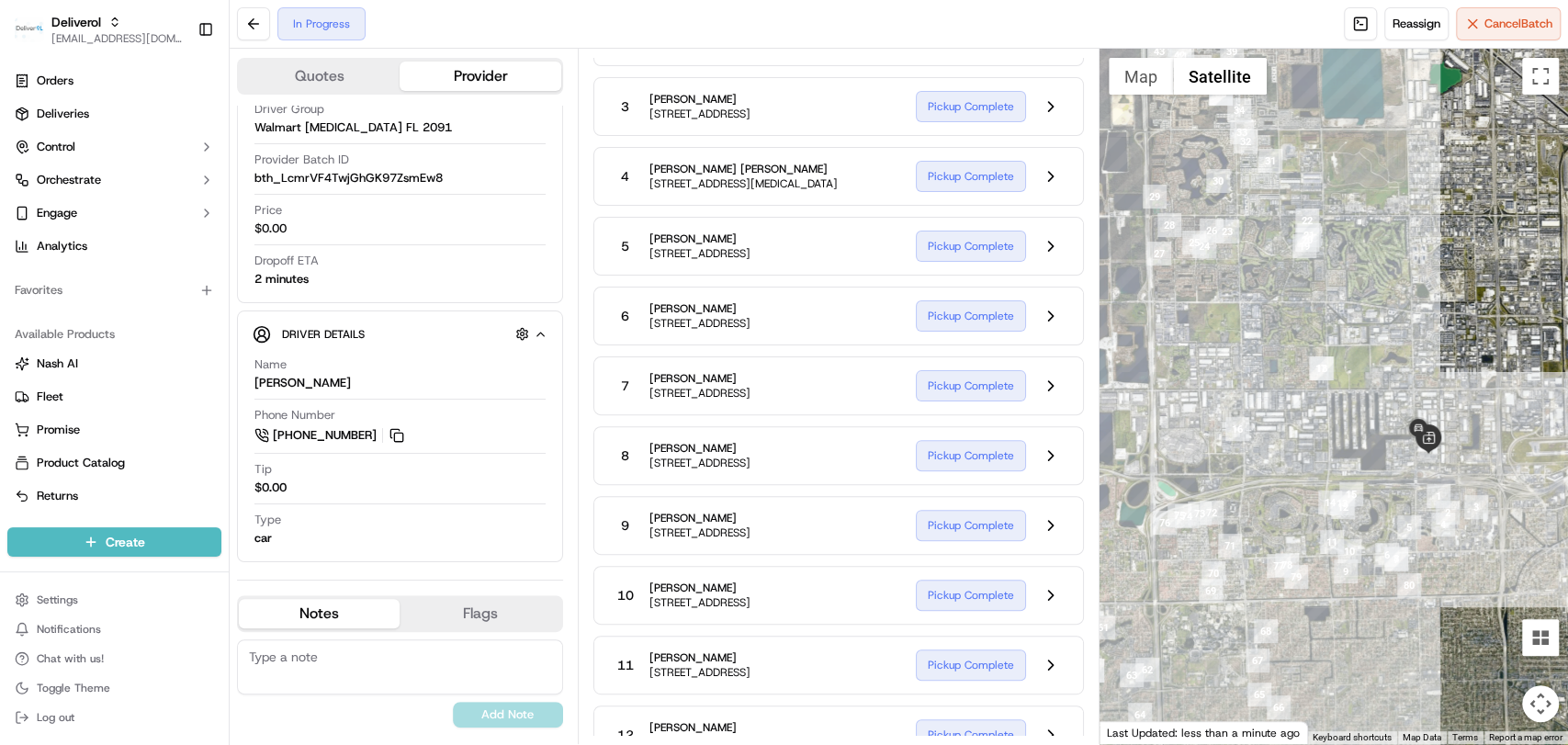
click at [1148, 589] on div at bounding box center [1333, 396] width 469 height 695
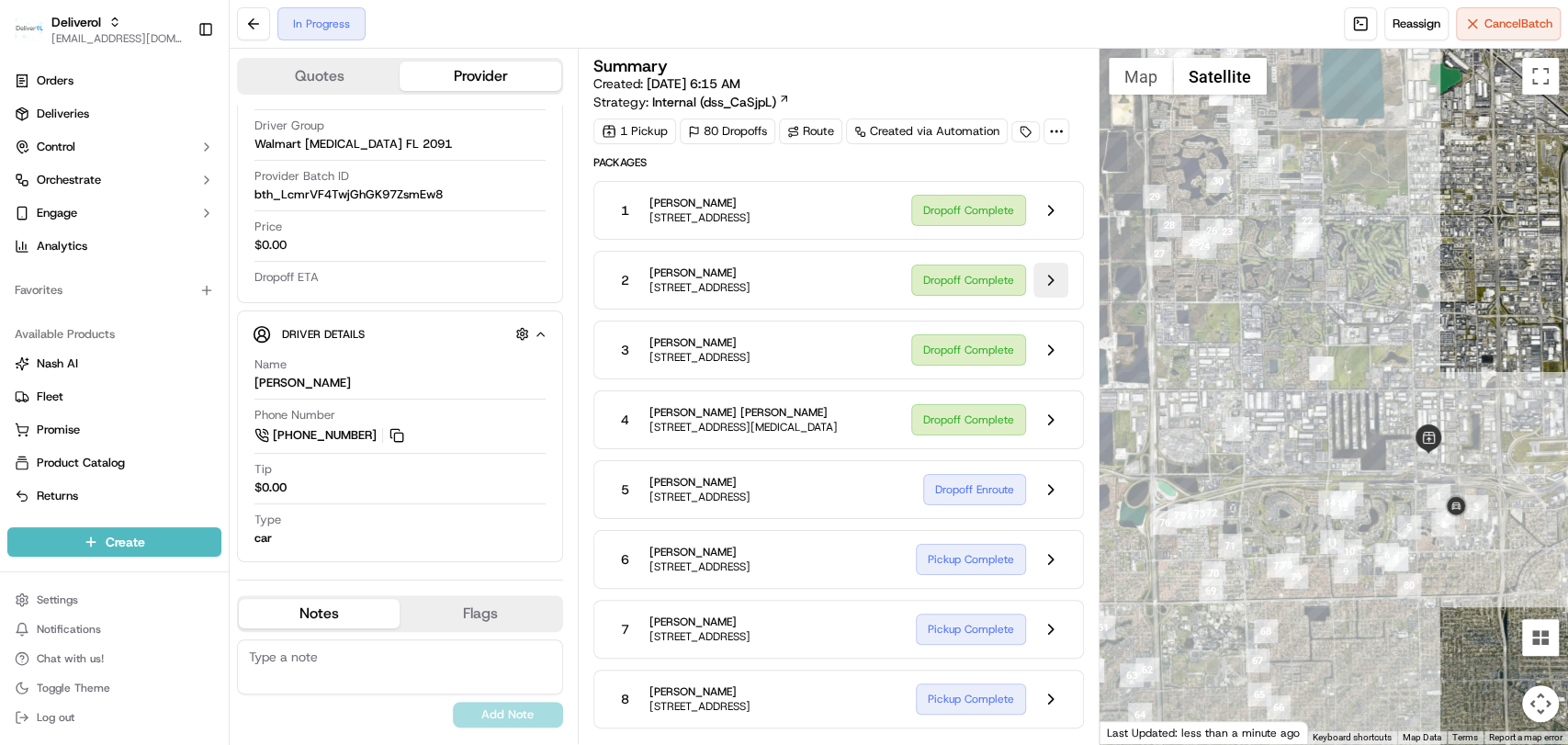
click at [1056, 286] on button at bounding box center [1050, 279] width 35 height 35
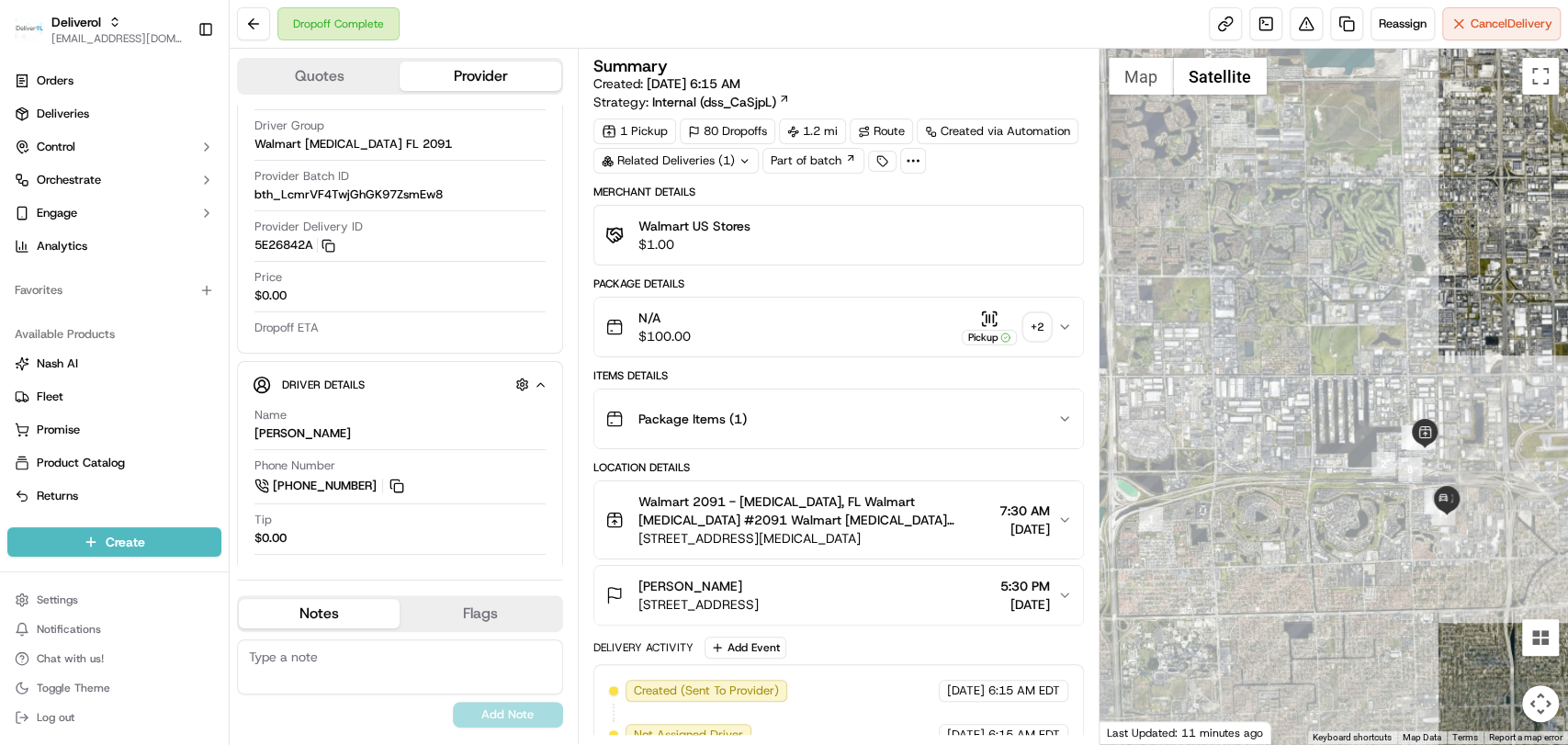
scroll to position [107, 0]
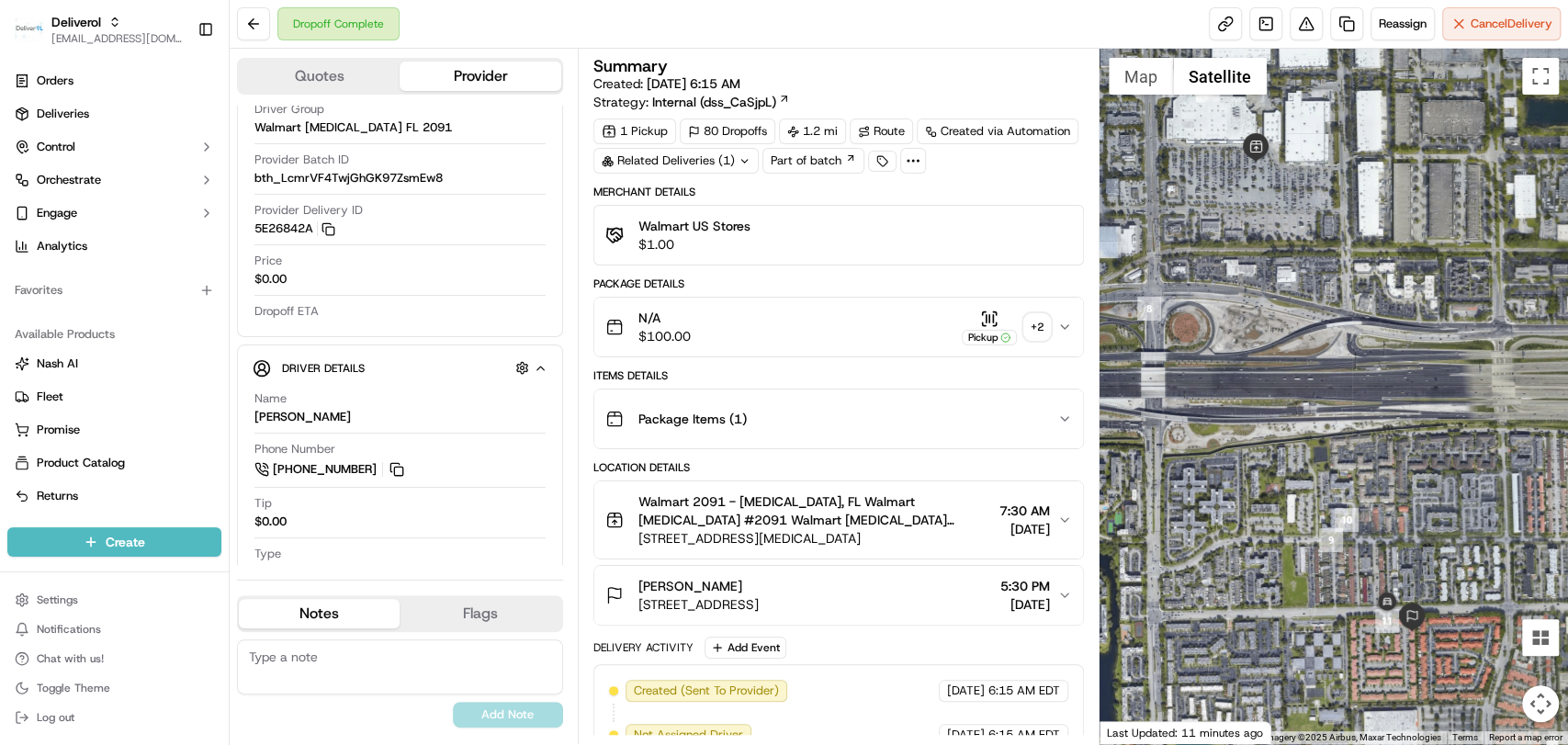
click at [1041, 324] on div "+ 2" at bounding box center [1037, 327] width 26 height 26
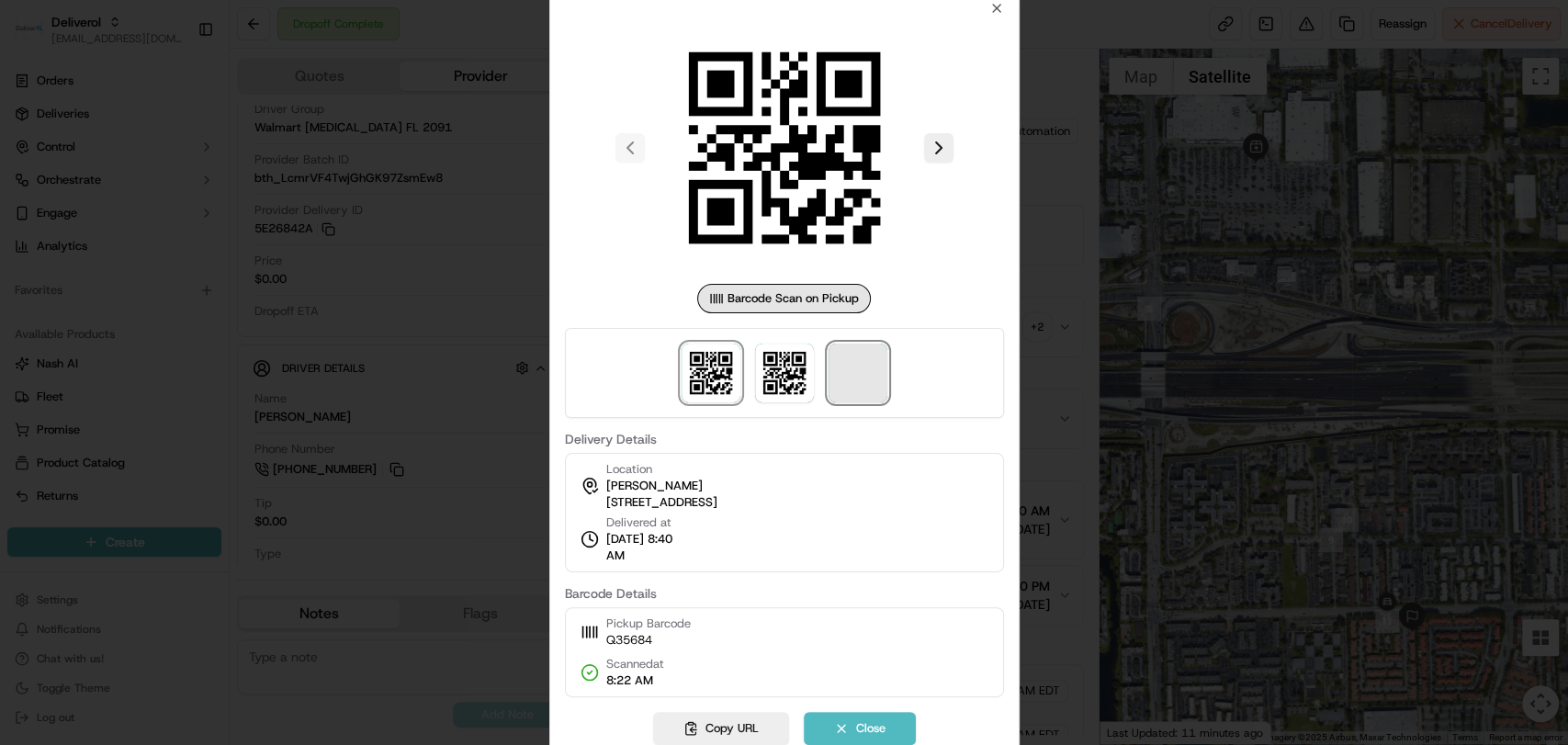
click at [868, 381] on span at bounding box center [857, 372] width 58 height 58
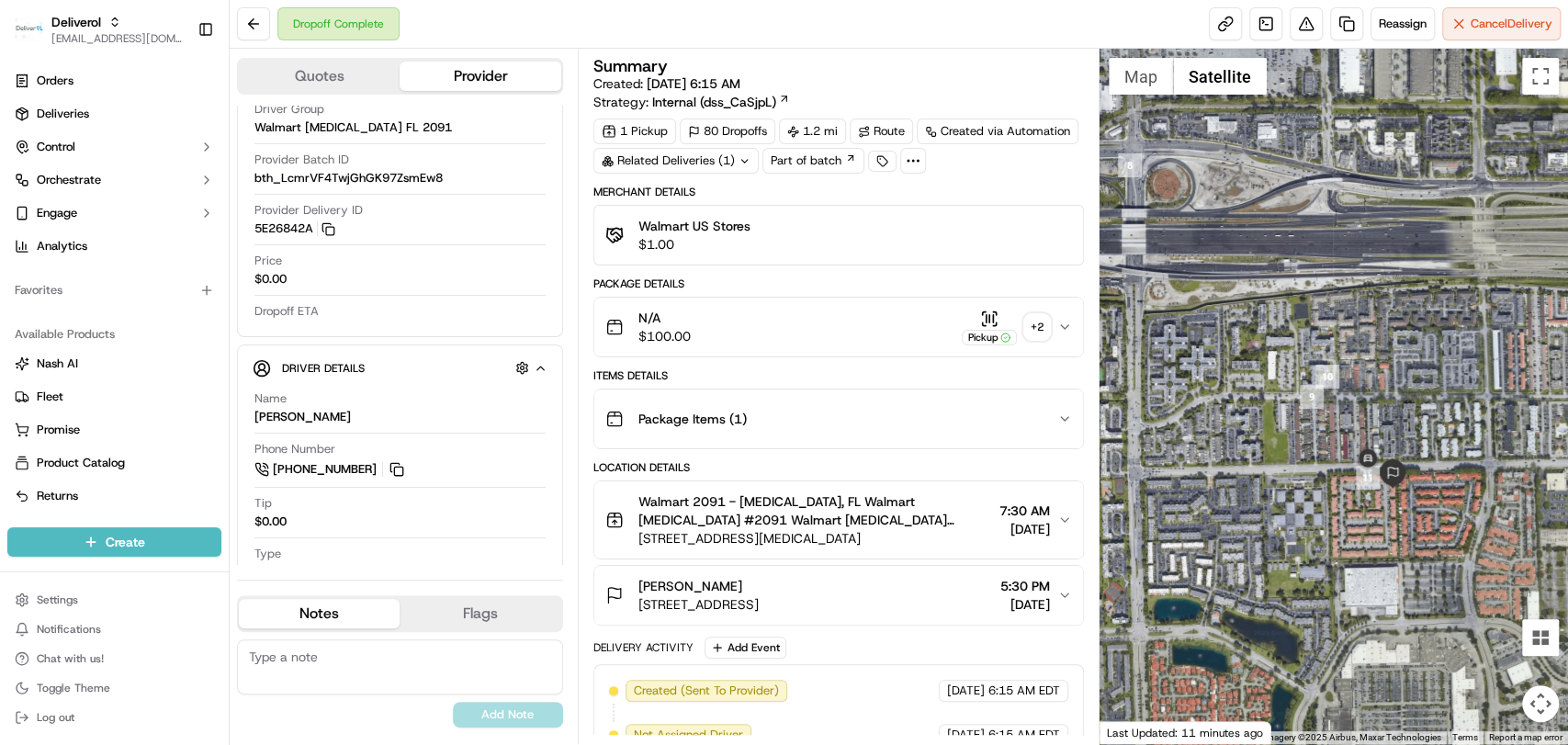
drag, startPoint x: 1532, startPoint y: 565, endPoint x: 1404, endPoint y: 539, distance: 130.6
click at [1404, 539] on div at bounding box center [1333, 396] width 469 height 695
click at [271, 17] on div "Dropoff Complete" at bounding box center [318, 23] width 162 height 33
click at [259, 19] on button at bounding box center [253, 23] width 33 height 33
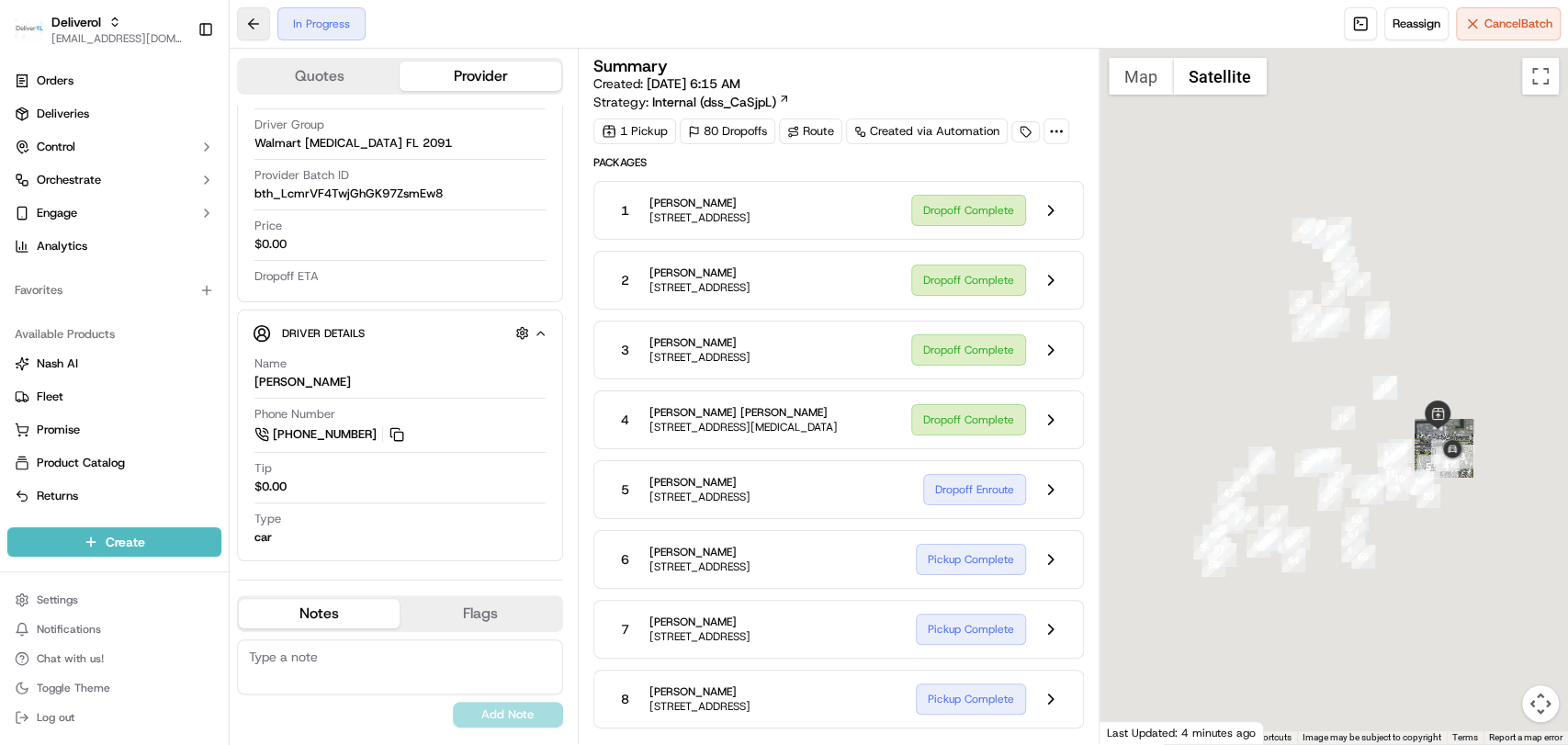
scroll to position [90, 0]
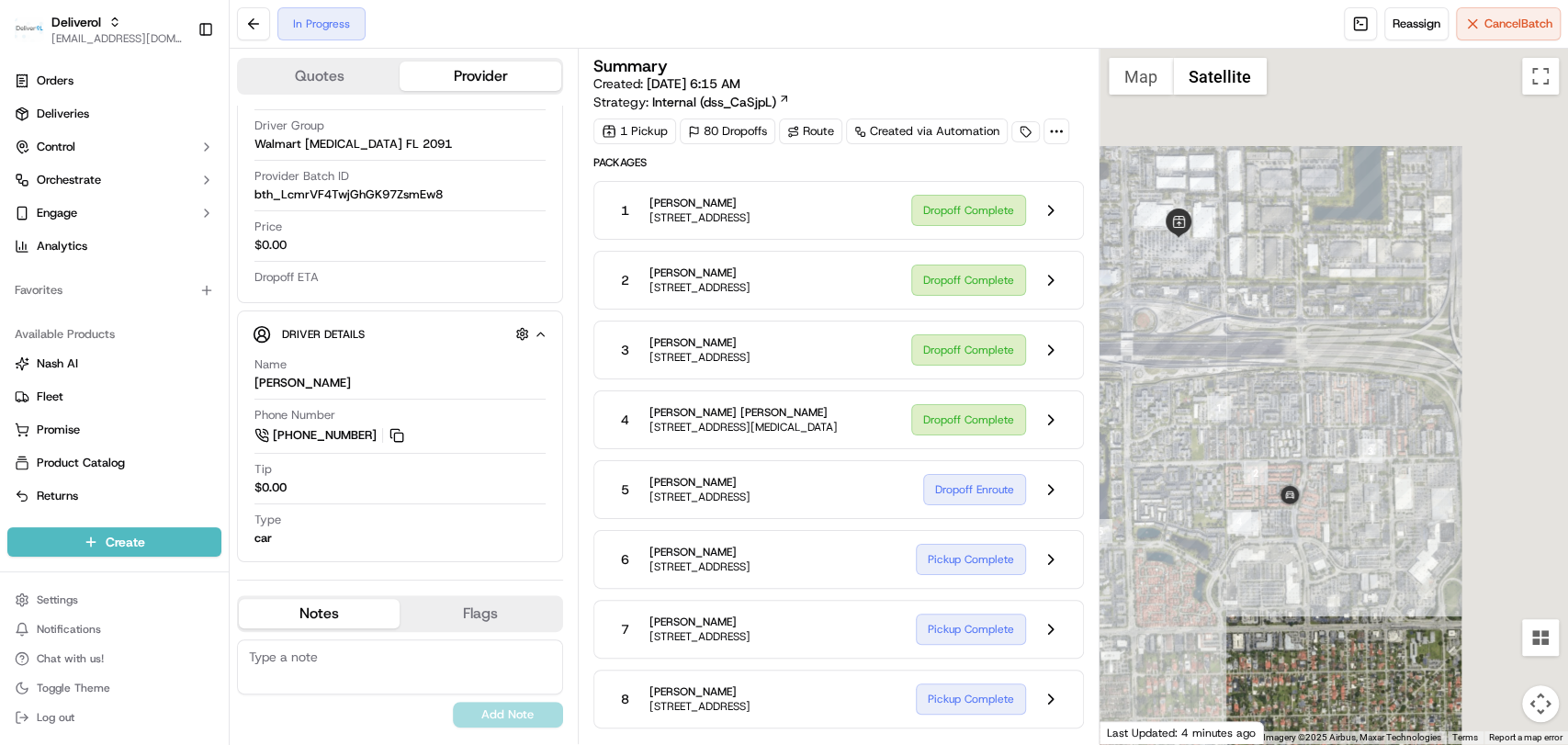
drag, startPoint x: 1516, startPoint y: 436, endPoint x: 1284, endPoint y: 574, distance: 269.9
click at [1284, 574] on div at bounding box center [1333, 396] width 469 height 695
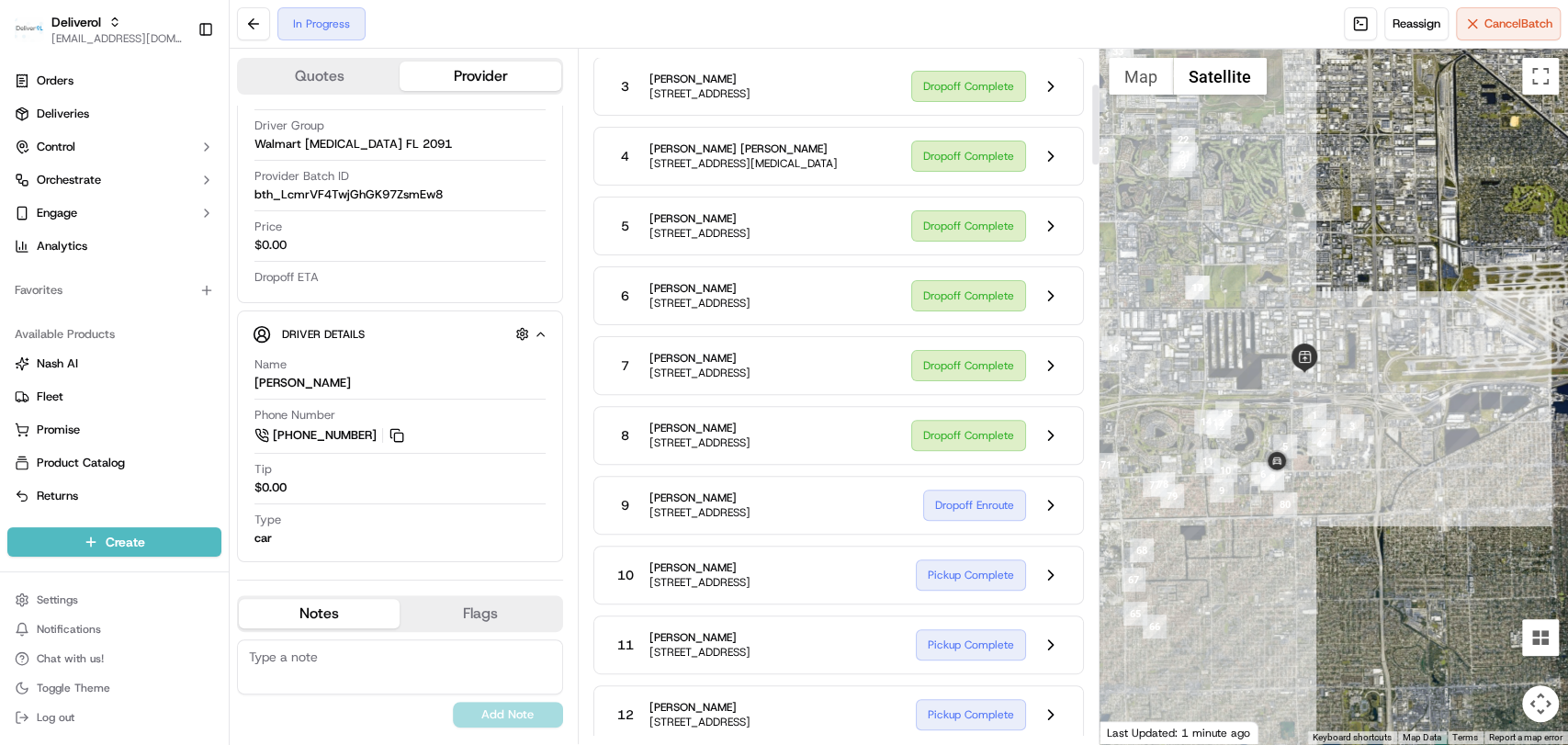
scroll to position [344, 0]
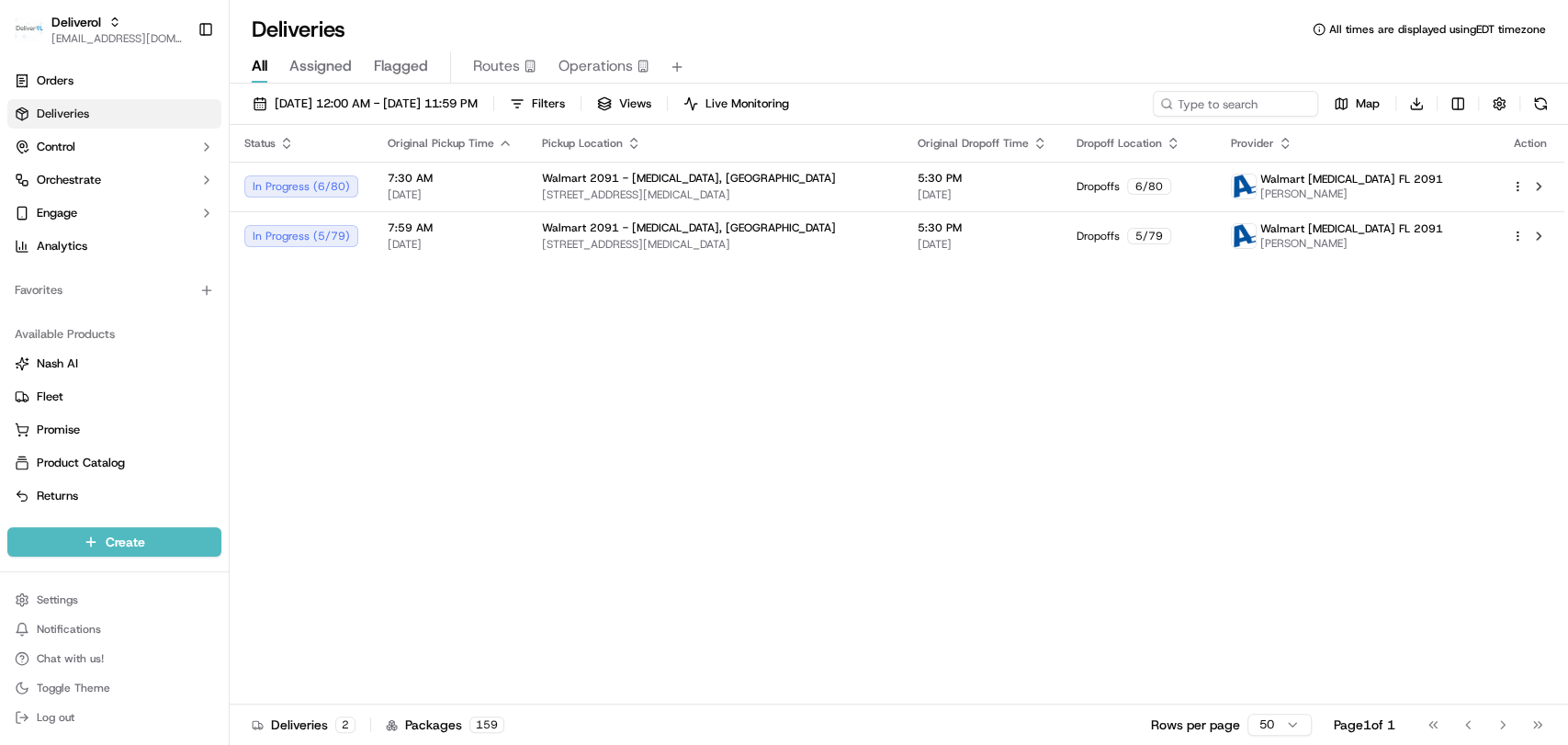
click at [610, 381] on div "Status Original Pickup Time Pickup Location Original Dropoff Time Dropoff Locat…" at bounding box center [896, 414] width 1334 height 580
click at [1069, 454] on div "Status Original Pickup Time Pickup Location Original Dropoff Time Dropoff Locat…" at bounding box center [896, 414] width 1334 height 580
click at [966, 358] on div "Status Original Pickup Time Pickup Location Original Dropoff Time Dropoff Locat…" at bounding box center [896, 414] width 1334 height 580
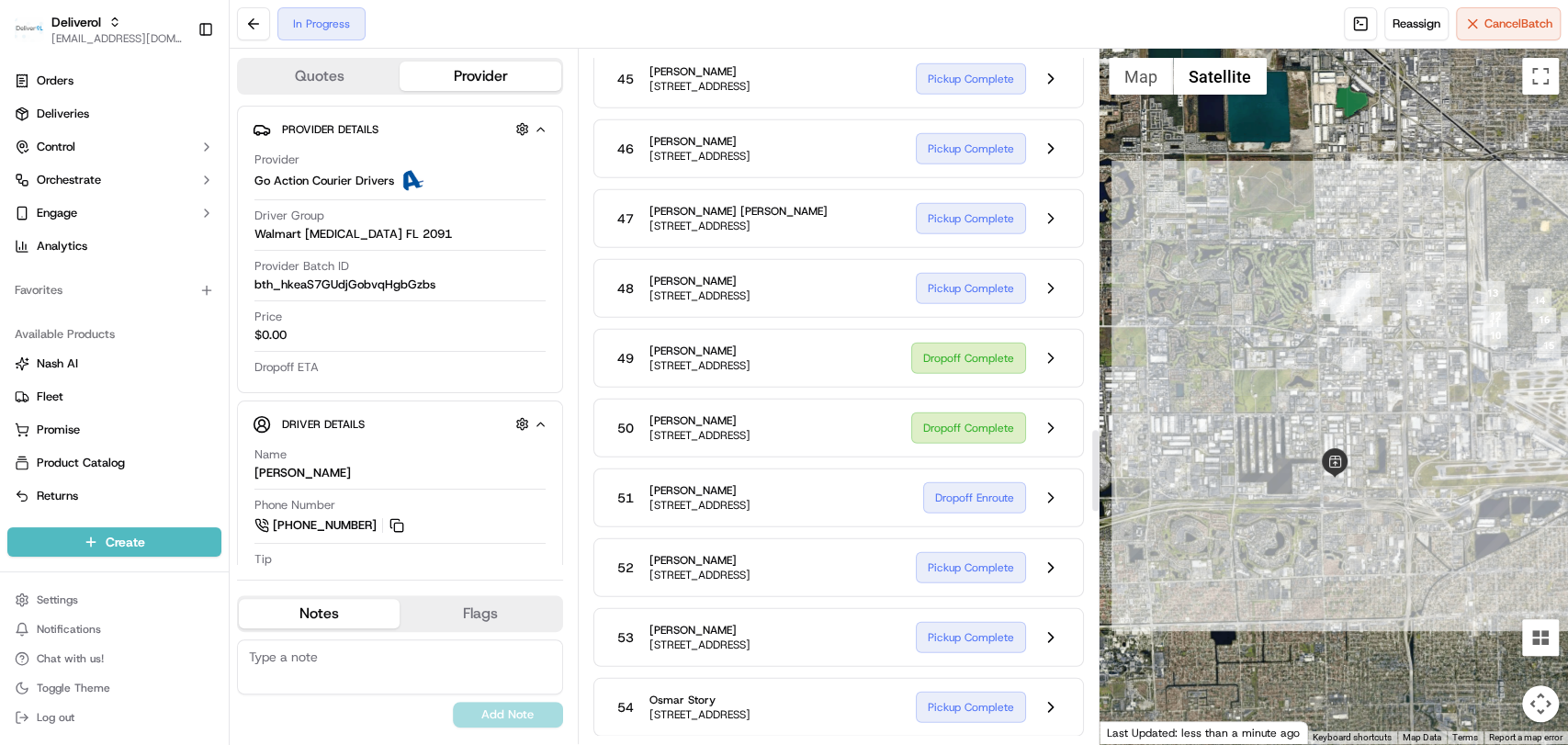
scroll to position [3204, 0]
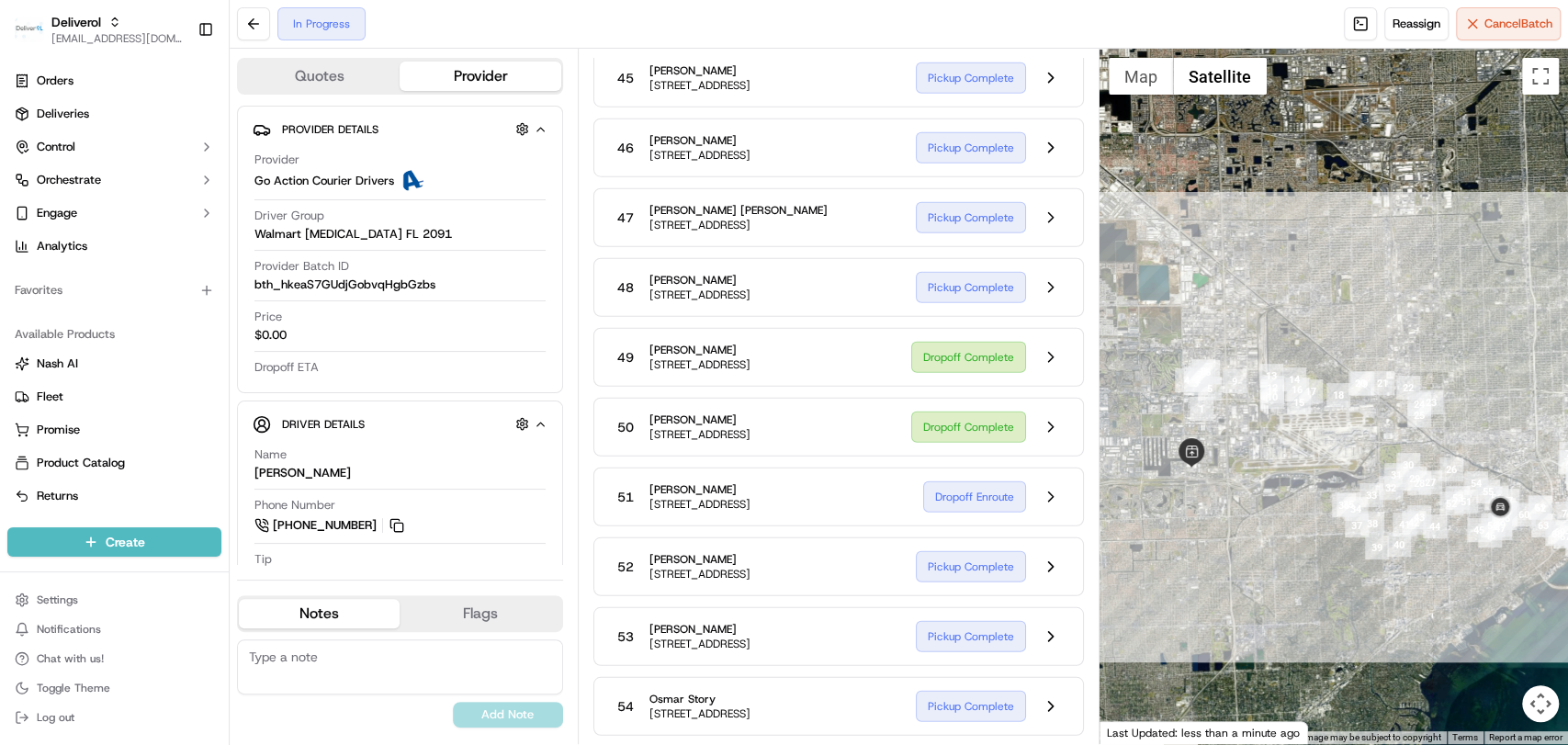
drag, startPoint x: 1459, startPoint y: 478, endPoint x: 1212, endPoint y: 518, distance: 250.2
click at [1212, 518] on div at bounding box center [1333, 396] width 469 height 695
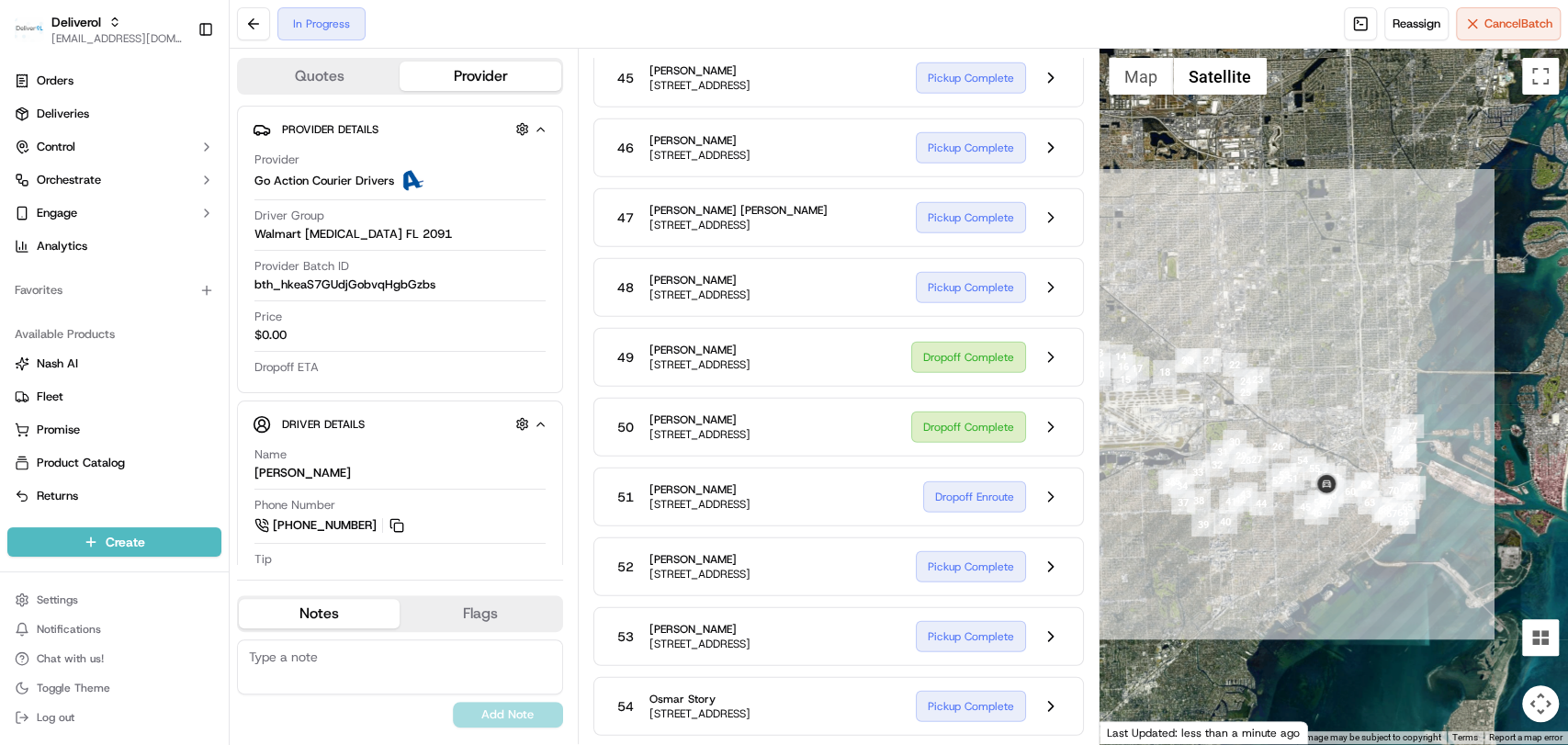
drag, startPoint x: 1411, startPoint y: 587, endPoint x: 1349, endPoint y: 560, distance: 67.6
click at [1349, 560] on div at bounding box center [1333, 396] width 469 height 695
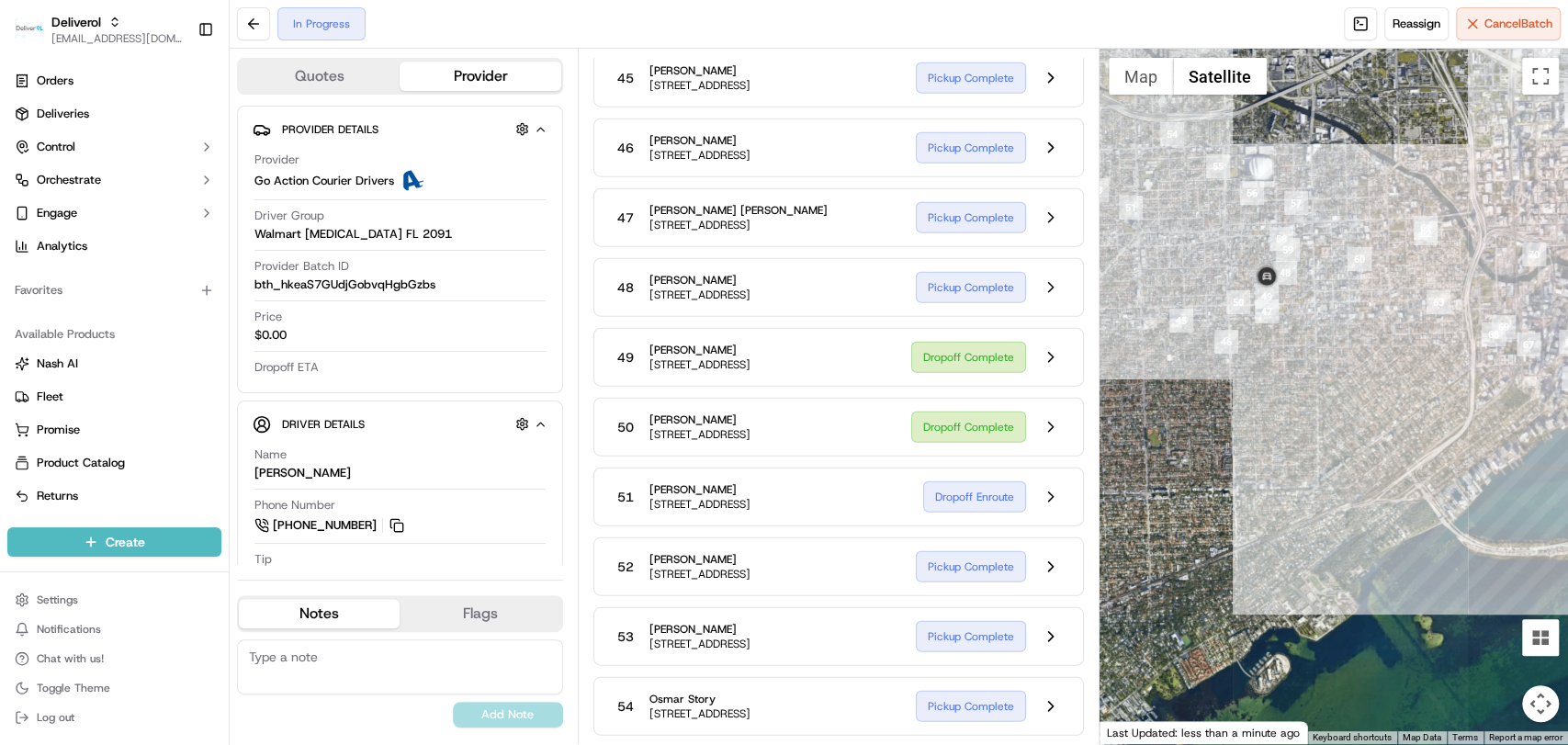
drag, startPoint x: 1402, startPoint y: 455, endPoint x: 1405, endPoint y: 434, distance: 21.2
click at [1405, 434] on div at bounding box center [1333, 396] width 469 height 695
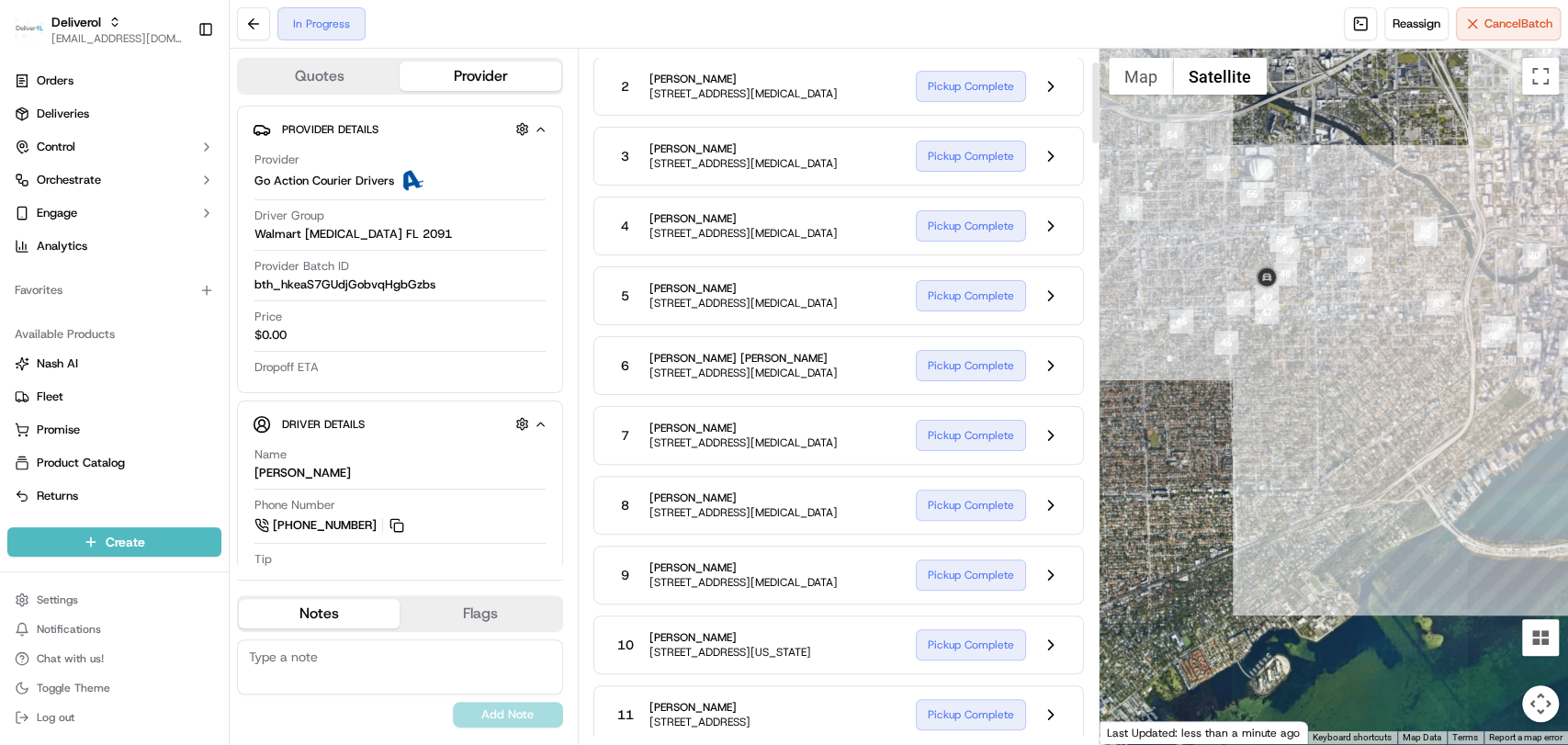
scroll to position [0, 0]
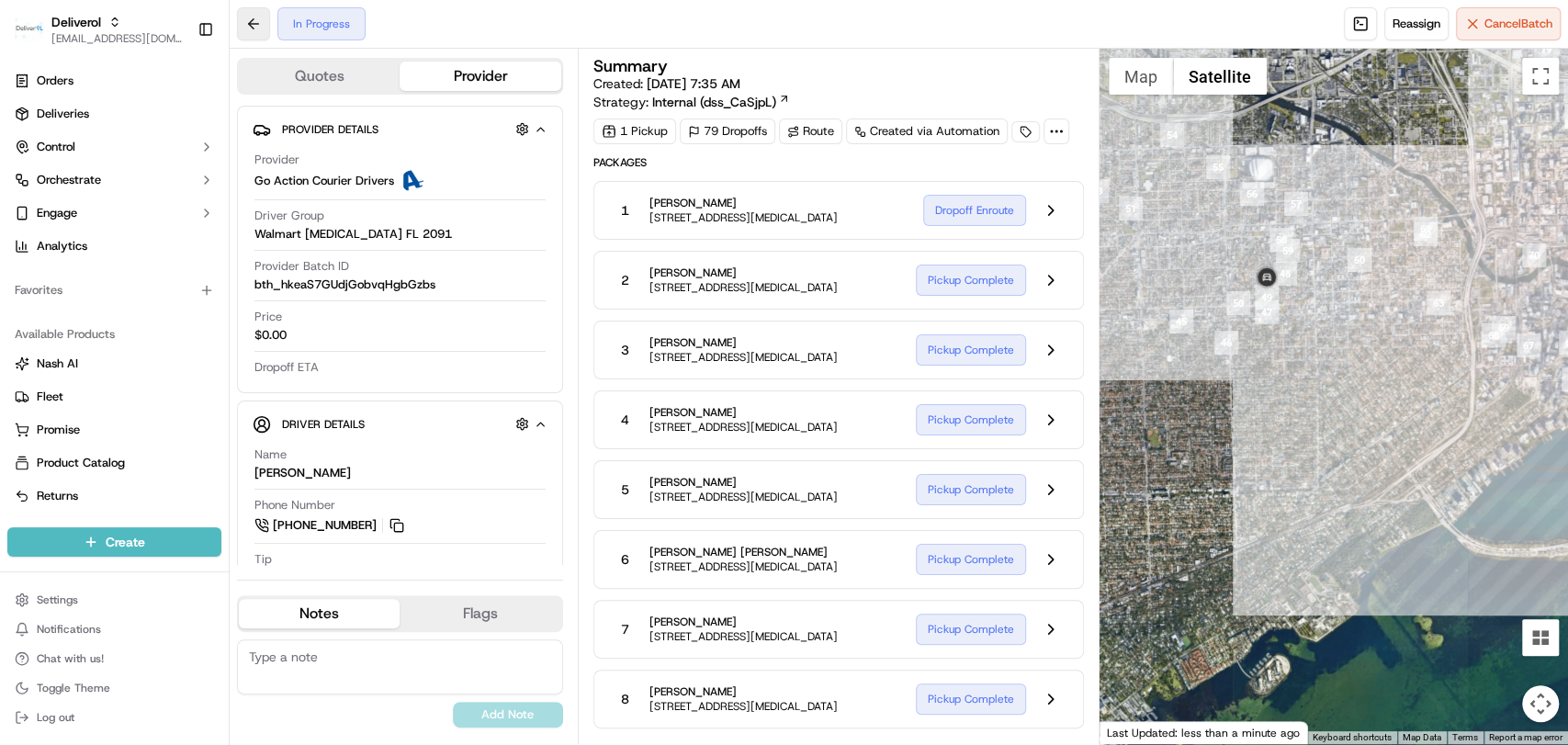
click at [263, 32] on button at bounding box center [253, 23] width 33 height 33
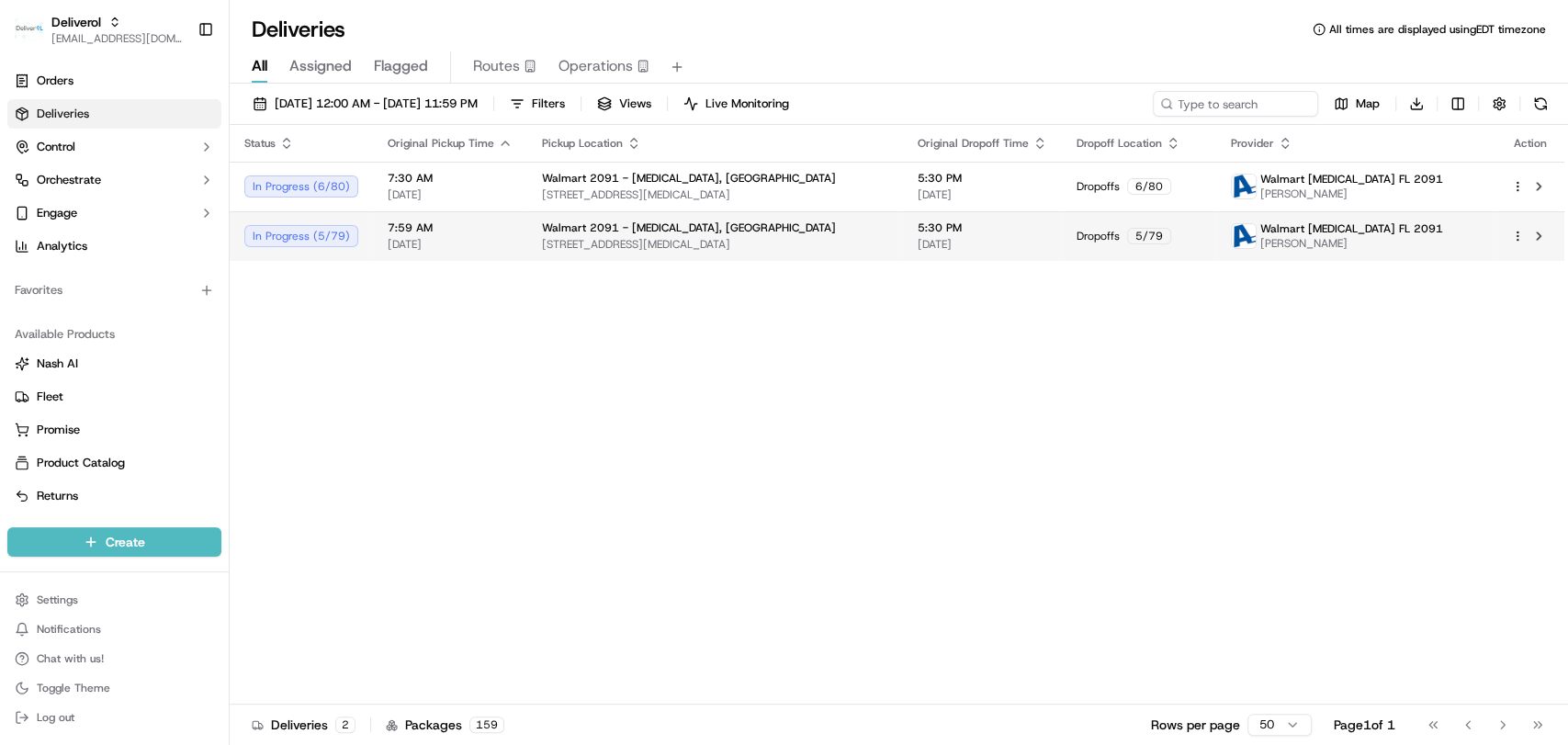
click at [1518, 237] on html "Deliverol [EMAIL_ADDRESS][DOMAIN_NAME] Toggle Sidebar Orders Deliveries Control…" at bounding box center [784, 372] width 1568 height 745
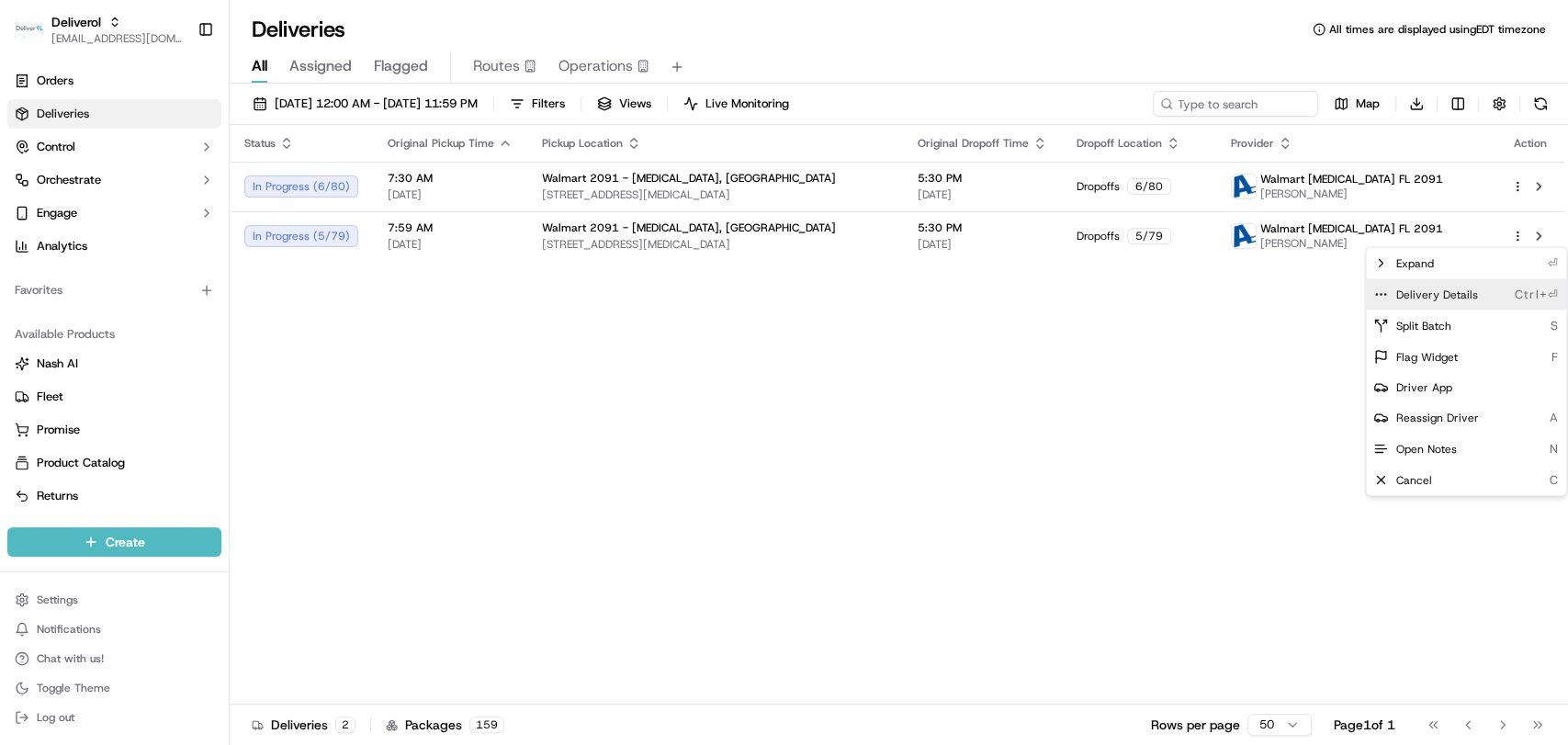
click at [1468, 287] on span "Delivery Details" at bounding box center [1435, 293] width 82 height 15
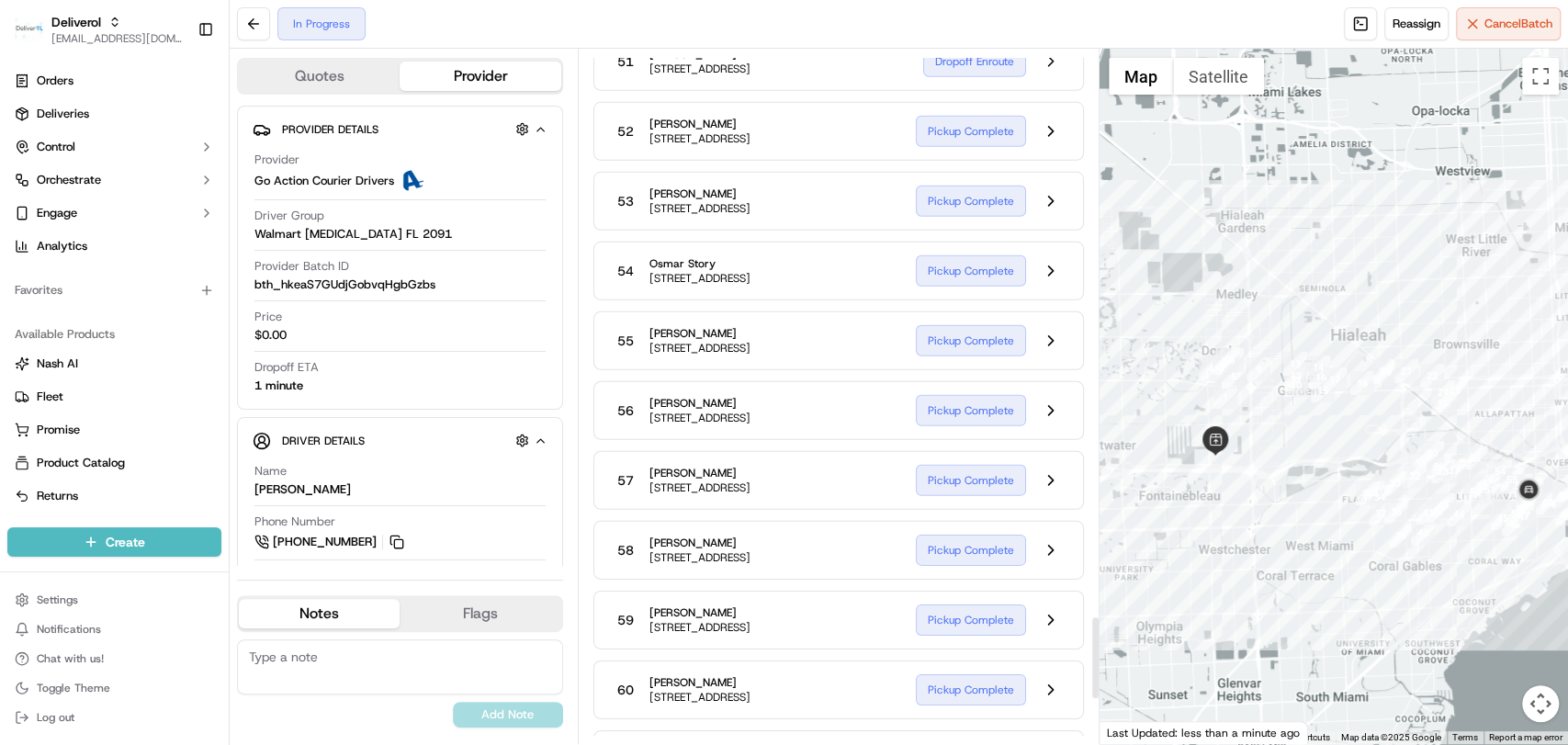
scroll to position [5162, 0]
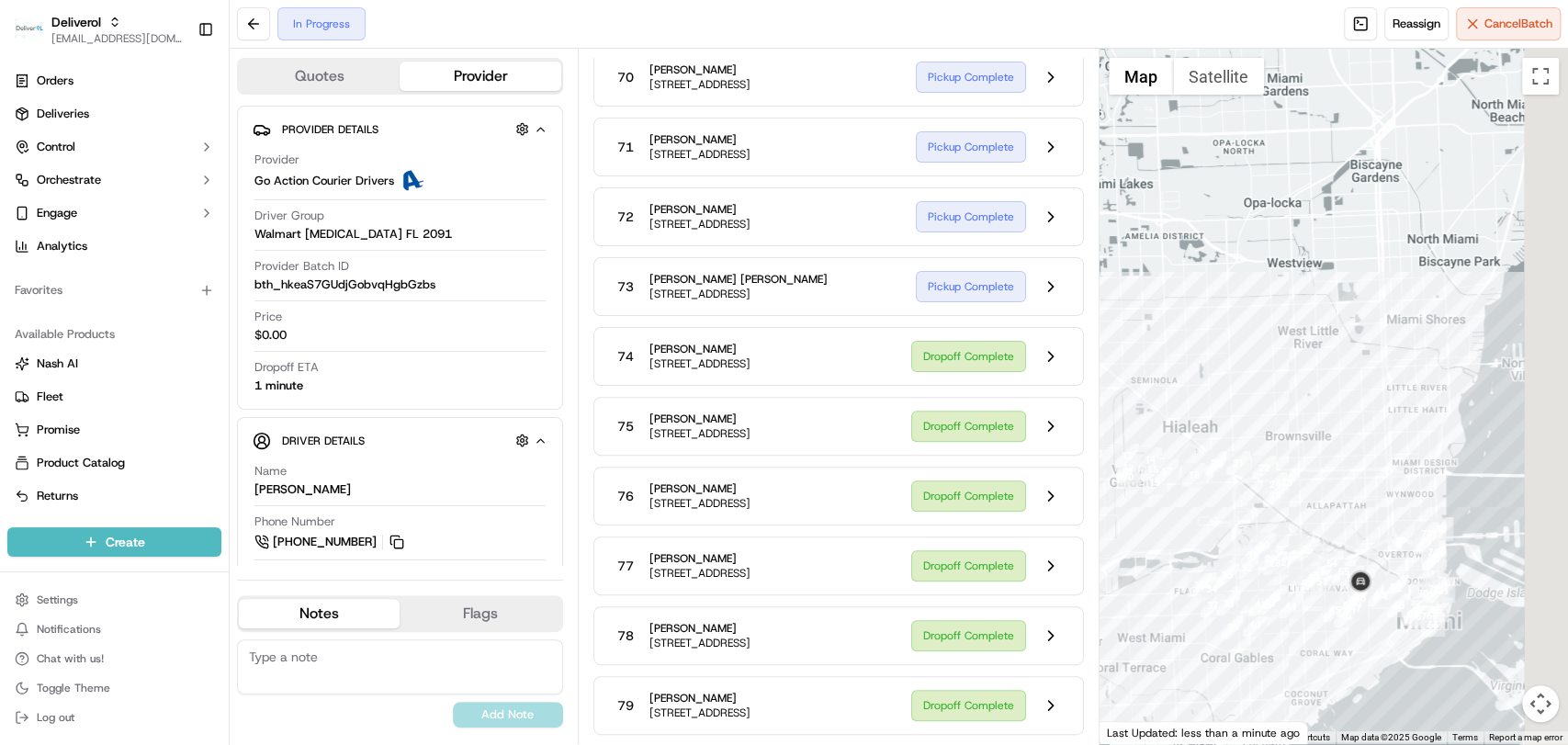
drag, startPoint x: 1378, startPoint y: 613, endPoint x: 1210, endPoint y: 705, distance: 191.5
click at [1210, 705] on div at bounding box center [1333, 396] width 469 height 695
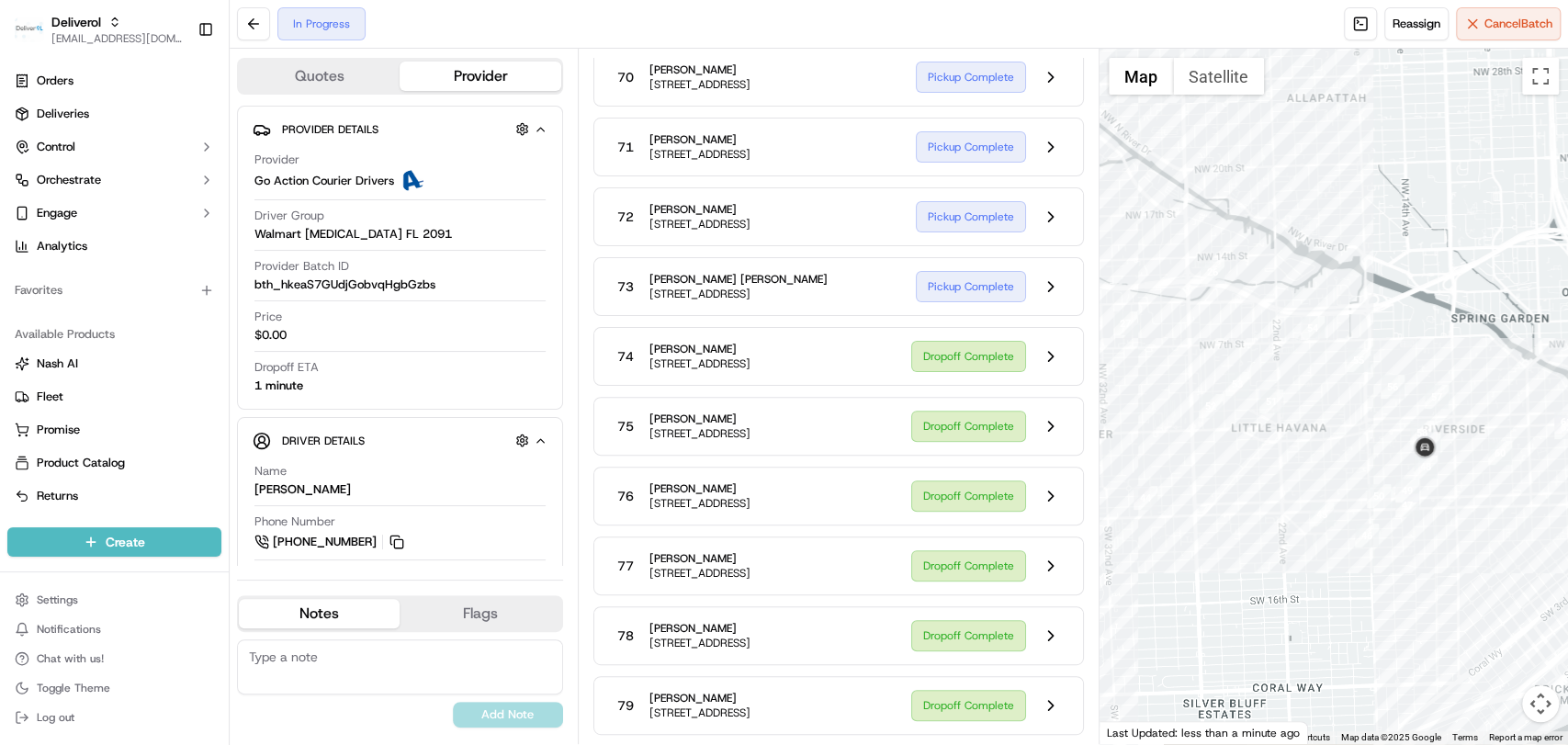
drag, startPoint x: 1487, startPoint y: 547, endPoint x: 1256, endPoint y: 557, distance: 231.2
click at [1256, 557] on div at bounding box center [1333, 396] width 469 height 695
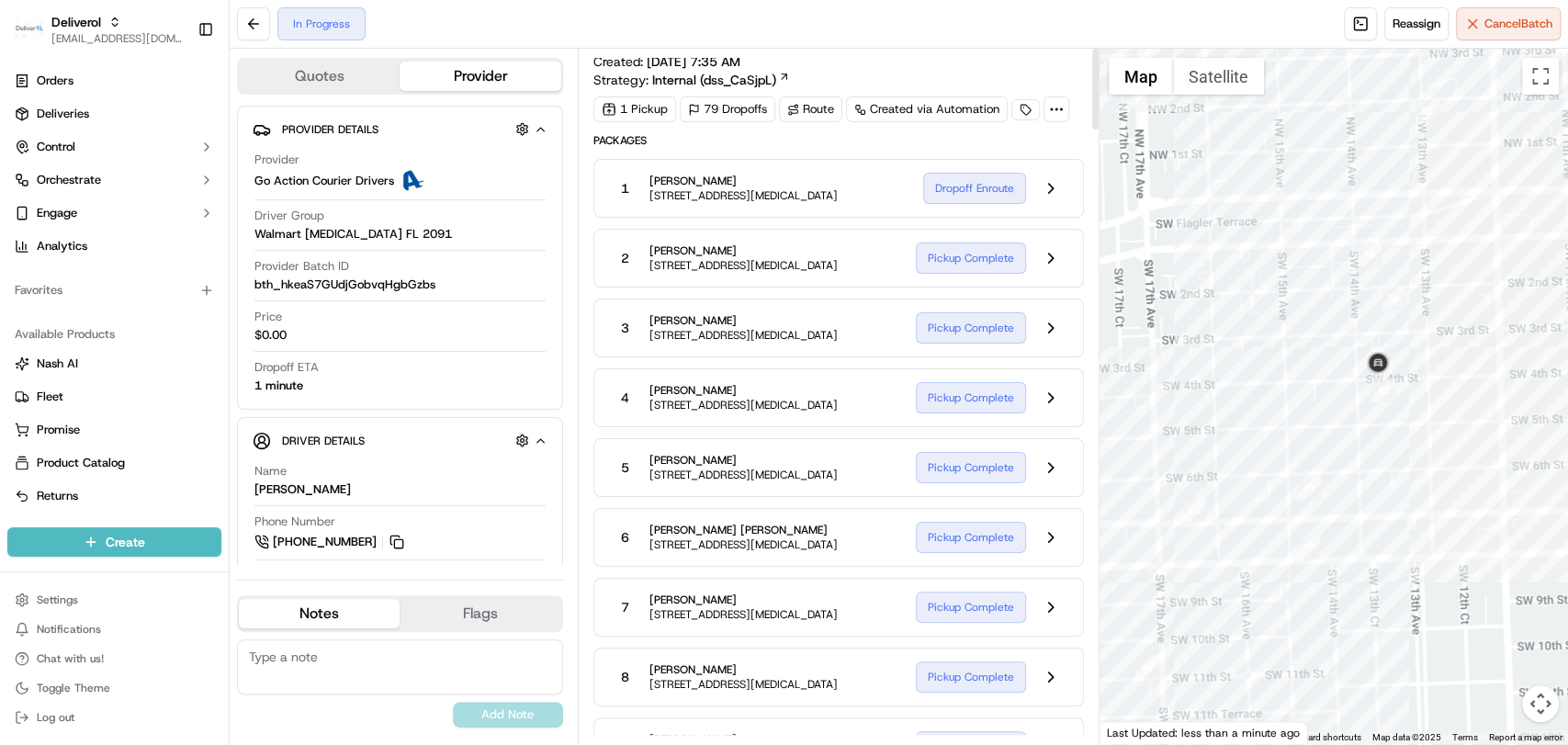
scroll to position [0, 0]
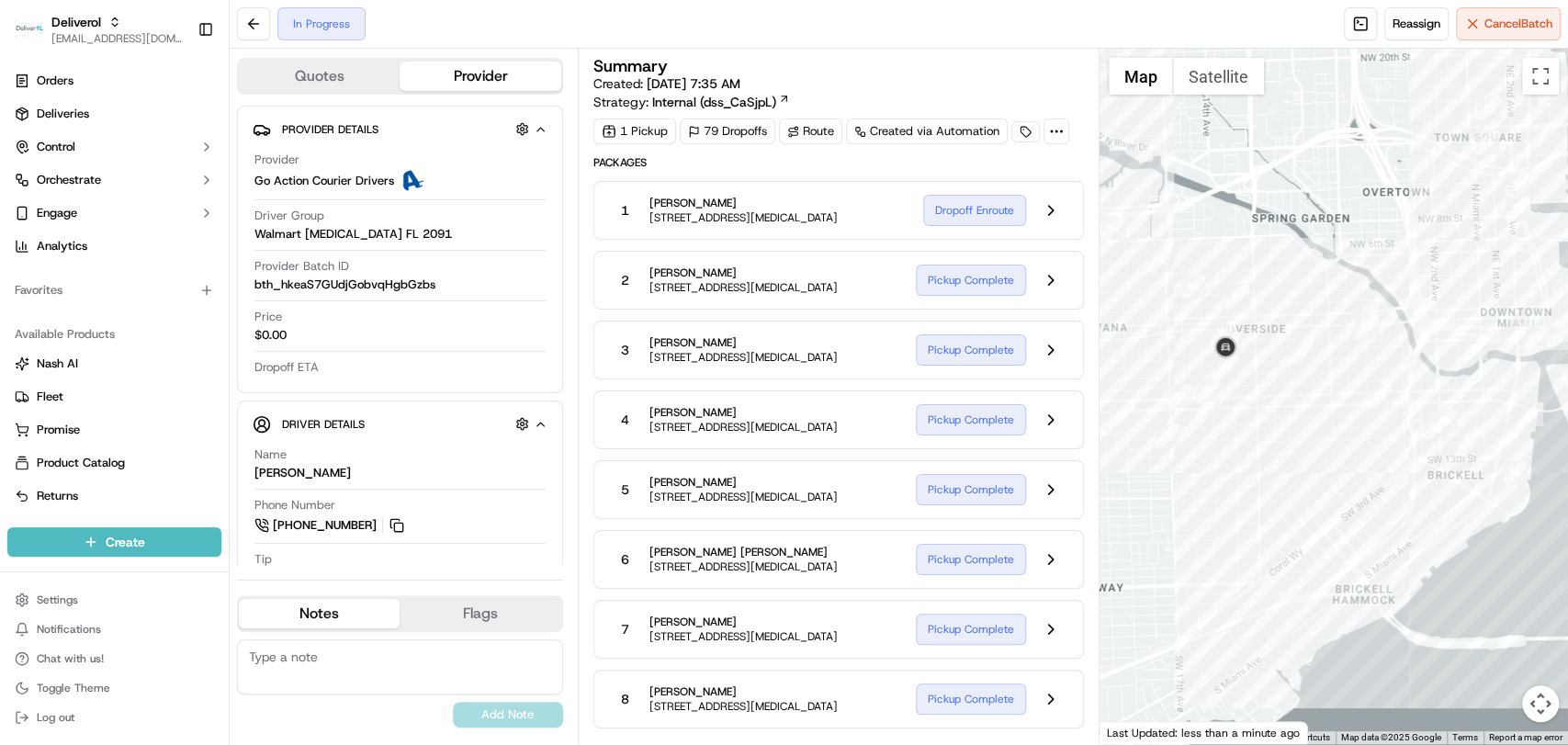
drag, startPoint x: 1469, startPoint y: 533, endPoint x: 1396, endPoint y: 513, distance: 75.7
click at [1396, 513] on div at bounding box center [1333, 396] width 469 height 695
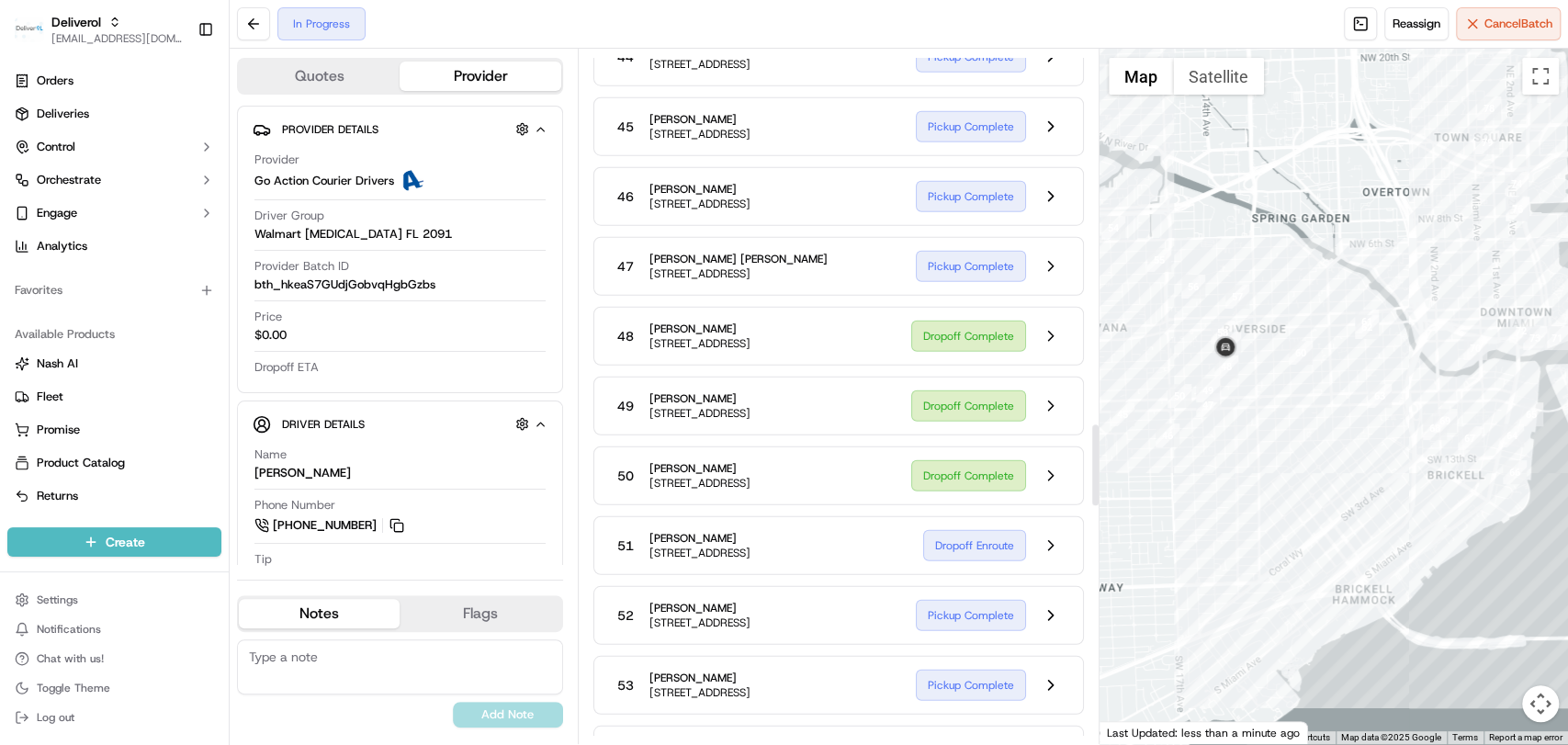
scroll to position [3156, 0]
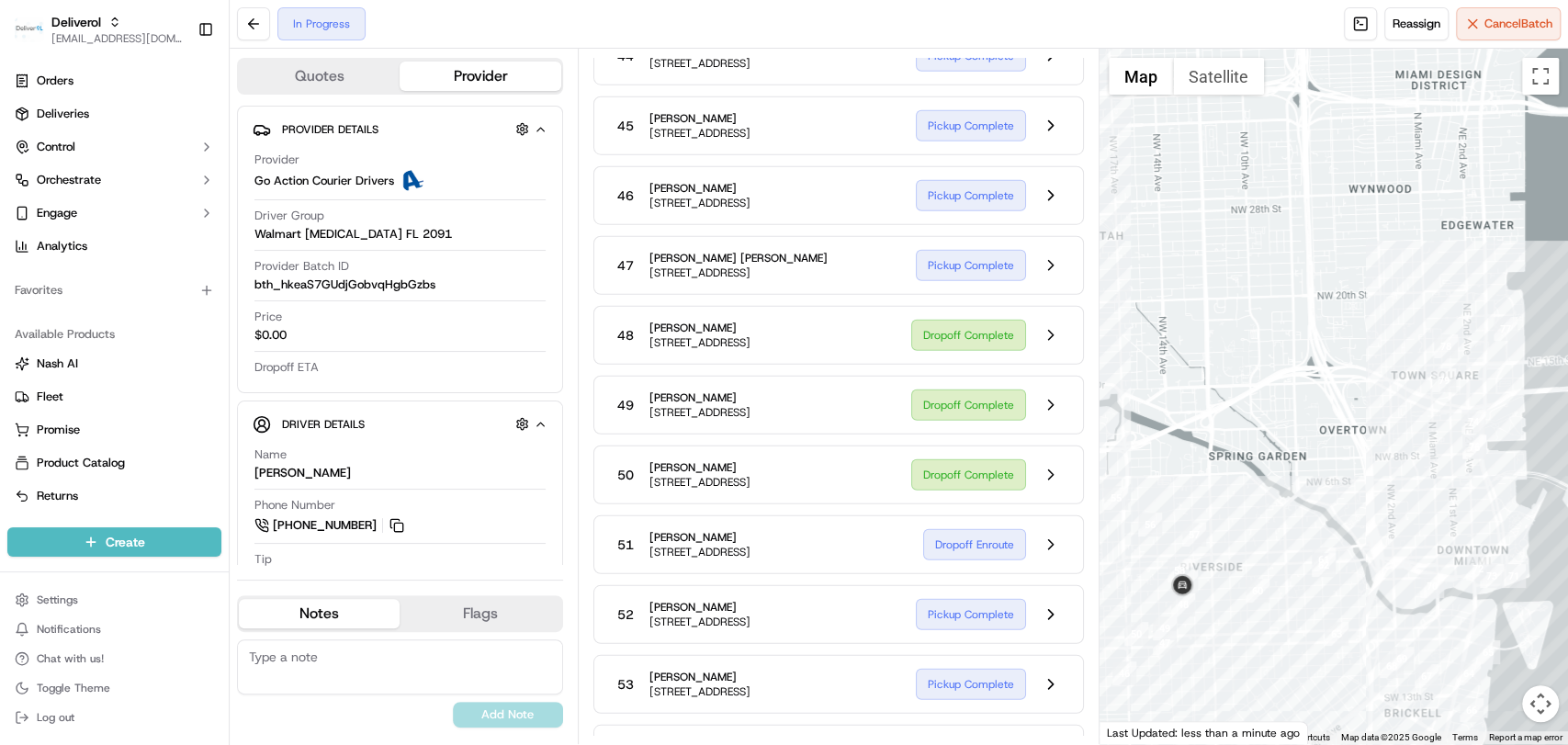
drag, startPoint x: 1329, startPoint y: 507, endPoint x: 1285, endPoint y: 747, distance: 244.0
click at [1285, 744] on html "Deliverol faraz@deliverol.com Toggle Sidebar Orders Deliveries Control Orchestr…" at bounding box center [784, 372] width 1568 height 745
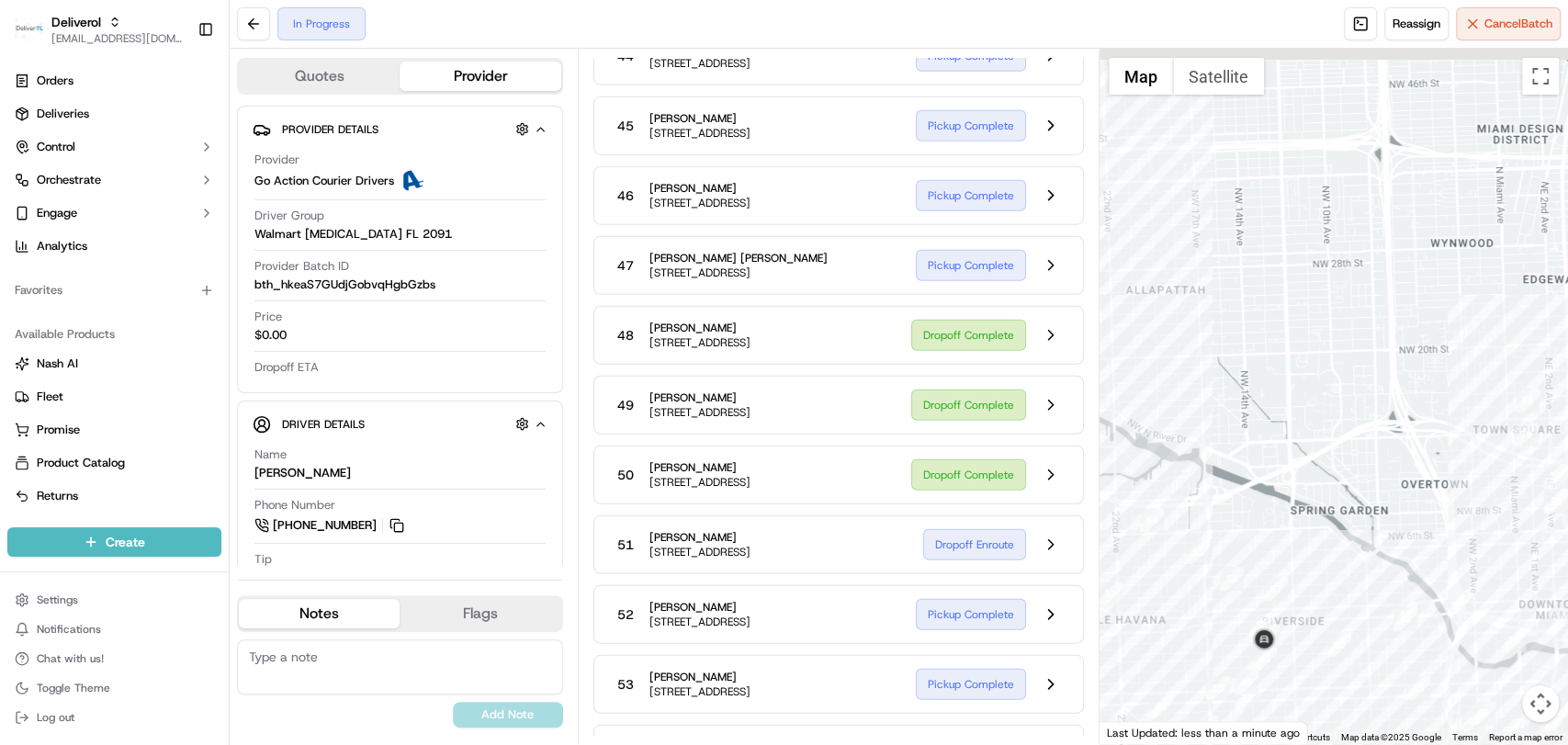
drag, startPoint x: 1235, startPoint y: 645, endPoint x: 1319, endPoint y: 692, distance: 96.3
click at [1319, 692] on div at bounding box center [1333, 396] width 469 height 695
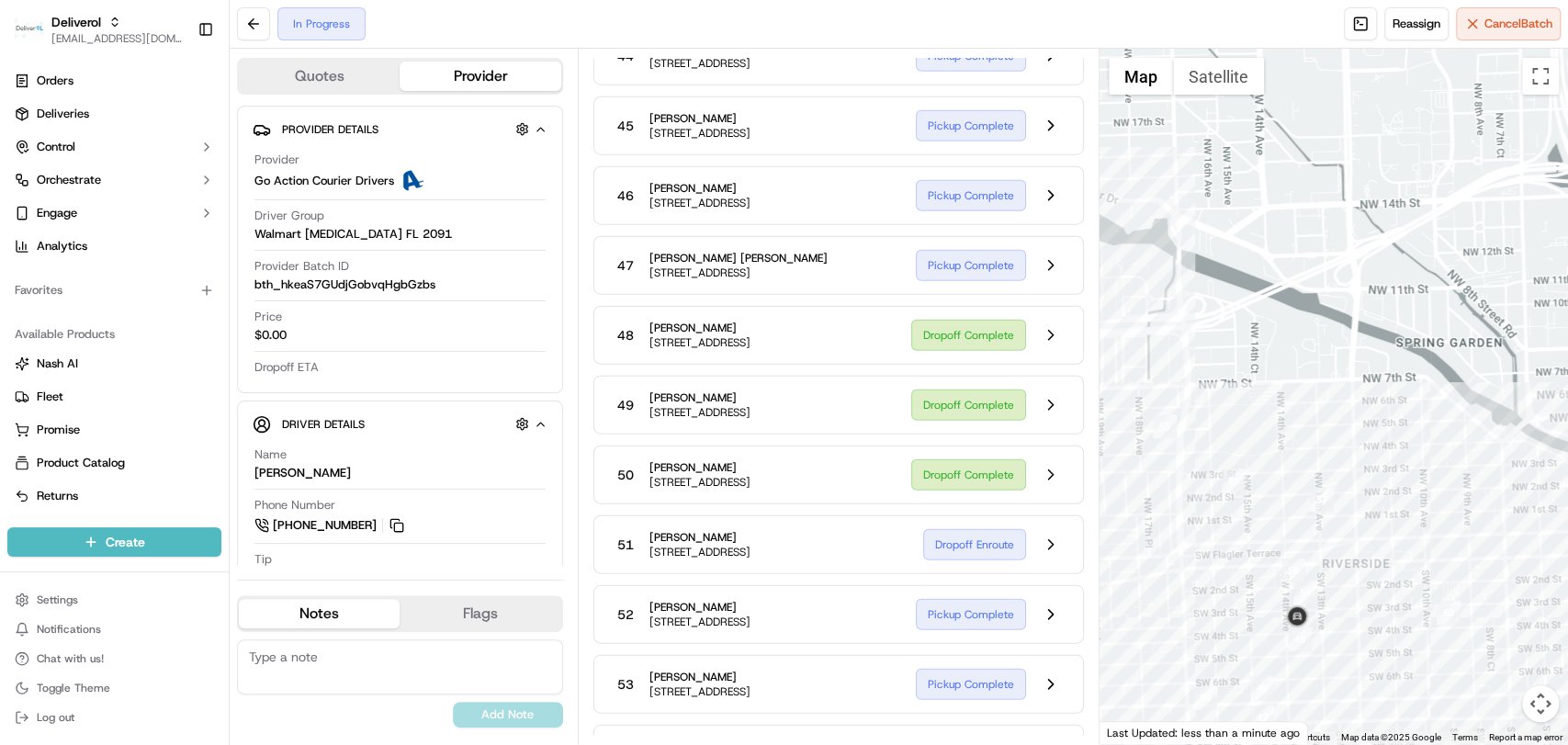
drag, startPoint x: 1161, startPoint y: 624, endPoint x: 1218, endPoint y: 640, distance: 59.2
click at [1218, 640] on div at bounding box center [1333, 396] width 469 height 695
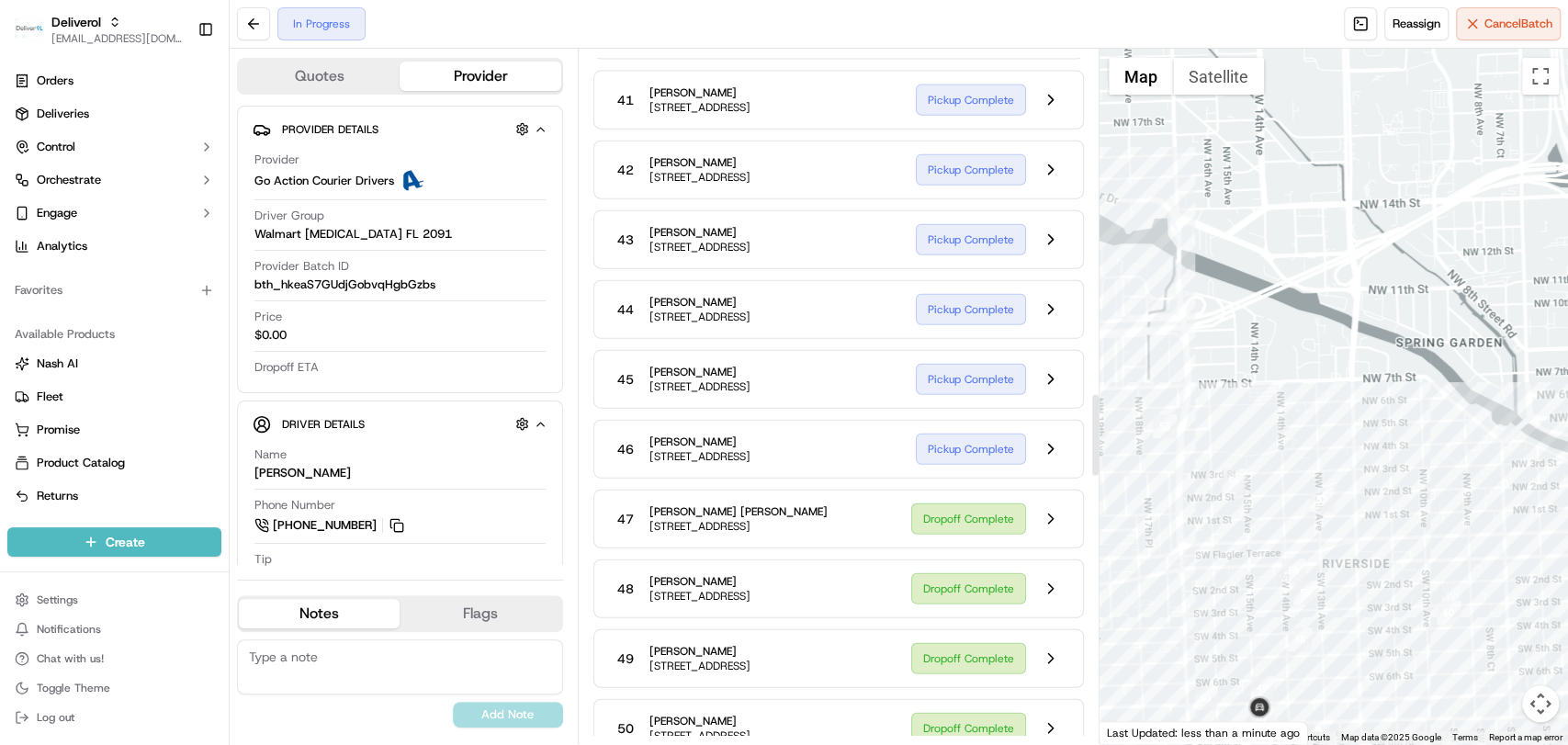
scroll to position [2904, 0]
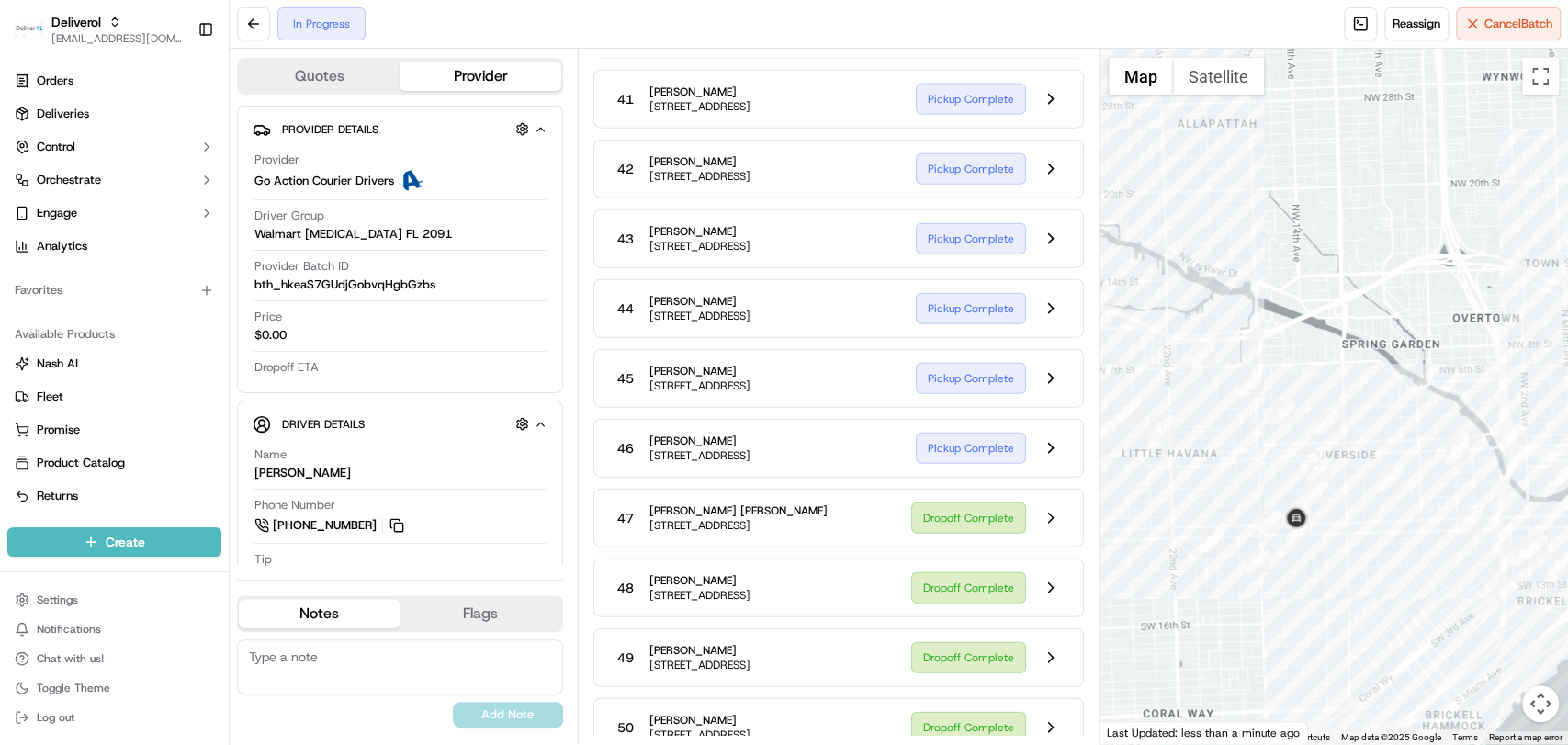
drag, startPoint x: 1282, startPoint y: 621, endPoint x: 1307, endPoint y: 593, distance: 37.5
click at [1307, 593] on div at bounding box center [1333, 396] width 469 height 695
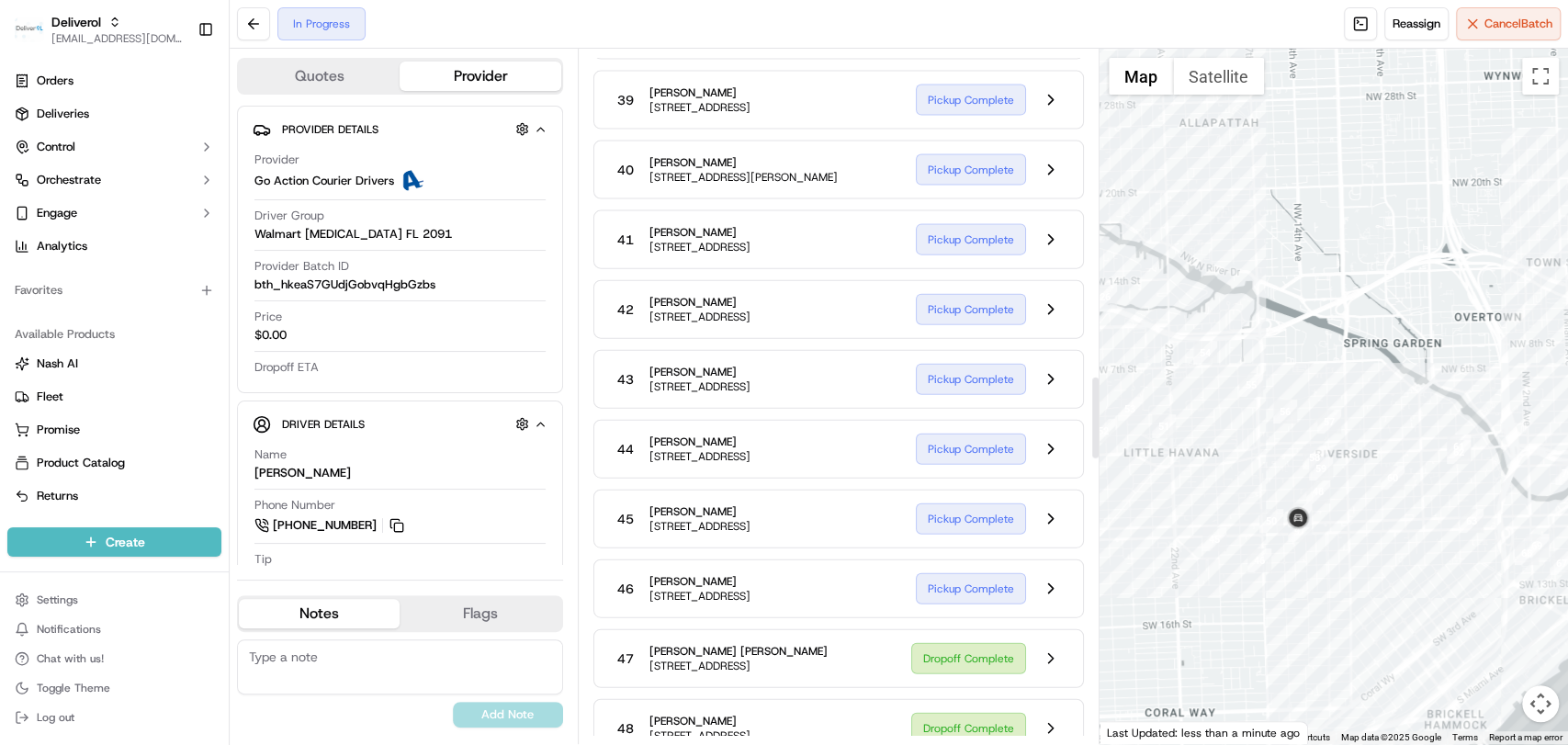
scroll to position [2638, 0]
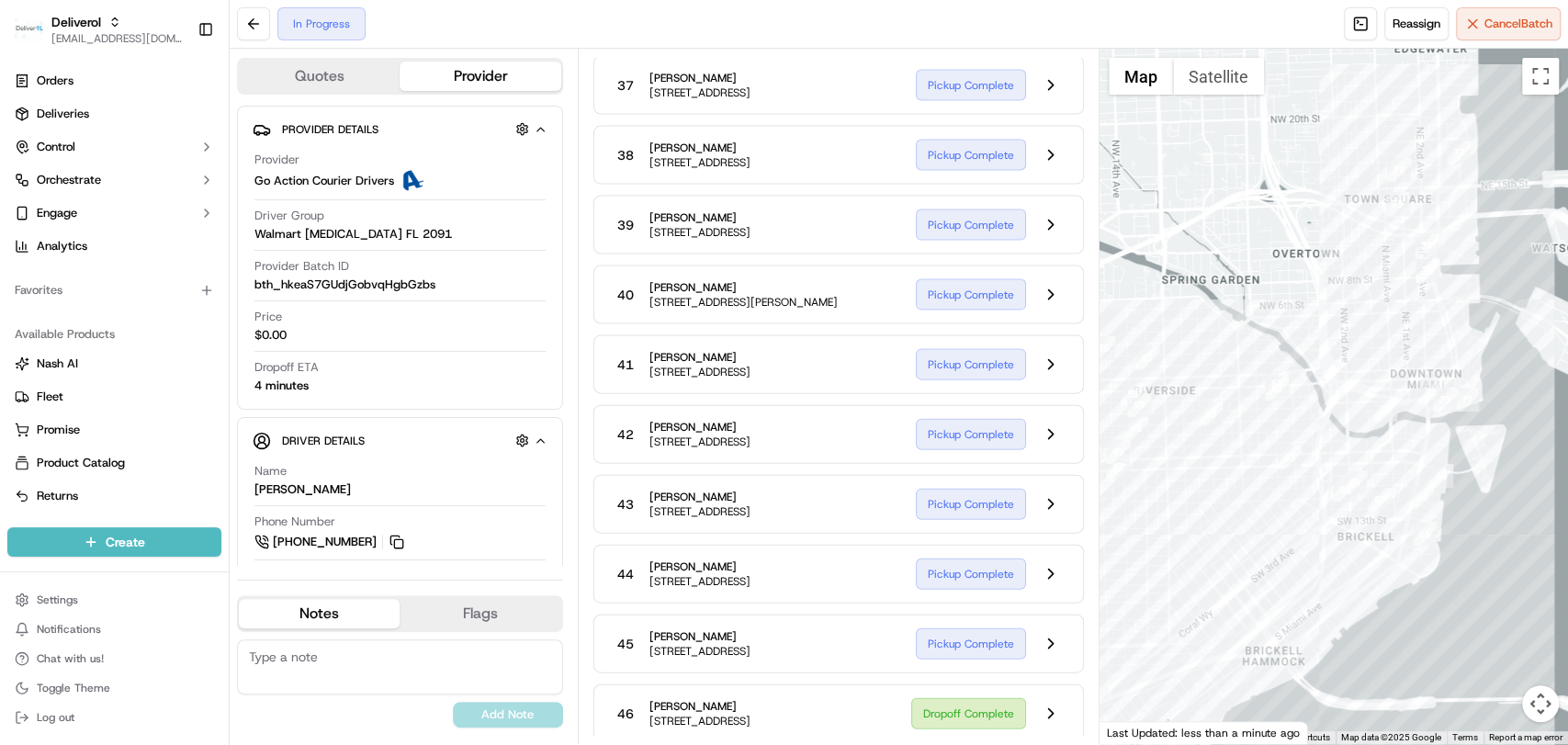
drag, startPoint x: 1393, startPoint y: 529, endPoint x: 1207, endPoint y: 466, distance: 196.4
click at [1207, 466] on div at bounding box center [1333, 396] width 469 height 695
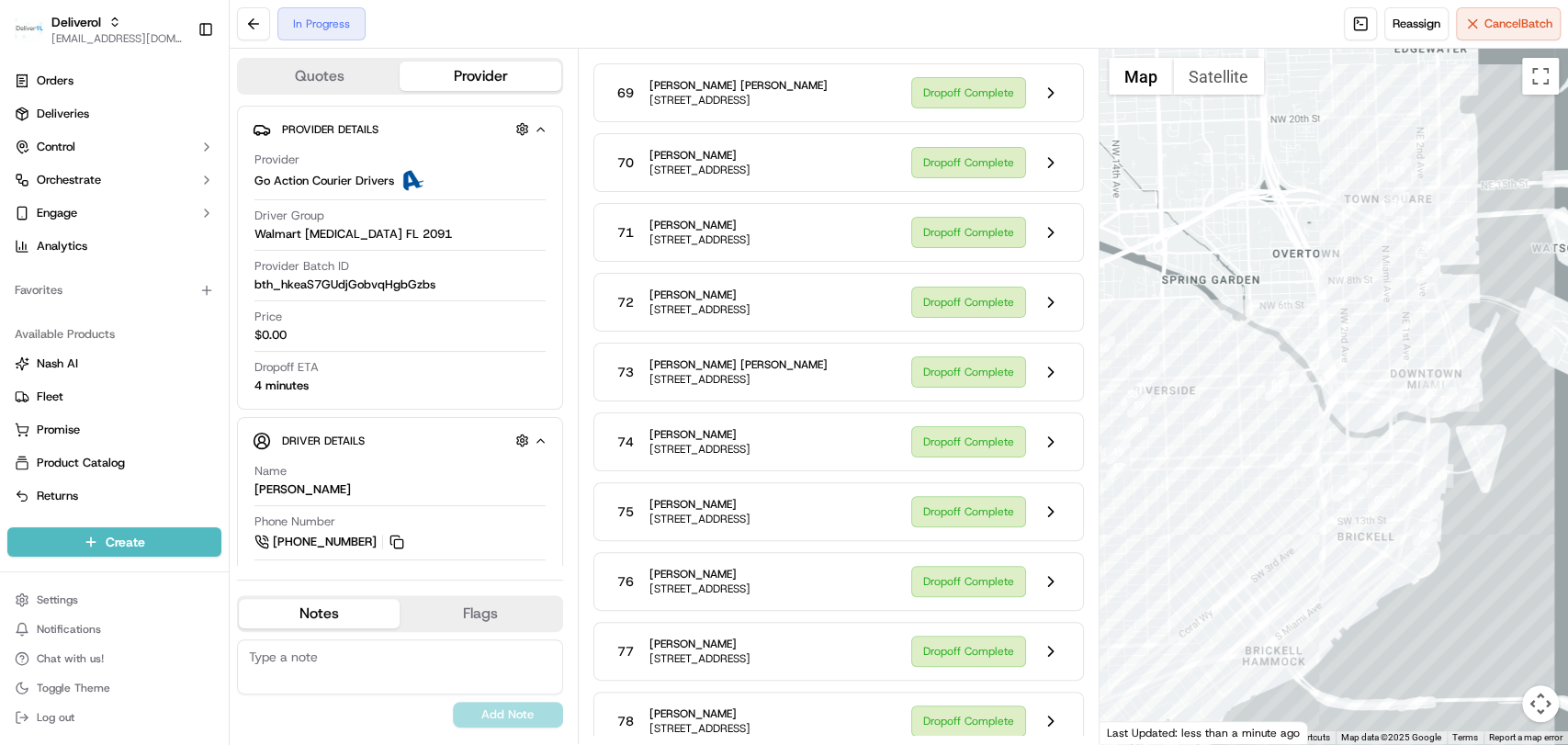
scroll to position [4736, 0]
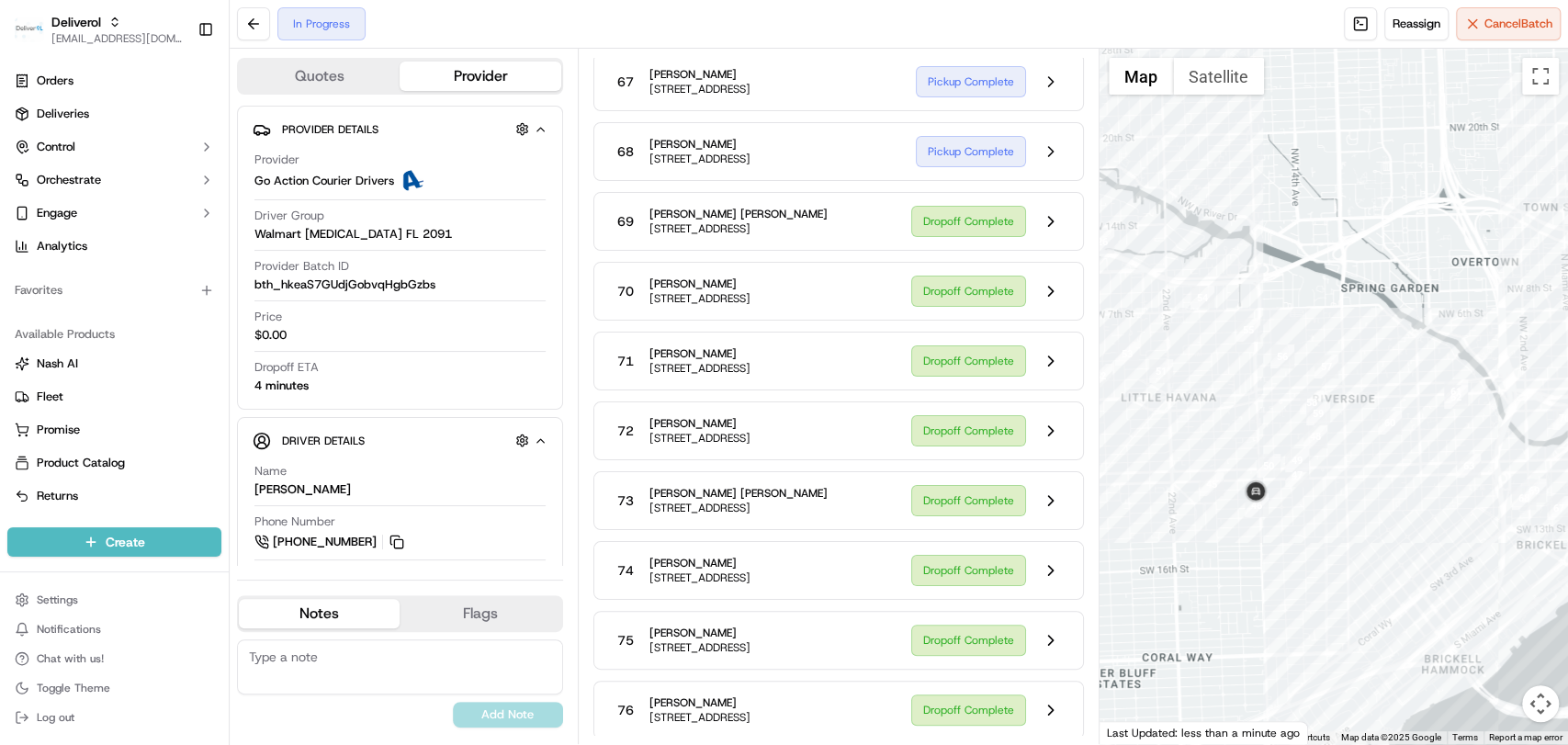
drag, startPoint x: 1225, startPoint y: 547, endPoint x: 1406, endPoint y: 555, distance: 181.2
click at [1406, 555] on div at bounding box center [1333, 396] width 469 height 695
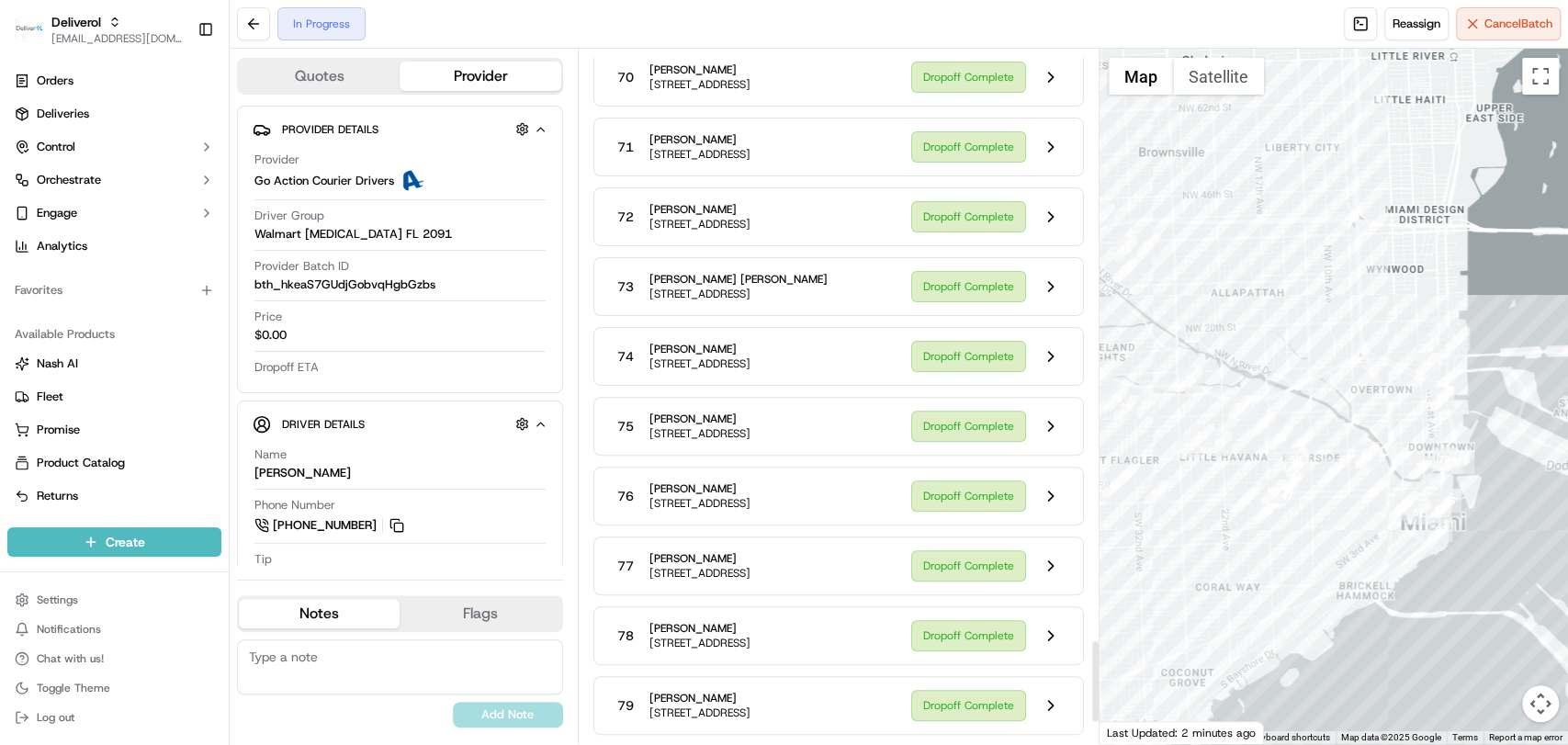
scroll to position [5199, 0]
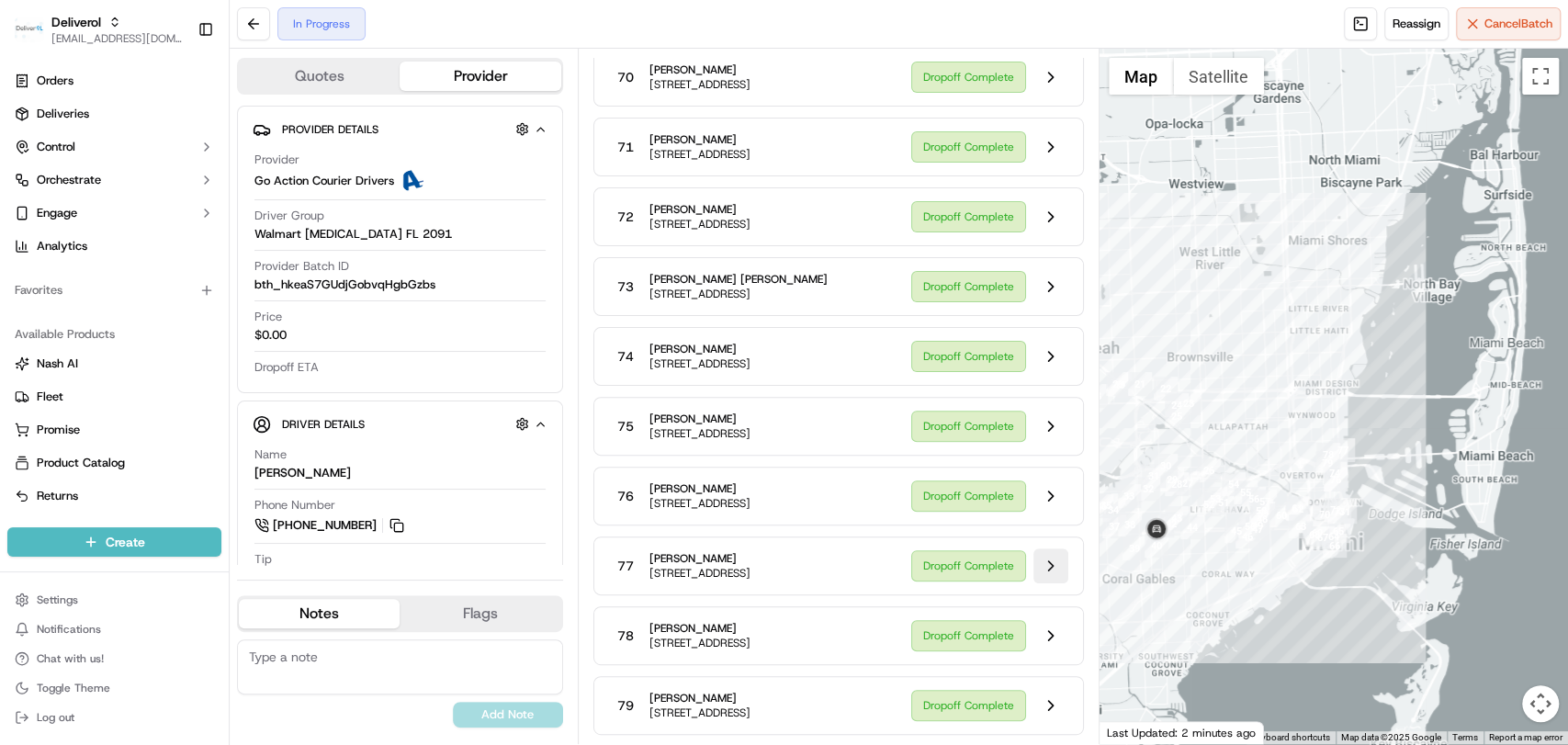
click at [1040, 559] on button at bounding box center [1050, 565] width 35 height 35
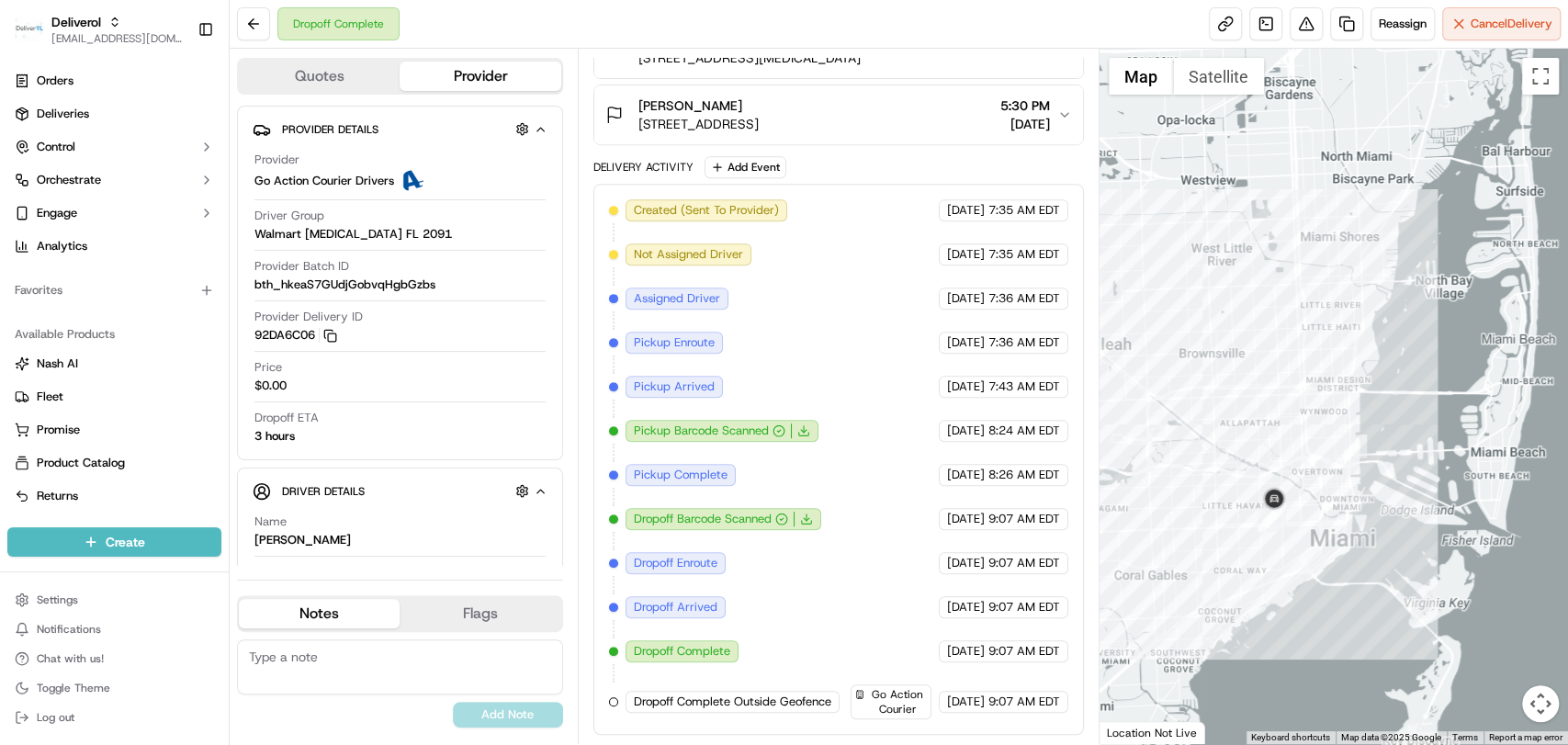
scroll to position [520, 0]
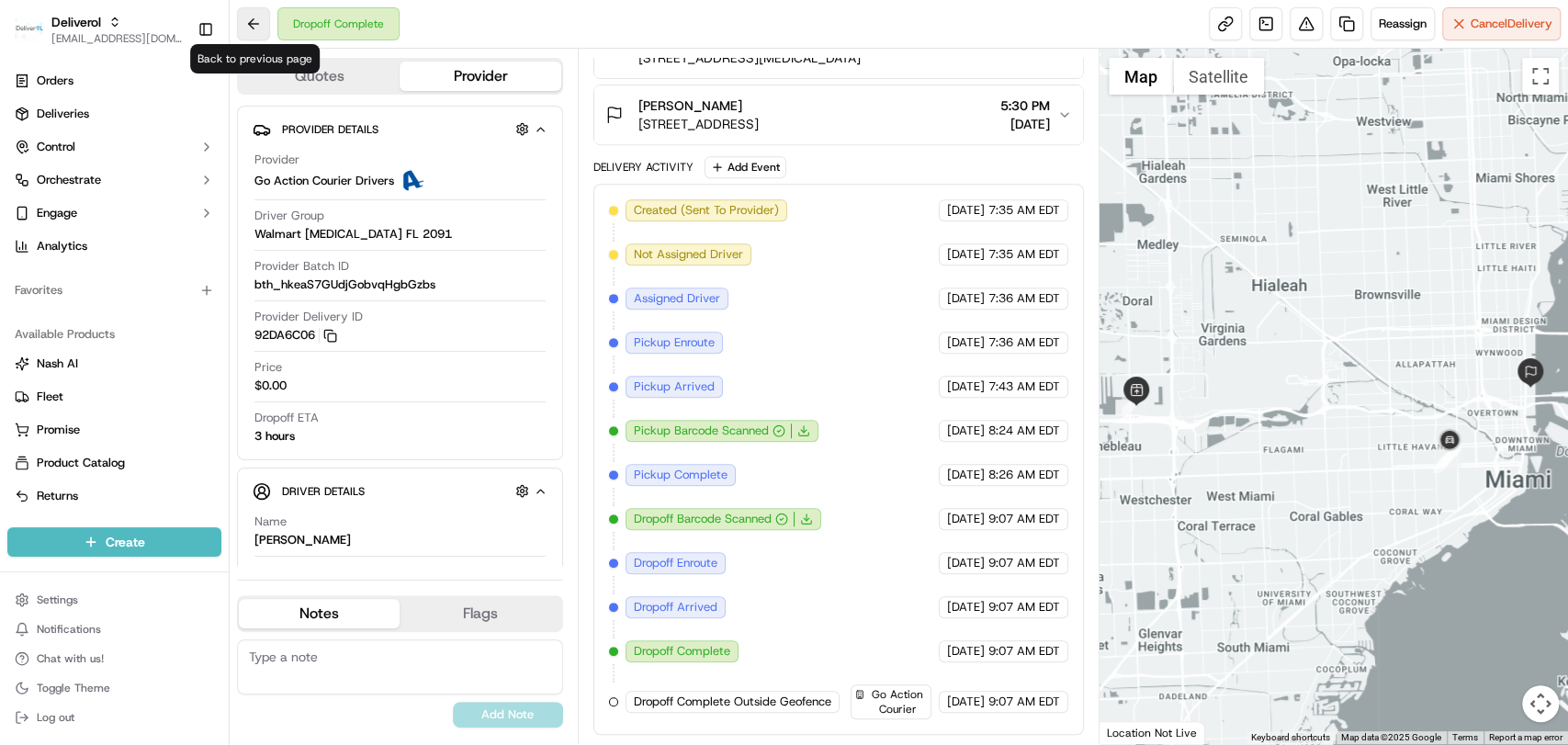
click at [252, 10] on button at bounding box center [253, 23] width 33 height 33
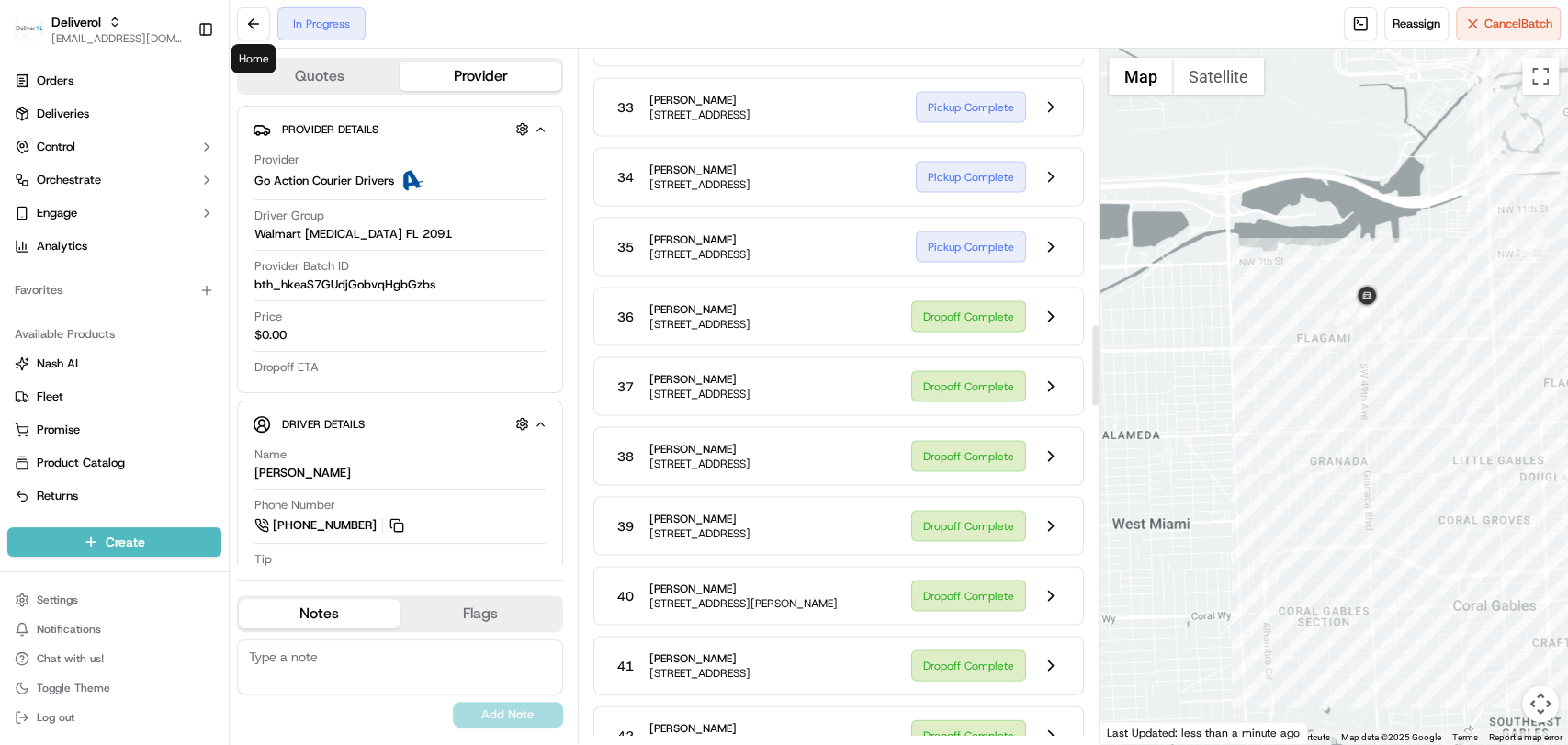
scroll to position [2325, 0]
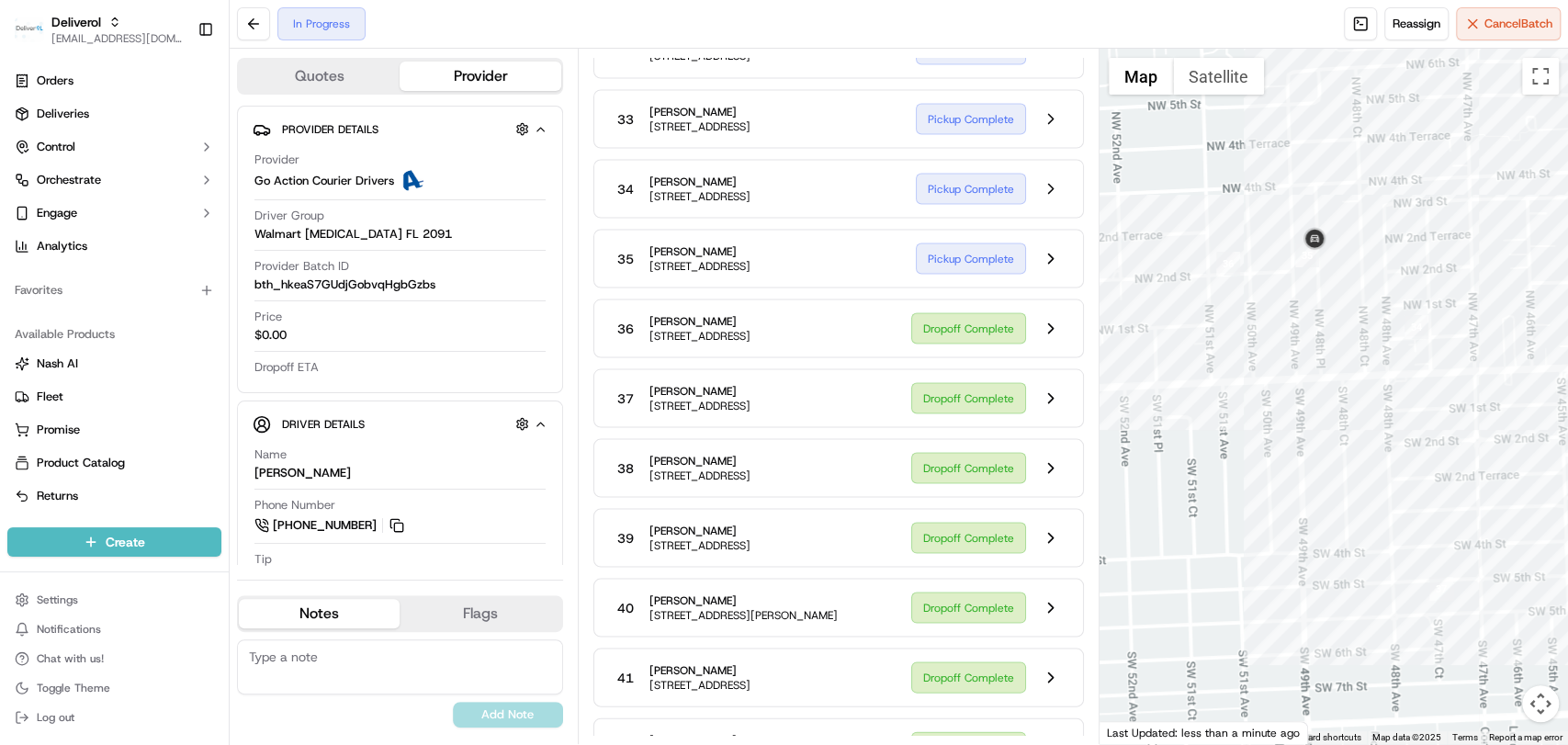
drag, startPoint x: 1442, startPoint y: 311, endPoint x: 1220, endPoint y: 599, distance: 363.6
click at [1220, 599] on div at bounding box center [1333, 396] width 469 height 695
click at [1050, 275] on button at bounding box center [1050, 258] width 35 height 35
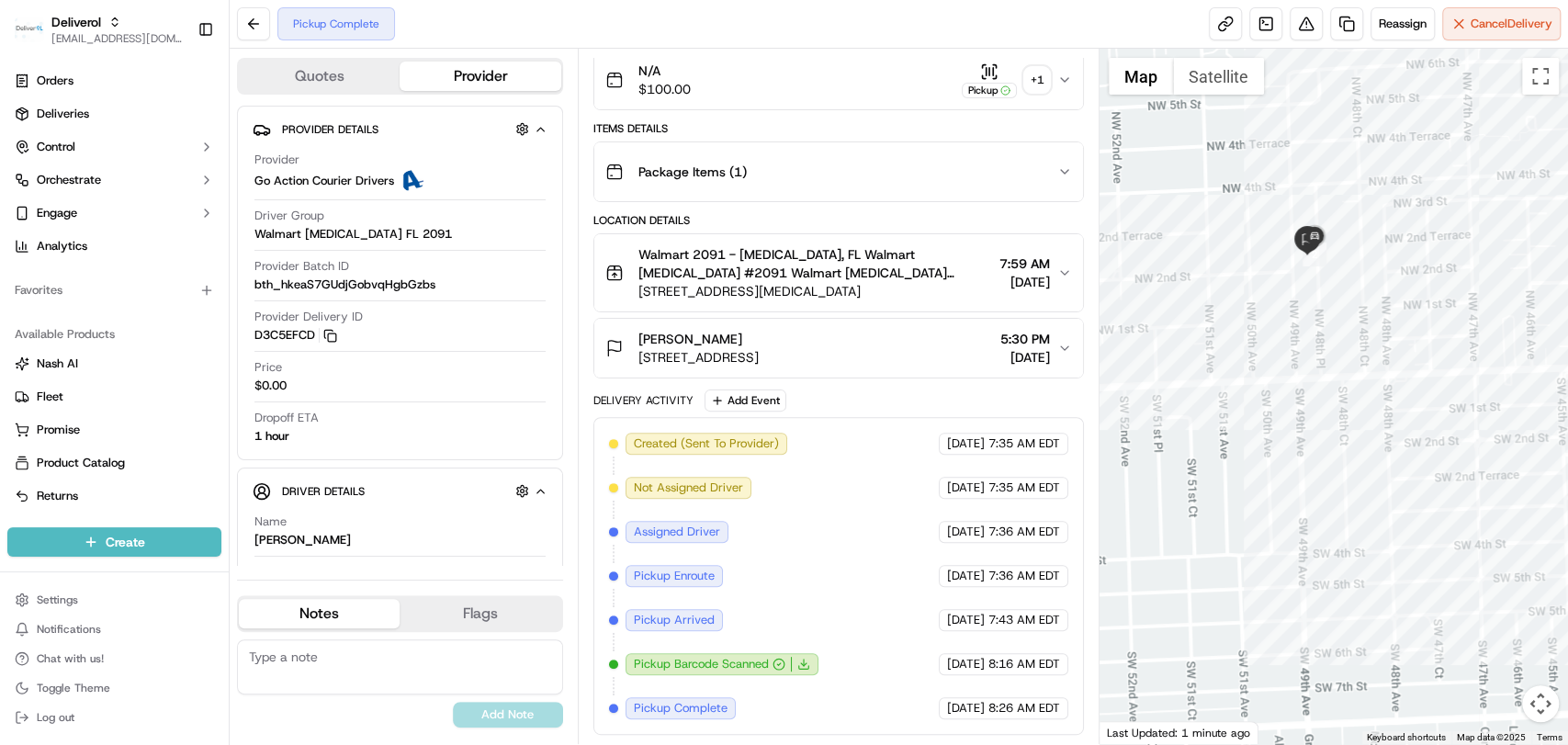
scroll to position [244, 0]
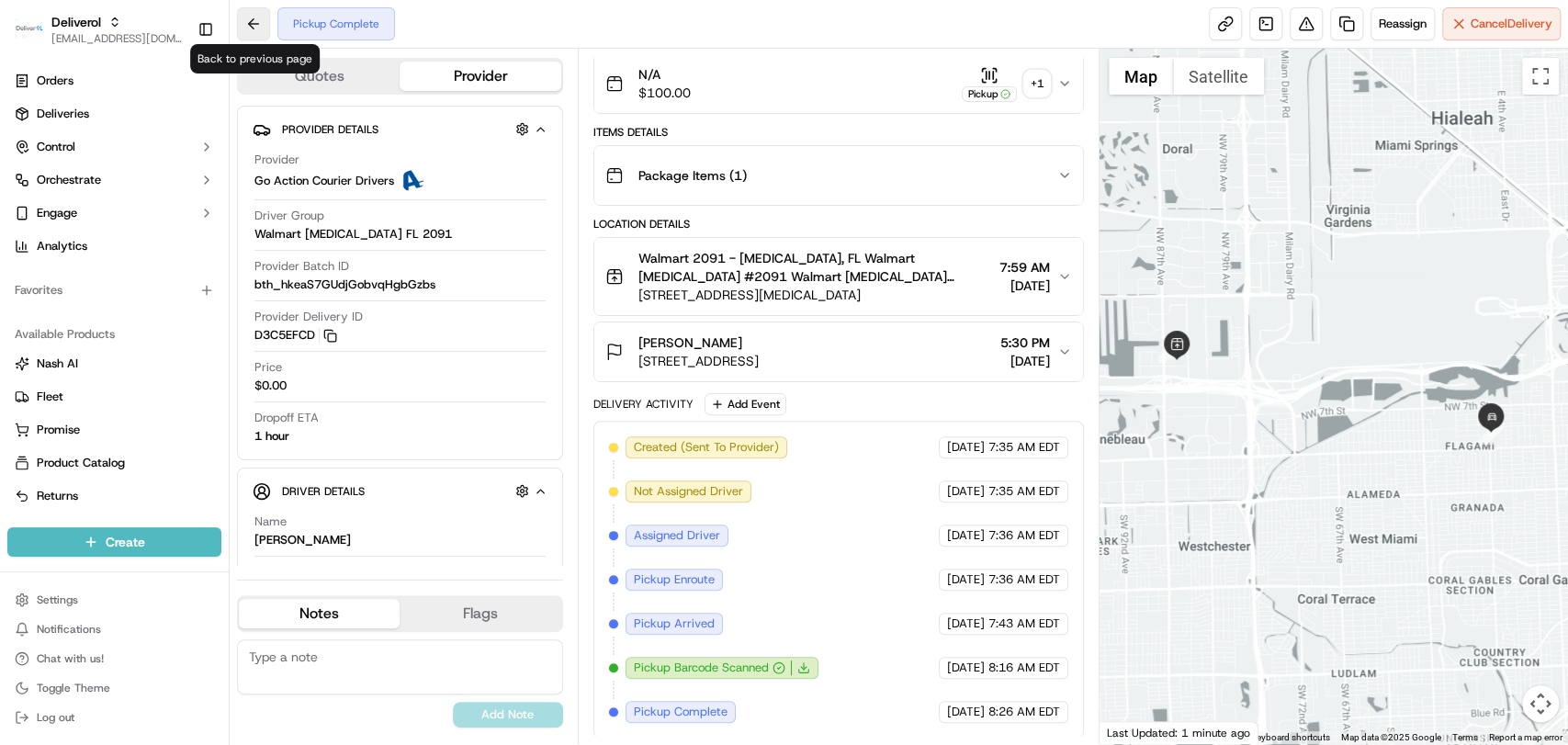
click at [245, 34] on button at bounding box center [253, 23] width 33 height 33
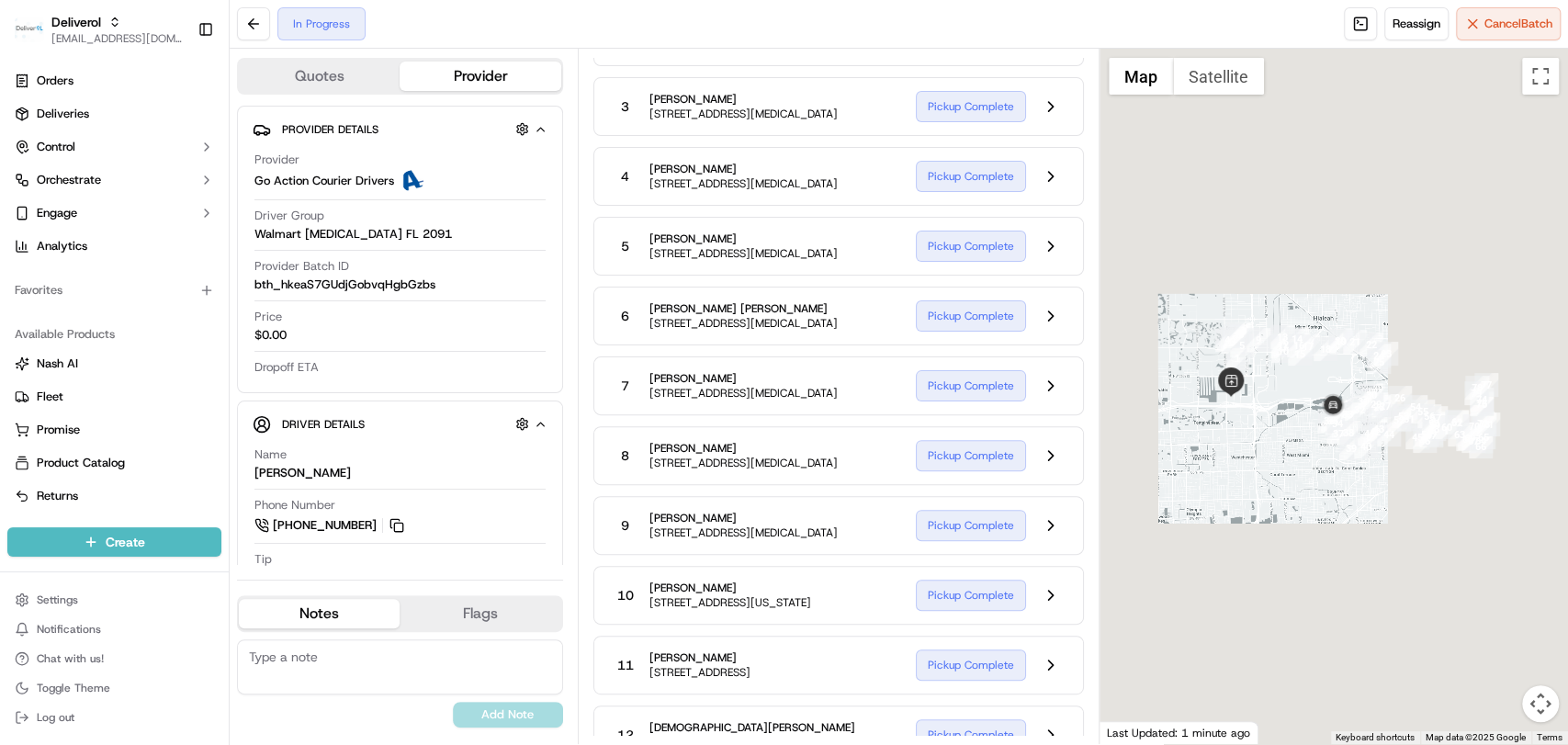
scroll to position [2325, 0]
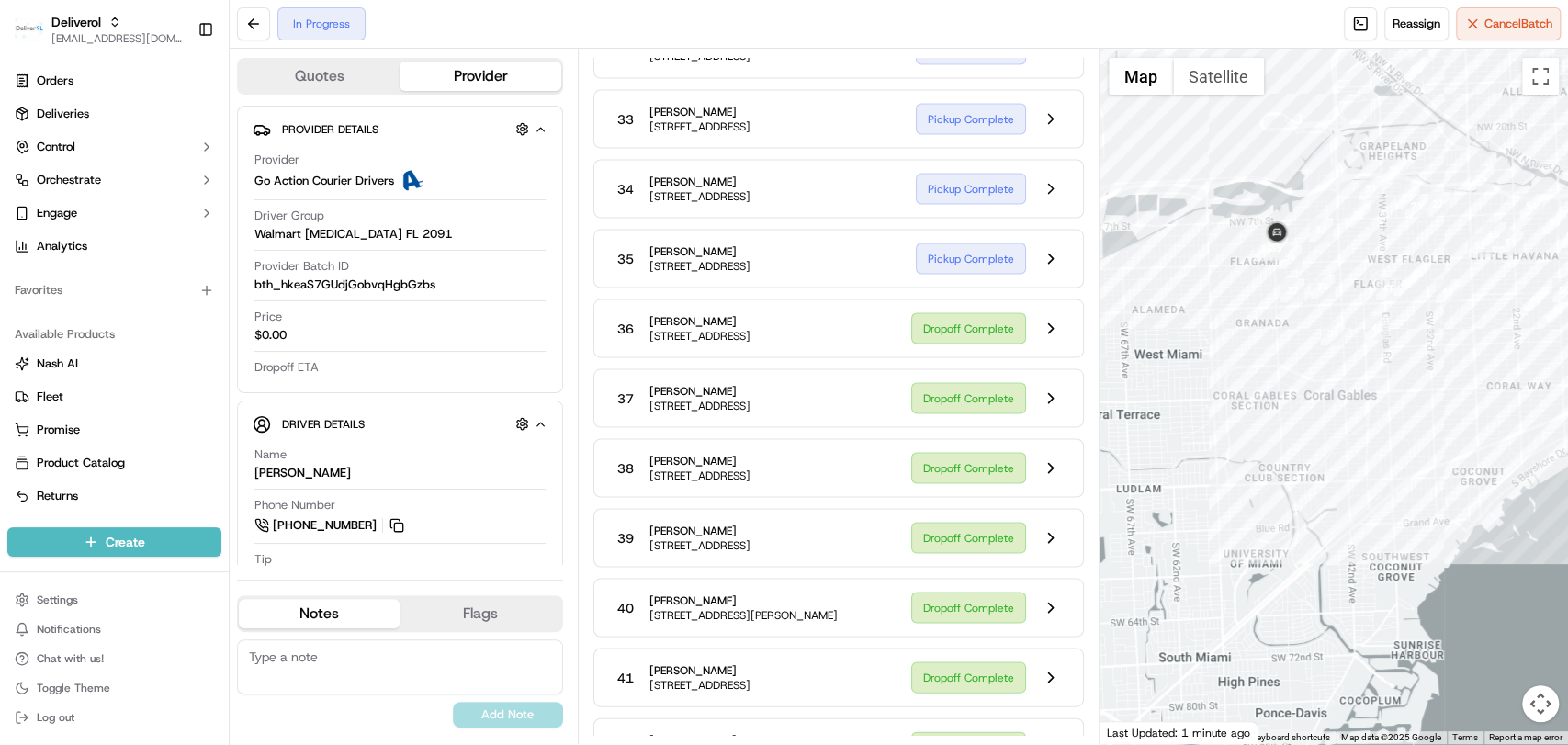
drag, startPoint x: 1402, startPoint y: 576, endPoint x: 1114, endPoint y: 391, distance: 342.3
click at [1114, 391] on div at bounding box center [1333, 396] width 469 height 695
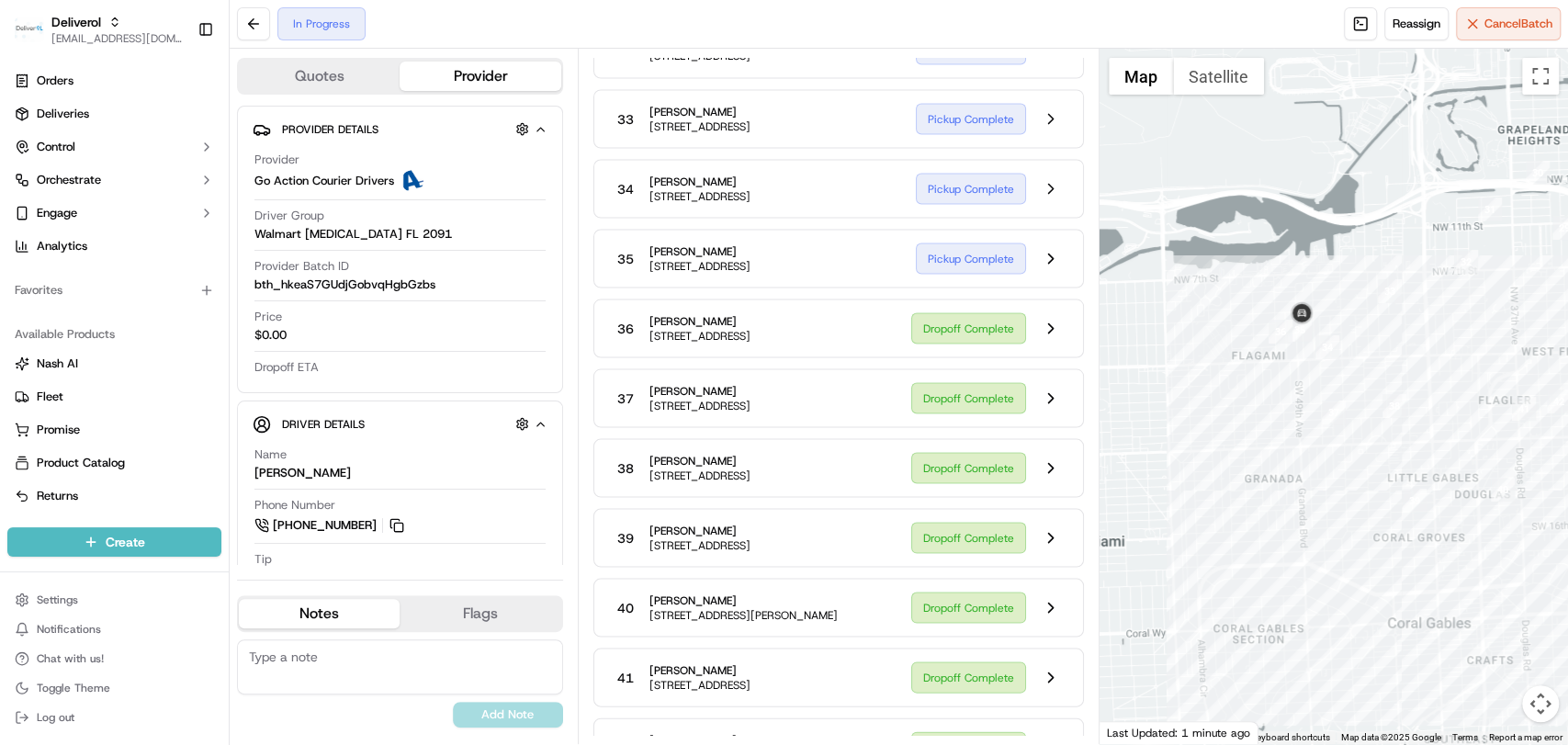
drag, startPoint x: 1295, startPoint y: 315, endPoint x: 1143, endPoint y: 561, distance: 289.2
click at [1143, 561] on div at bounding box center [1333, 396] width 469 height 695
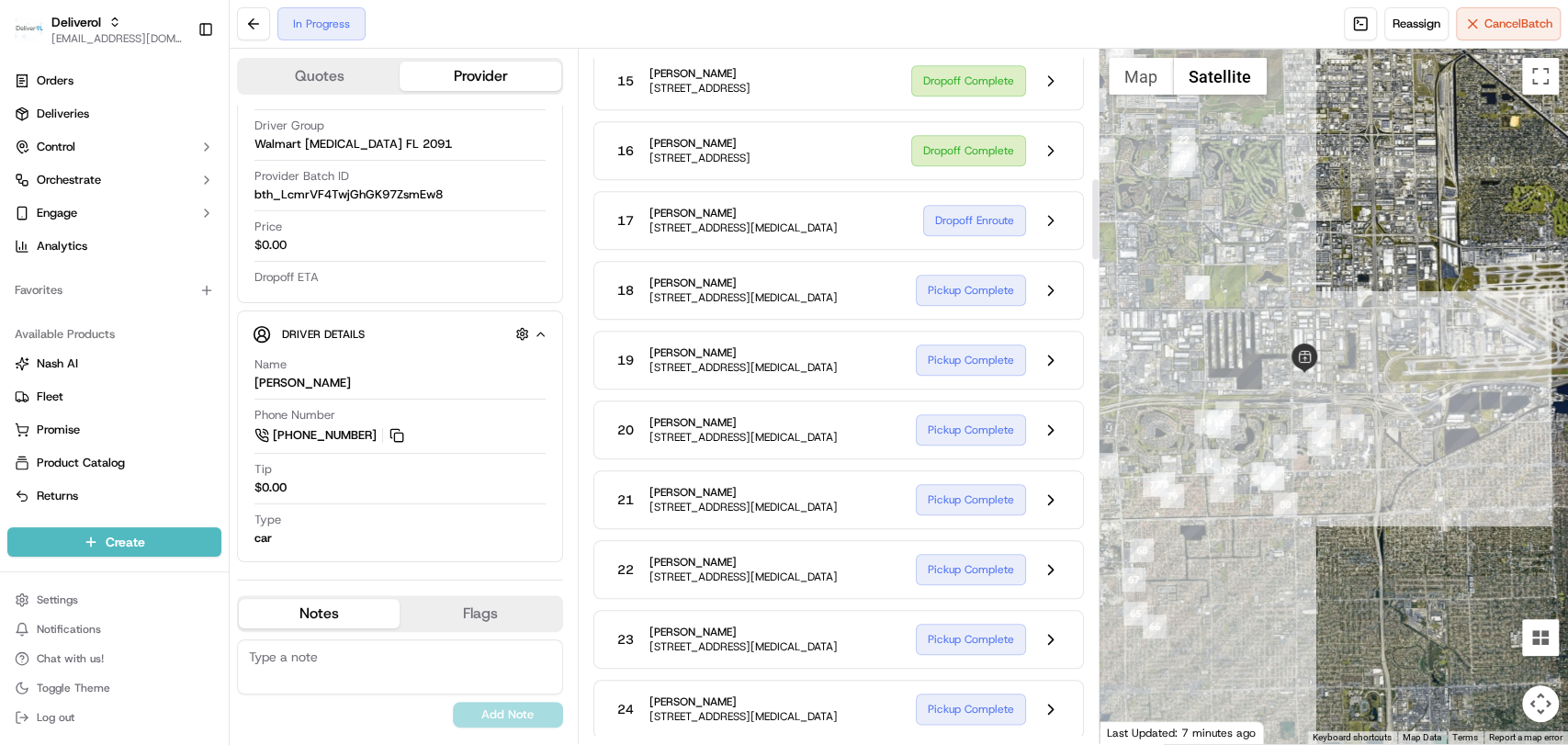
scroll to position [1109, 0]
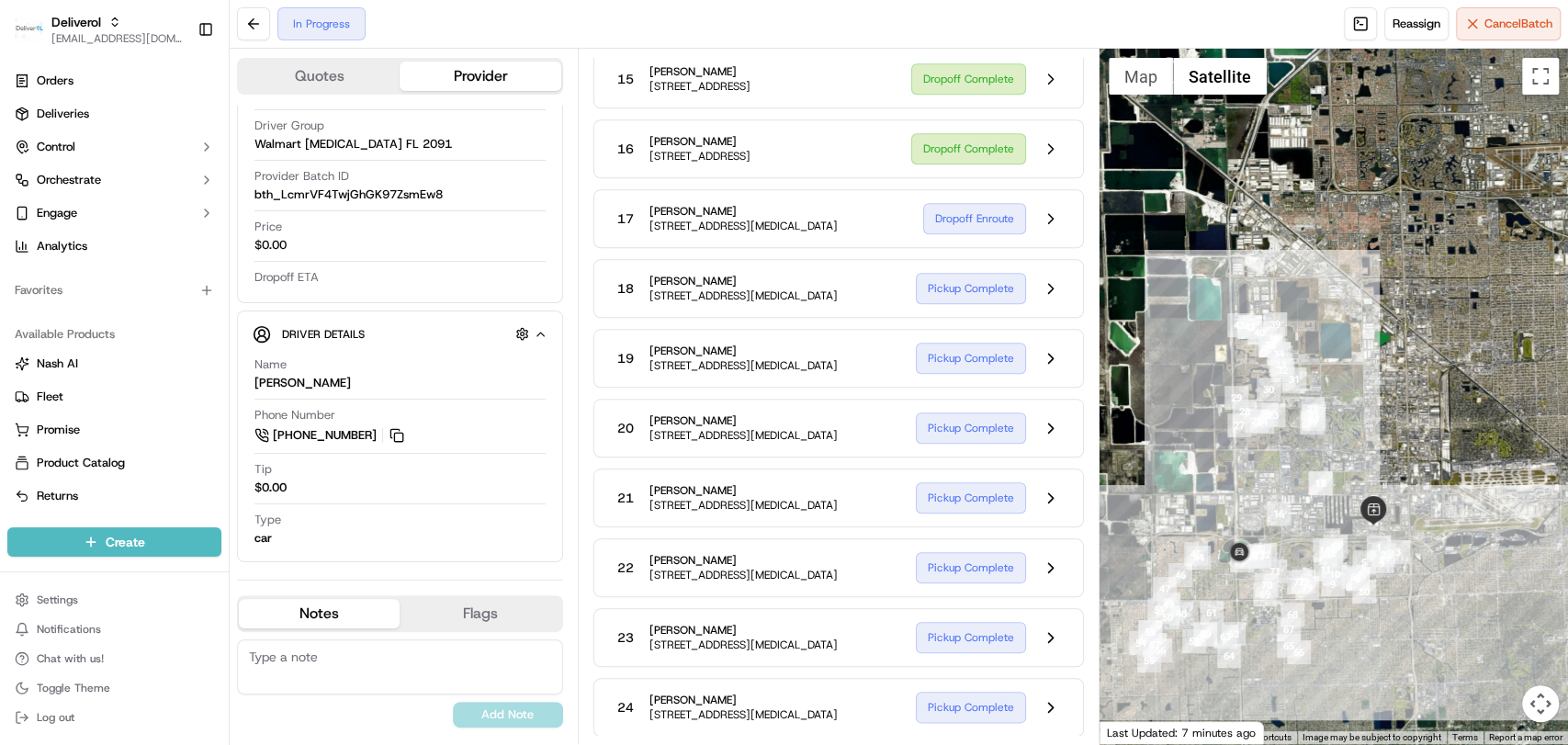
drag, startPoint x: 1153, startPoint y: 489, endPoint x: 1244, endPoint y: 602, distance: 145.1
click at [1244, 602] on div at bounding box center [1333, 396] width 469 height 695
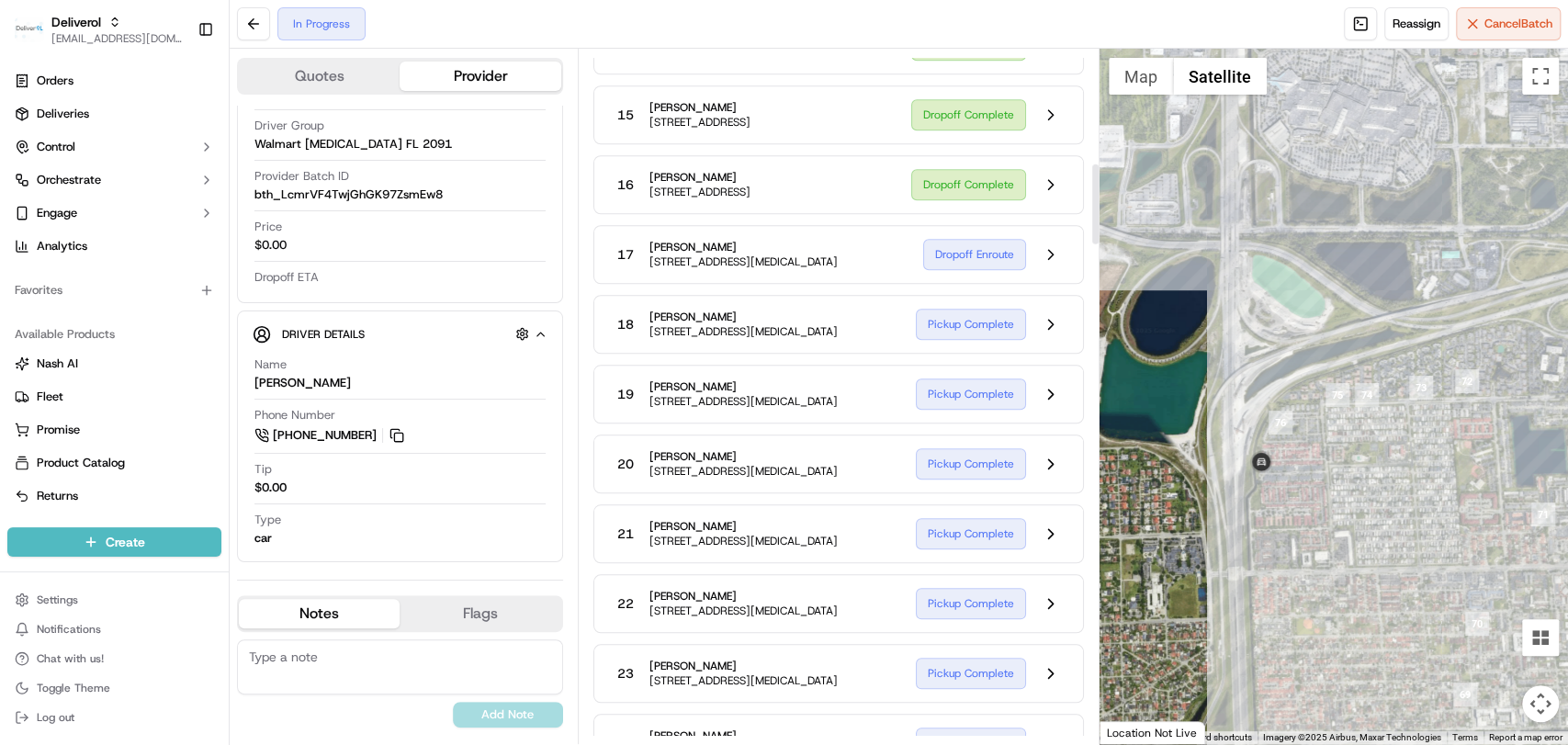
scroll to position [885, 0]
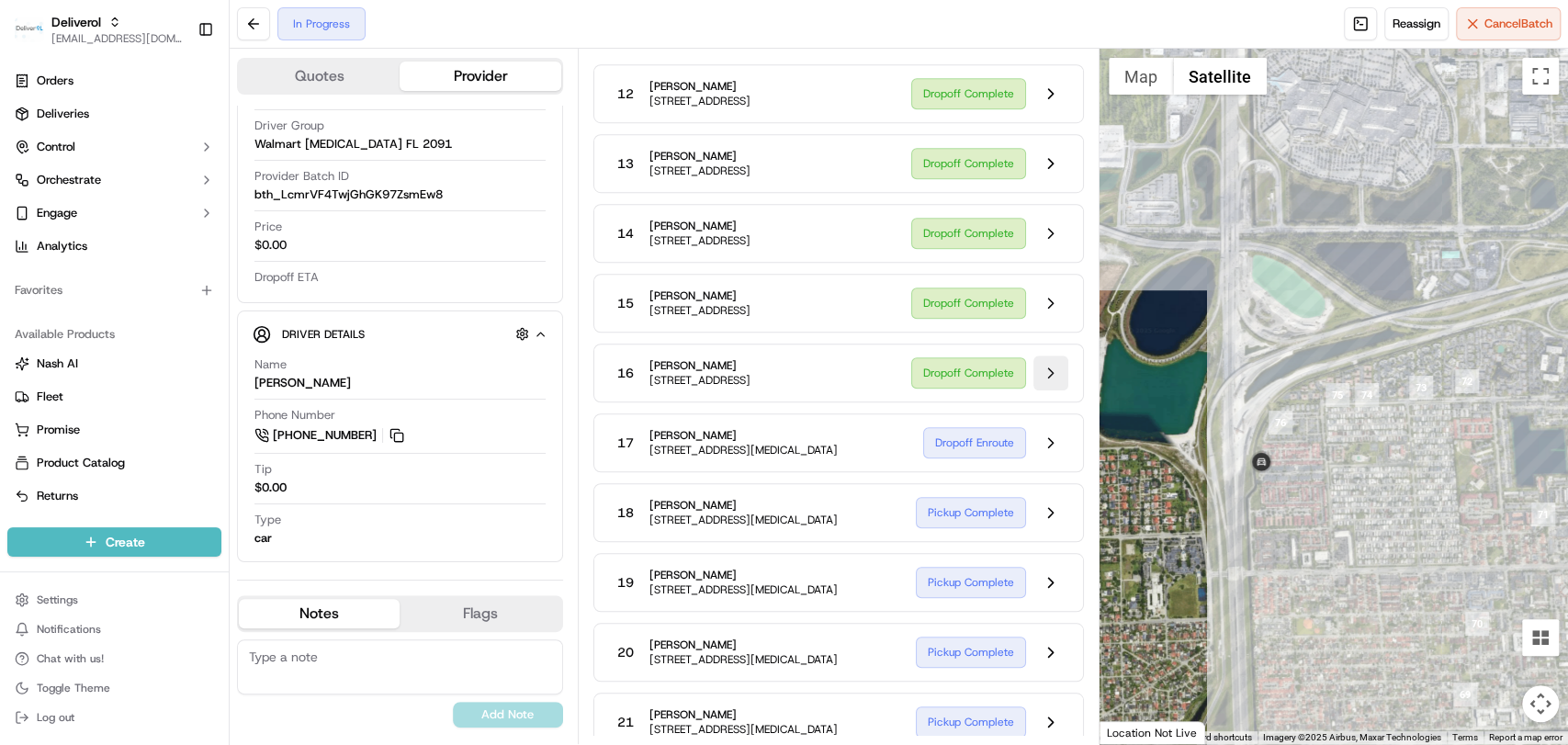
click at [1059, 390] on button at bounding box center [1050, 372] width 35 height 35
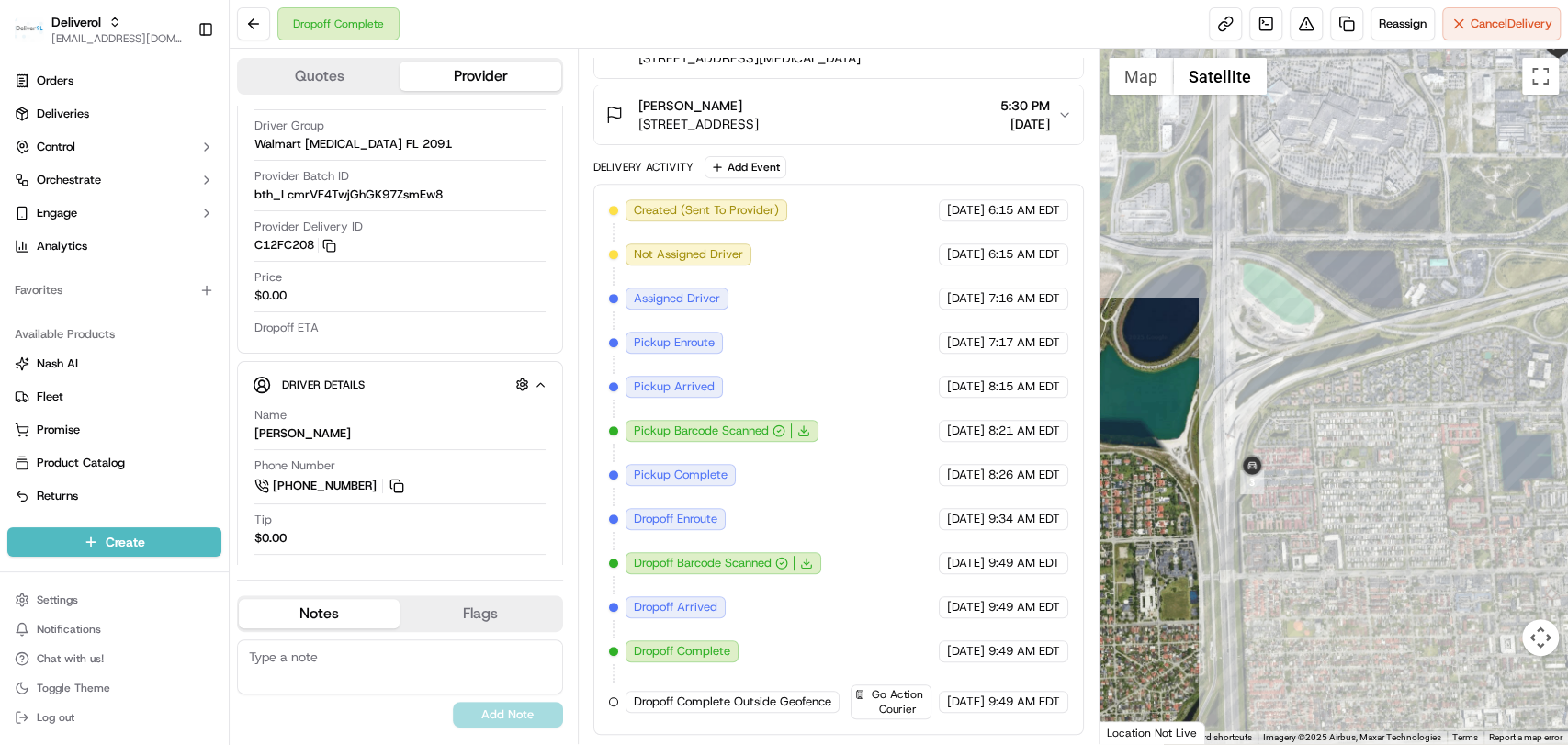
scroll to position [491, 0]
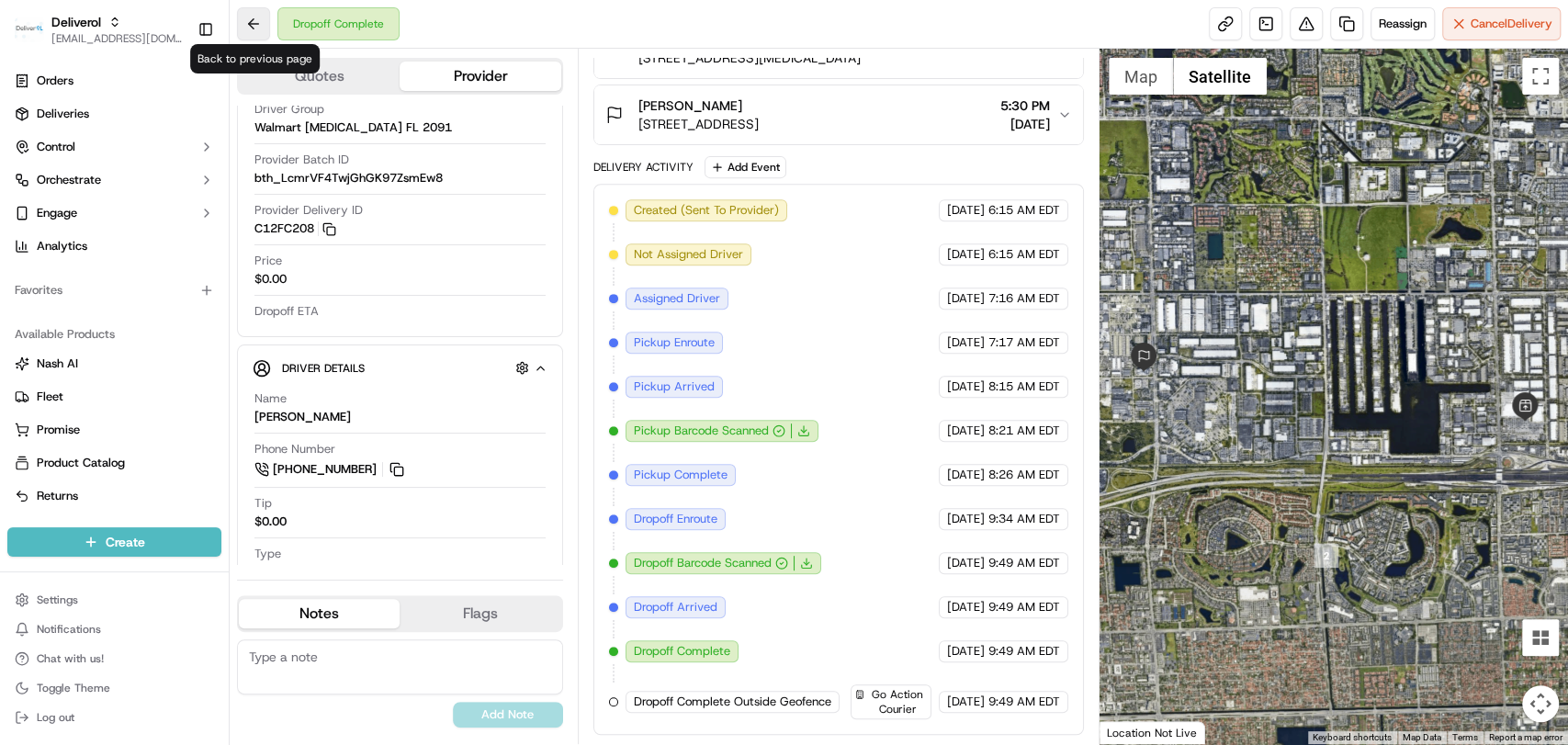
click at [243, 13] on button at bounding box center [253, 23] width 33 height 33
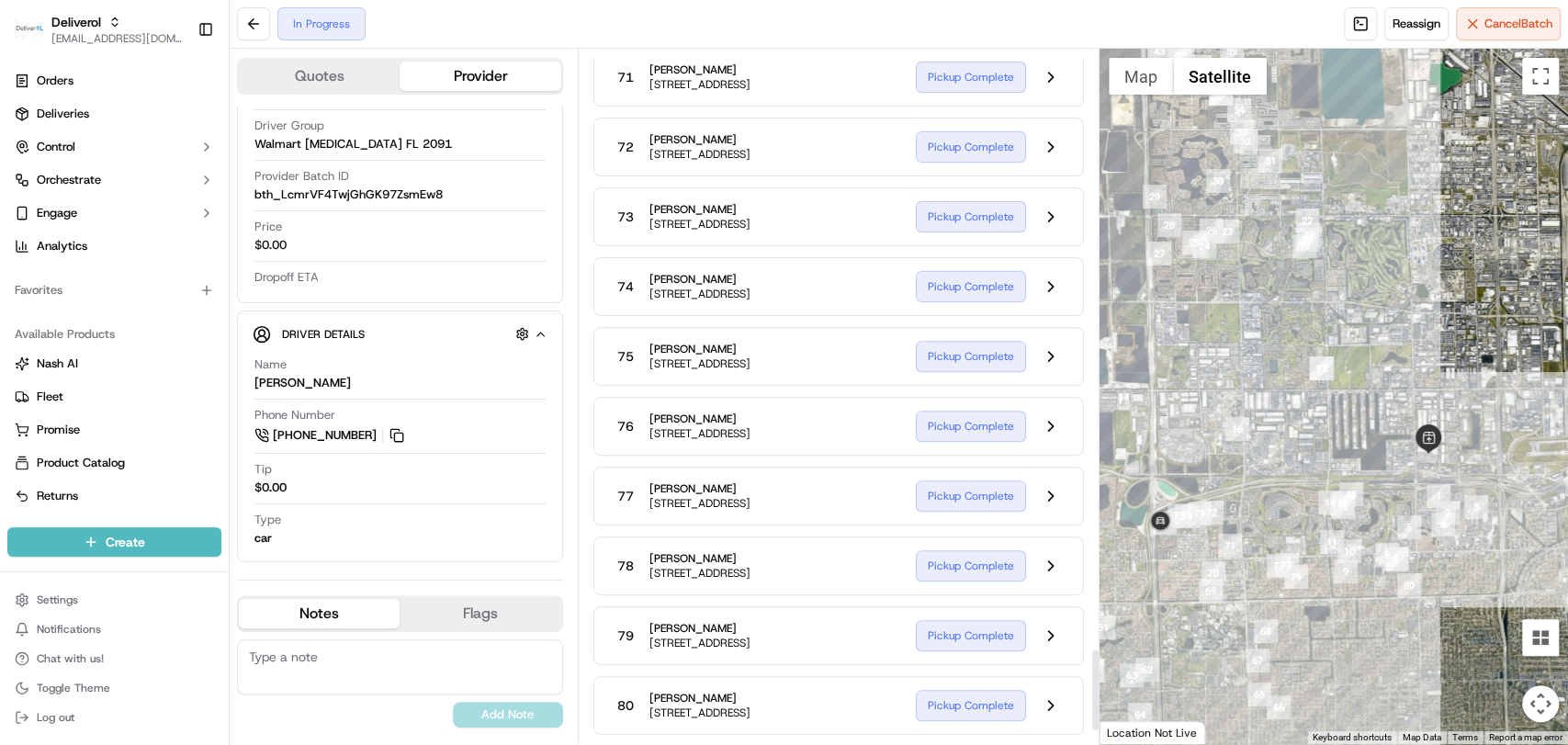
scroll to position [5100, 0]
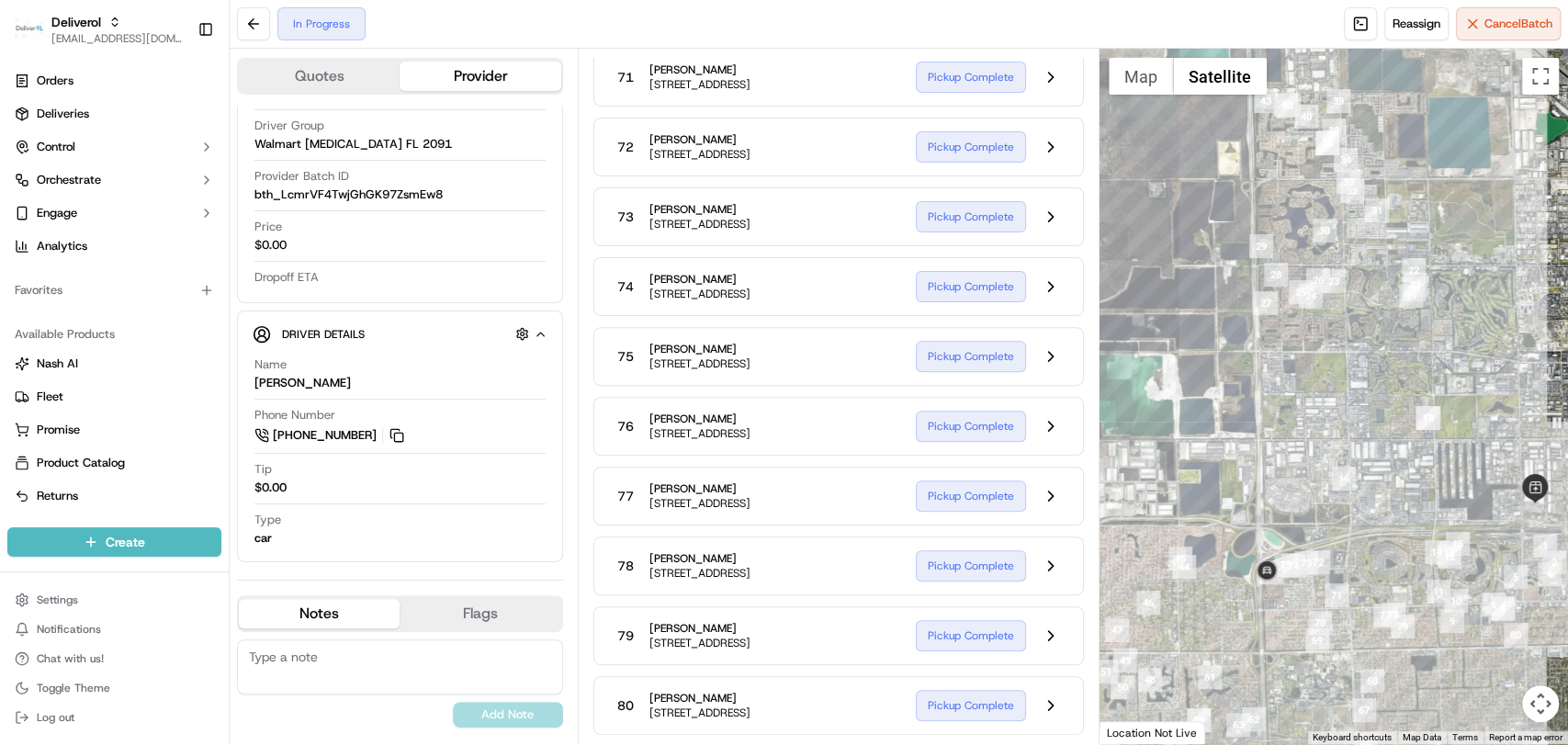
drag, startPoint x: 1186, startPoint y: 573, endPoint x: 1301, endPoint y: 624, distance: 125.8
click at [1301, 624] on div at bounding box center [1333, 396] width 469 height 695
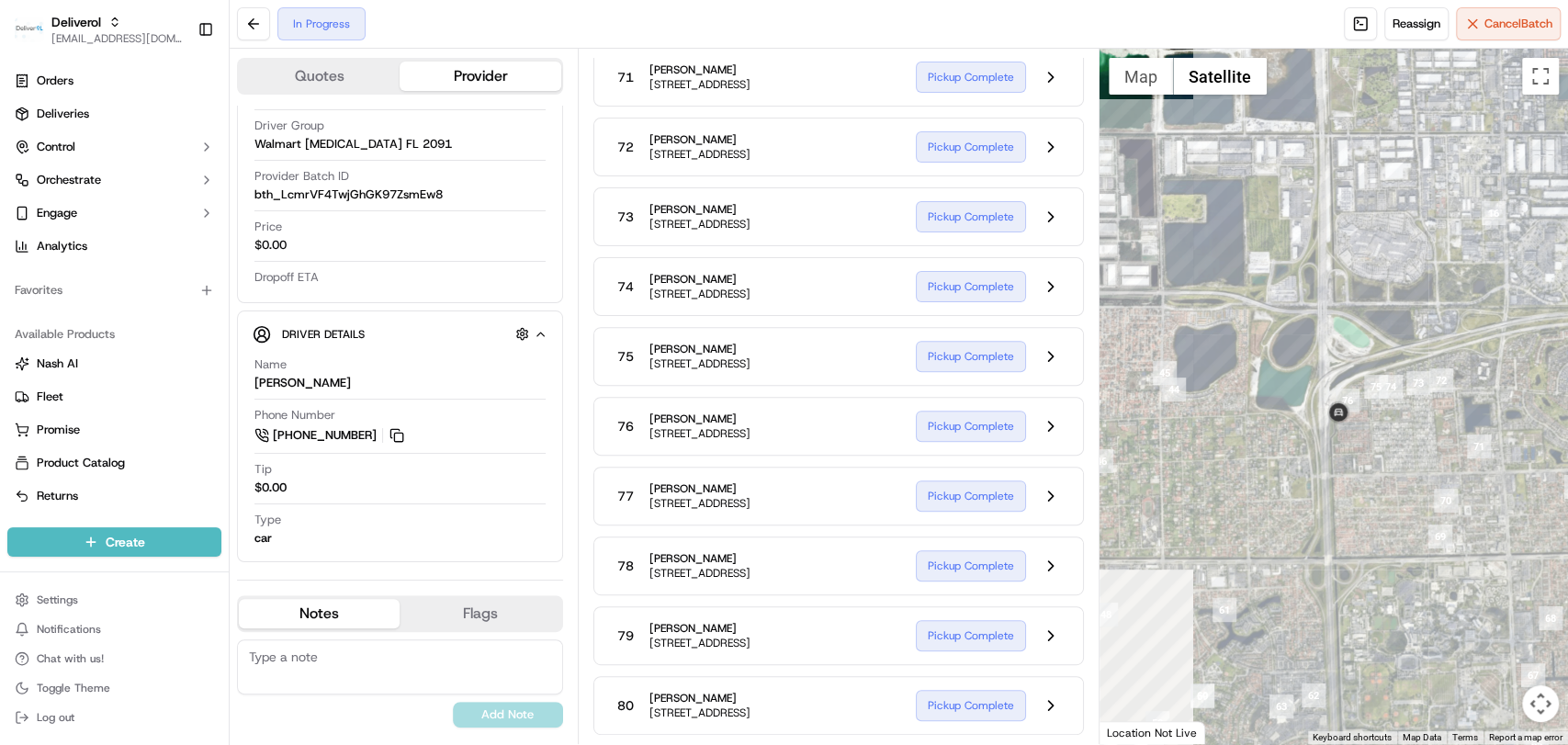
drag, startPoint x: 1283, startPoint y: 673, endPoint x: 1358, endPoint y: 431, distance: 253.4
click at [1358, 431] on div at bounding box center [1333, 396] width 469 height 695
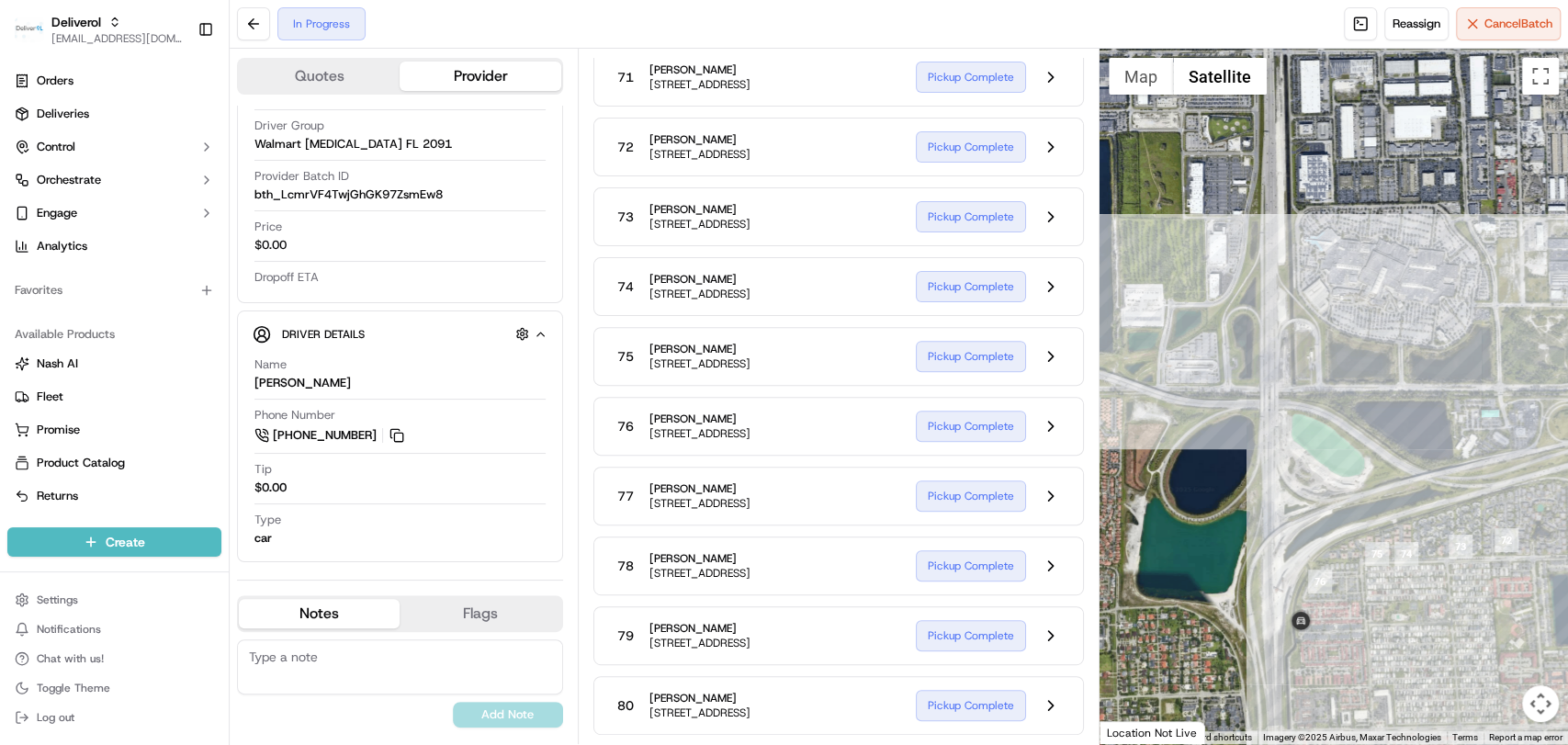
drag, startPoint x: 1301, startPoint y: 449, endPoint x: 1286, endPoint y: 677, distance: 228.5
click at [1286, 677] on div at bounding box center [1333, 396] width 469 height 695
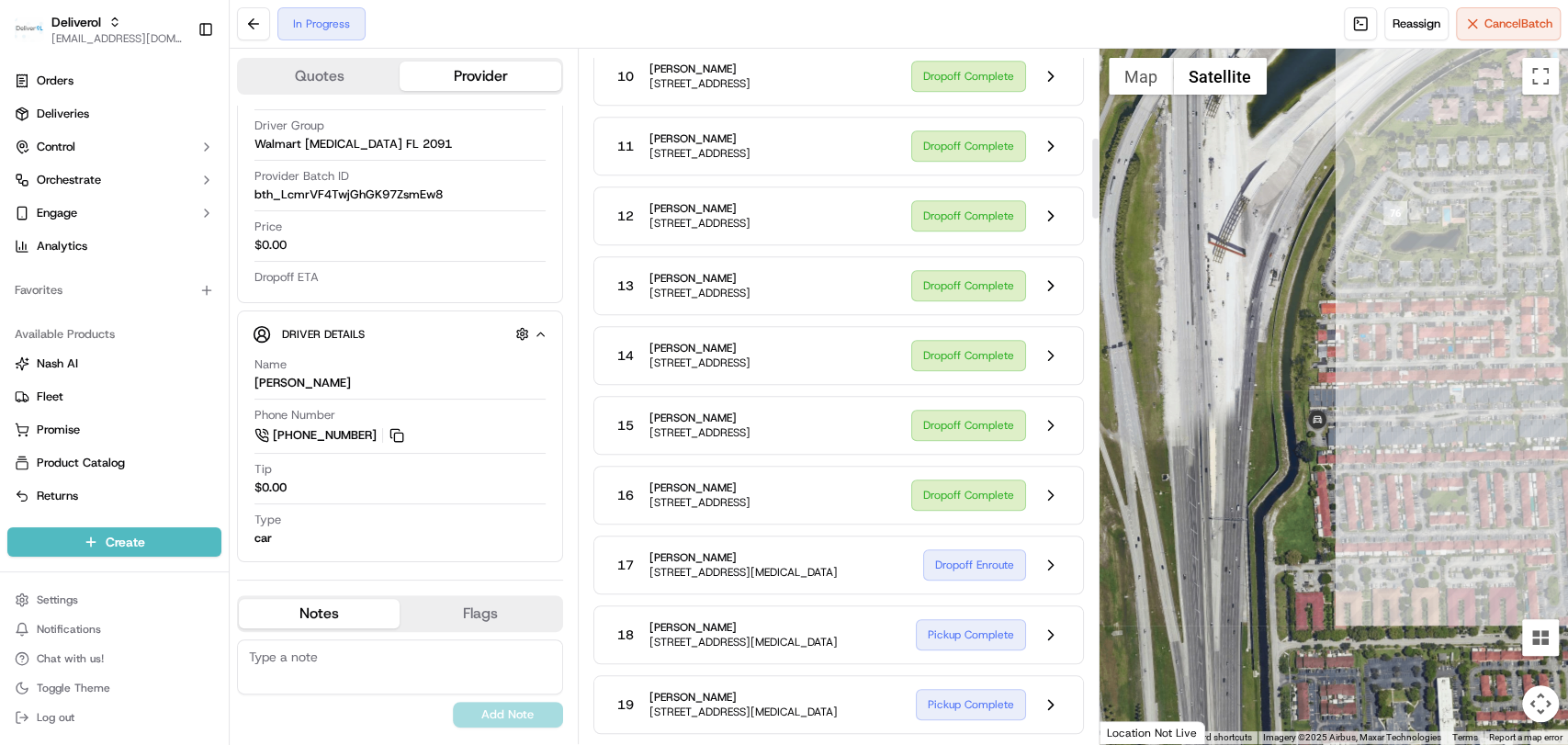
scroll to position [763, 0]
click at [1058, 511] on button at bounding box center [1050, 493] width 35 height 35
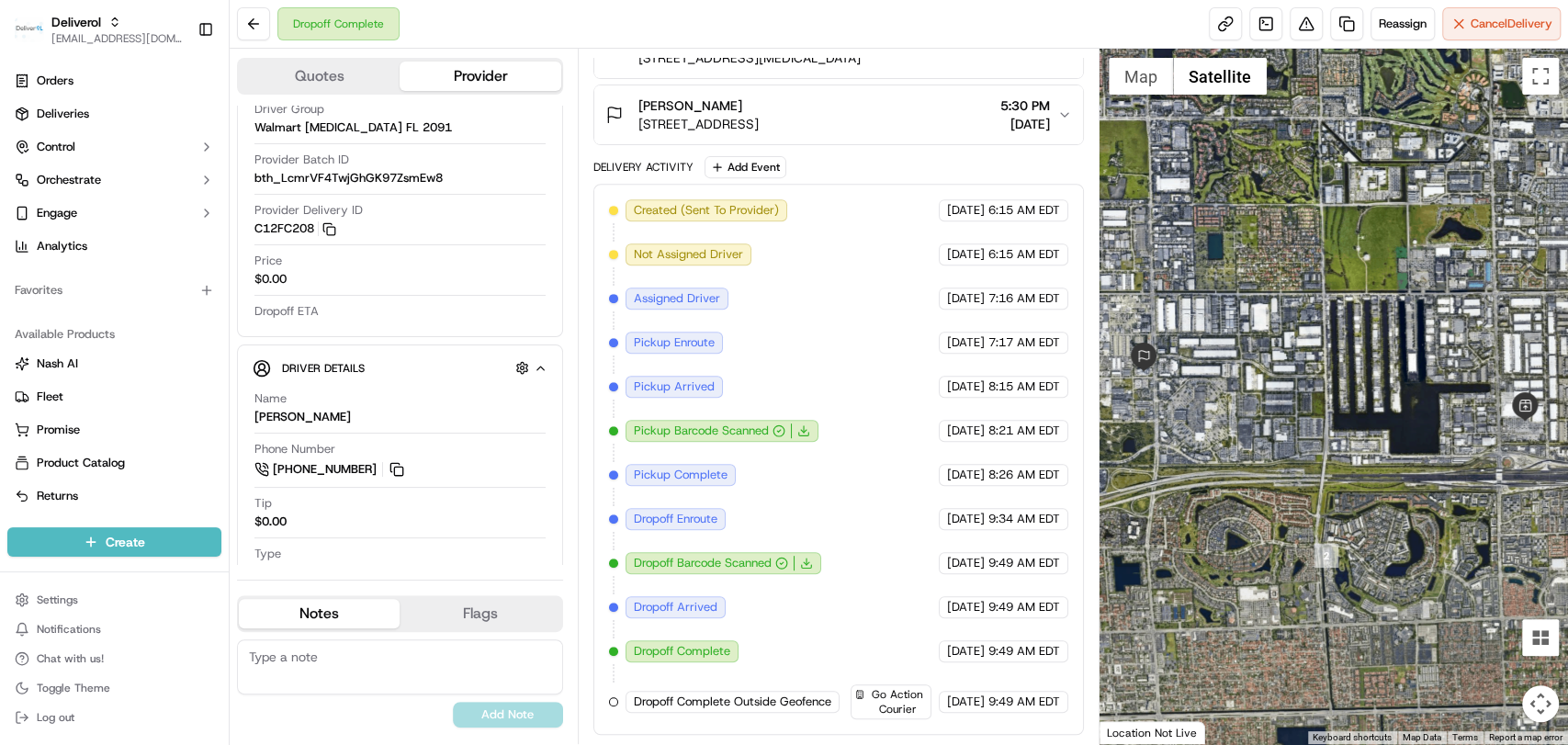
scroll to position [490, 0]
click at [238, 27] on button at bounding box center [253, 23] width 33 height 33
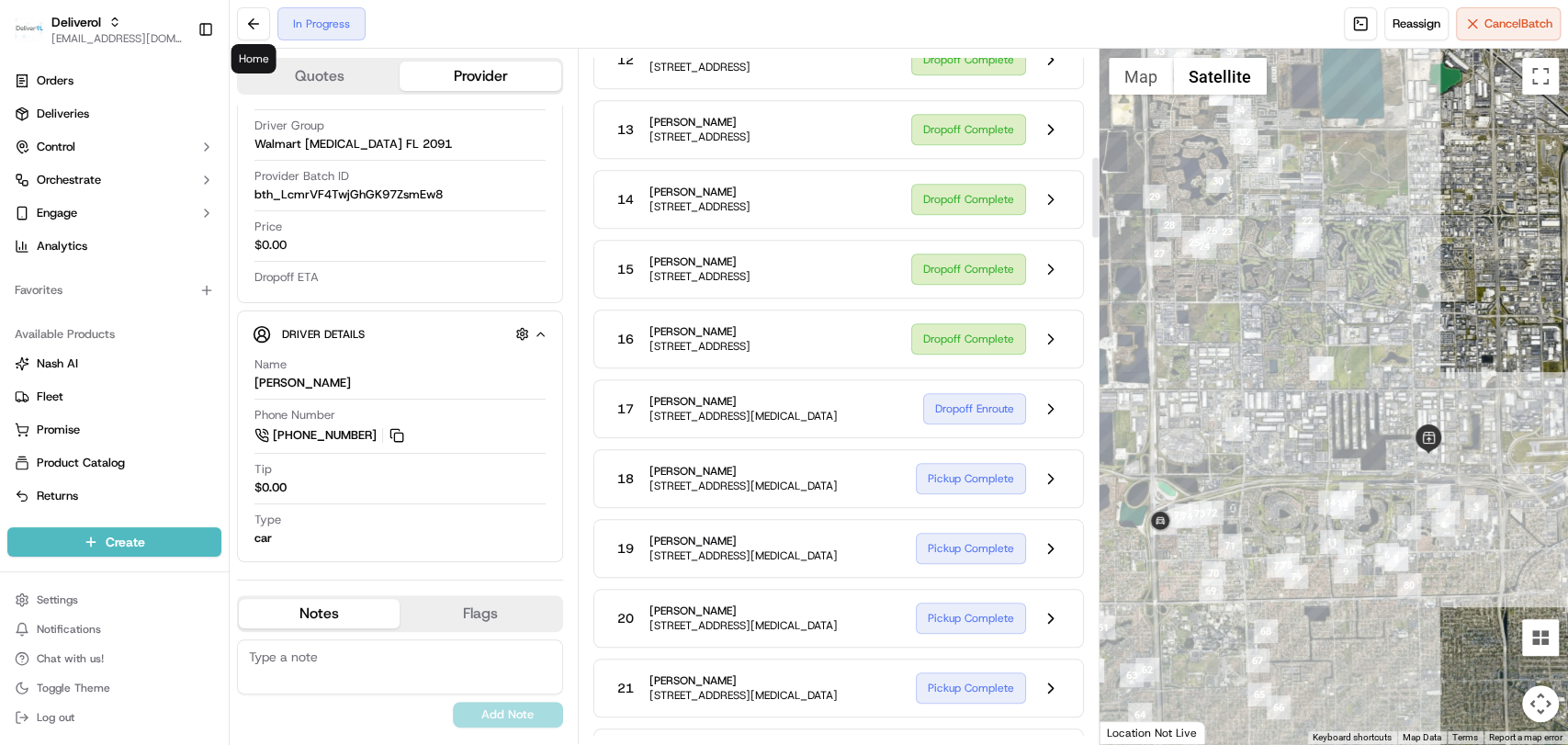
scroll to position [924, 0]
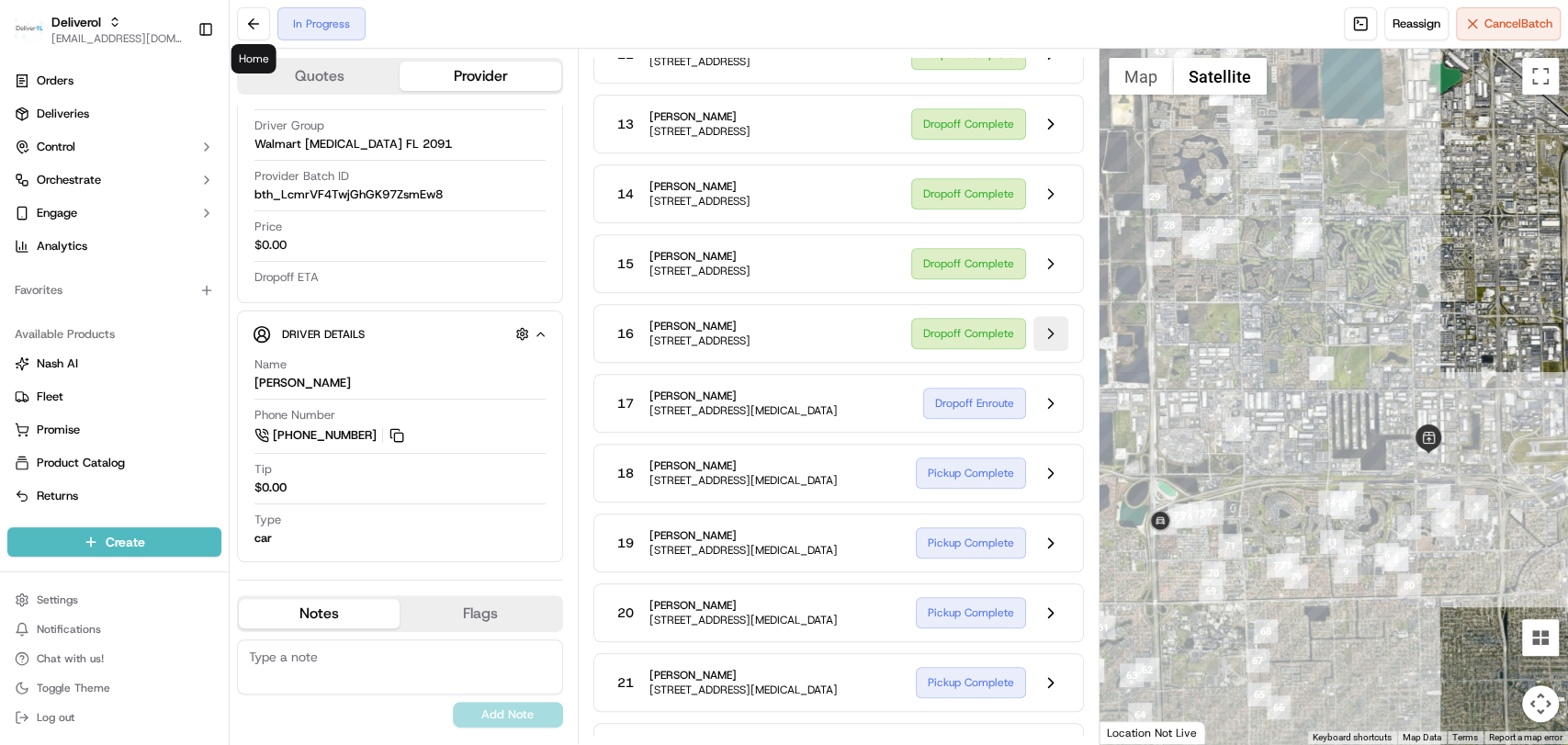
click at [1051, 351] on button at bounding box center [1050, 333] width 35 height 35
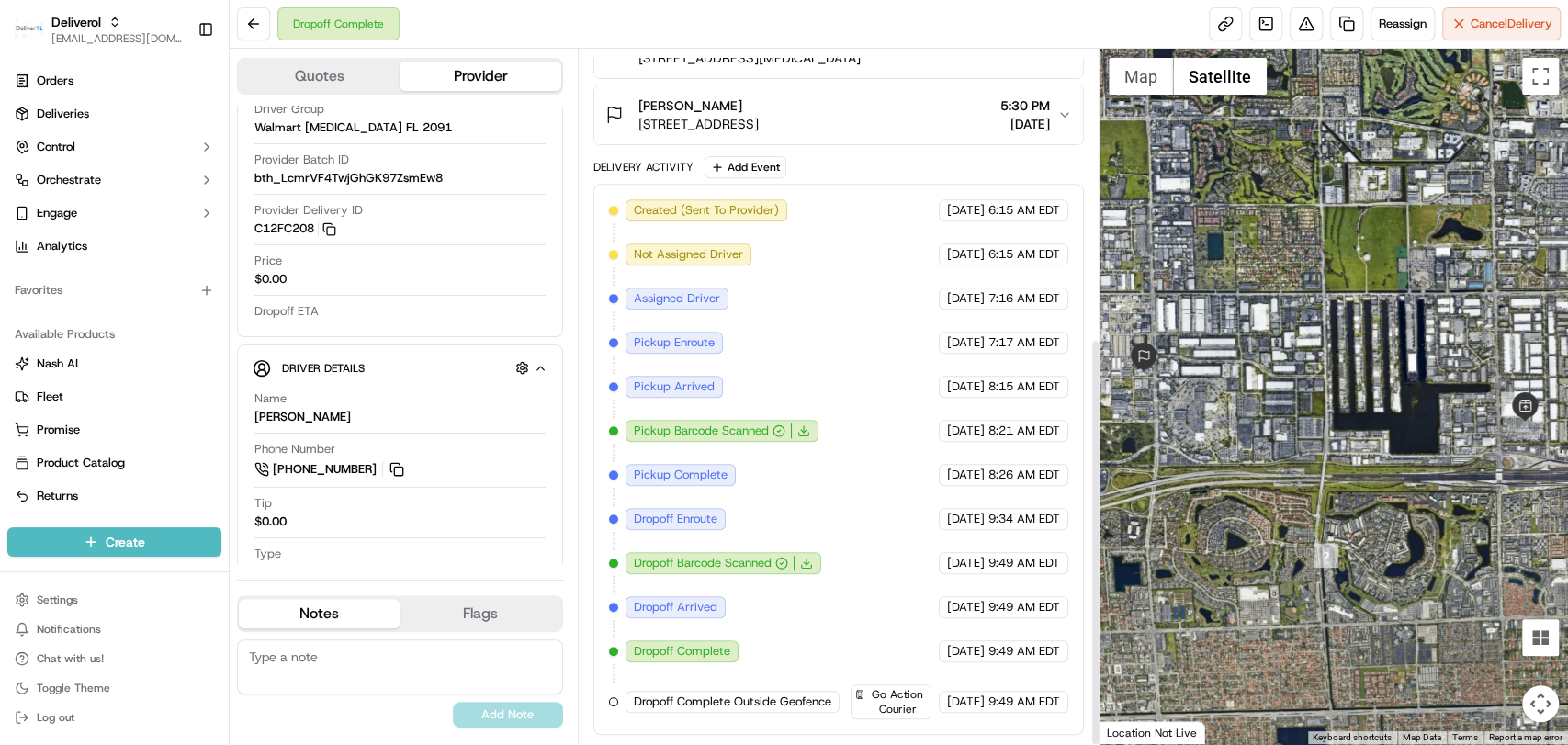
scroll to position [490, 0]
click at [264, 36] on button at bounding box center [253, 23] width 33 height 33
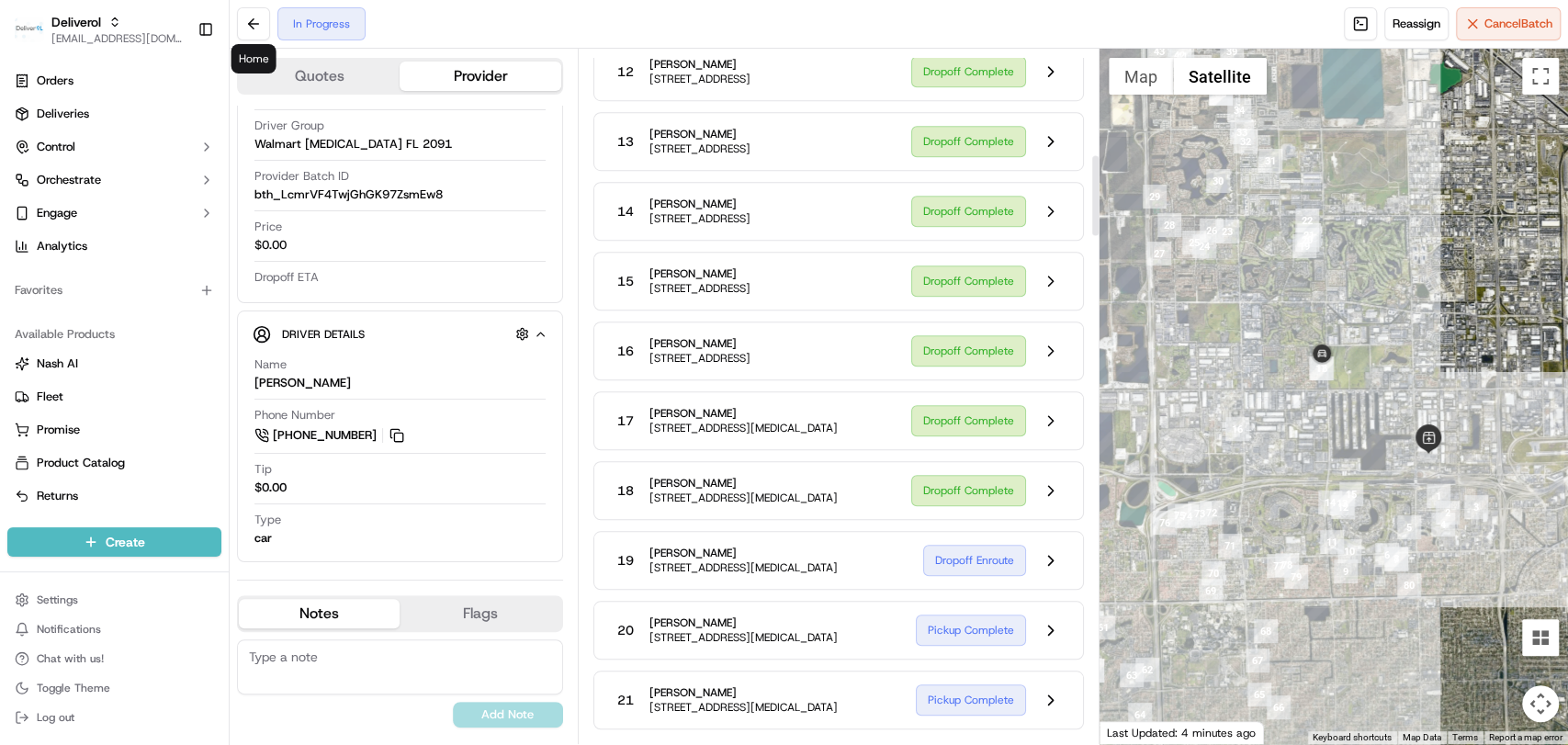
scroll to position [907, 0]
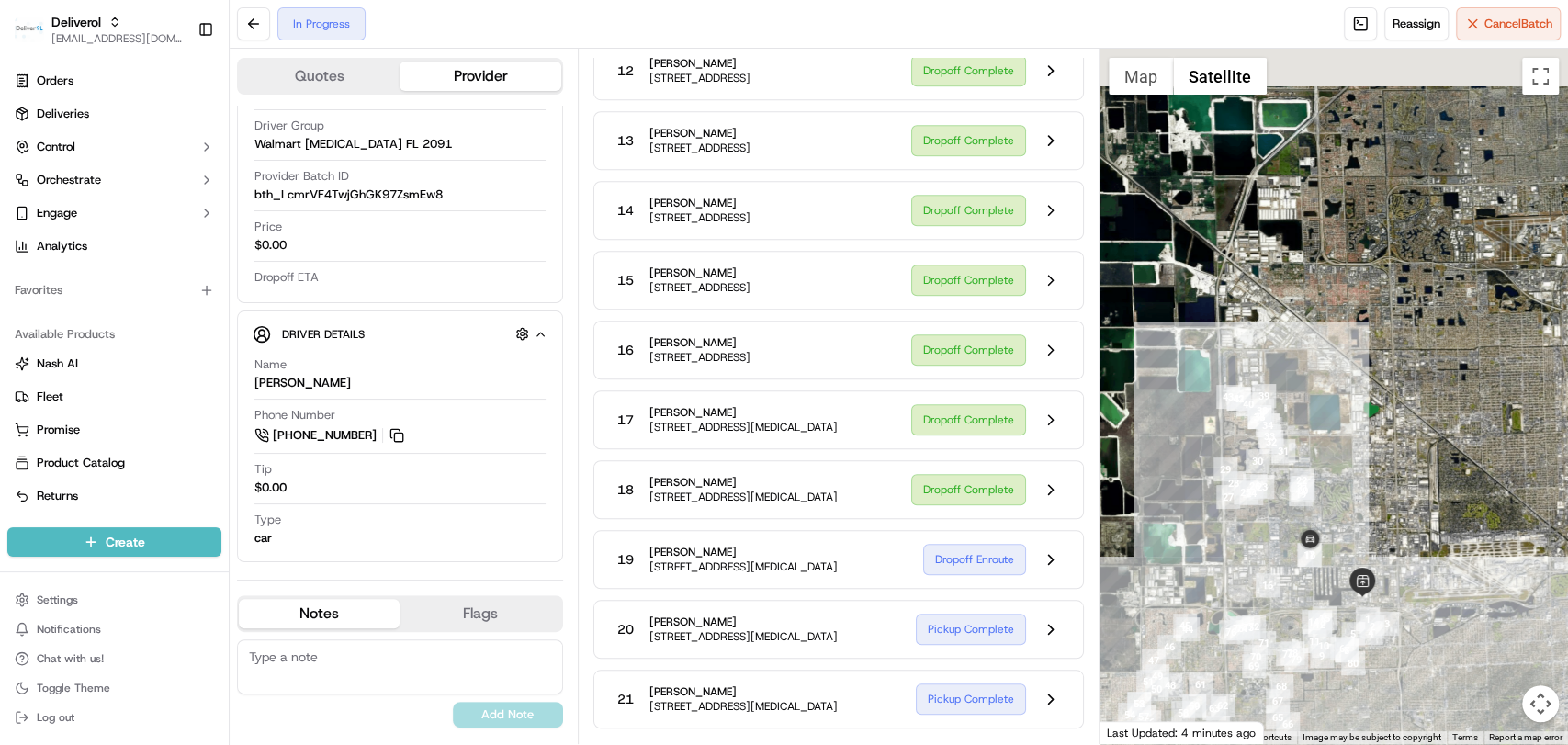
drag, startPoint x: 1328, startPoint y: 507, endPoint x: 1279, endPoint y: 640, distance: 141.7
click at [1279, 640] on div at bounding box center [1333, 396] width 469 height 695
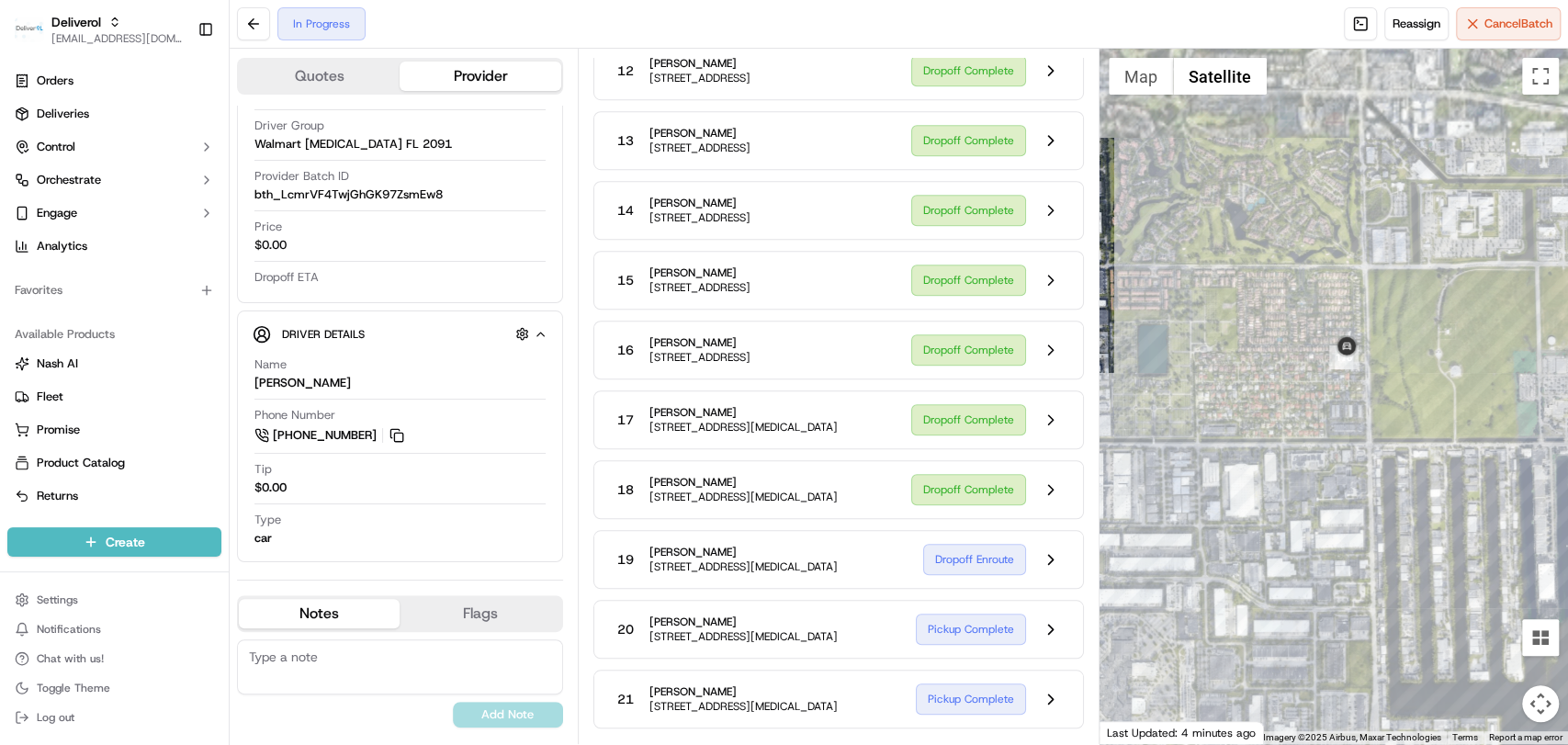
drag, startPoint x: 1441, startPoint y: 347, endPoint x: 1288, endPoint y: 607, distance: 301.7
click at [1288, 607] on div at bounding box center [1333, 396] width 469 height 695
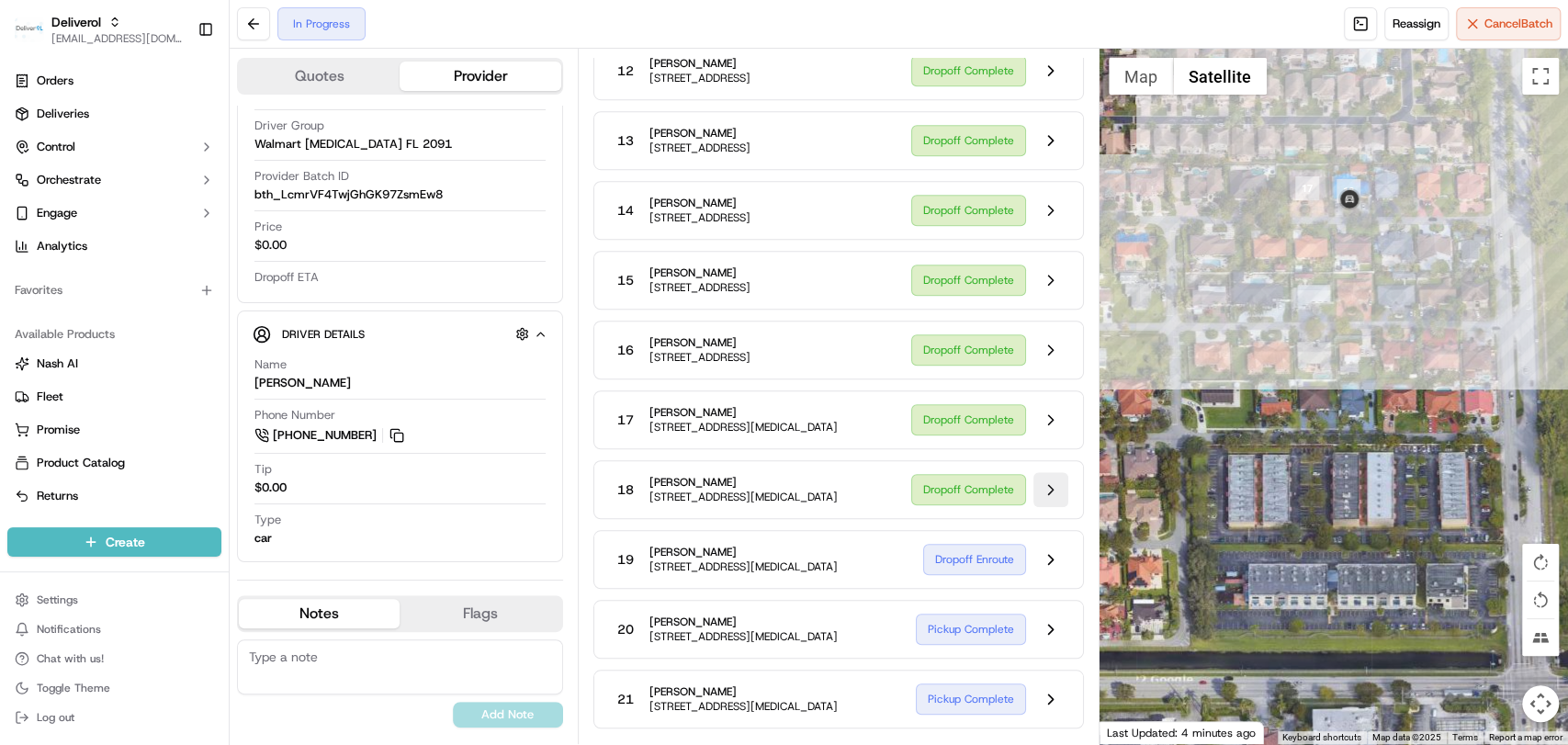
click at [1046, 507] on button at bounding box center [1050, 489] width 35 height 35
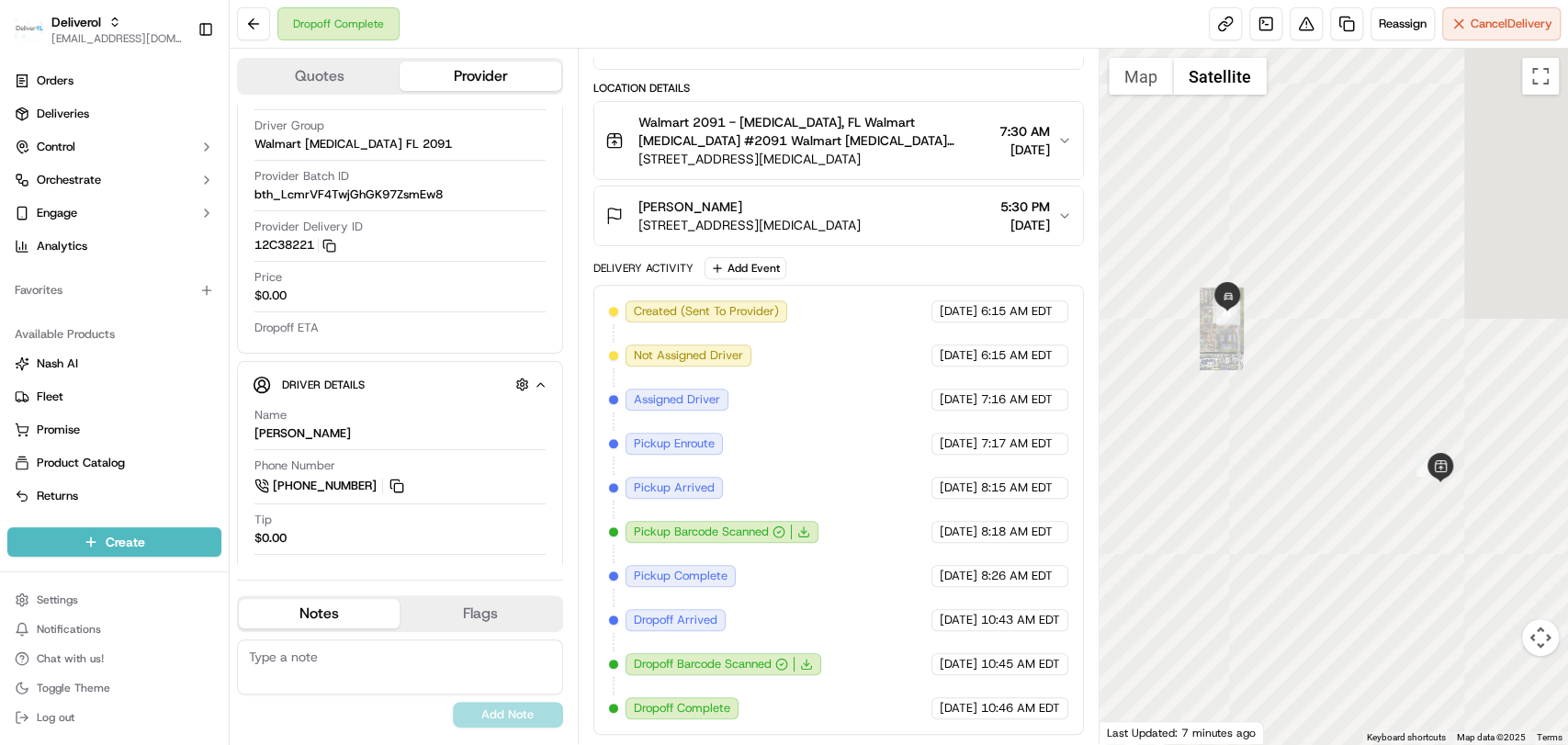
scroll to position [374, 0]
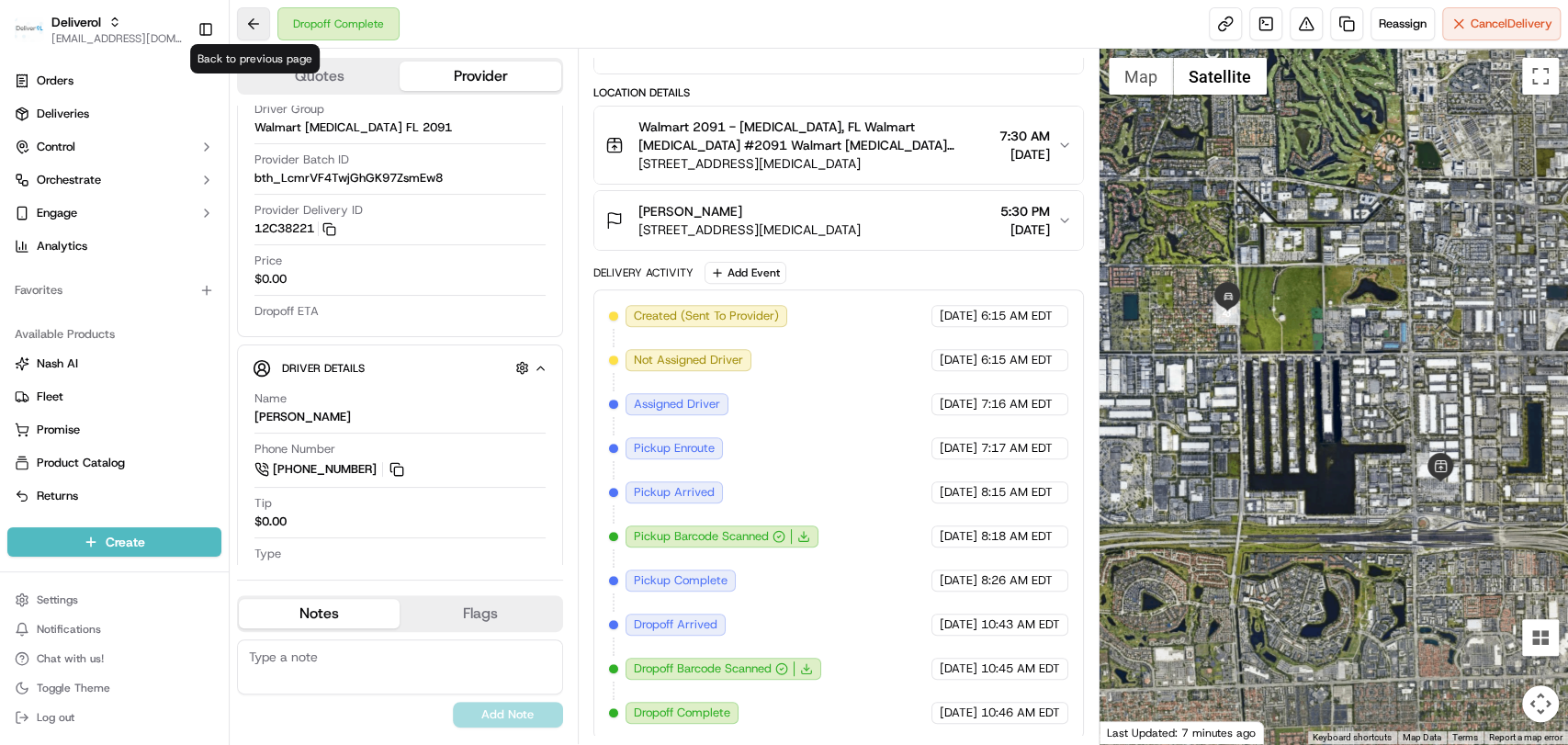
click at [252, 21] on button at bounding box center [253, 23] width 33 height 33
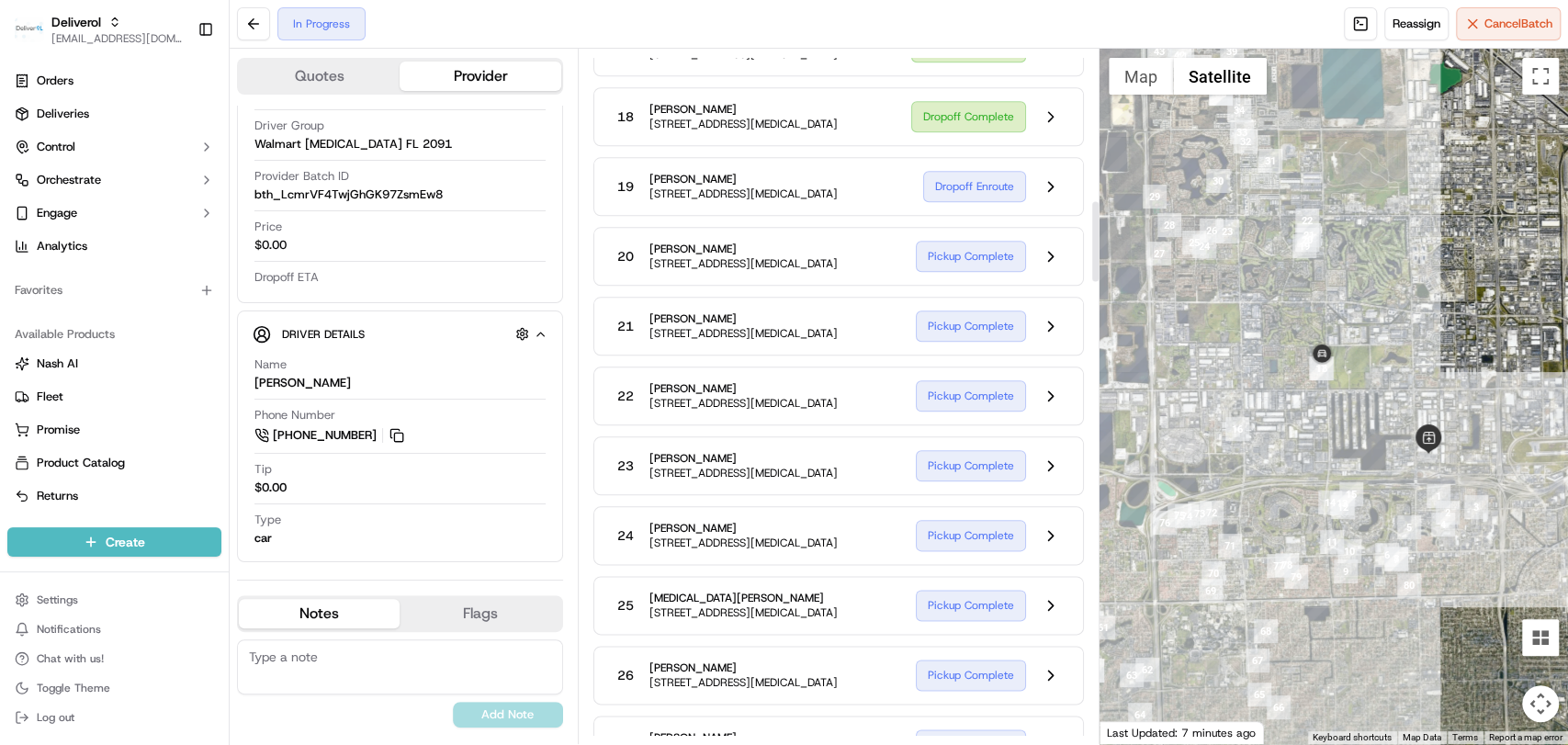
scroll to position [1300, 0]
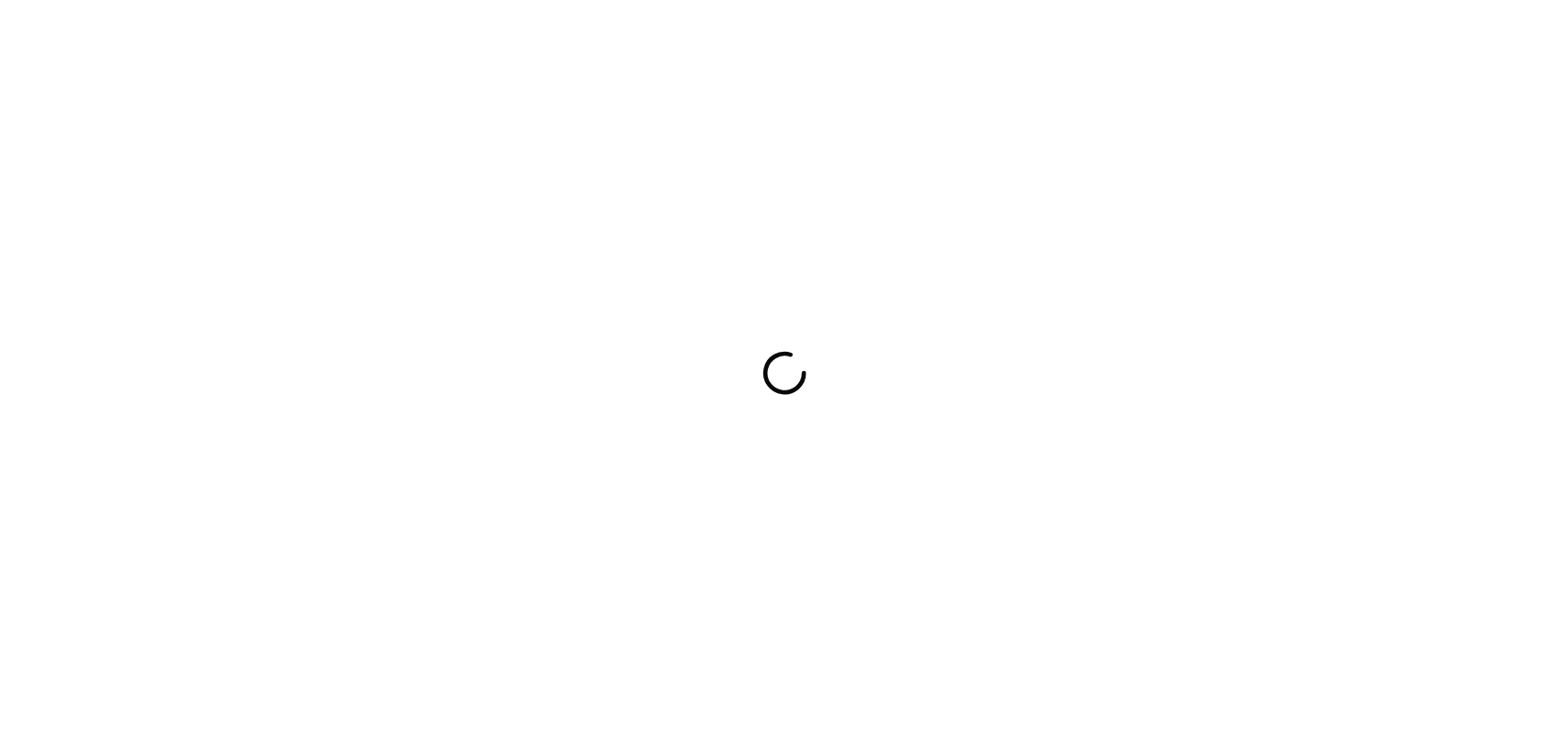
click at [933, 230] on div at bounding box center [784, 372] width 1568 height 745
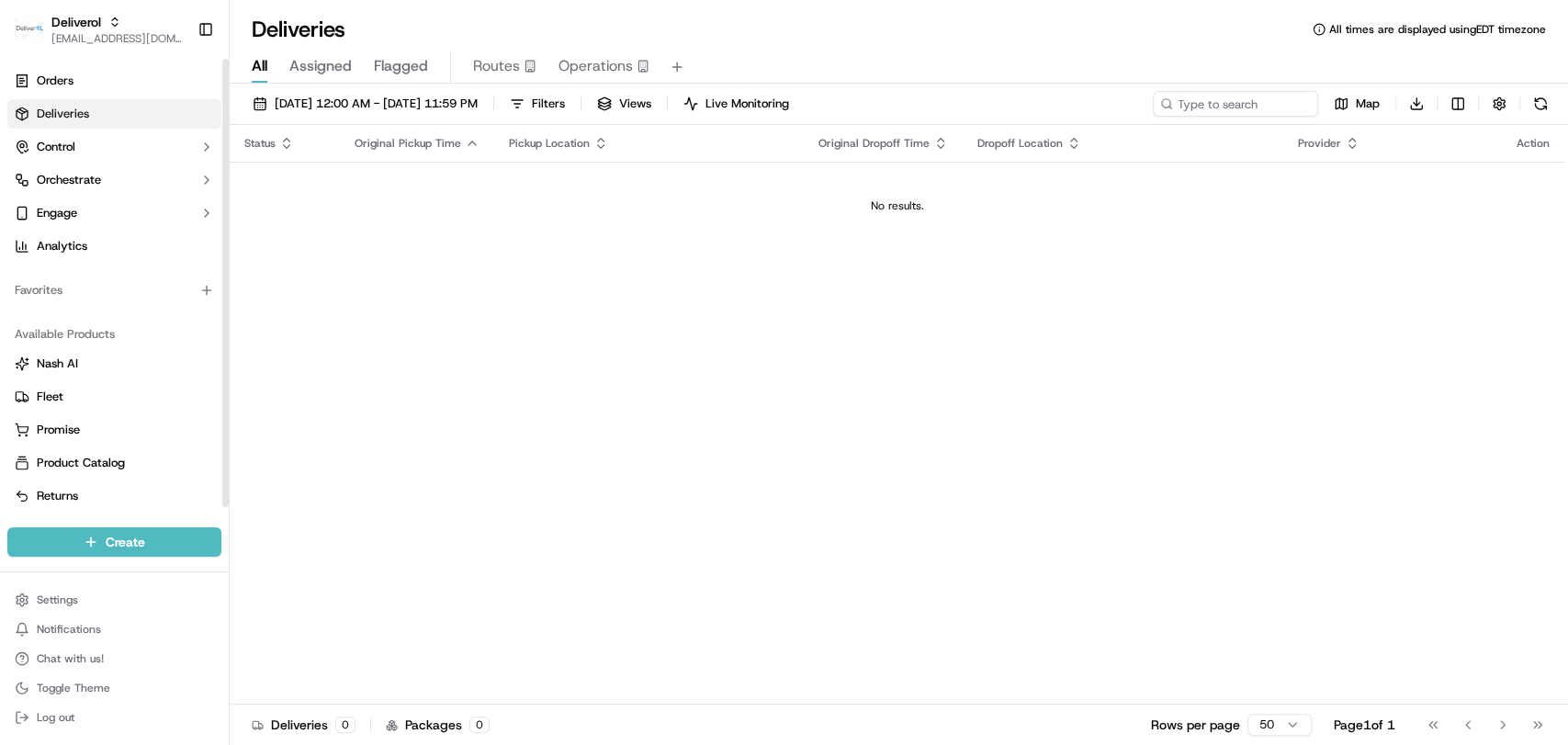
click at [75, 97] on ul "Orders Deliveries Control Orchestrate Engage Analytics" at bounding box center [114, 163] width 214 height 195
click at [882, 206] on div "No results." at bounding box center [896, 205] width 1319 height 15
click at [371, 97] on span "[DATE] 12:00 AM - [DATE] 11:59 PM" at bounding box center [375, 103] width 203 height 17
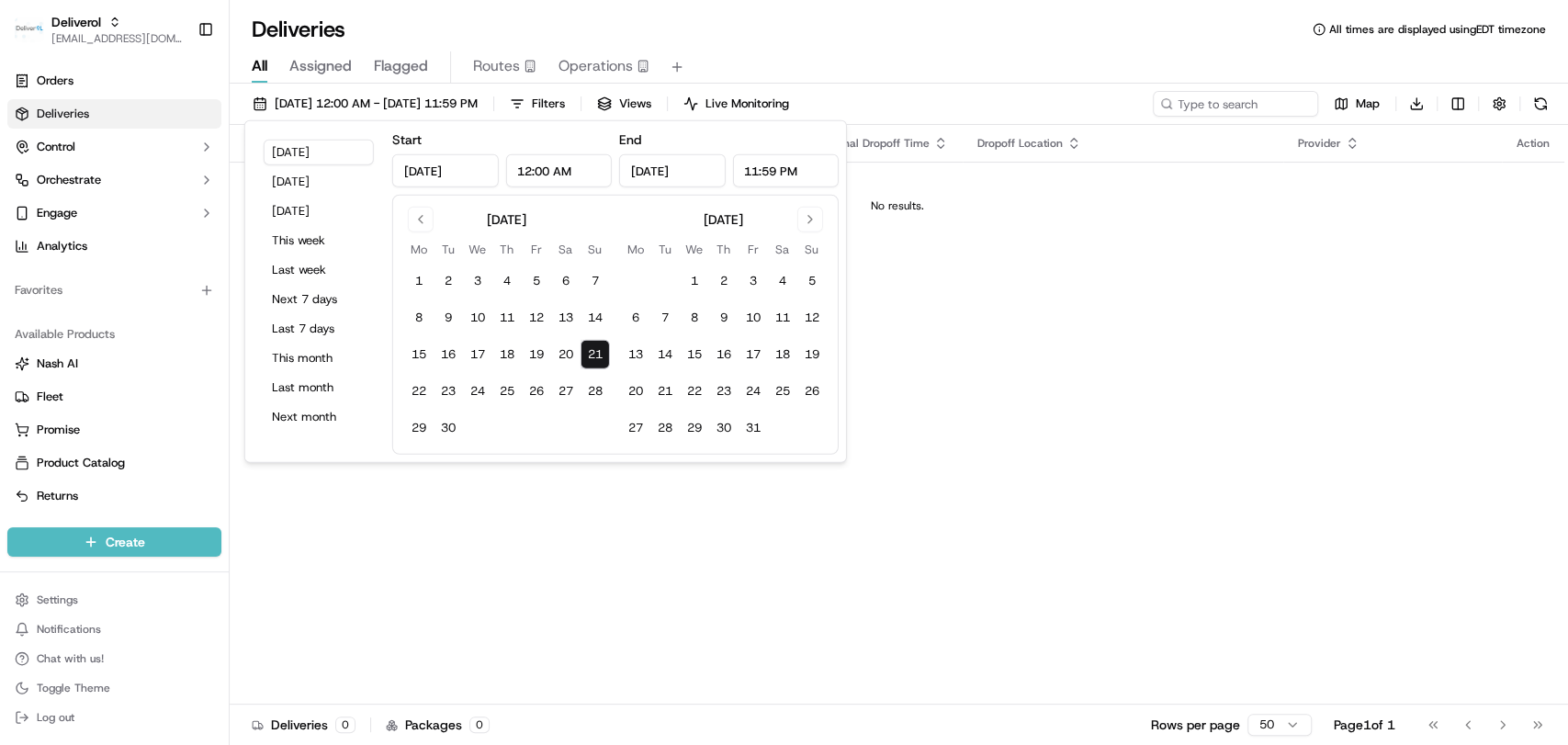
click at [587, 345] on button "21" at bounding box center [595, 355] width 30 height 30
click at [939, 364] on div "Status Original Pickup Time Pickup Location Original Dropoff Time Dropoff Locat…" at bounding box center [896, 414] width 1334 height 580
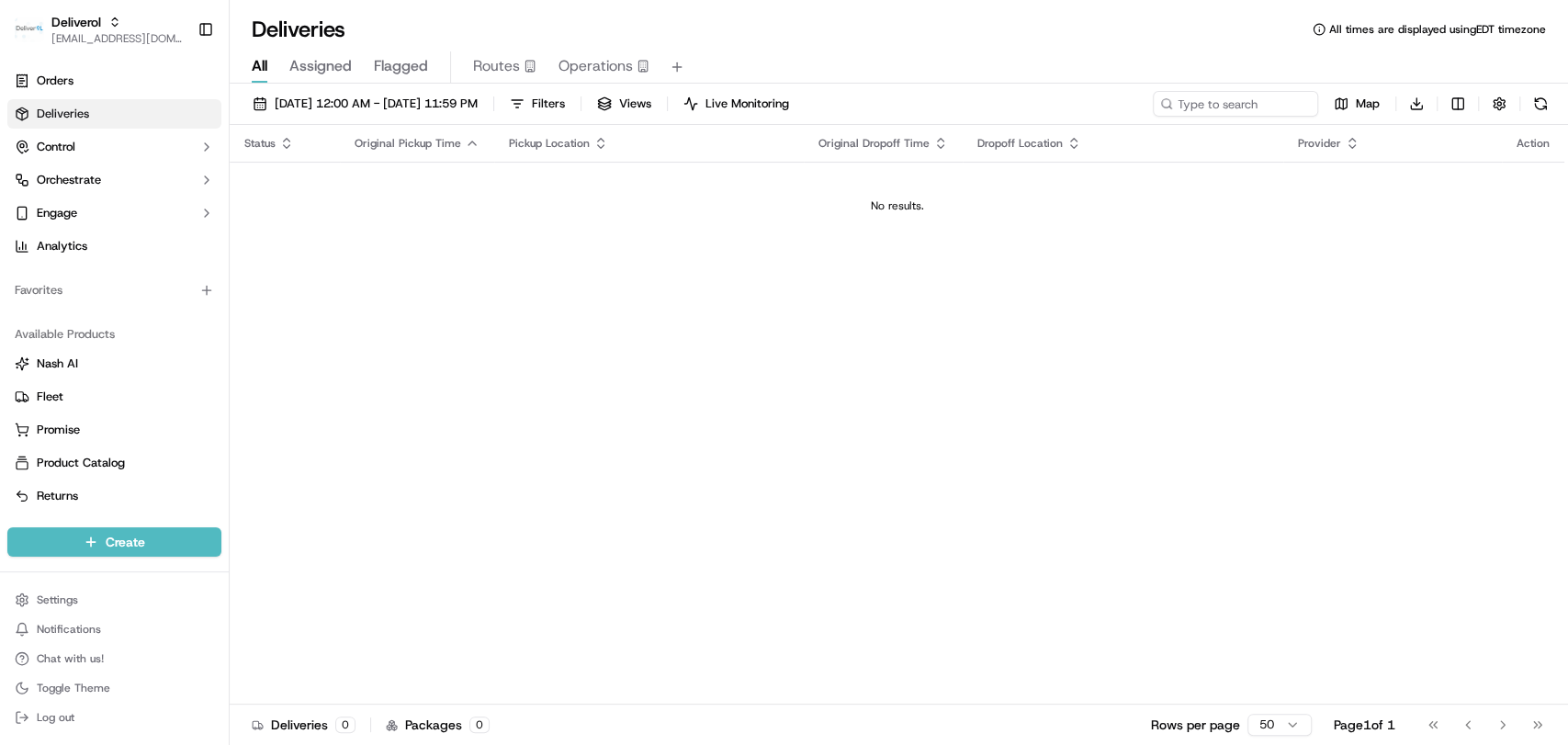
click at [867, 215] on td "No results." at bounding box center [896, 205] width 1334 height 88
click at [319, 112] on button "[DATE] 12:00 AM - [DATE] 11:59 PM" at bounding box center [366, 104] width 242 height 26
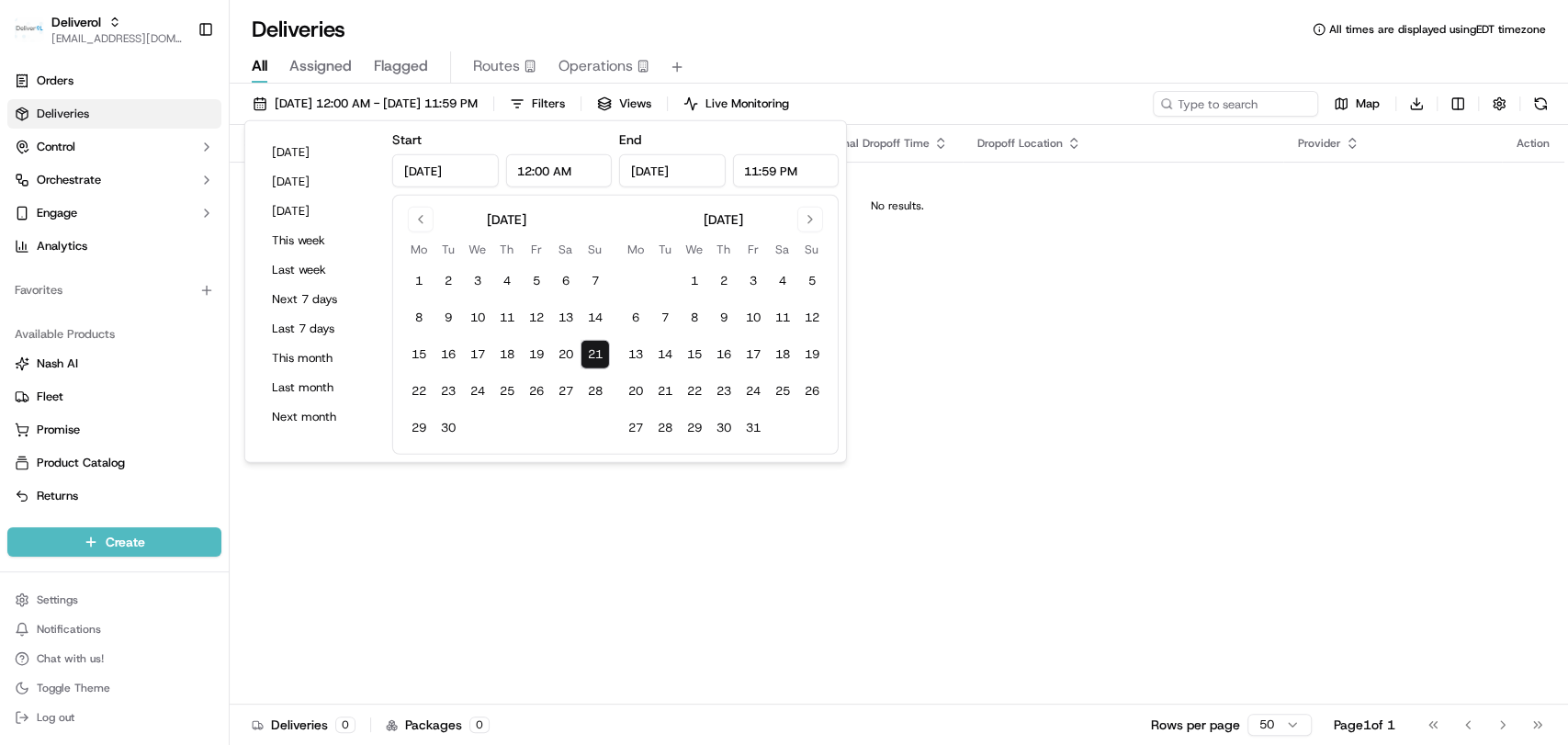
click at [587, 361] on button "21" at bounding box center [595, 355] width 30 height 30
click at [990, 340] on div "Status Original Pickup Time Pickup Location Original Dropoff Time Dropoff Locat…" at bounding box center [896, 414] width 1334 height 580
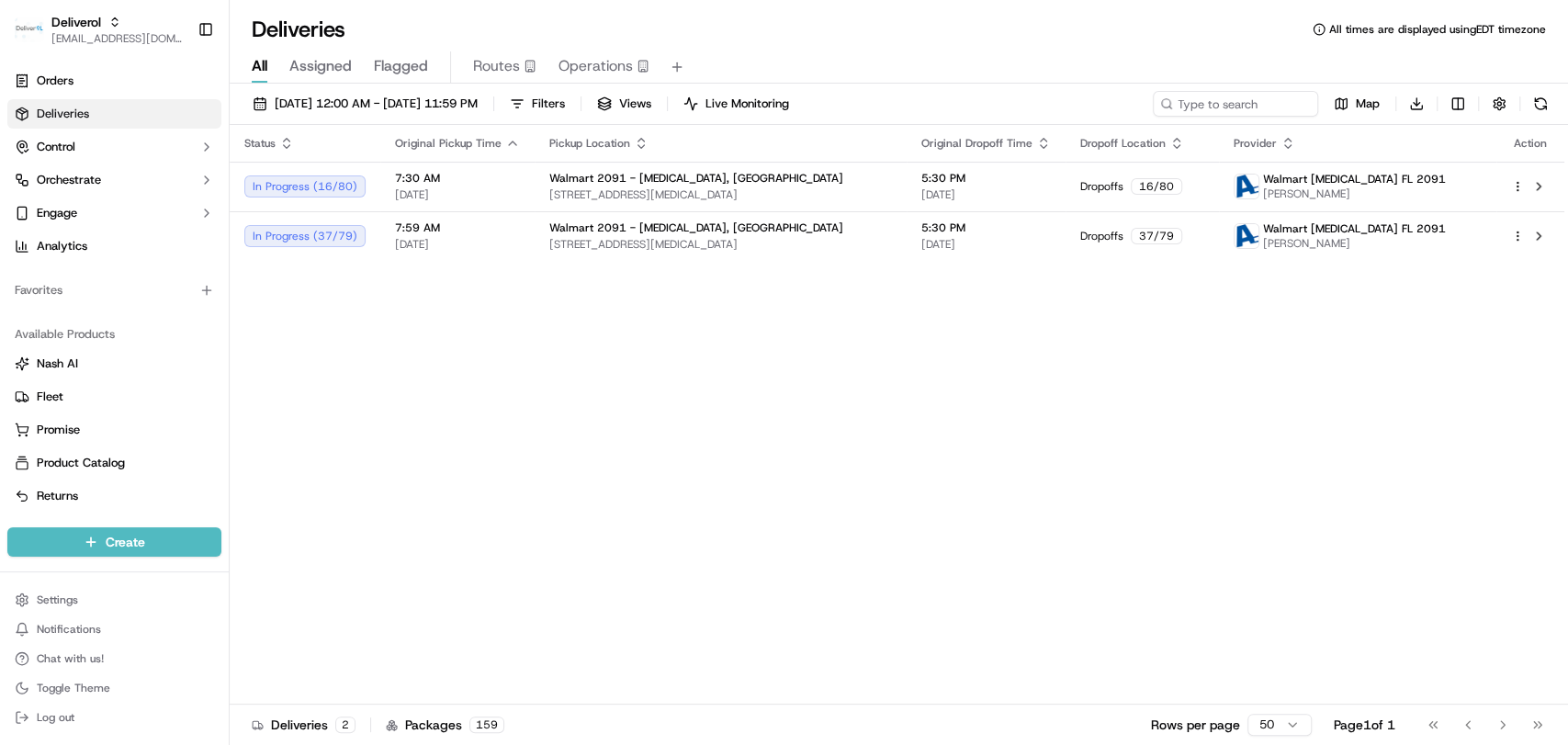
click at [771, 418] on div "Status Original Pickup Time Pickup Location Original Dropoff Time Dropoff Locat…" at bounding box center [896, 414] width 1334 height 580
click at [802, 446] on div "Status Original Pickup Time Pickup Location Original Dropoff Time Dropoff Locat…" at bounding box center [896, 414] width 1334 height 580
click at [536, 187] on td "Walmart [STREET_ADDRESS][MEDICAL_DATA][MEDICAL_DATA]" at bounding box center [720, 186] width 371 height 50
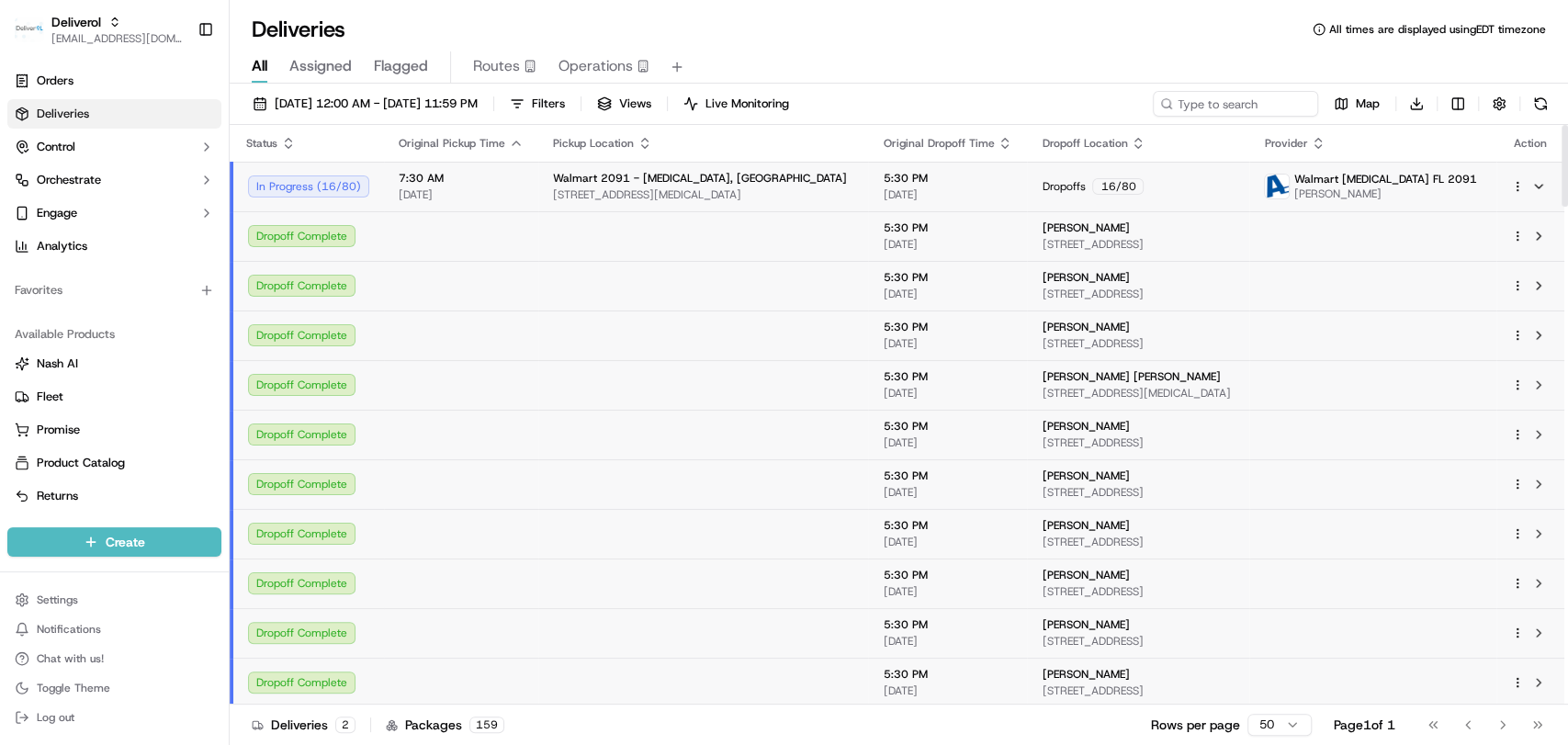
click at [729, 189] on span "[STREET_ADDRESS][MEDICAL_DATA]" at bounding box center [702, 194] width 300 height 15
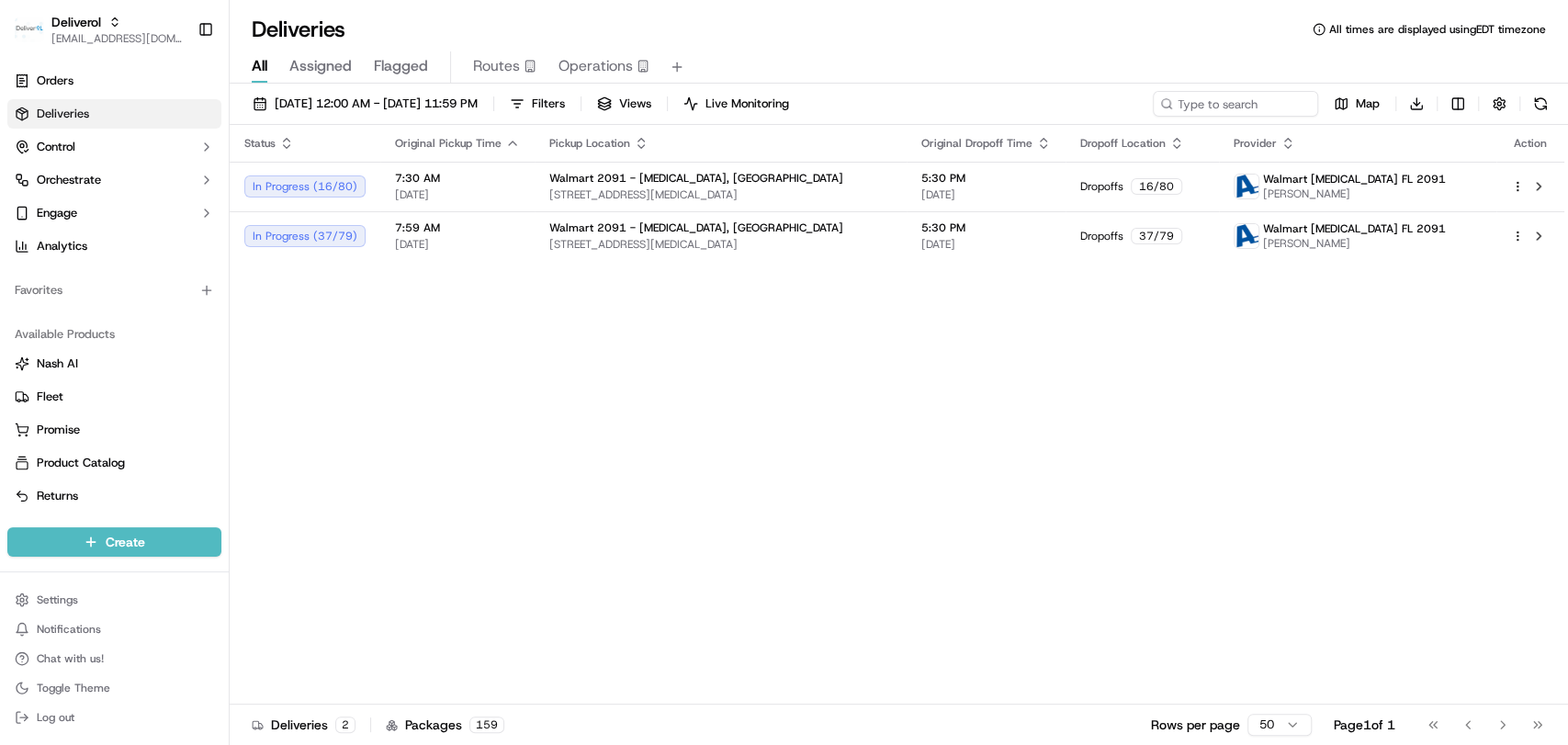
click at [382, 392] on div "Status Original Pickup Time Pickup Location Original Dropoff Time Dropoff Locat…" at bounding box center [896, 414] width 1334 height 580
drag, startPoint x: 259, startPoint y: 1, endPoint x: 552, endPoint y: 441, distance: 528.6
click at [552, 441] on div "Status Original Pickup Time Pickup Location Original Dropoff Time Dropoff Locat…" at bounding box center [896, 414] width 1334 height 580
